Goal: Task Accomplishment & Management: Use online tool/utility

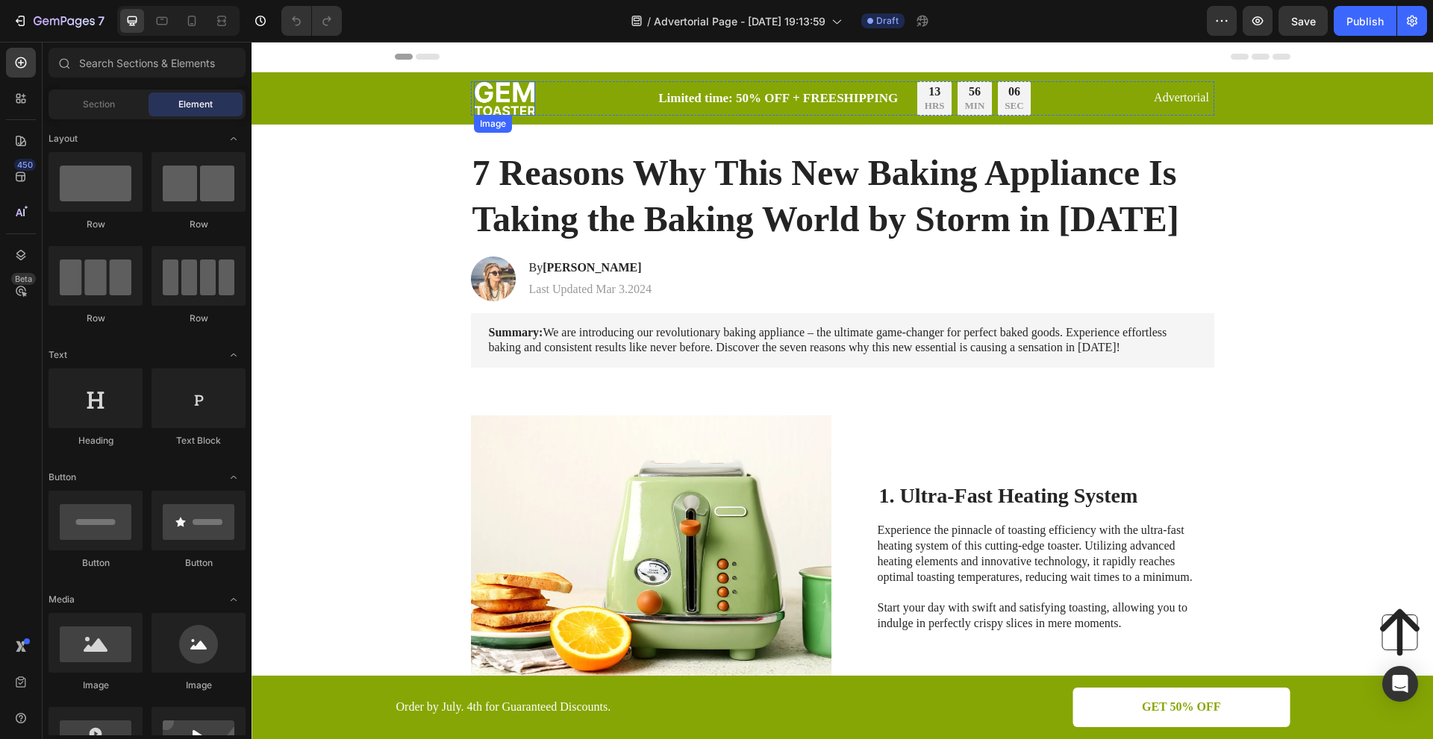
click at [521, 92] on img at bounding box center [504, 98] width 61 height 34
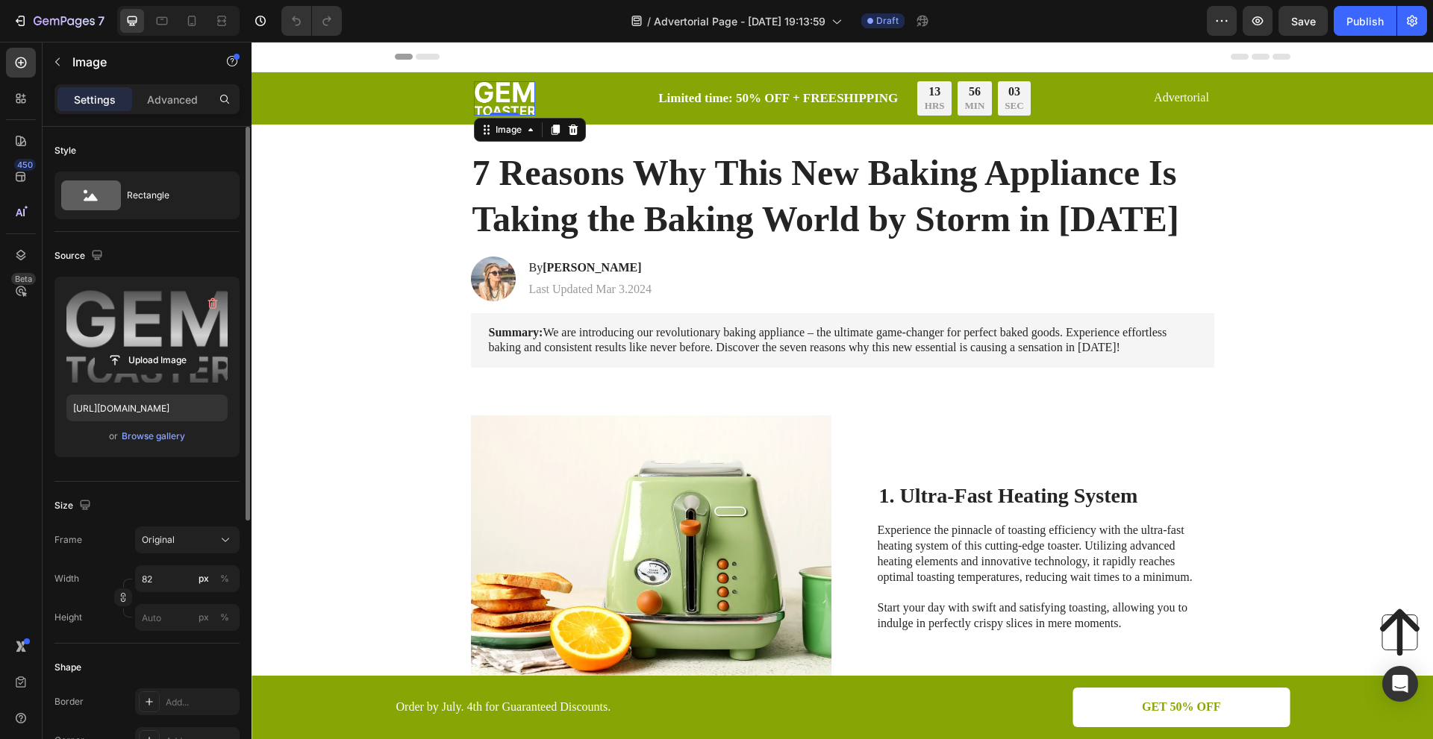
click at [172, 327] on label at bounding box center [146, 336] width 161 height 94
click at [172, 348] on input "file" at bounding box center [147, 360] width 103 height 25
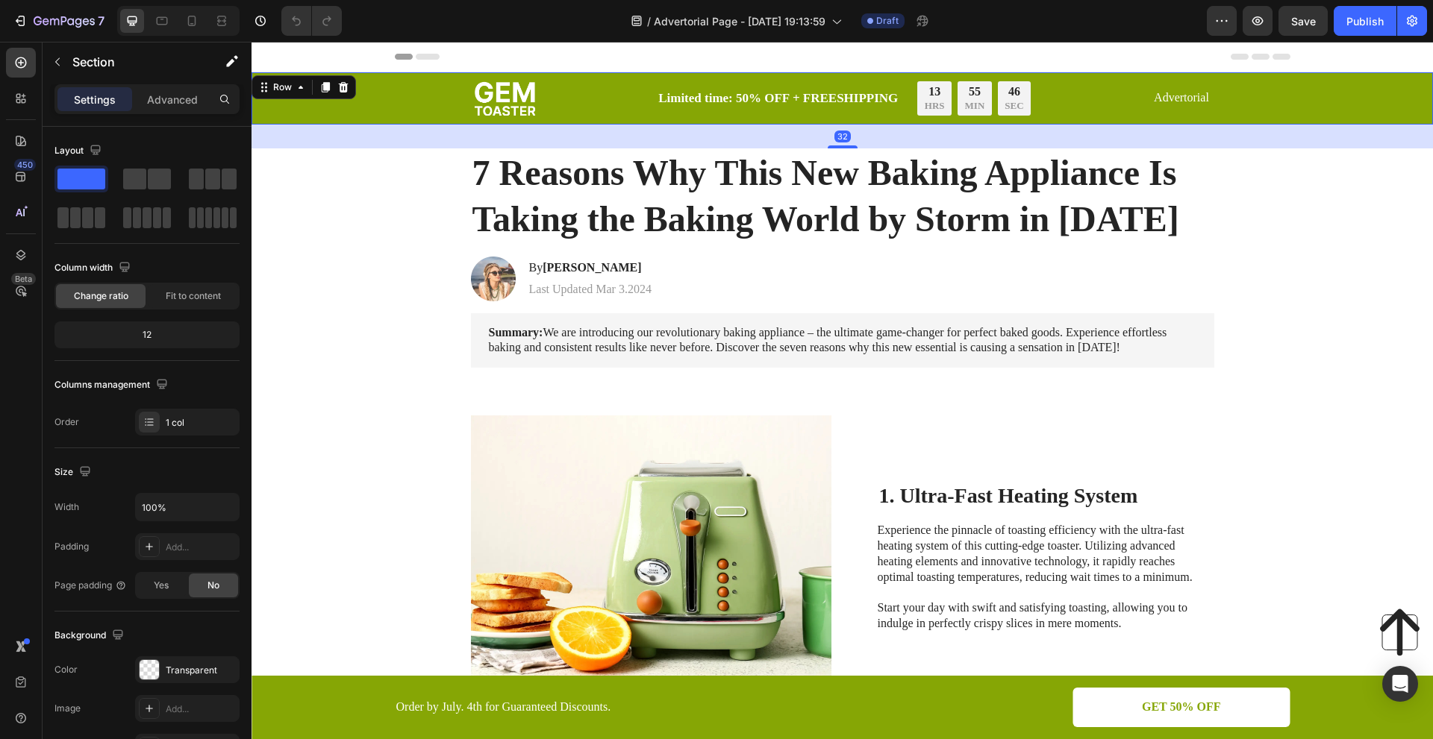
click at [527, 78] on div "Image Limited time: 50% OFF + FREESHIPPING Text Block 13 HRS 55 MIN 46 SEC Coun…" at bounding box center [841, 98] width 1181 height 52
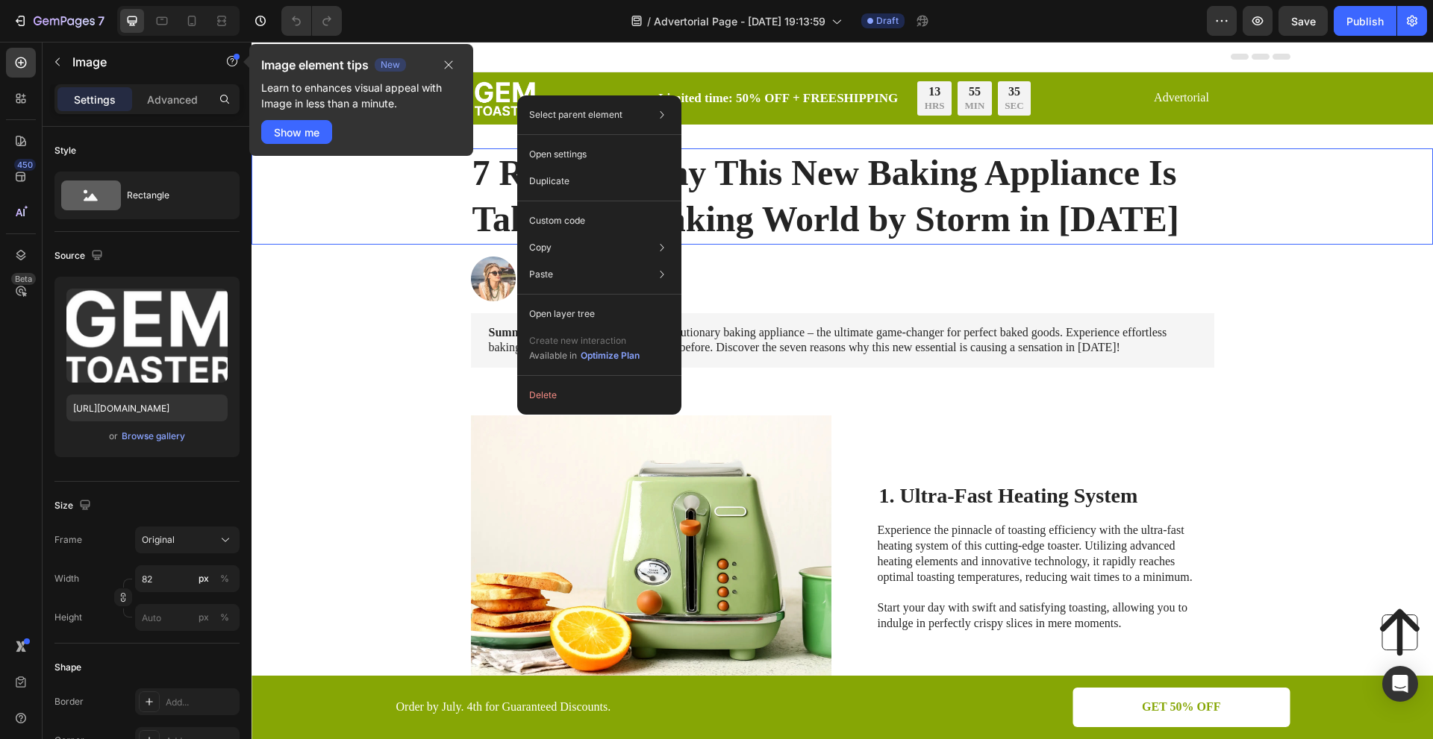
click at [351, 198] on div "7 Reasons Why This New Baking Appliance Is Taking the Baking World by Storm in …" at bounding box center [841, 196] width 1151 height 96
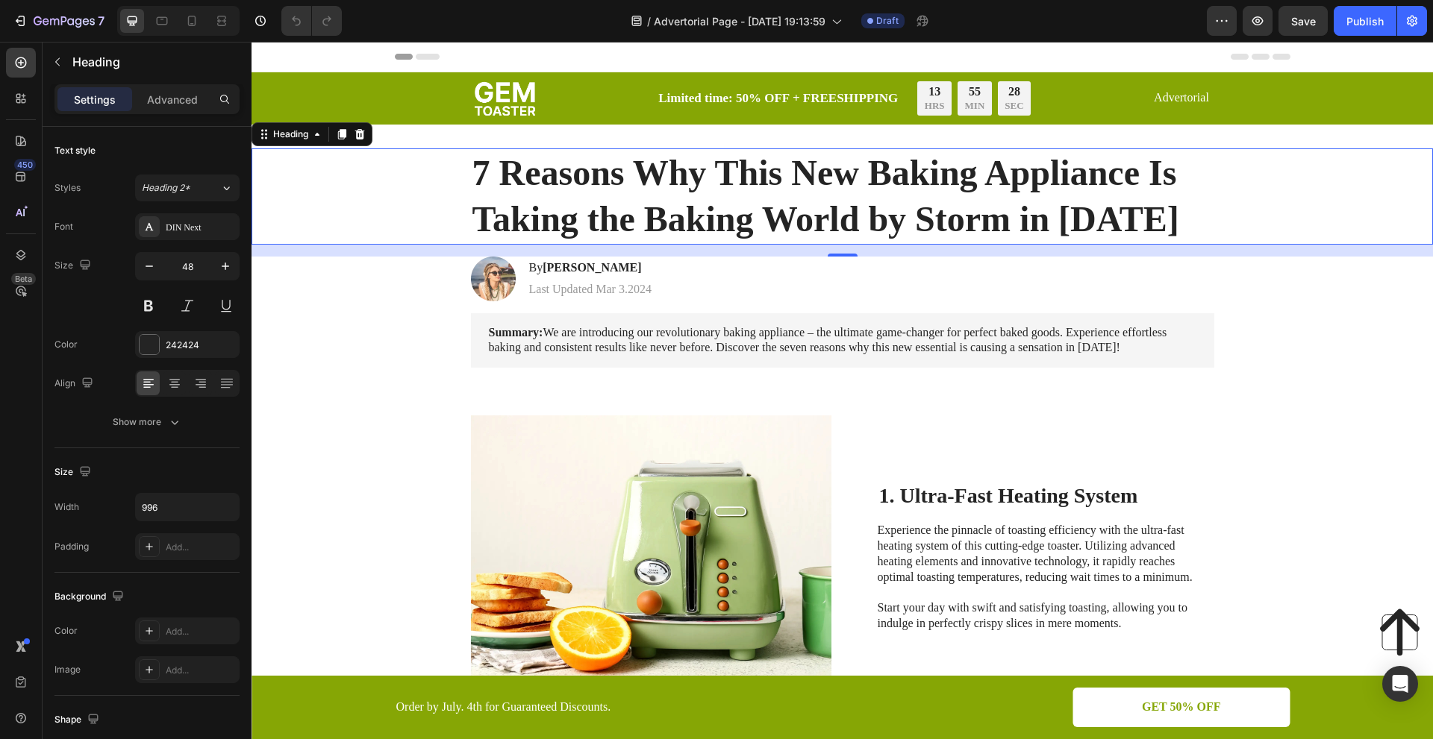
click at [698, 173] on h1 "7 Reasons Why This New Baking Appliance Is Taking the Baking World by Storm in …" at bounding box center [842, 196] width 743 height 96
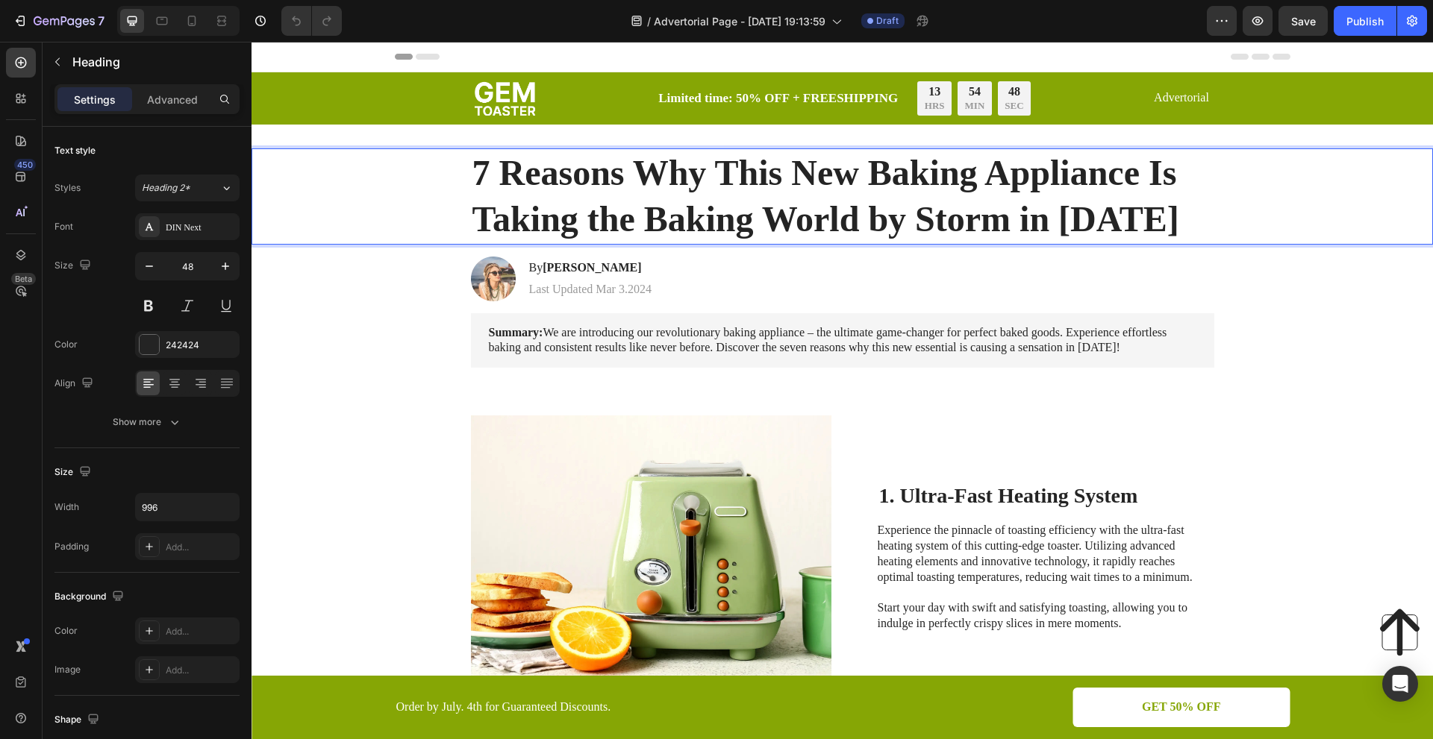
click at [1140, 215] on p "7 Reasons Why This New Baking Appliance Is Taking the Baking World by Storm in …" at bounding box center [842, 196] width 740 height 93
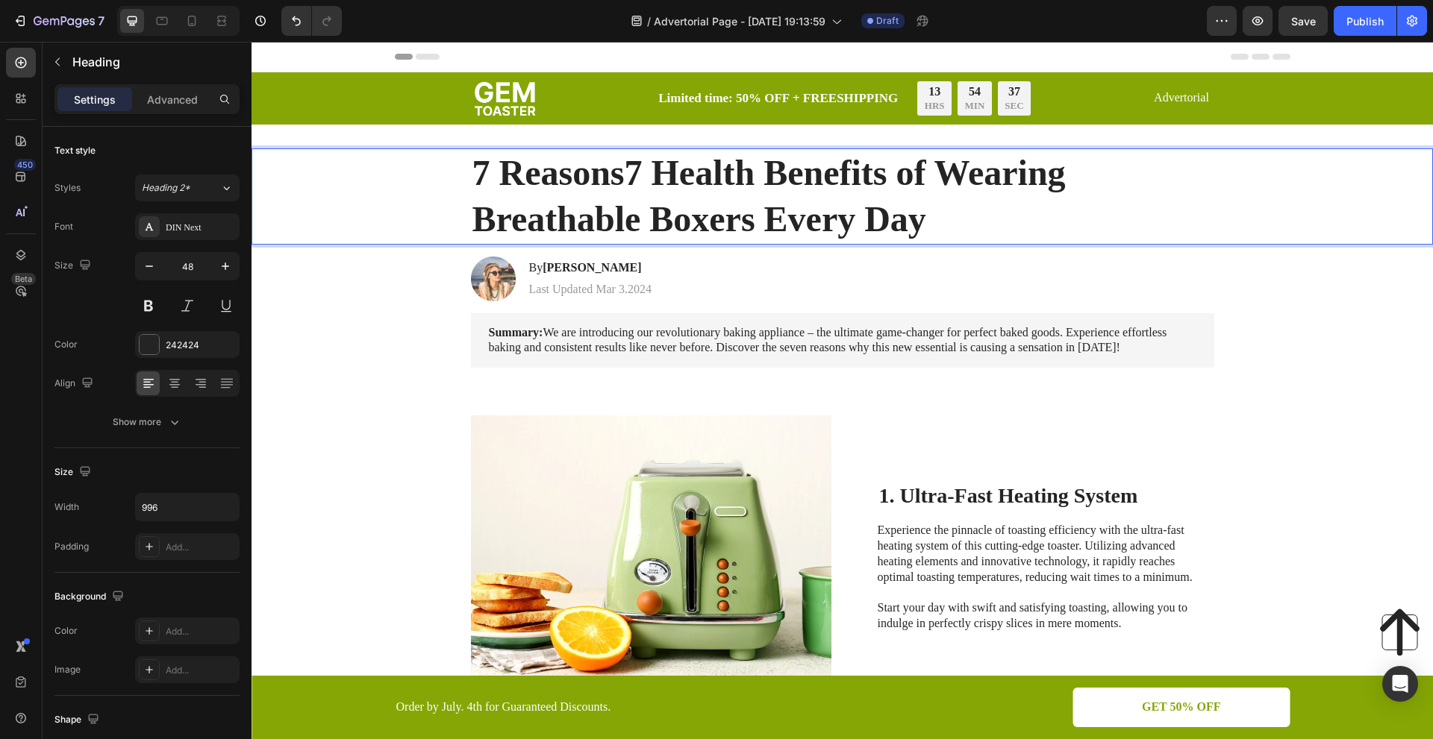
click at [627, 170] on p "7 Reasons 7 Health Benefits of Wearing Breathable Boxers Every Day" at bounding box center [842, 196] width 740 height 93
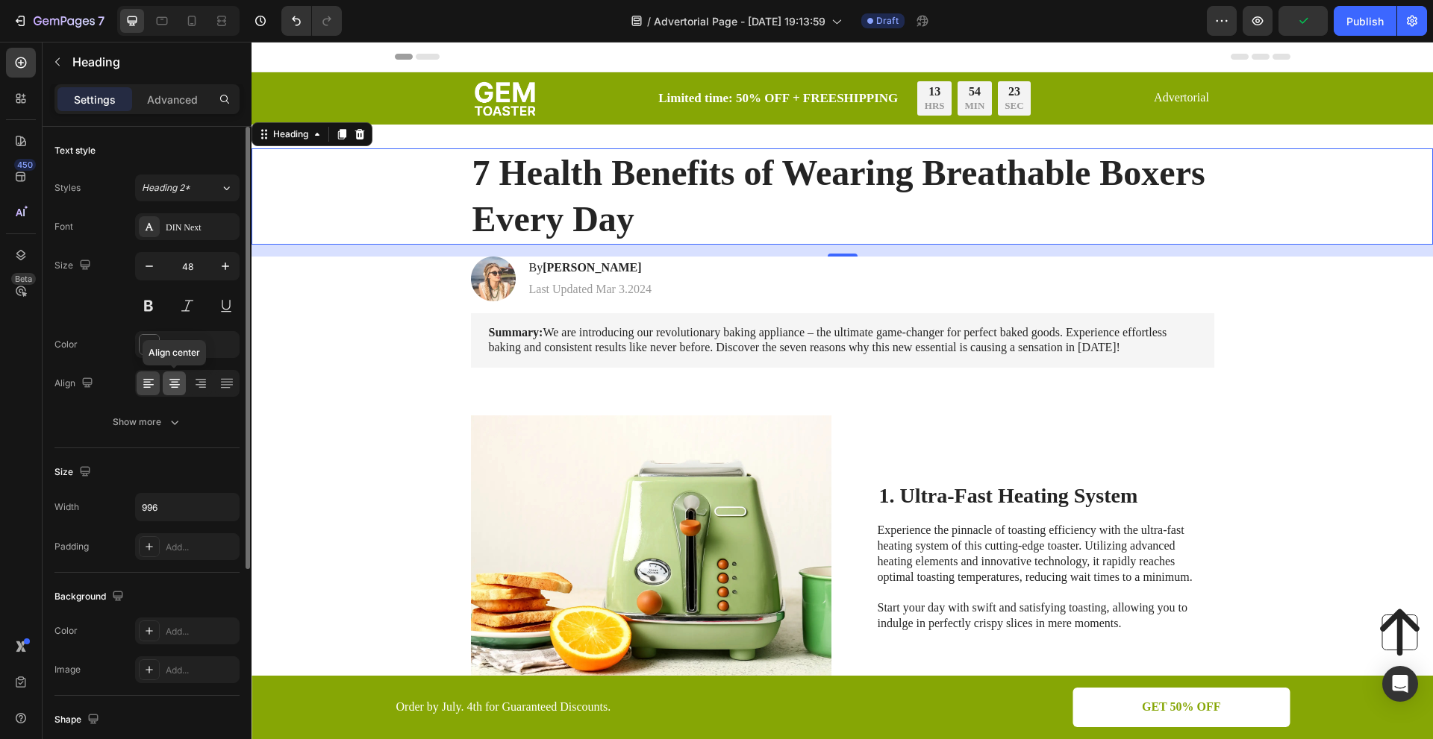
click at [175, 383] on icon at bounding box center [174, 382] width 7 height 1
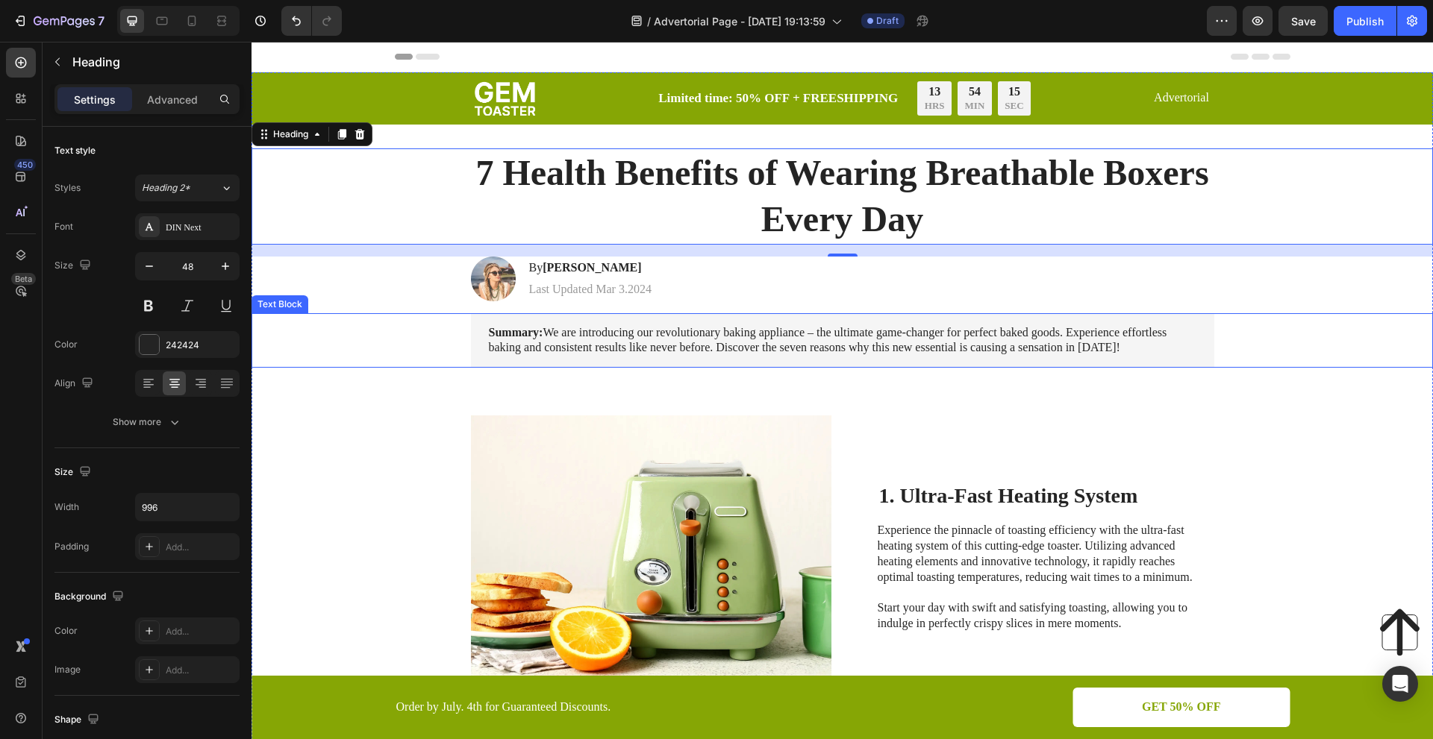
click at [769, 338] on p "Summary: We are introducing our revolutionary baking appliance – the ultimate g…" at bounding box center [842, 340] width 707 height 31
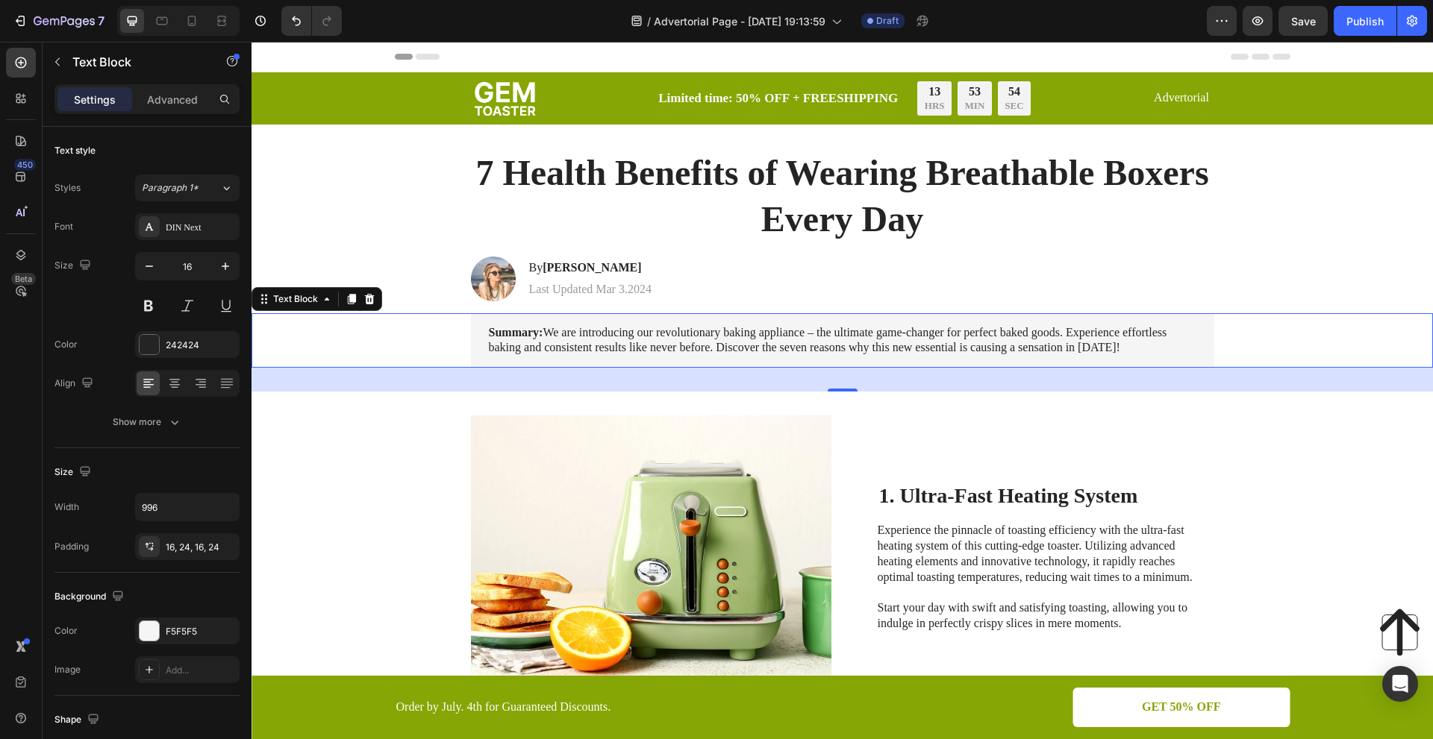
click at [1121, 339] on p "Summary: We are introducing our revolutionary baking appliance – the ultimate g…" at bounding box center [842, 340] width 707 height 31
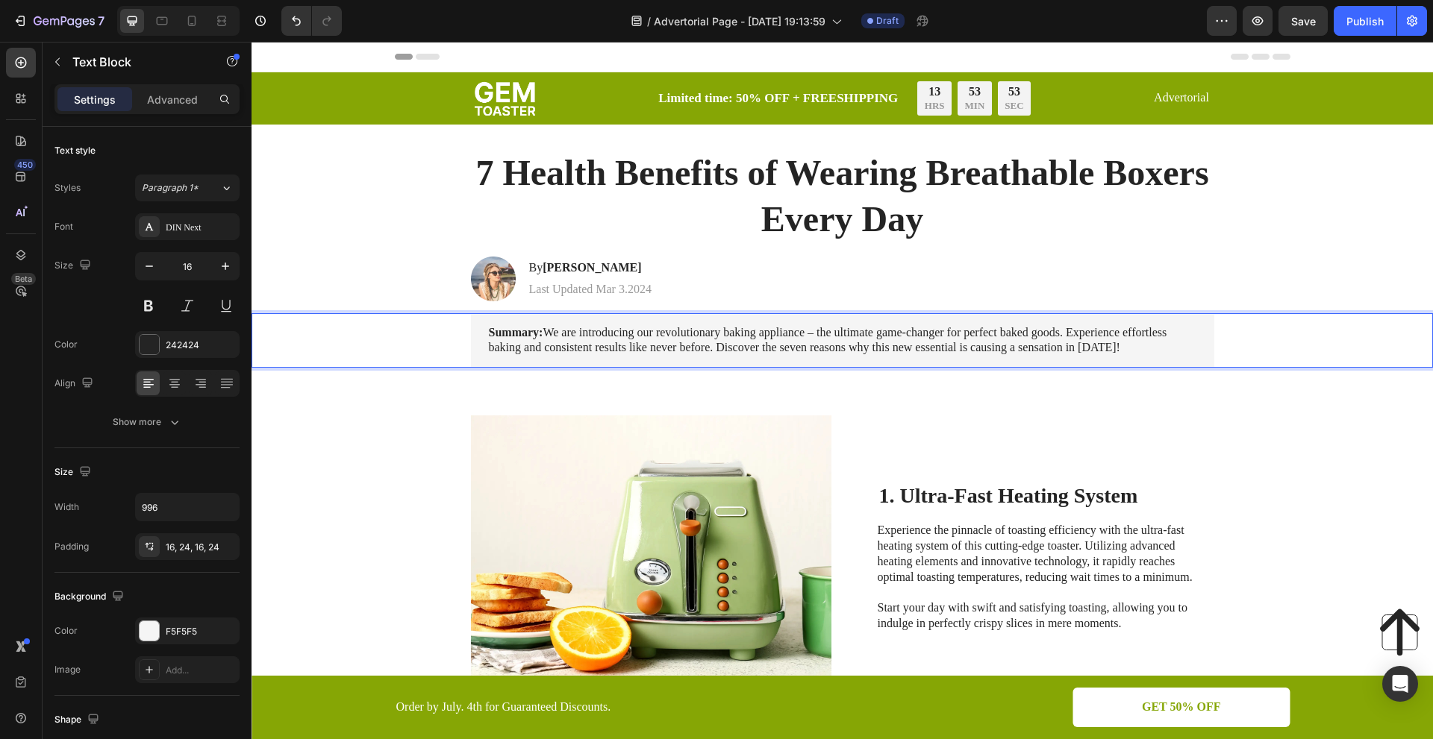
click at [1108, 346] on p "Summary: We are introducing our revolutionary baking appliance – the ultimate g…" at bounding box center [842, 340] width 707 height 31
click at [1125, 492] on h2 "1. Ultra-Fast Heating System" at bounding box center [1046, 496] width 337 height 28
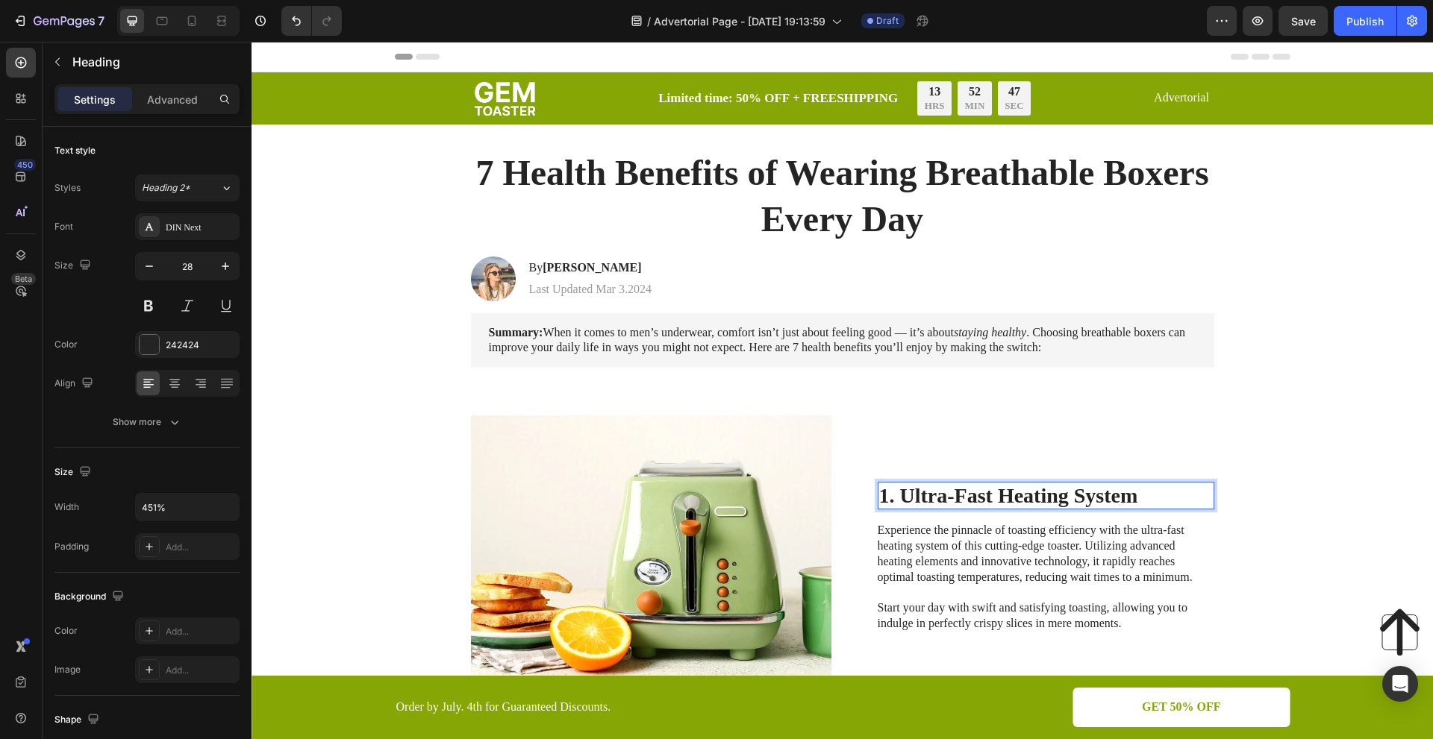
click at [1139, 496] on h2 "1. Ultra-Fast Heating System" at bounding box center [1046, 496] width 337 height 28
click at [904, 487] on strong "1. Better Airflow = Less Sweat" at bounding box center [1029, 495] width 269 height 23
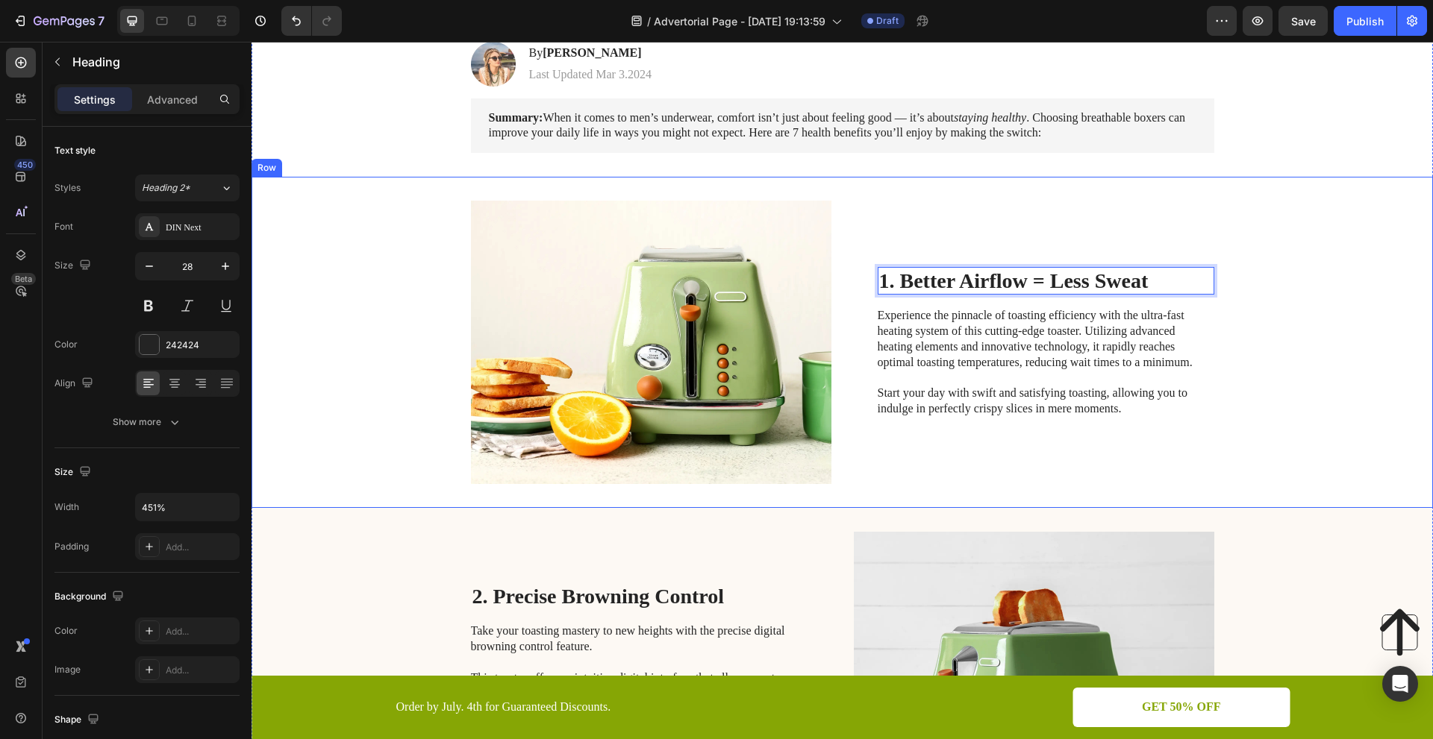
scroll to position [224, 0]
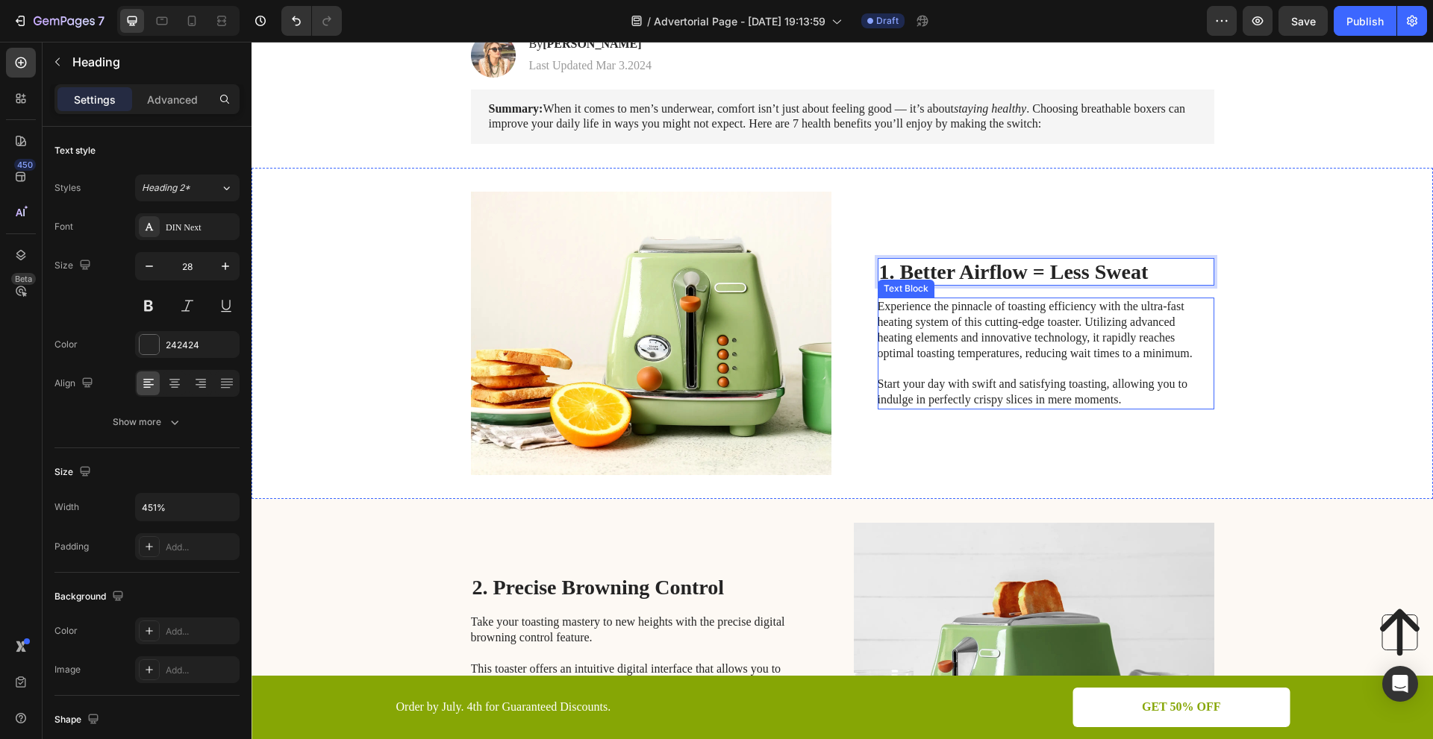
click at [1133, 353] on p "Experience the pinnacle of toasting efficiency with the ultra-fast heating syst…" at bounding box center [1045, 353] width 335 height 109
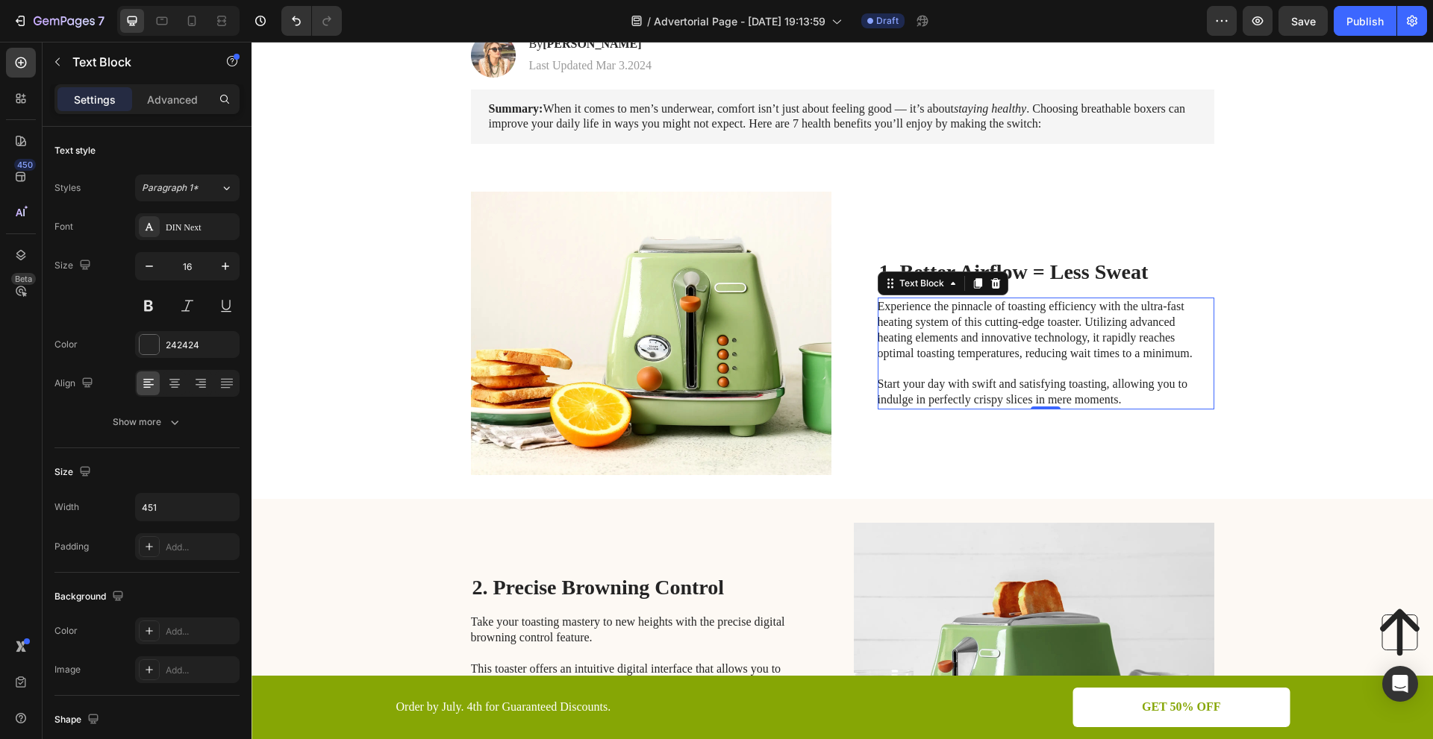
click at [1126, 392] on p "Experience the pinnacle of toasting efficiency with the ultra-fast heating syst…" at bounding box center [1045, 353] width 335 height 109
click at [1133, 399] on p "Experience the pinnacle of toasting efficiency with the ultra-fast heating syst…" at bounding box center [1045, 353] width 335 height 109
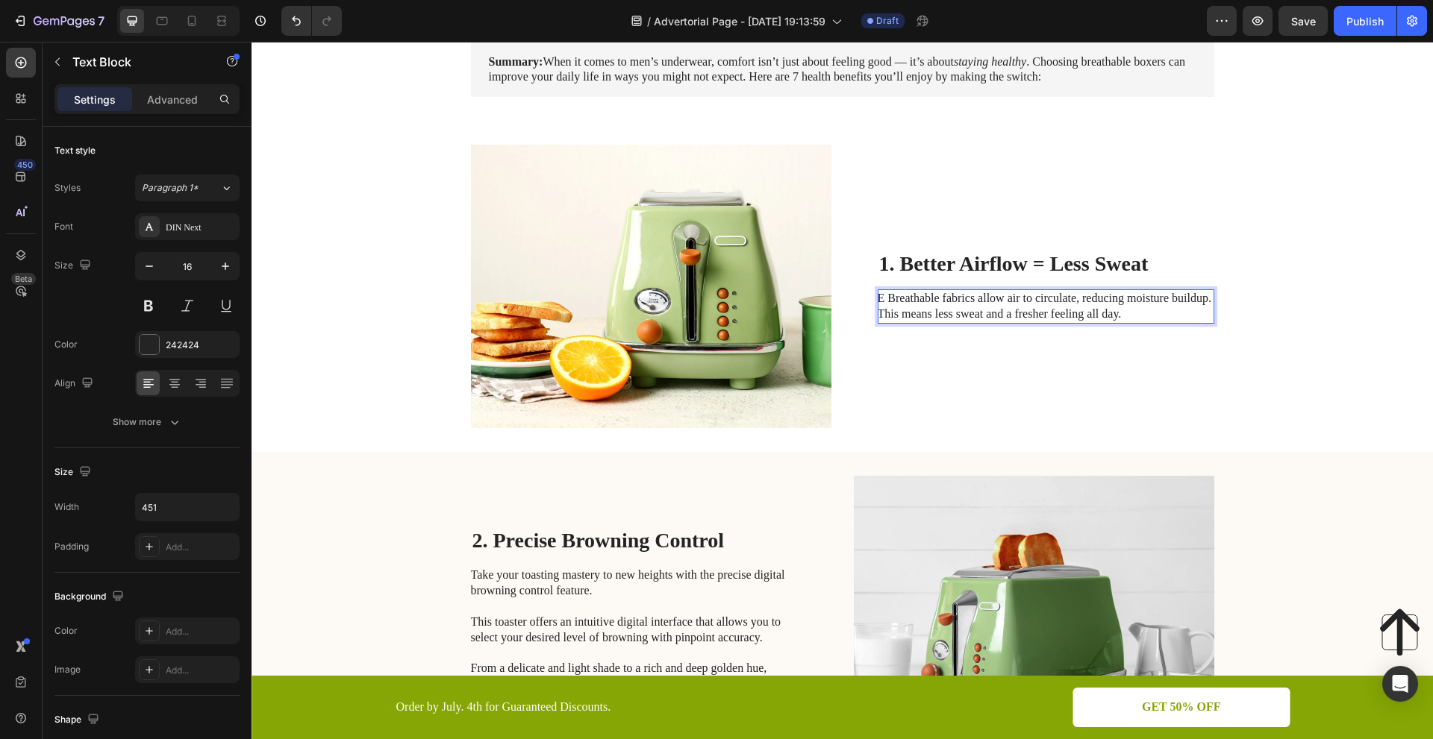
scroll to position [263, 0]
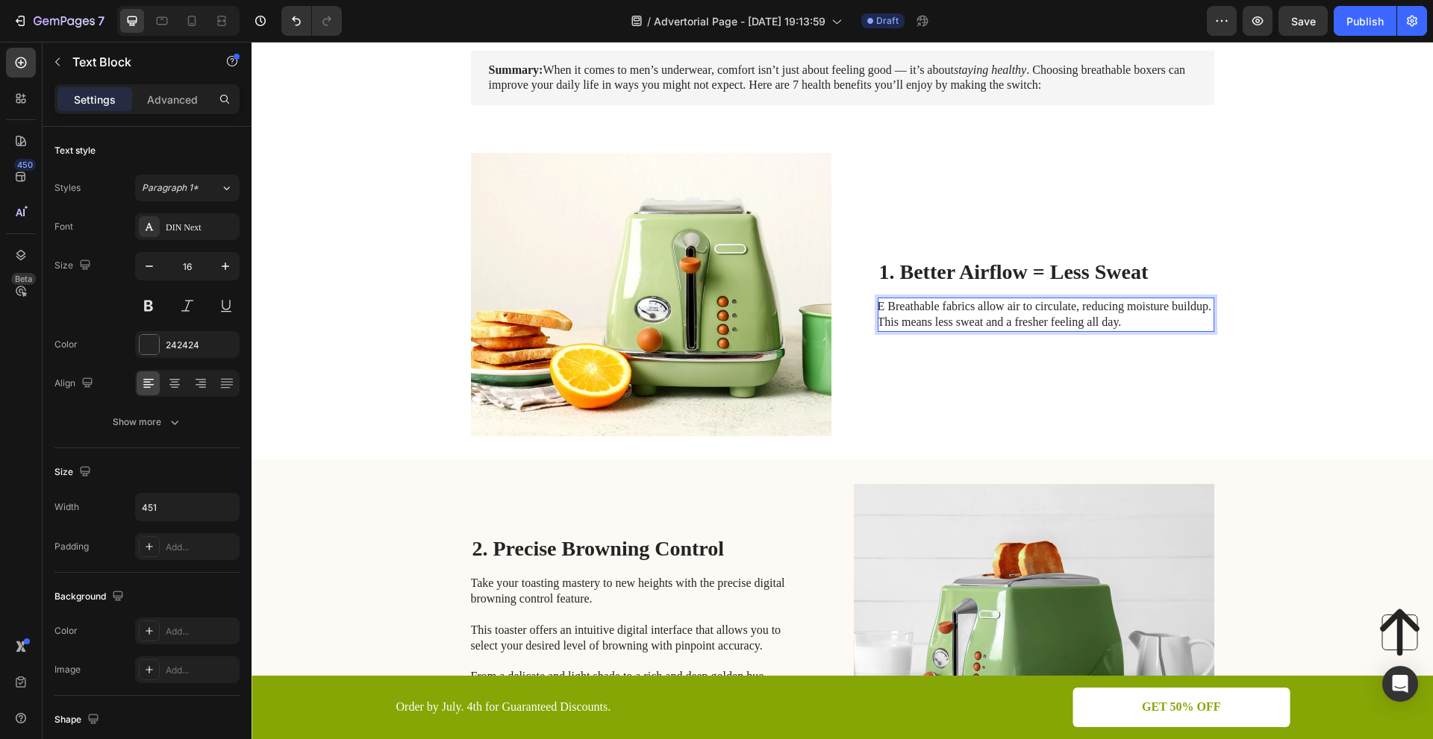
click at [879, 307] on p "E Breathable fabrics allow air to circulate, reducing moisture buildup. This me…" at bounding box center [1045, 314] width 335 height 31
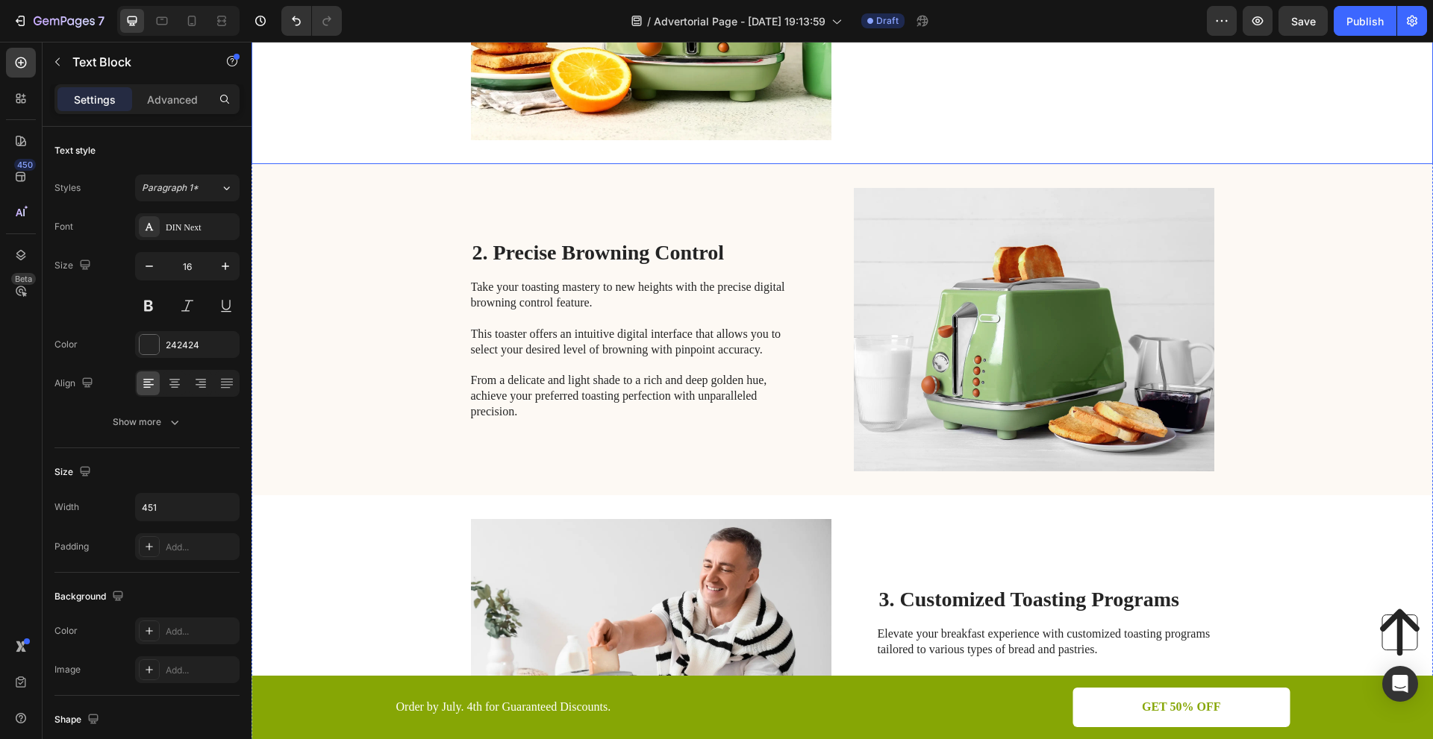
scroll to position [561, 0]
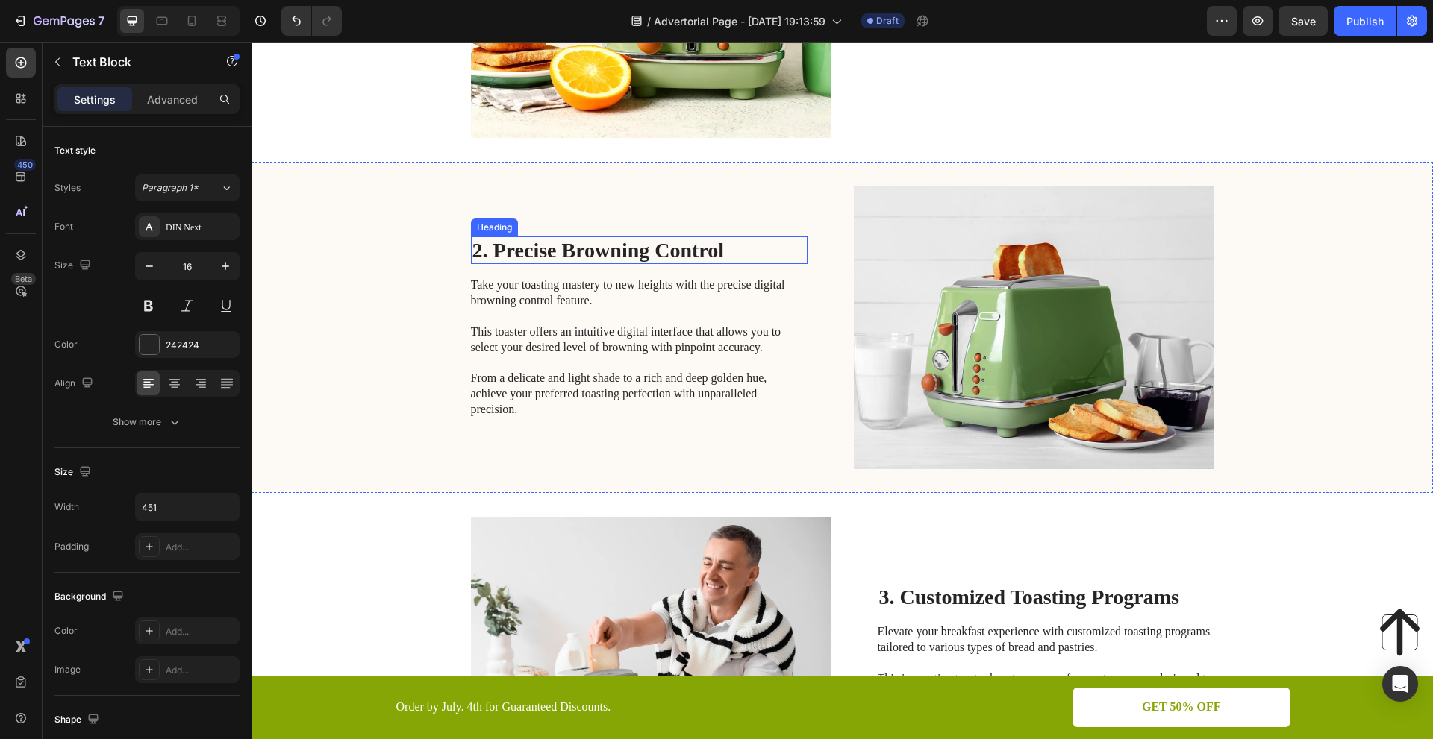
click at [738, 253] on h2 "2. Precise Browning Control" at bounding box center [639, 251] width 337 height 28
click at [734, 249] on h2 "2. Precise Browning Control" at bounding box center [639, 251] width 337 height 28
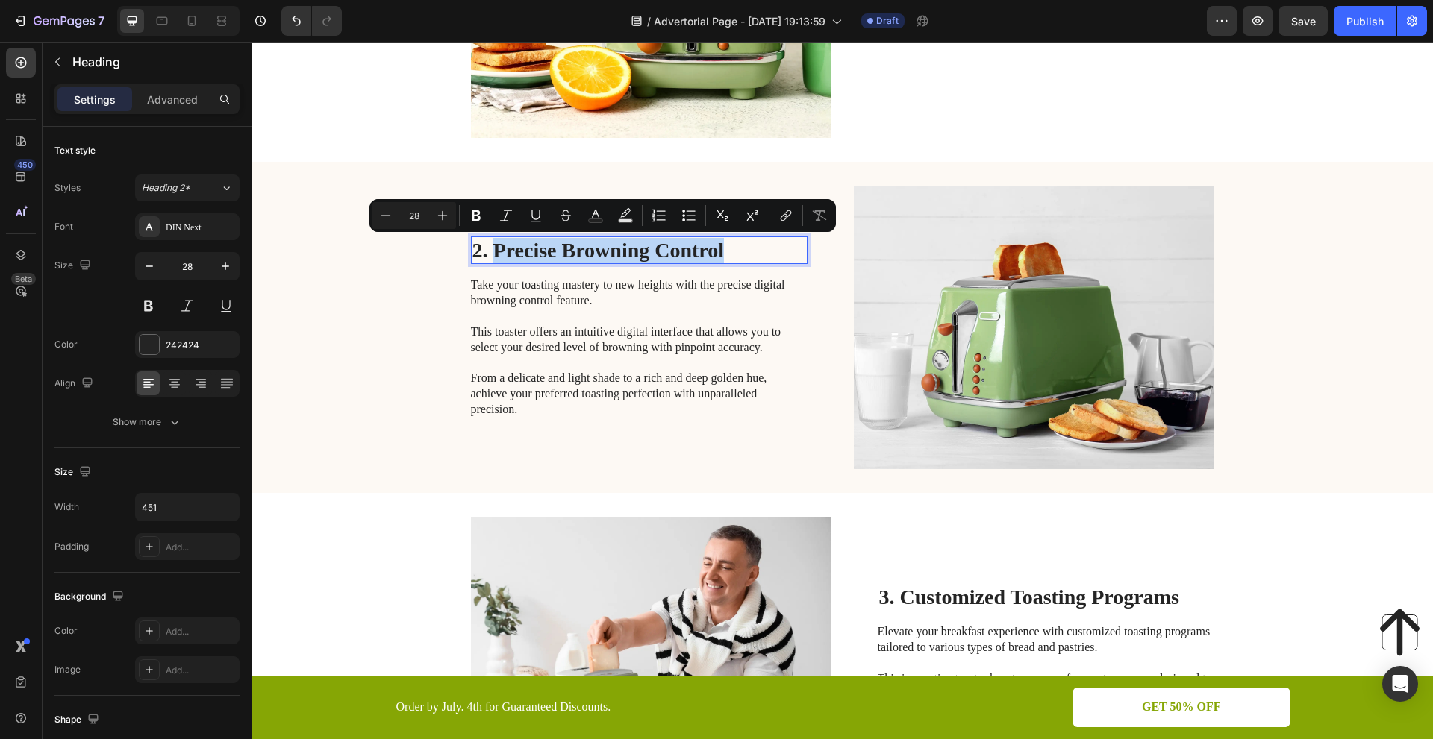
drag, startPoint x: 736, startPoint y: 245, endPoint x: 492, endPoint y: 256, distance: 244.3
click at [492, 256] on p "2. Precise Browning Control" at bounding box center [639, 250] width 334 height 25
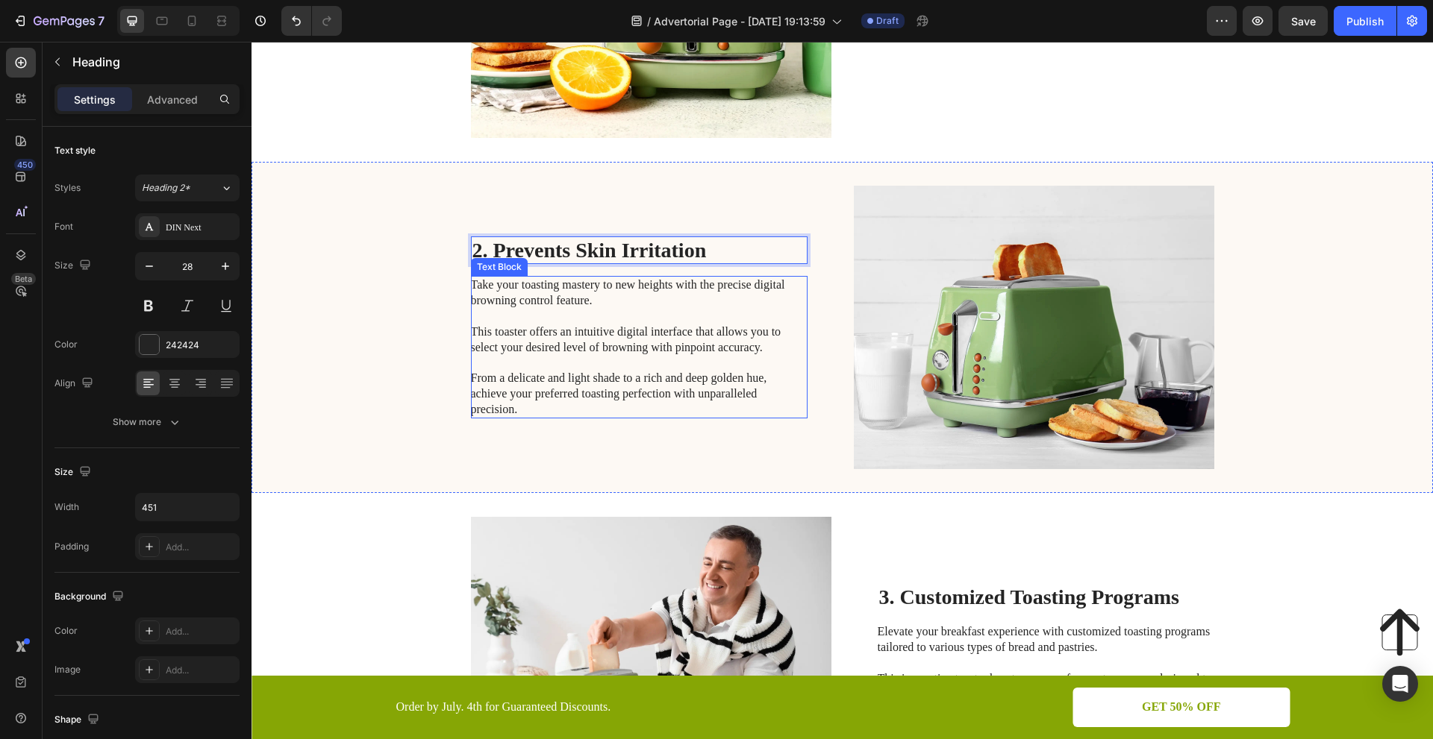
click at [746, 392] on p "Take your toasting mastery to new heights with the precise digital browning con…" at bounding box center [638, 348] width 335 height 140
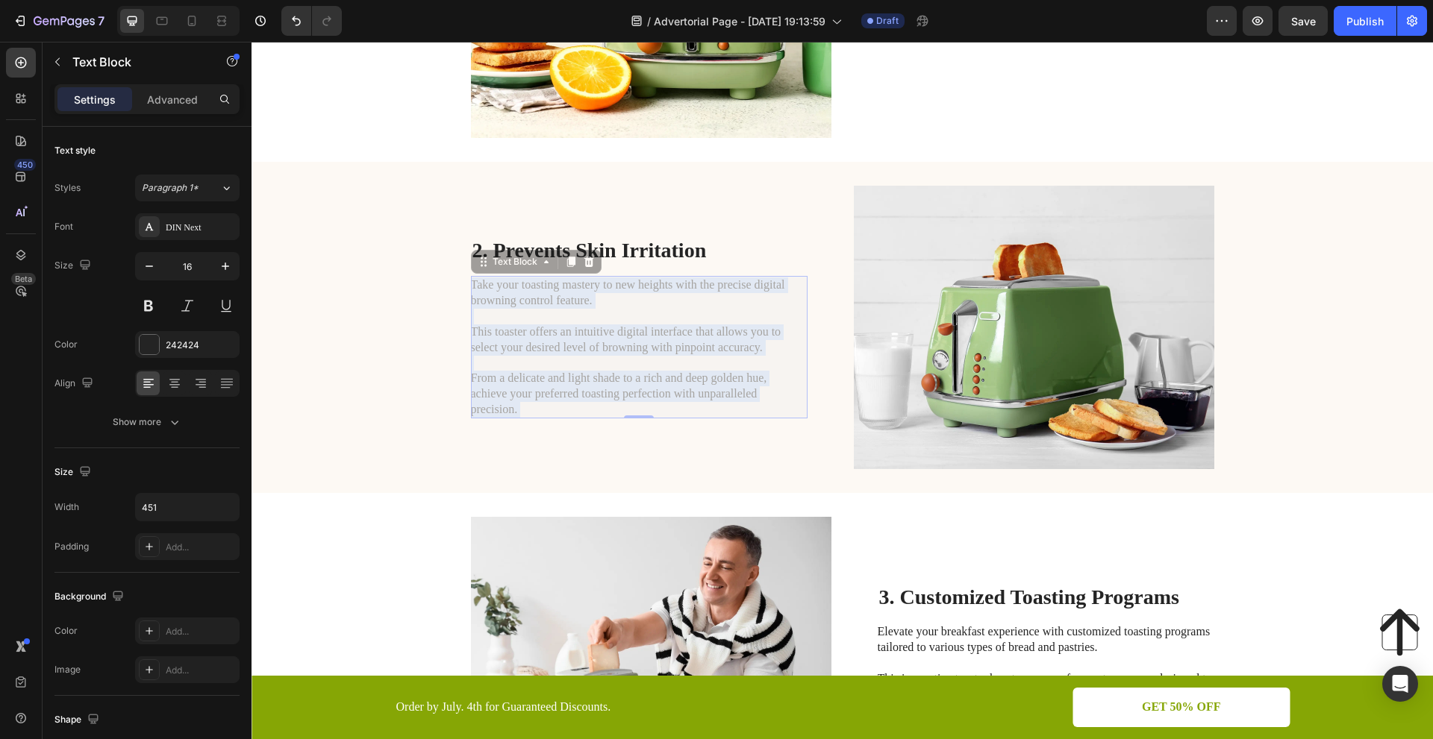
scroll to position [511, 0]
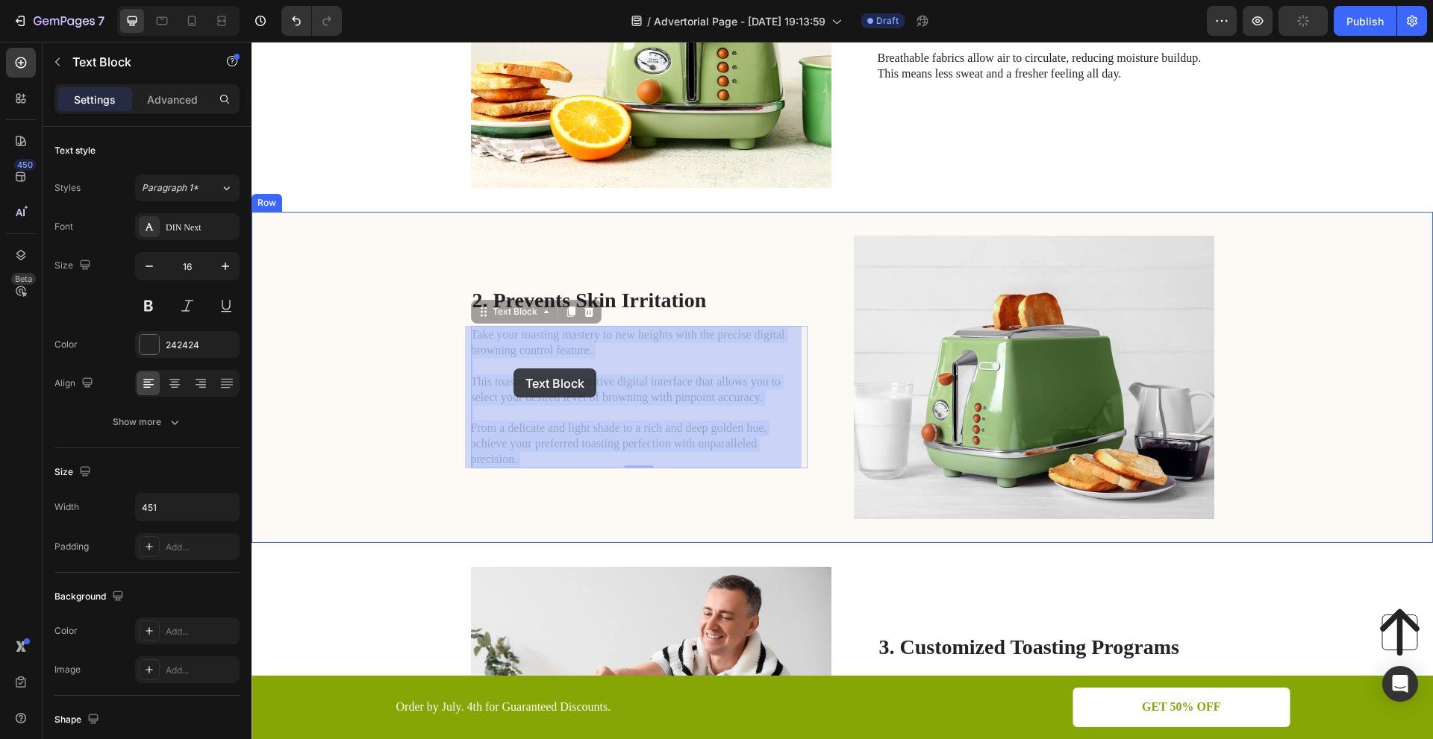
drag, startPoint x: 534, startPoint y: 407, endPoint x: 513, endPoint y: 369, distance: 43.7
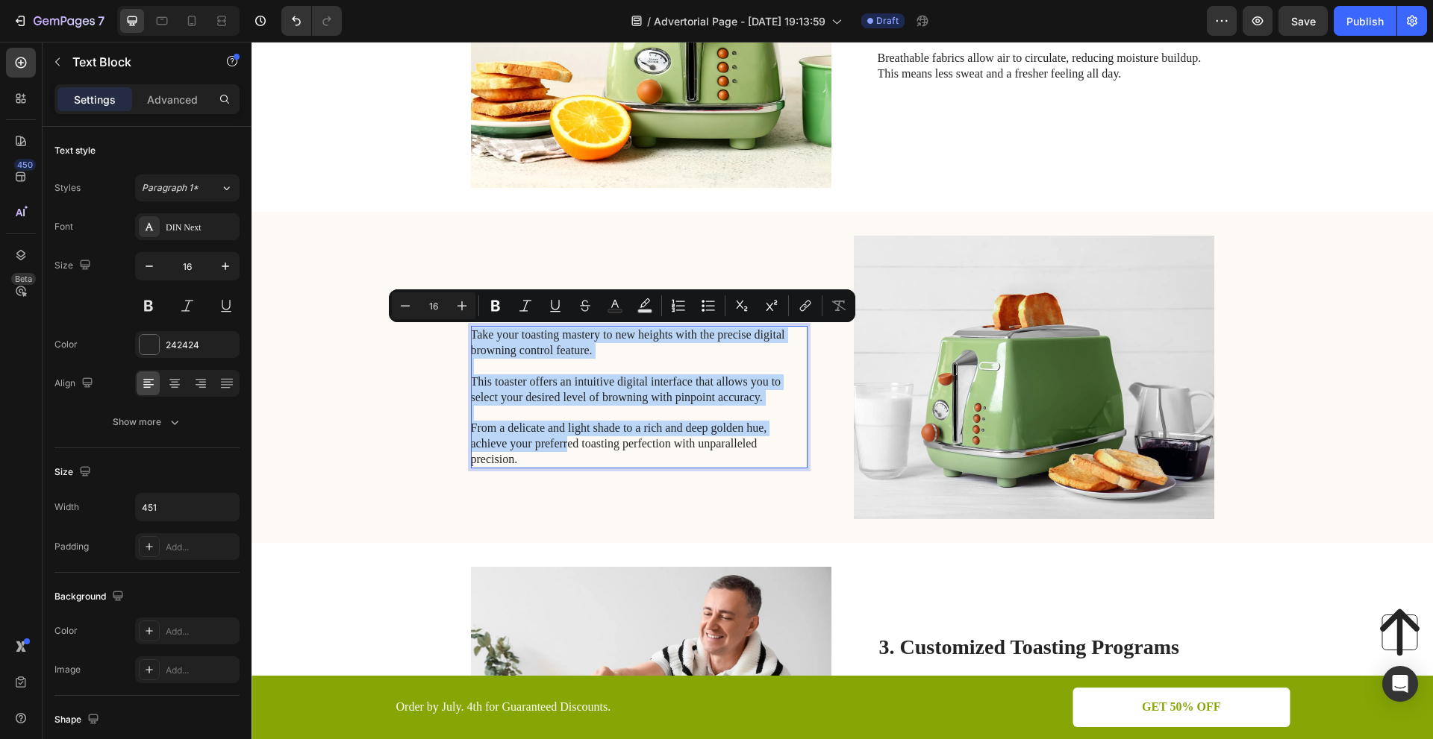
drag, startPoint x: 562, startPoint y: 443, endPoint x: 467, endPoint y: 337, distance: 142.7
click at [471, 337] on p "Take your toasting mastery to new heights with the precise digital browning con…" at bounding box center [638, 398] width 335 height 140
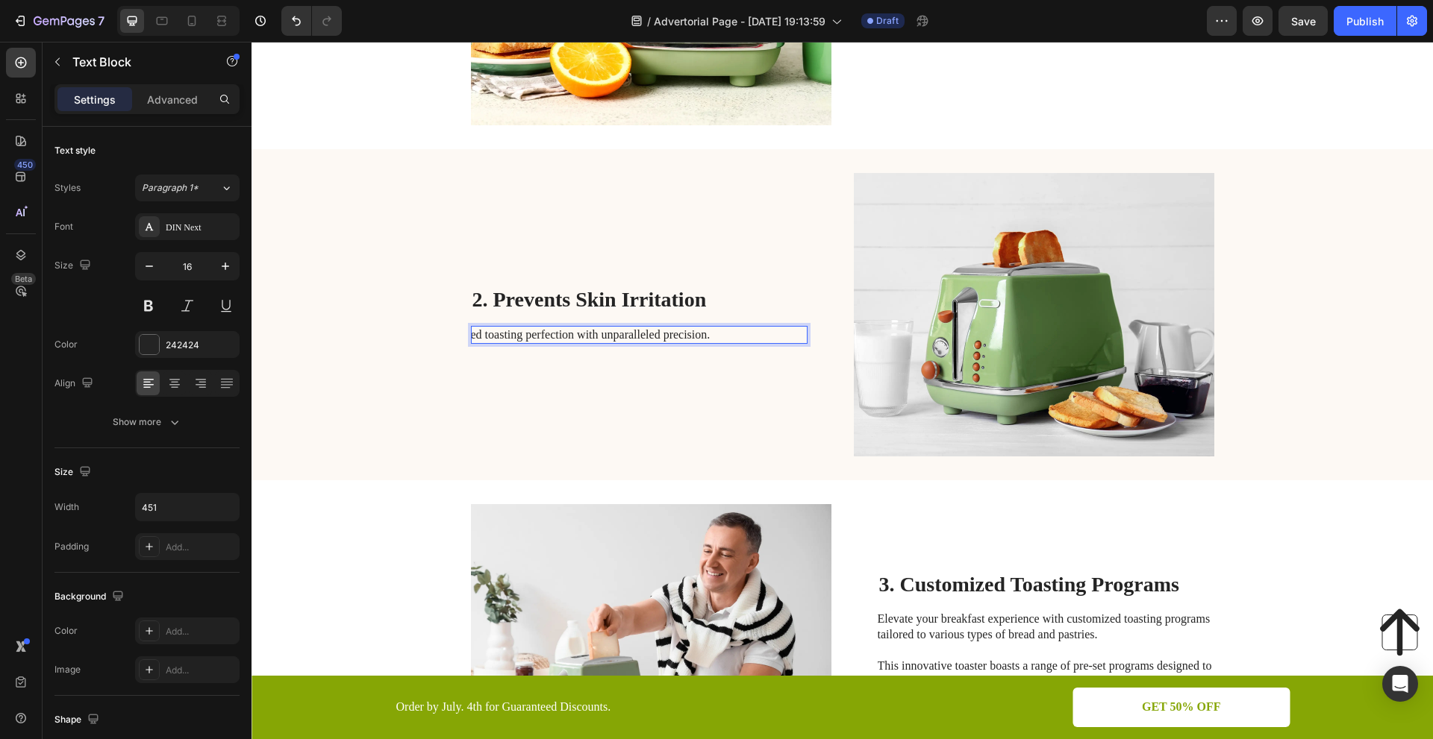
click at [710, 334] on p "ed toasting perfection with unparalleled precision." at bounding box center [638, 336] width 335 height 16
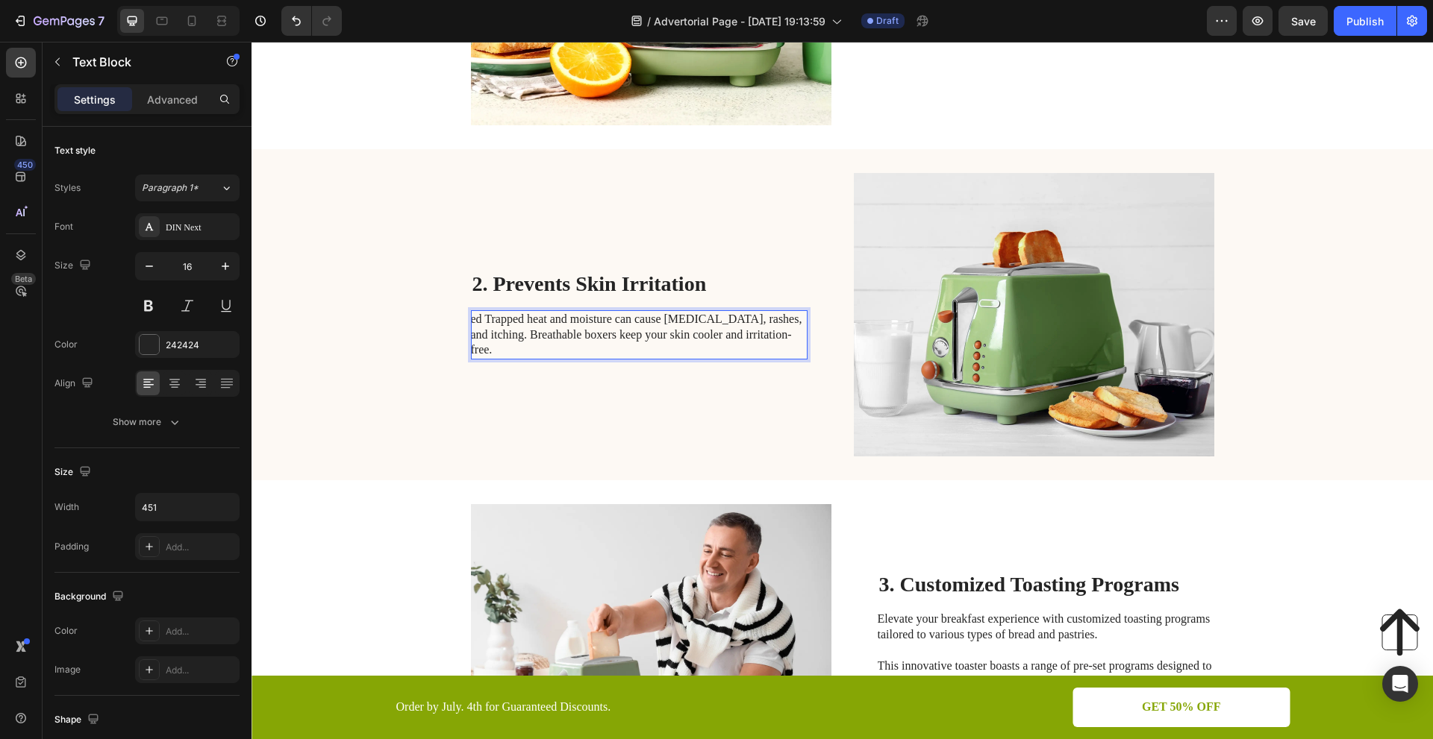
click at [482, 325] on p "ed Trapped heat and moisture can cause [MEDICAL_DATA], rashes, and itching. Bre…" at bounding box center [638, 335] width 335 height 46
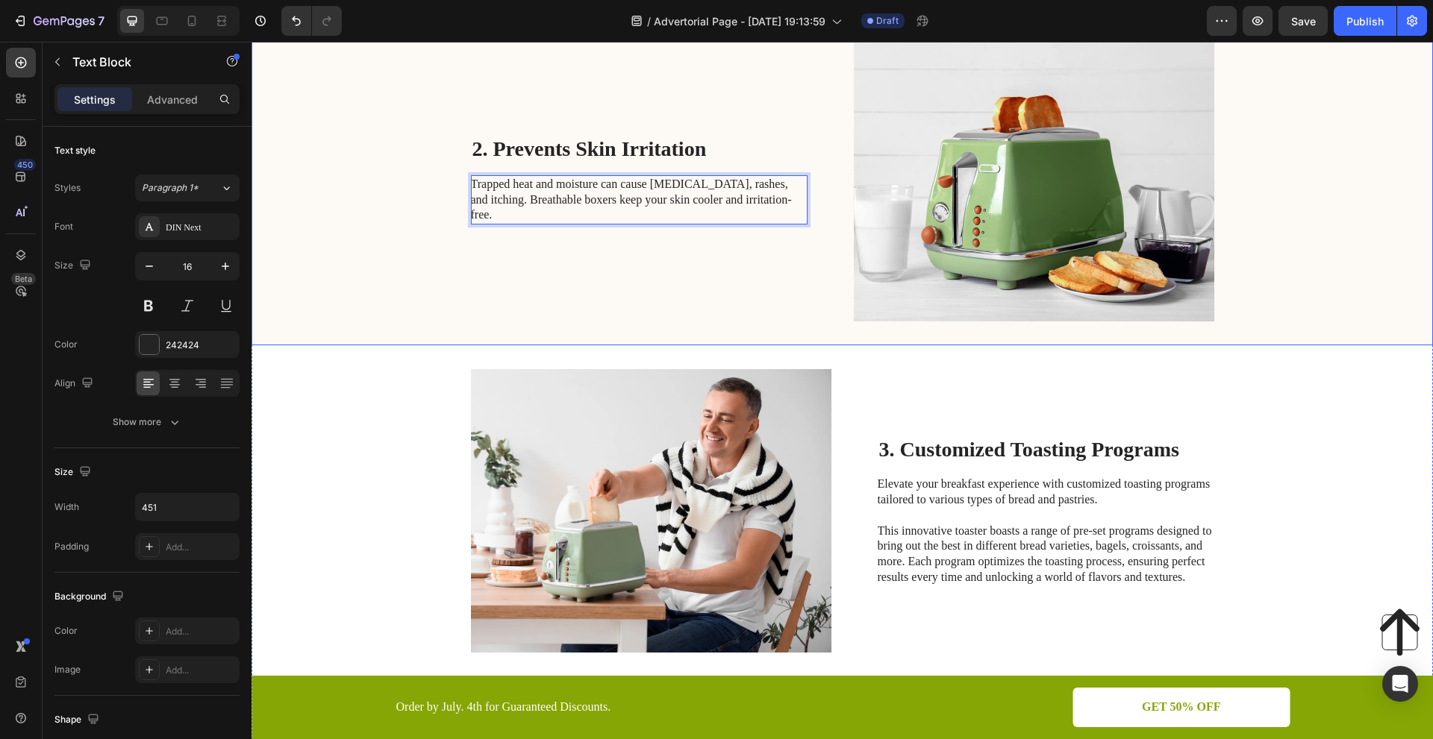
scroll to position [798, 0]
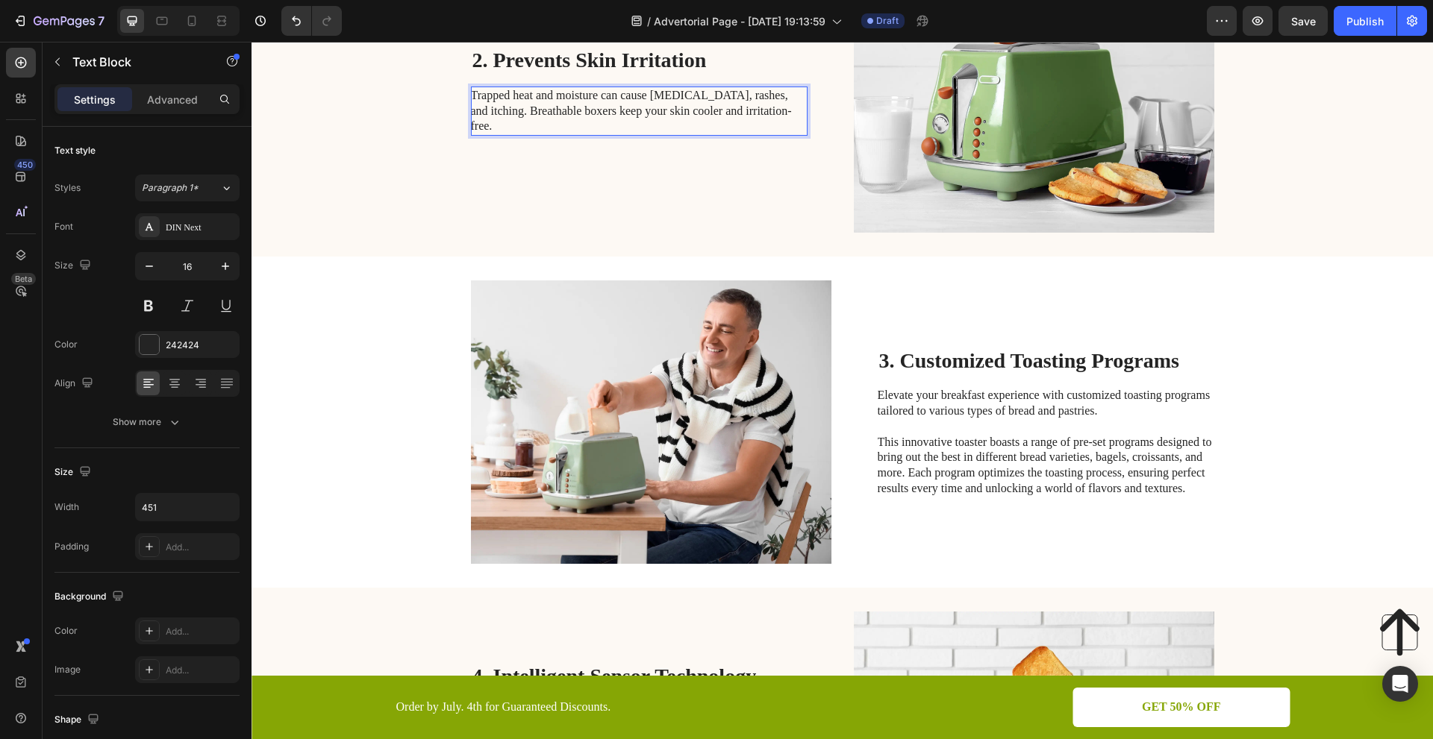
click at [748, 112] on p "Trapped heat and moisture can cause [MEDICAL_DATA], rashes, and itching. Breath…" at bounding box center [638, 111] width 335 height 46
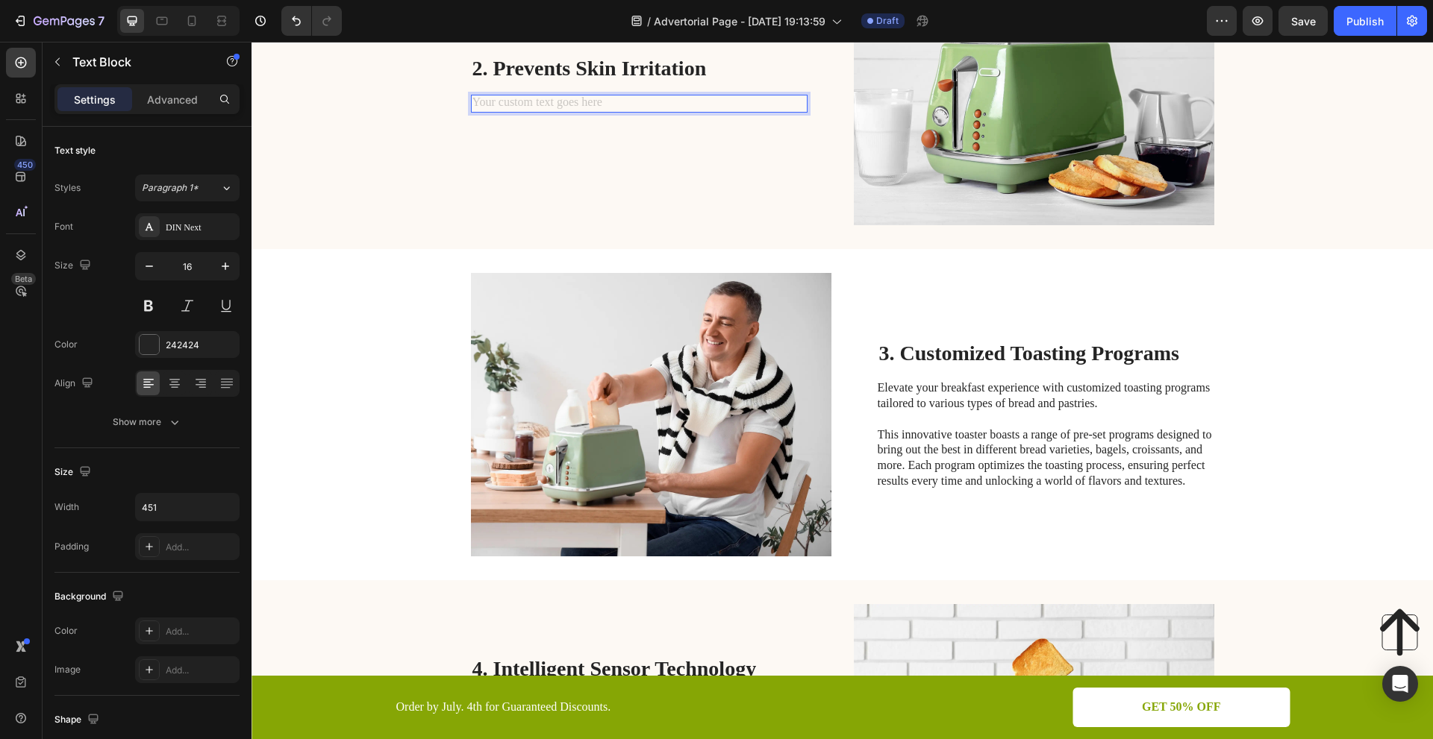
scroll to position [751, 0]
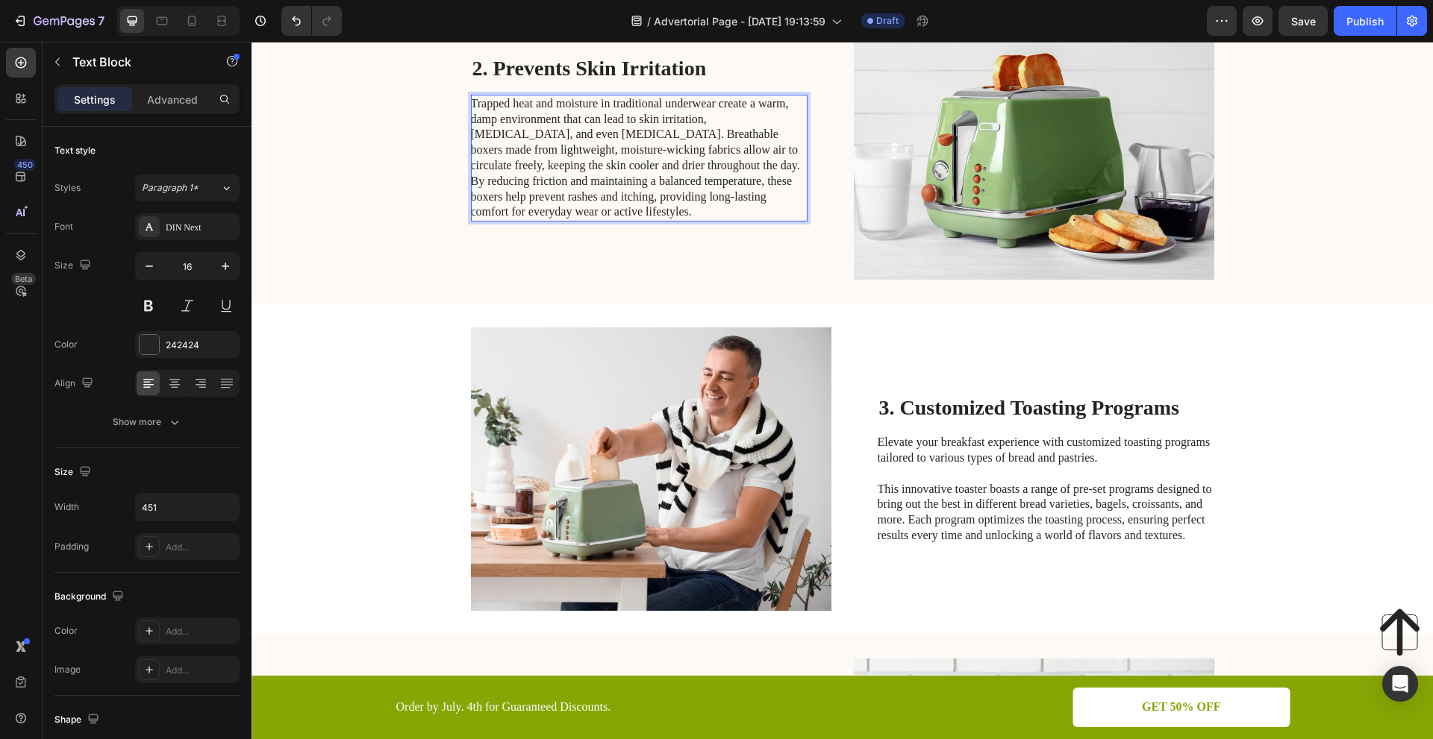
click at [661, 162] on p "Trapped heat and moisture in traditional underwear create a warm, damp environm…" at bounding box center [638, 158] width 335 height 124
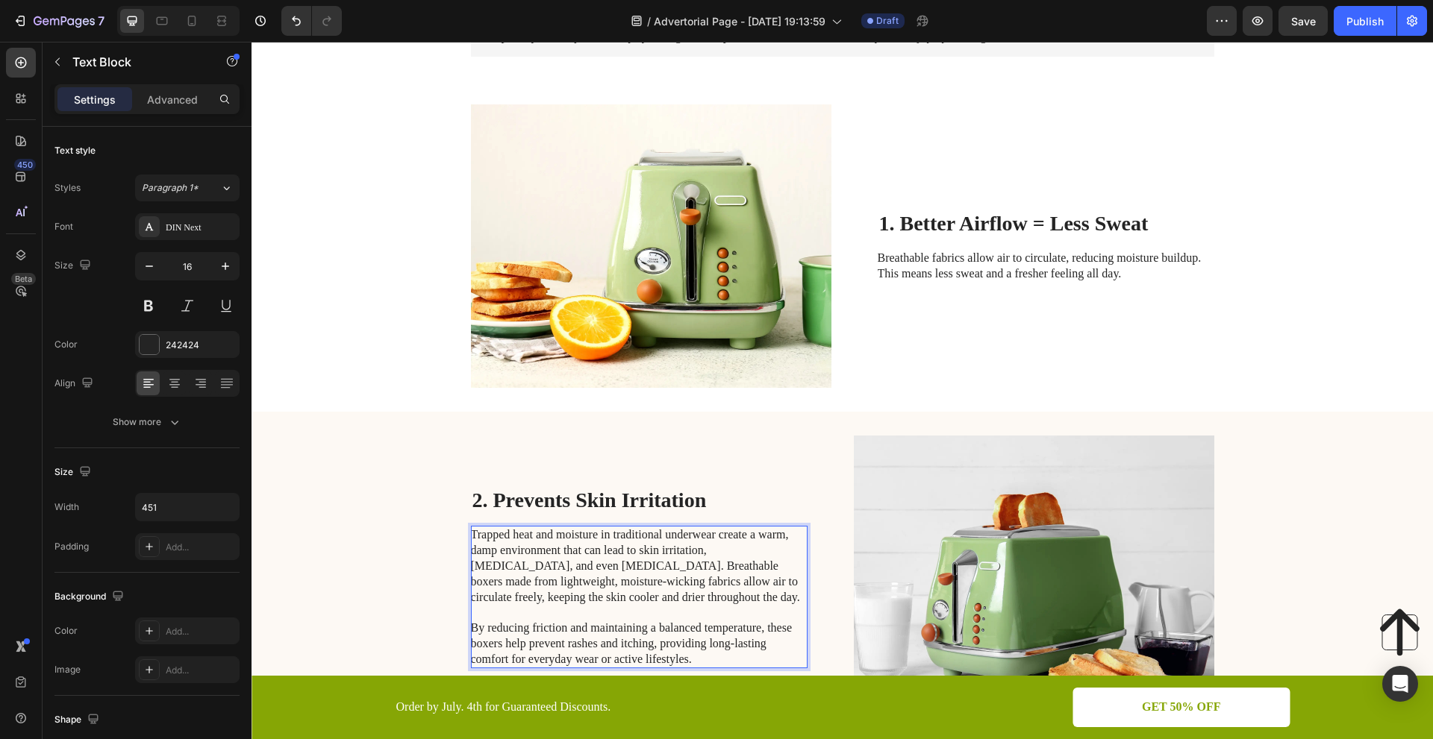
scroll to position [295, 0]
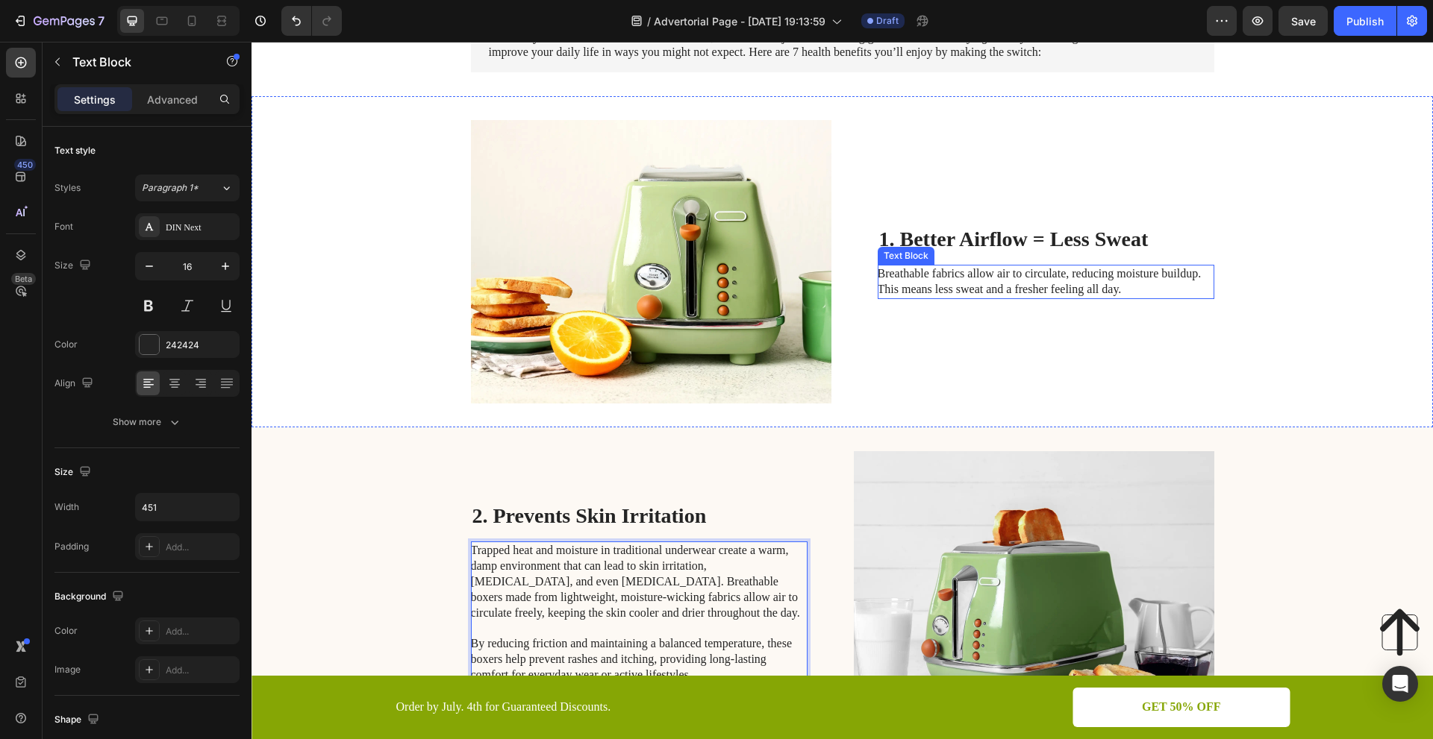
click at [1133, 290] on p "Breathable fabrics allow air to circulate, reducing moisture buildup. This mean…" at bounding box center [1045, 281] width 335 height 31
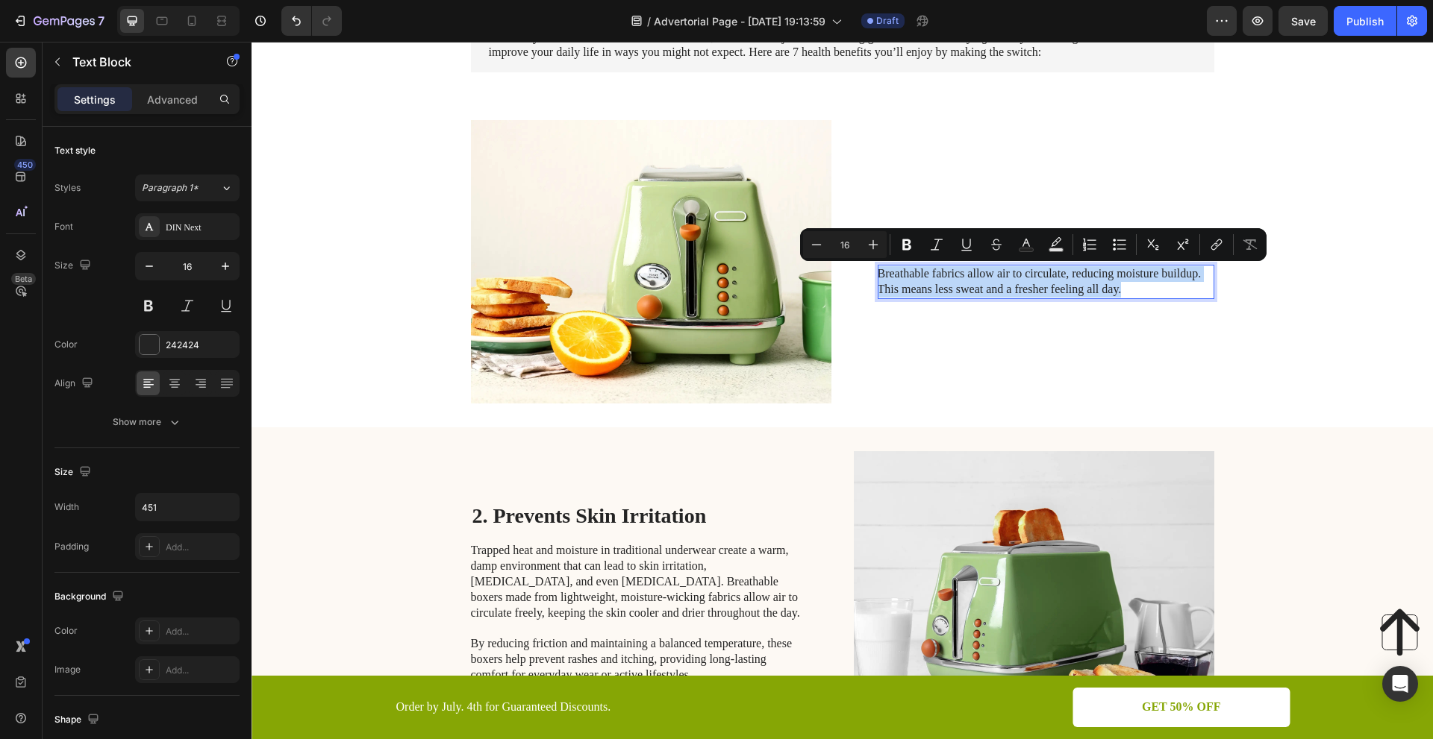
drag, startPoint x: 1116, startPoint y: 284, endPoint x: 875, endPoint y: 266, distance: 241.7
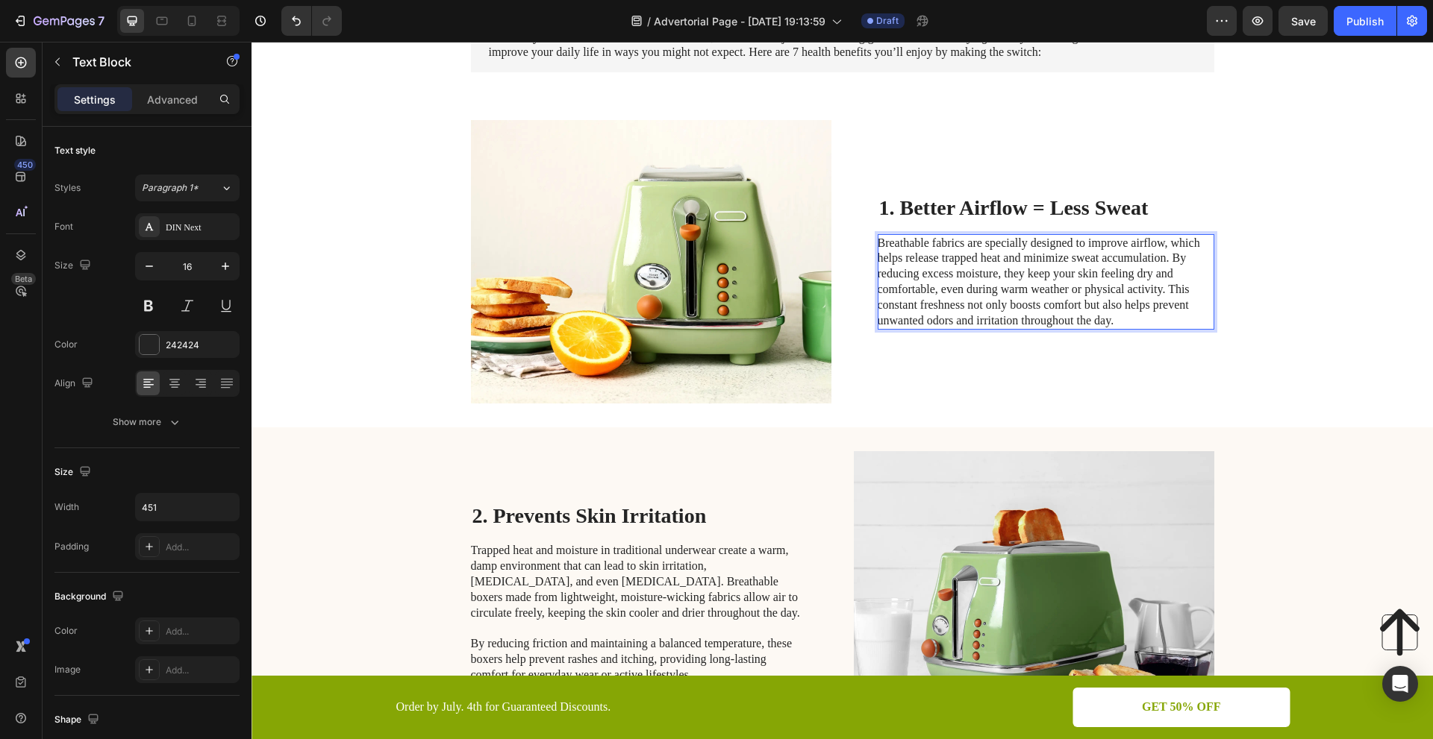
click at [1169, 284] on p "Breathable fabrics are specially designed to improve airflow, which helps relea…" at bounding box center [1045, 282] width 335 height 93
click at [1165, 286] on p "Breathable fabrics are specially designed to improve airflow, which helps relea…" at bounding box center [1045, 282] width 335 height 93
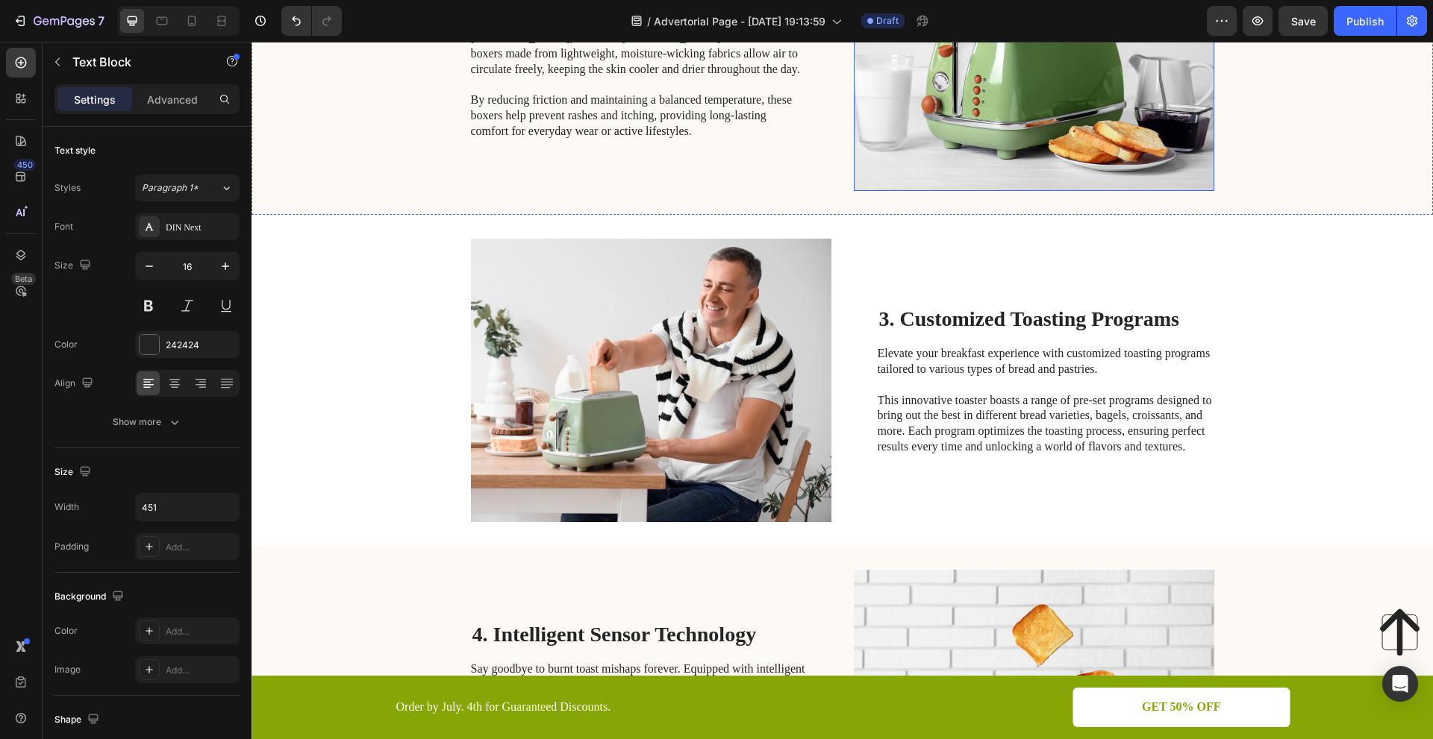
scroll to position [884, 0]
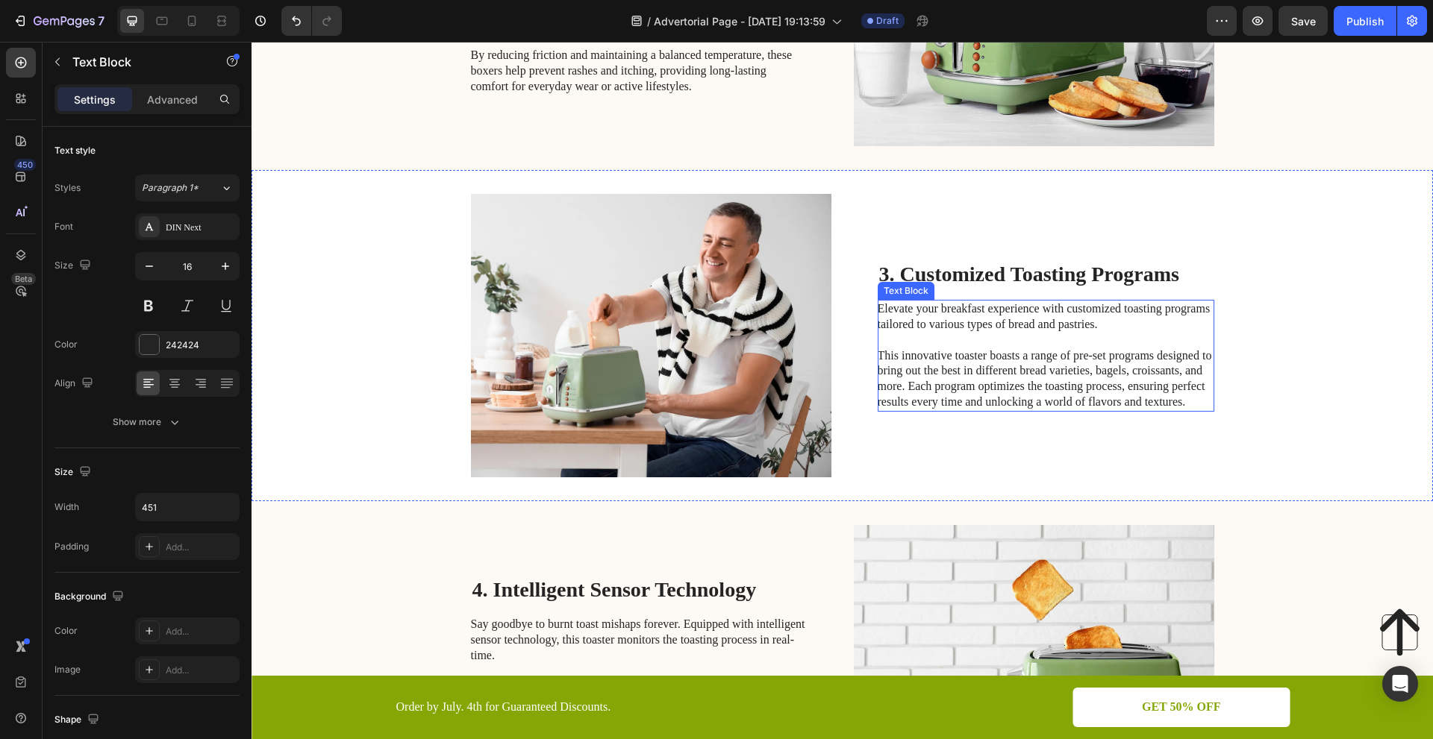
click at [1110, 384] on p "This innovative toaster boasts a range of pre-set programs designed to bring ou…" at bounding box center [1045, 379] width 335 height 62
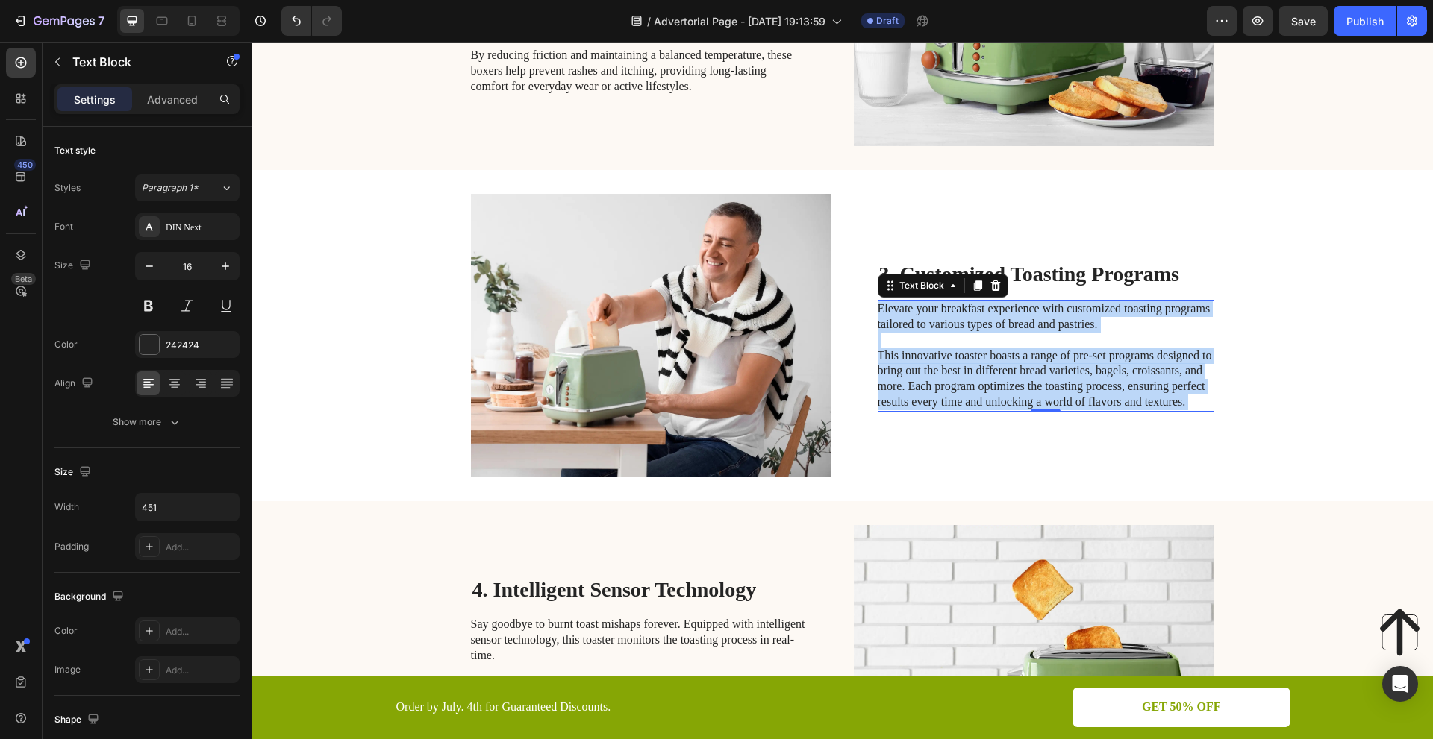
click at [1110, 387] on p "This innovative toaster boasts a range of pre-set programs designed to bring ou…" at bounding box center [1045, 379] width 335 height 62
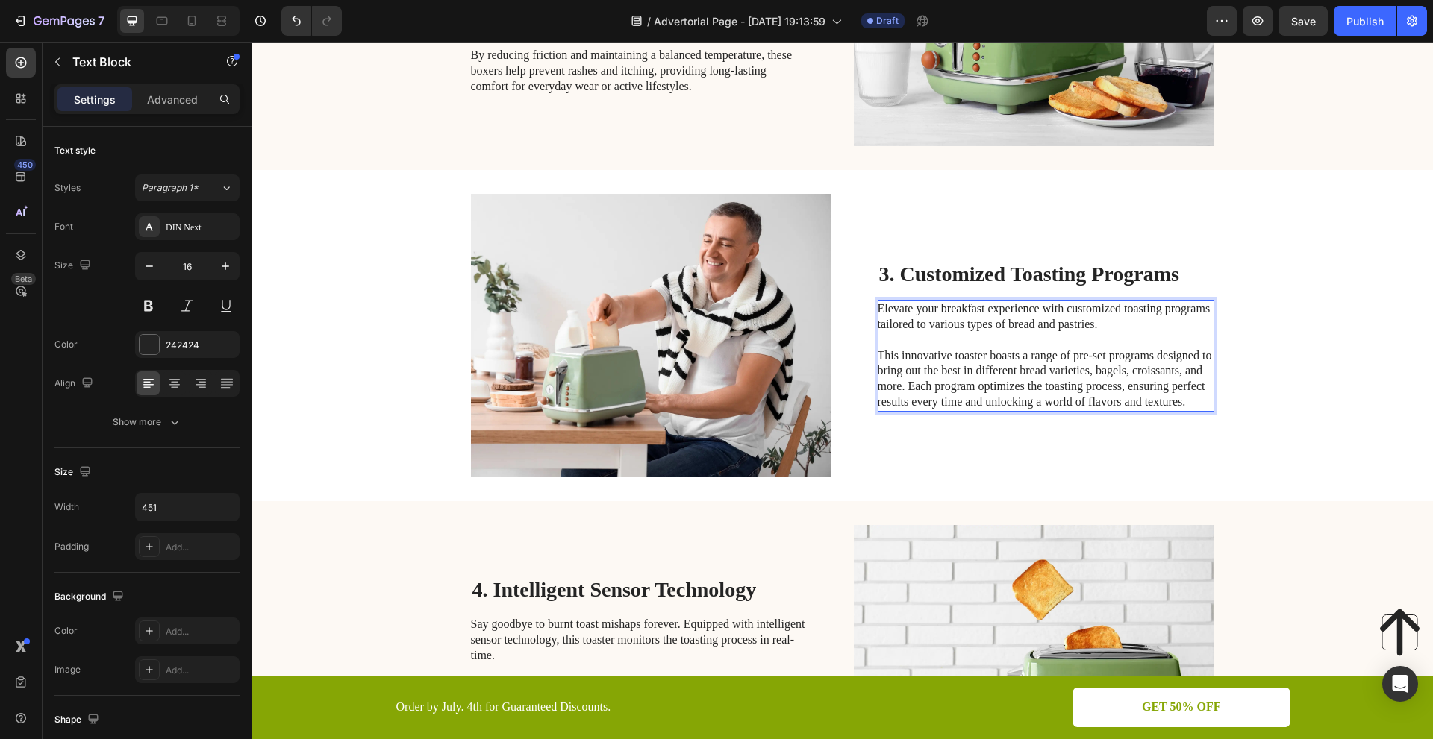
click at [1114, 384] on p "This innovative toaster boasts a range of pre-set programs designed to bring ou…" at bounding box center [1045, 379] width 335 height 62
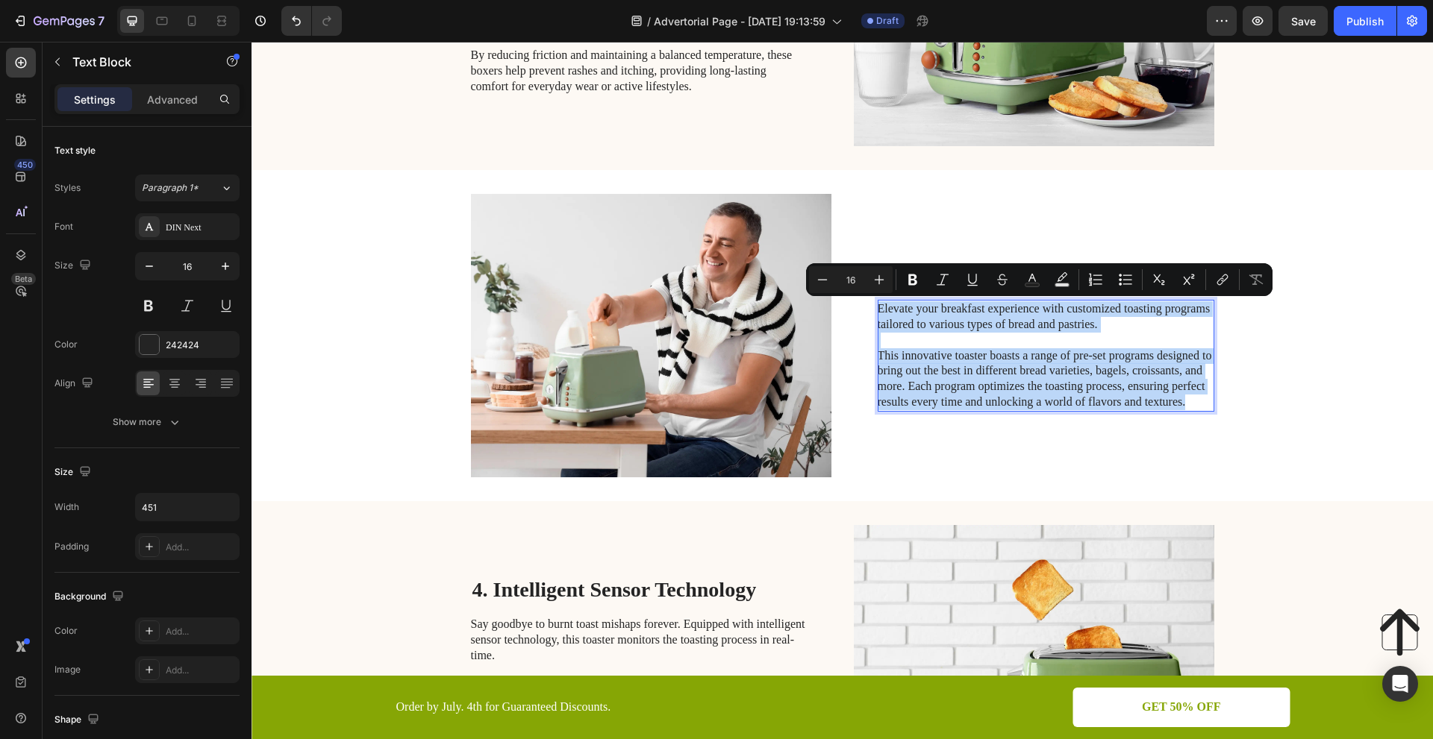
copy div "Elevate your breakfast experience with customized toasting programs tailored to…"
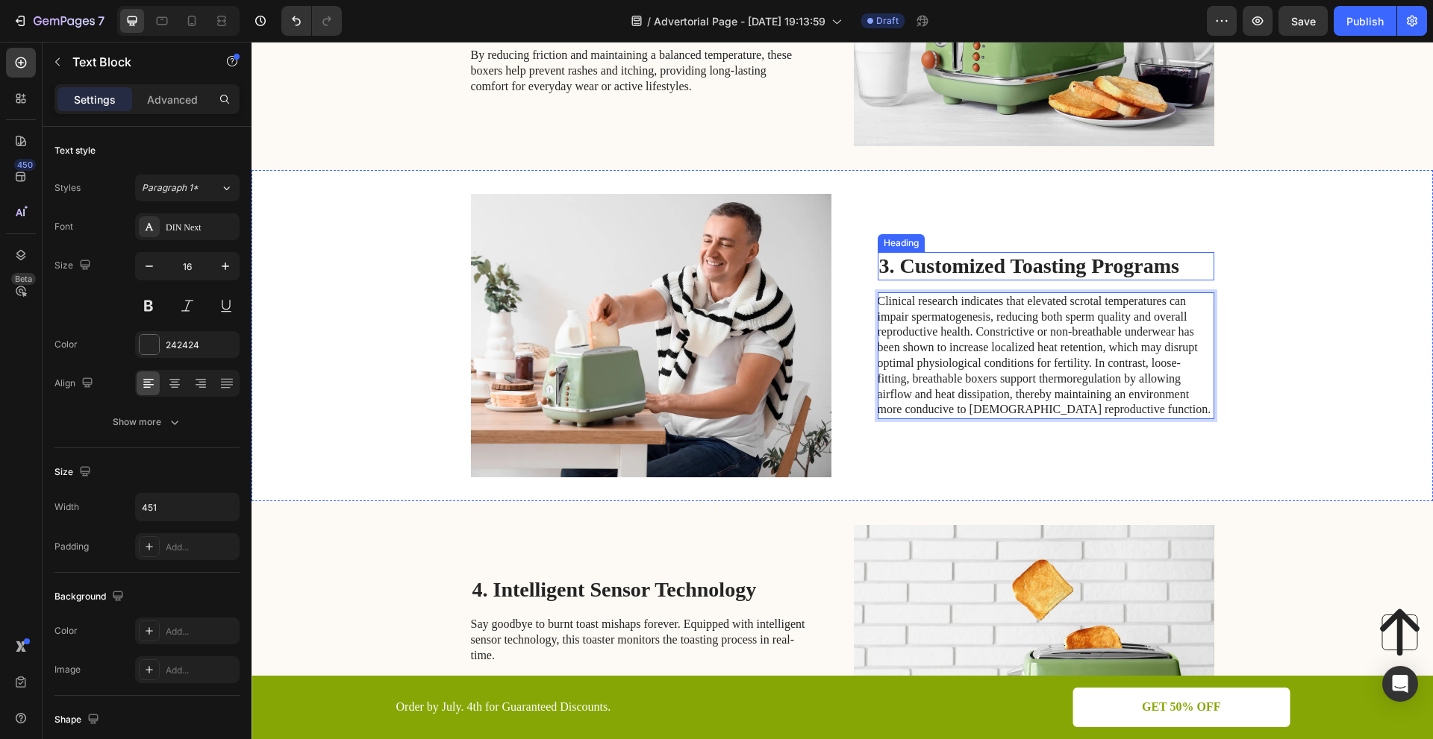
click at [1184, 260] on h2 "3. Customized Toasting Programs" at bounding box center [1046, 266] width 337 height 28
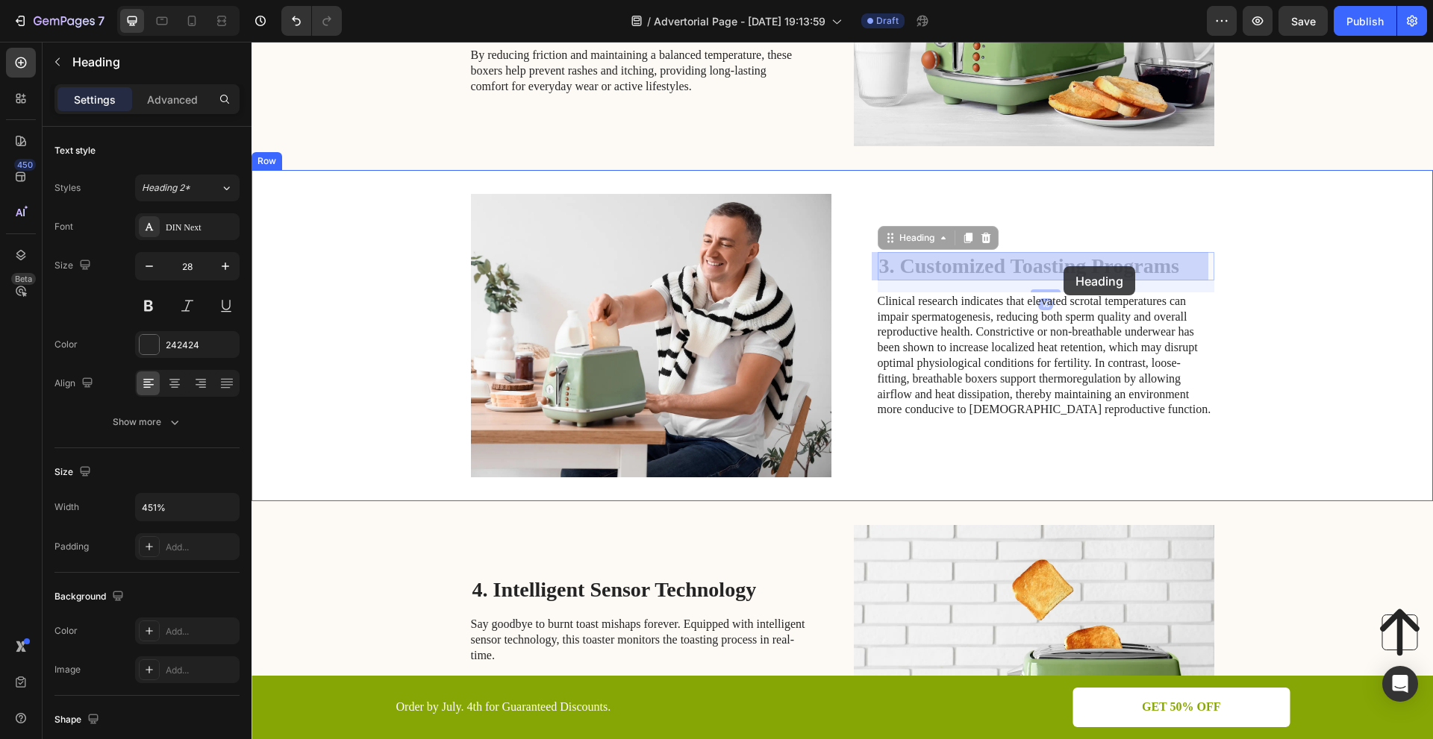
scroll to position [864, 0]
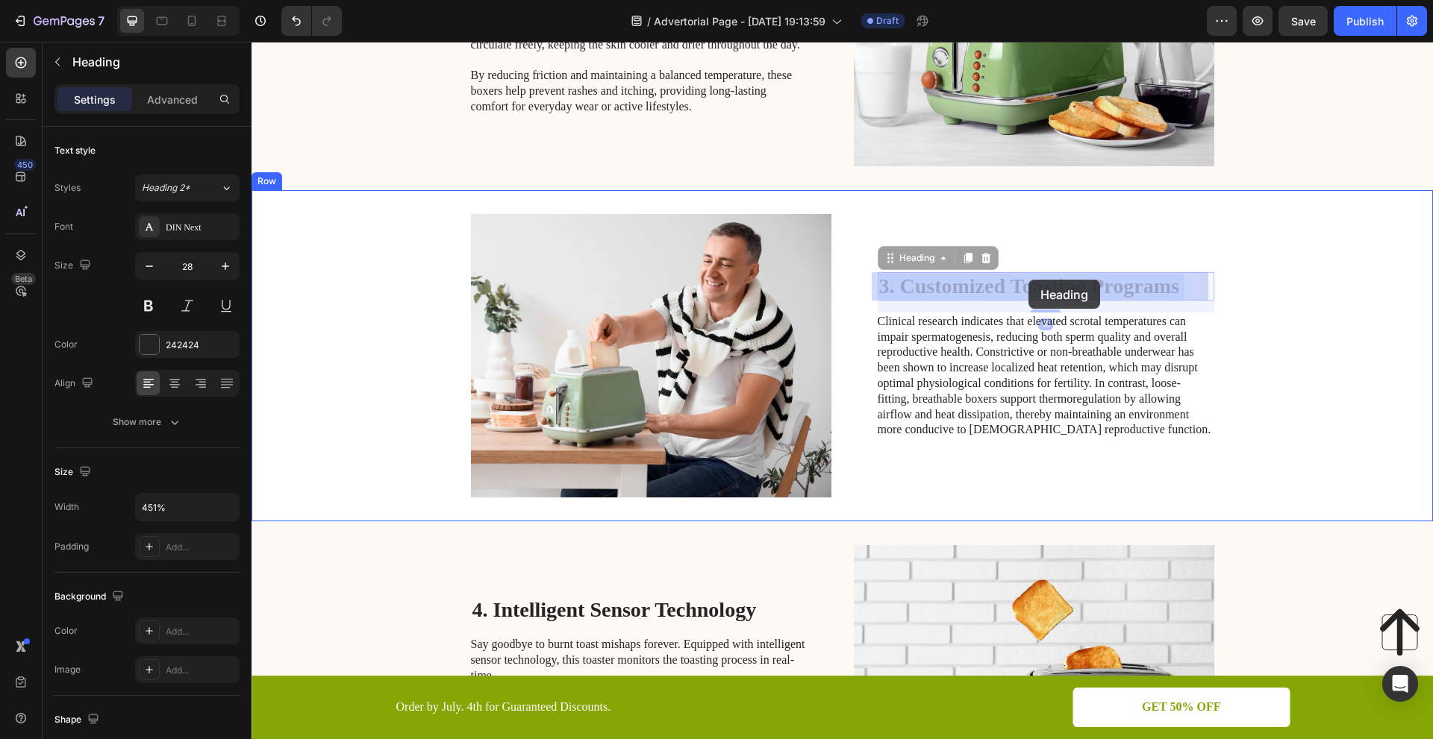
drag, startPoint x: 1184, startPoint y: 260, endPoint x: 1028, endPoint y: 280, distance: 157.2
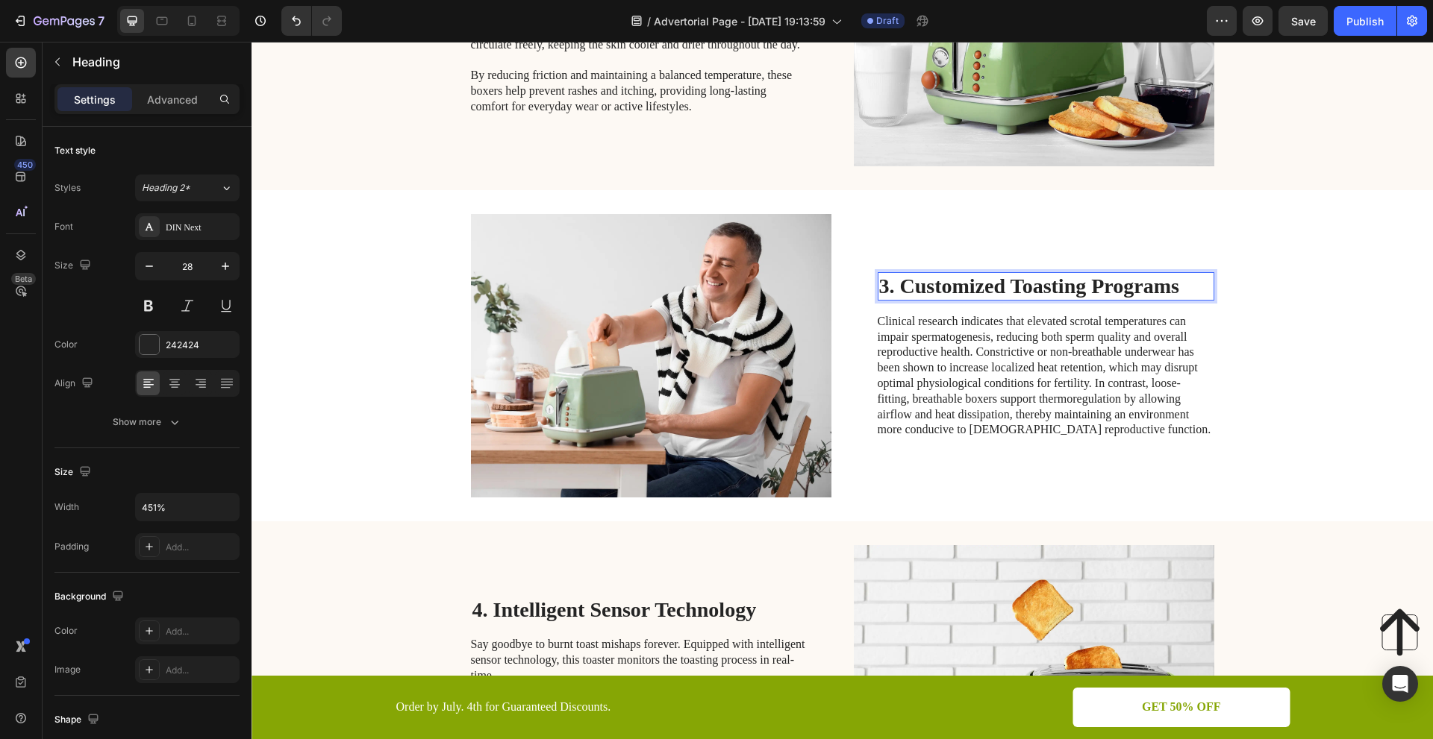
click at [1178, 280] on p "3. Customized Toasting Programs" at bounding box center [1046, 286] width 334 height 25
click at [942, 278] on h2 "Rich Text Editor. Editing area: main" at bounding box center [1046, 286] width 337 height 28
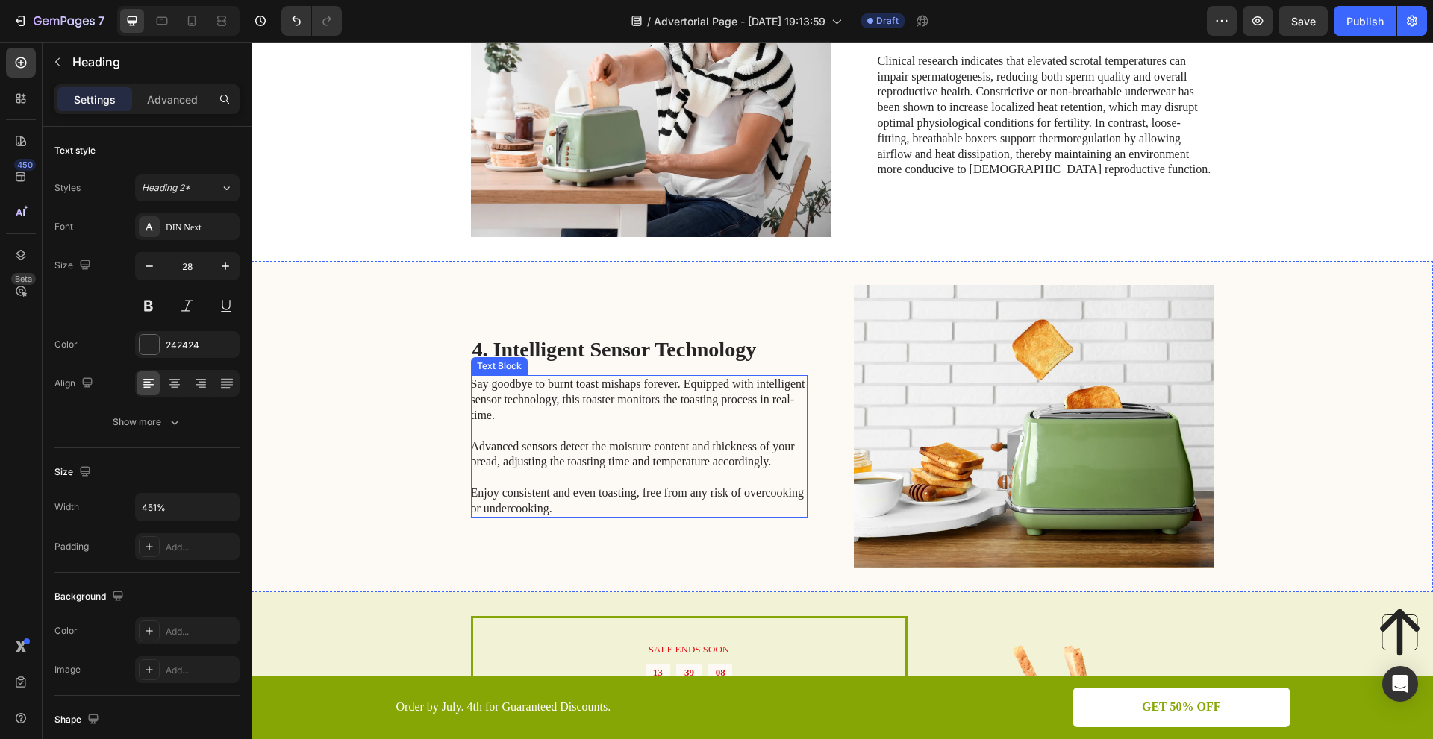
scroll to position [1163, 0]
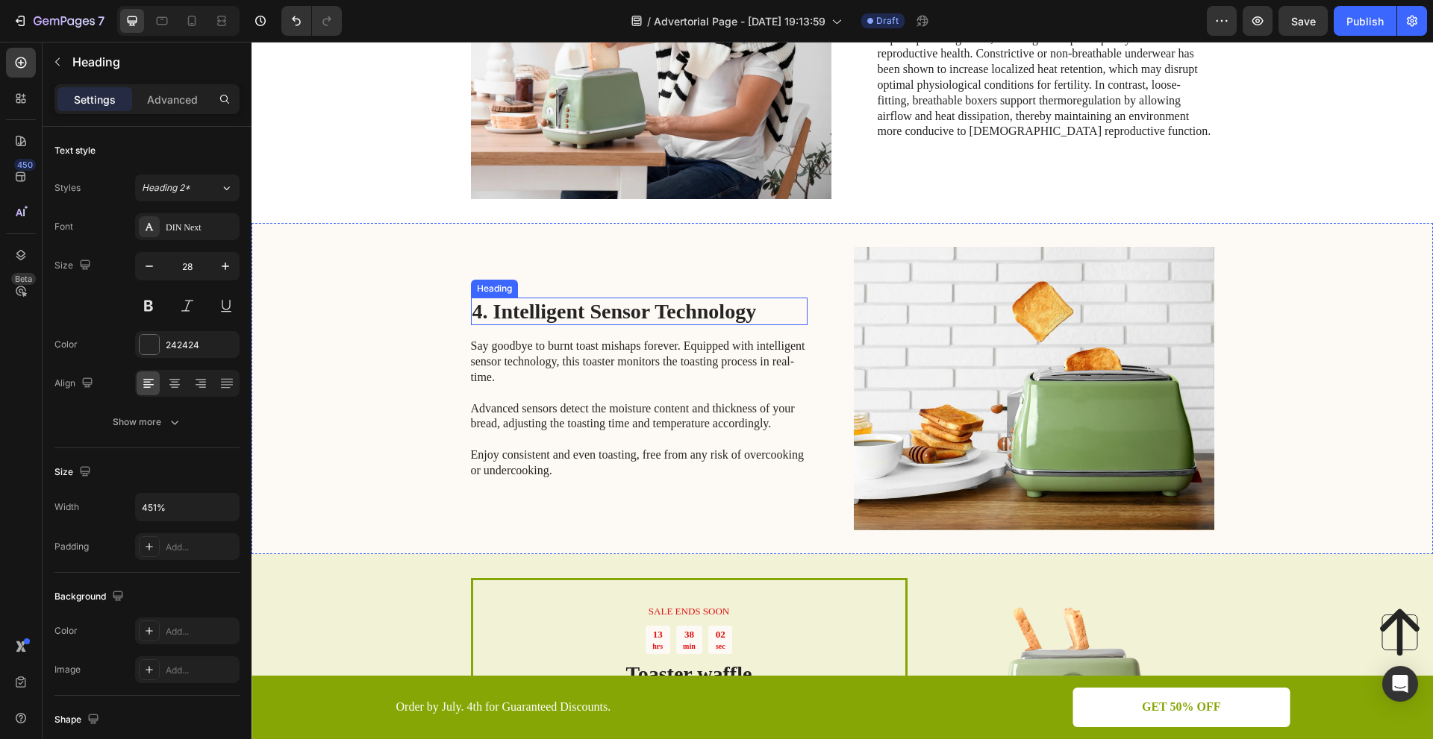
click at [652, 311] on h2 "4. Intelligent Sensor Technology" at bounding box center [639, 312] width 337 height 28
click at [757, 312] on h2 "4. Intelligent Sensor Technology" at bounding box center [639, 312] width 337 height 28
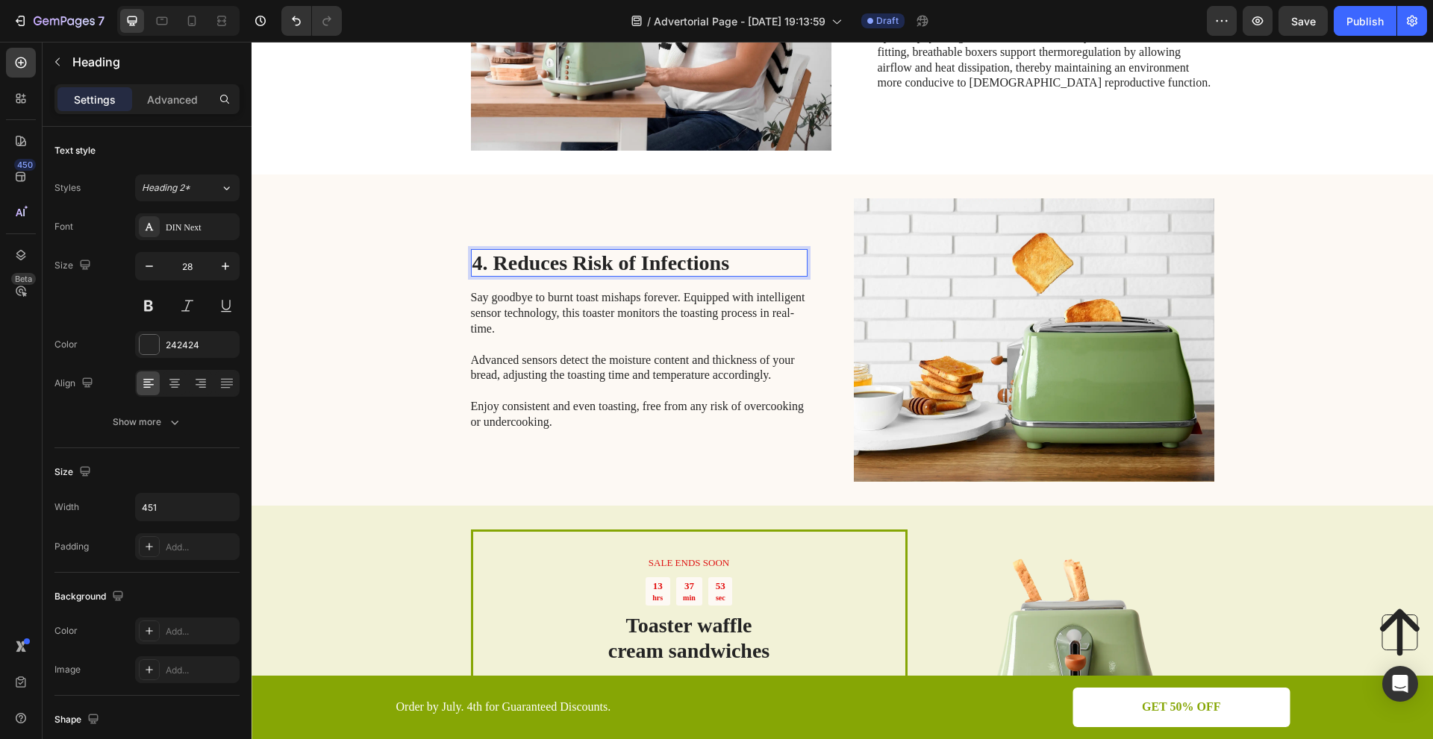
scroll to position [1237, 0]
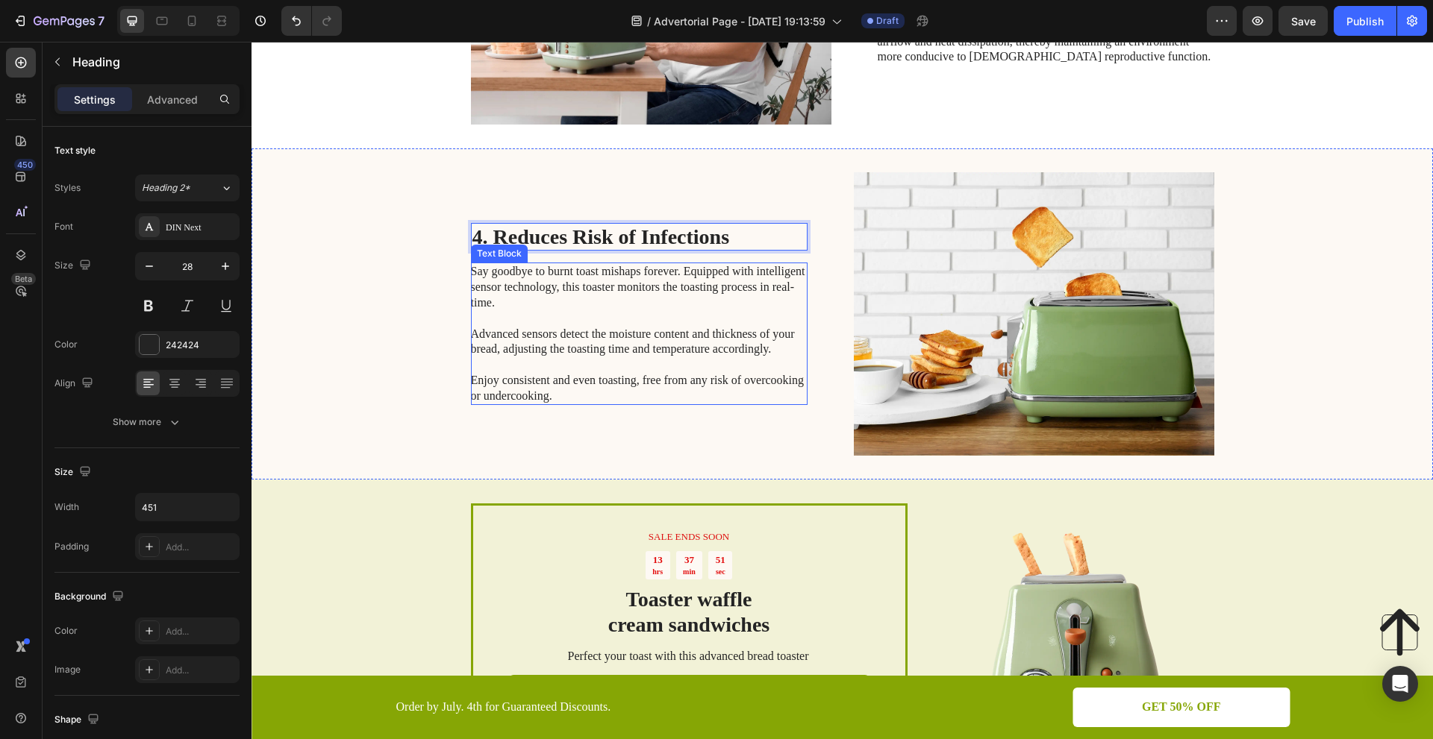
click at [663, 385] on p "Say goodbye to burnt toast mishaps forever. Equipped with intelligent sensor te…" at bounding box center [638, 334] width 335 height 140
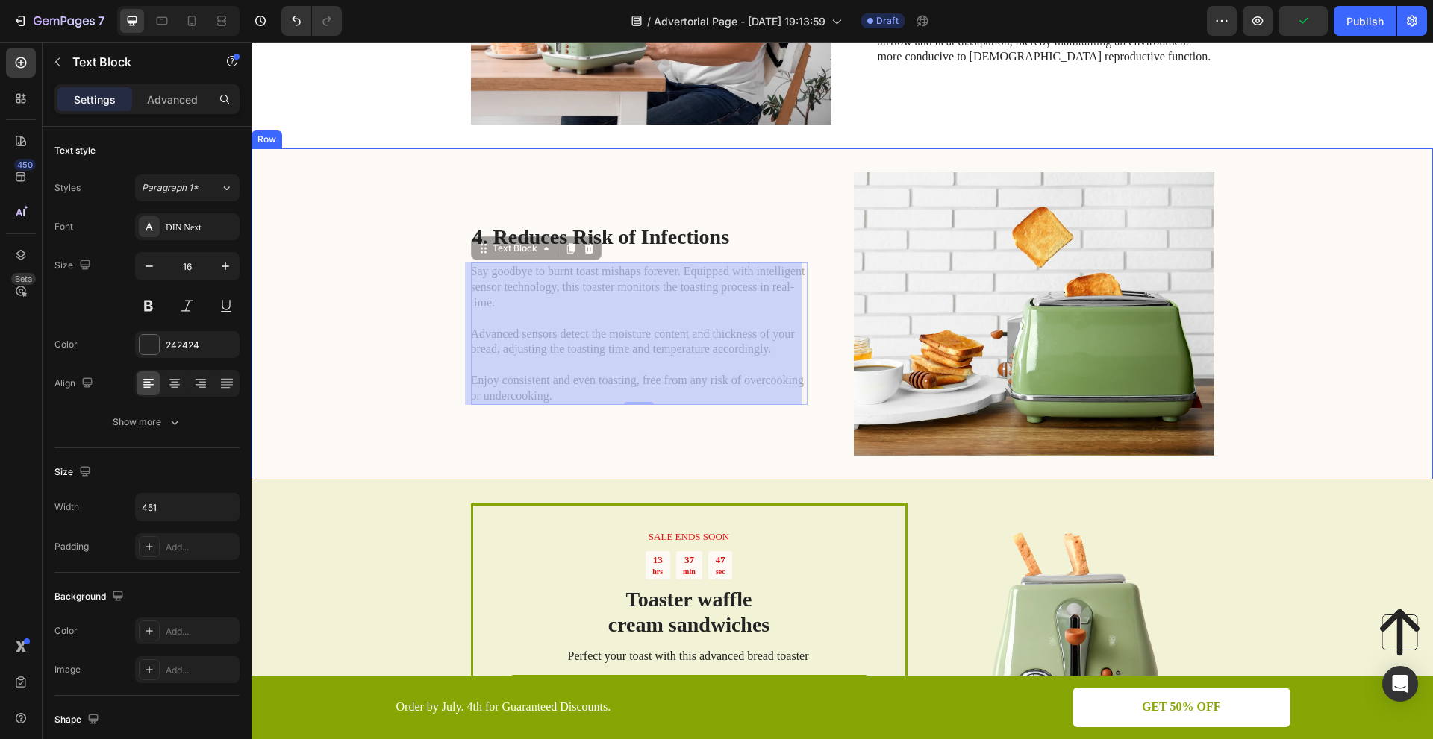
scroll to position [1187, 0]
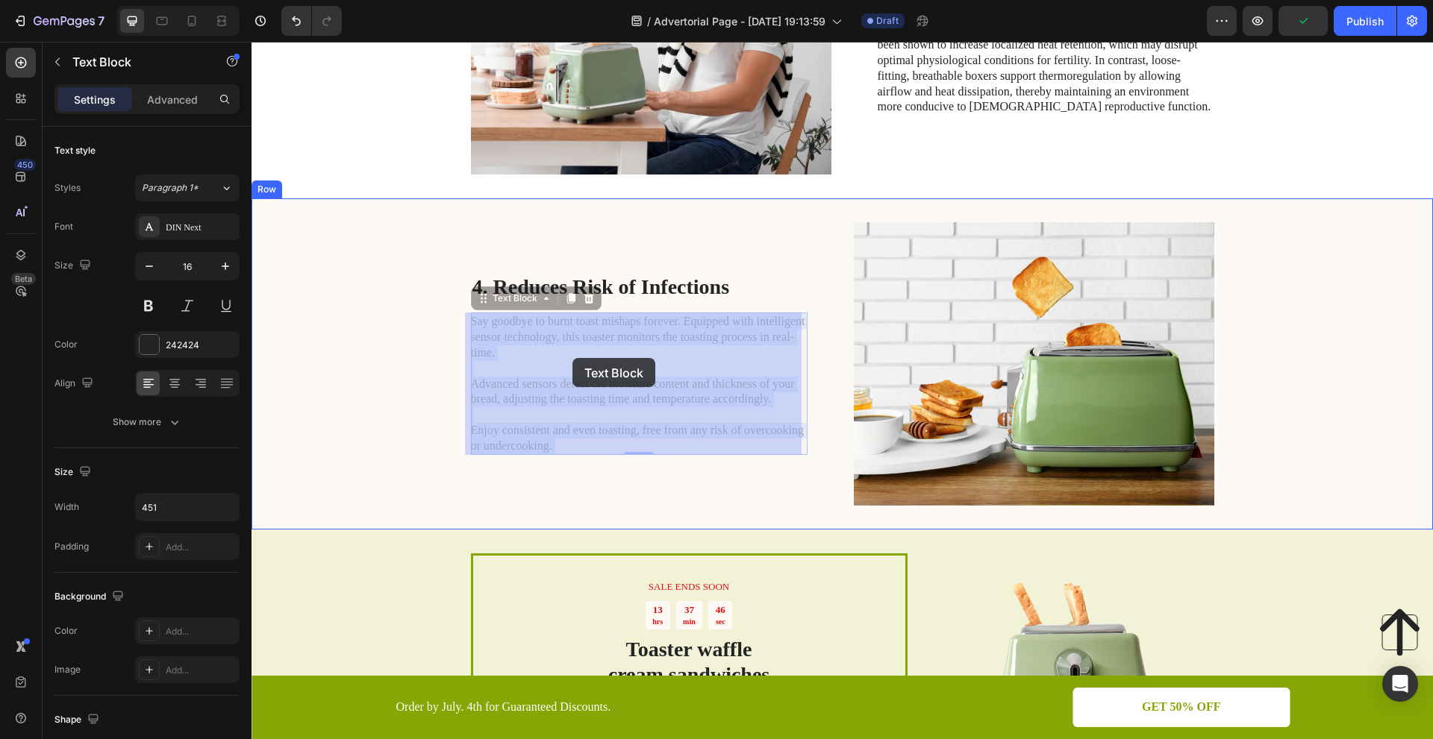
drag, startPoint x: 575, startPoint y: 381, endPoint x: 572, endPoint y: 358, distance: 23.2
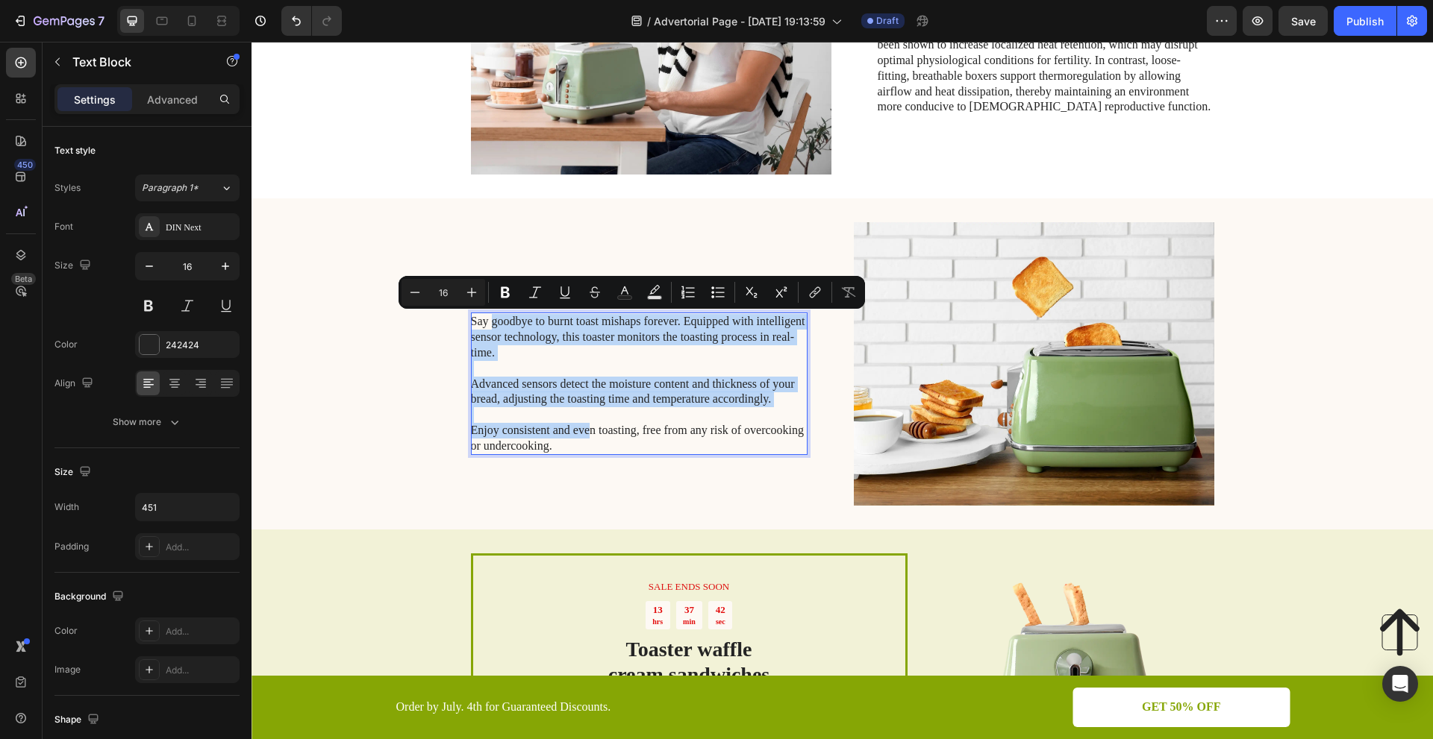
drag, startPoint x: 486, startPoint y: 319, endPoint x: 586, endPoint y: 437, distance: 155.1
click at [586, 437] on p "Say goodbye to burnt toast mishaps forever. Equipped with intelligent sensor te…" at bounding box center [638, 384] width 335 height 140
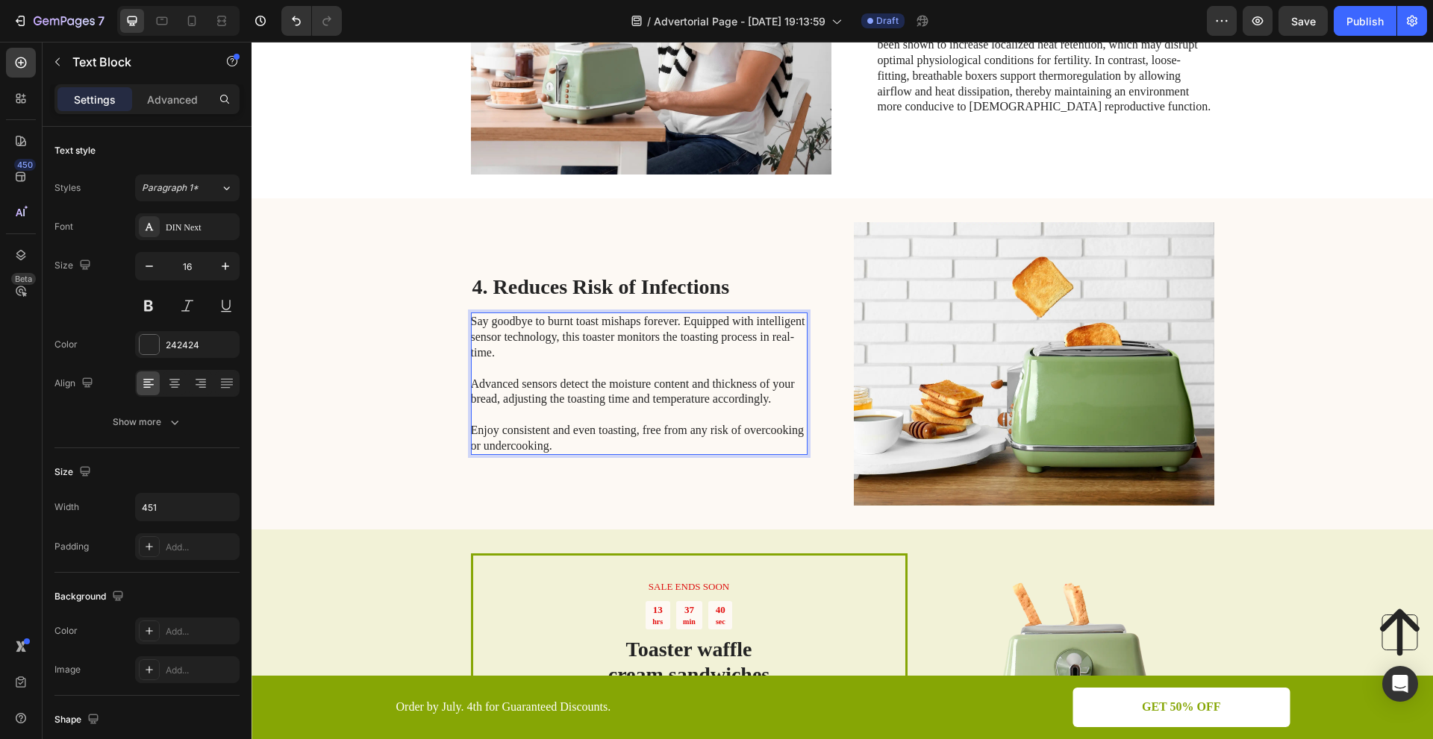
scroll to position [1250, 0]
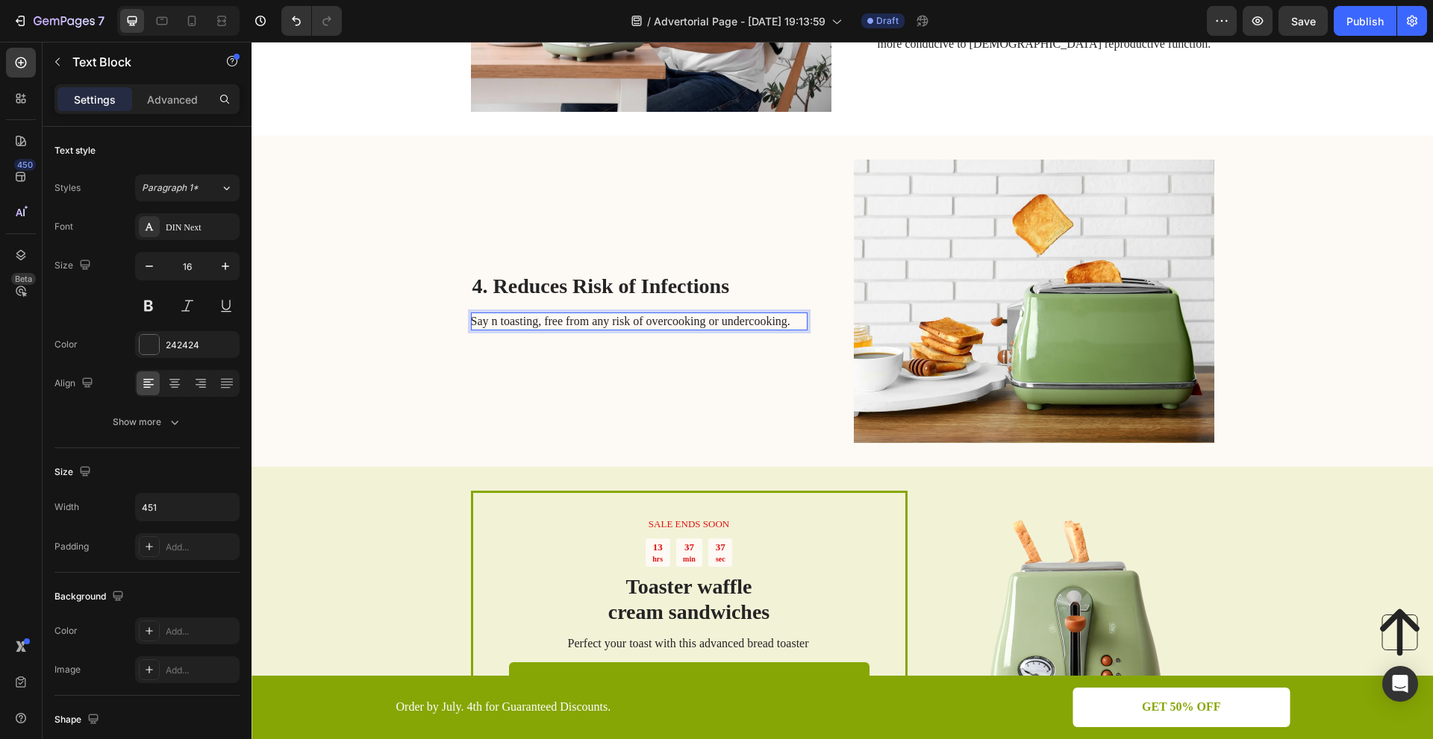
click at [783, 316] on p "Say n toasting, free from any risk of overcooking or undercooking." at bounding box center [638, 322] width 335 height 16
click at [579, 322] on div "Rich Text Editor. Editing area: main" at bounding box center [639, 322] width 337 height 19
click at [500, 319] on div "Rich Text Editor. Editing area: main" at bounding box center [639, 322] width 337 height 19
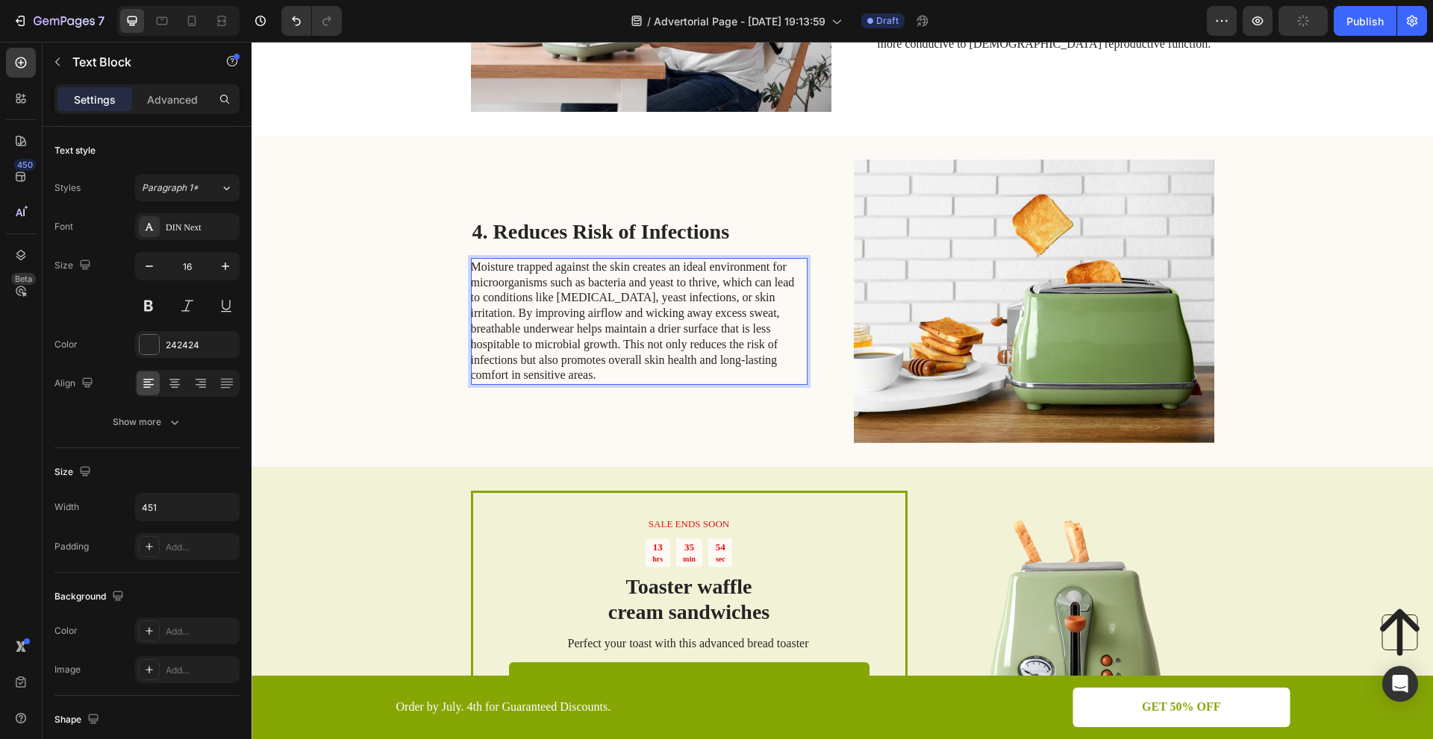
click at [553, 340] on p "Moisture trapped against the skin creates an ideal environment for microorganis…" at bounding box center [638, 322] width 335 height 124
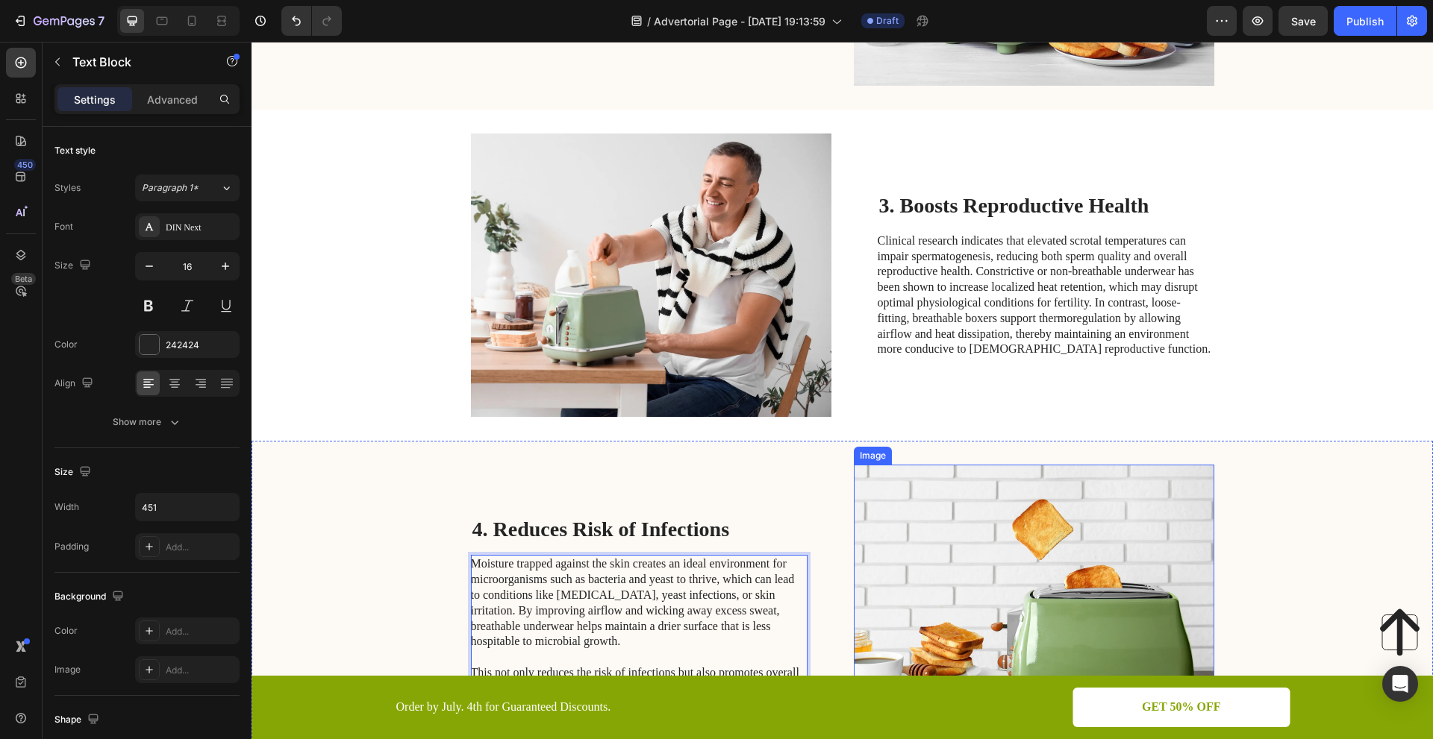
scroll to position [943, 0]
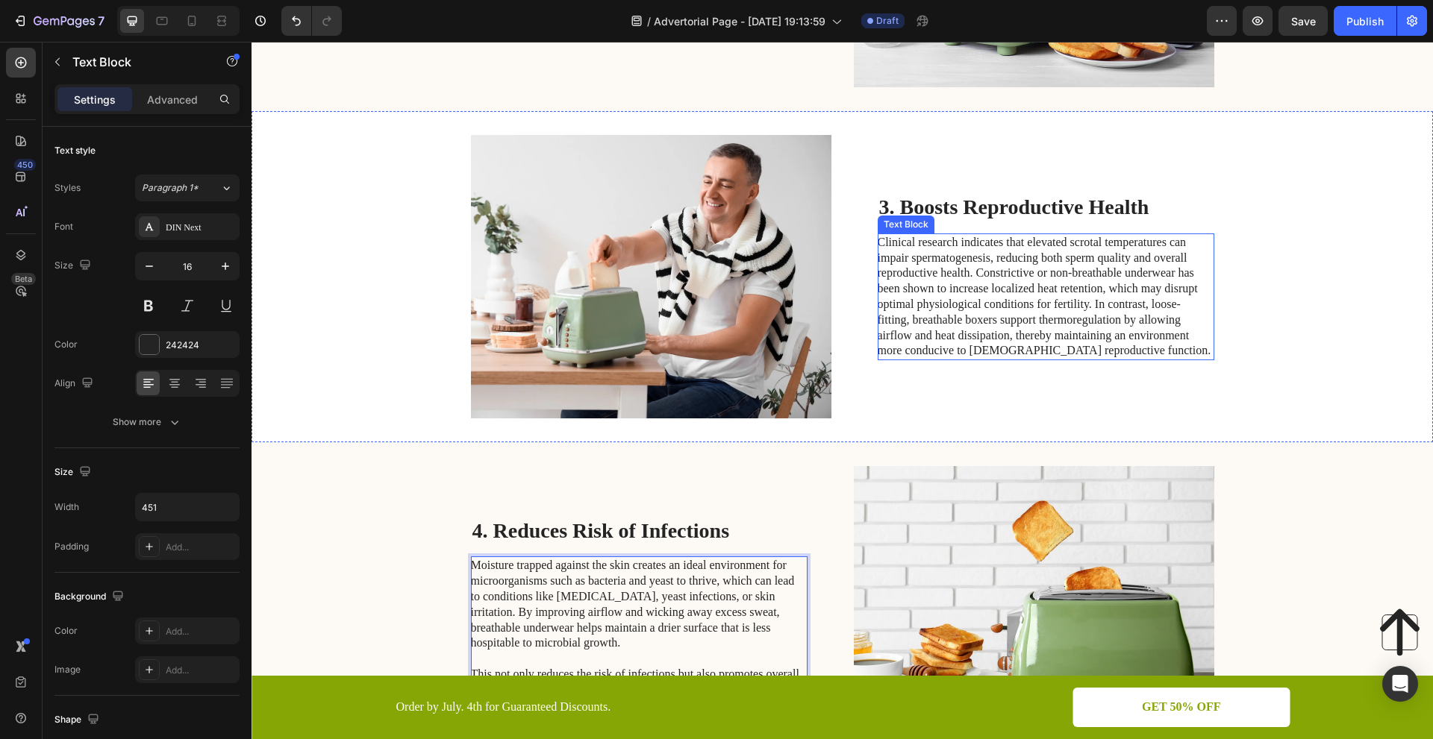
click at [1088, 301] on p "Clinical research indicates that elevated scrotal temperatures can impair sperm…" at bounding box center [1045, 297] width 335 height 124
click at [1087, 299] on p "Clinical research indicates that elevated scrotal temperatures can impair sperm…" at bounding box center [1045, 297] width 335 height 124
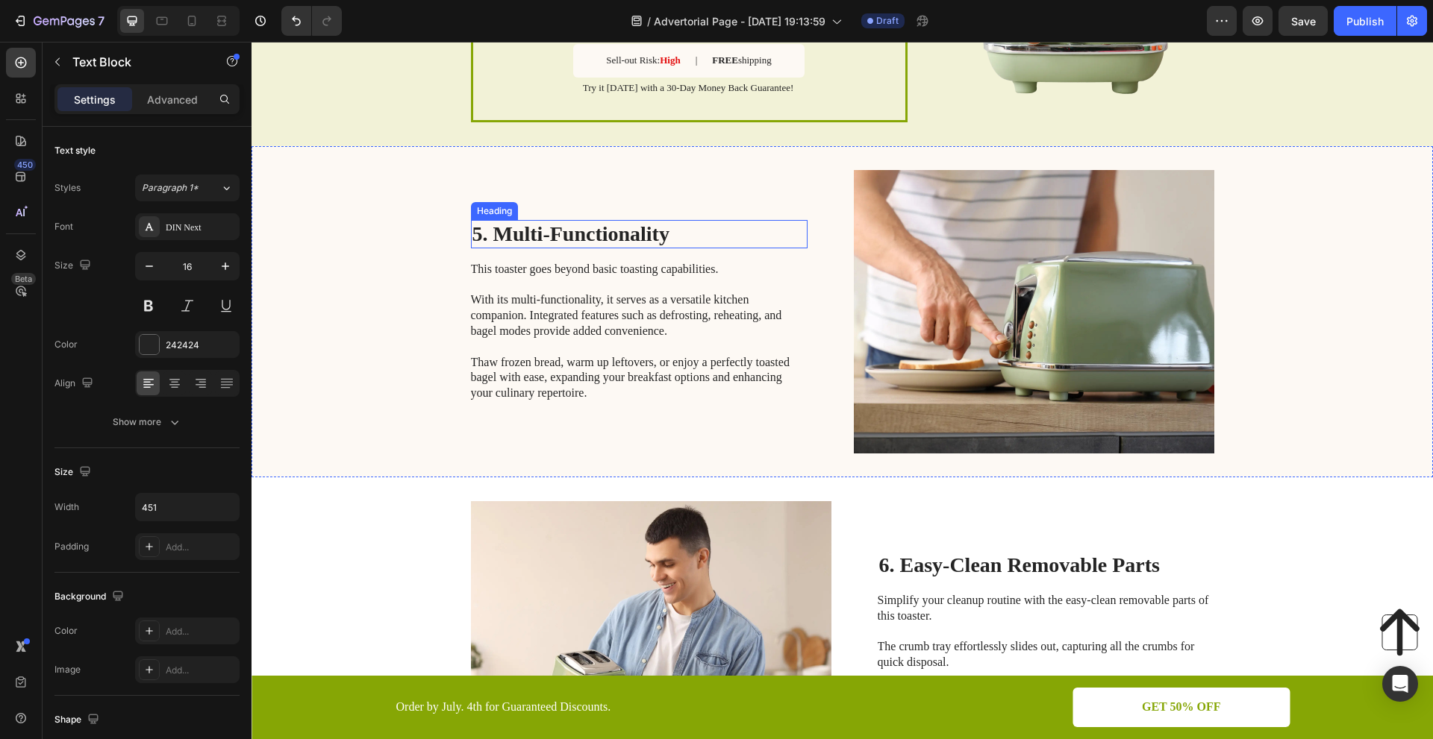
scroll to position [1980, 0]
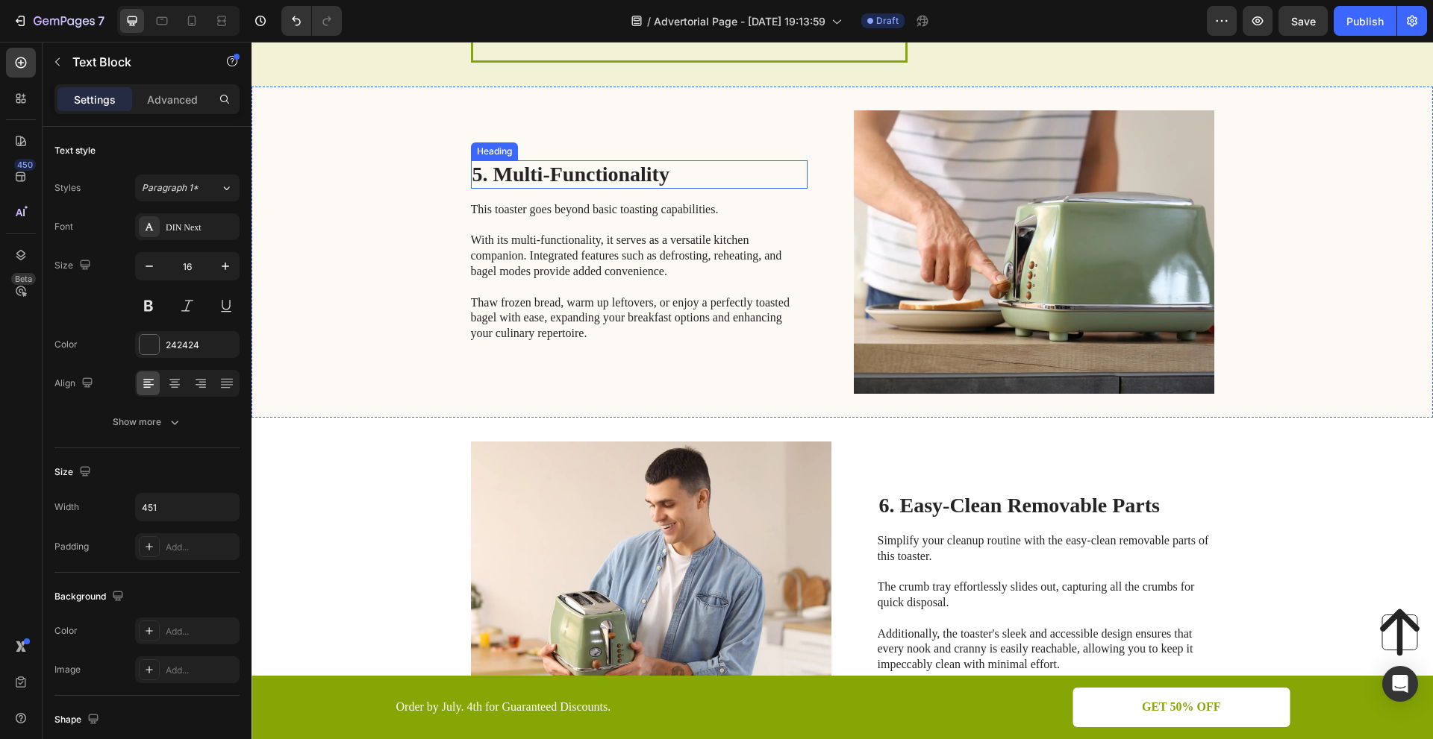
click at [639, 176] on h2 "5. Multi-Functionality" at bounding box center [639, 174] width 337 height 28
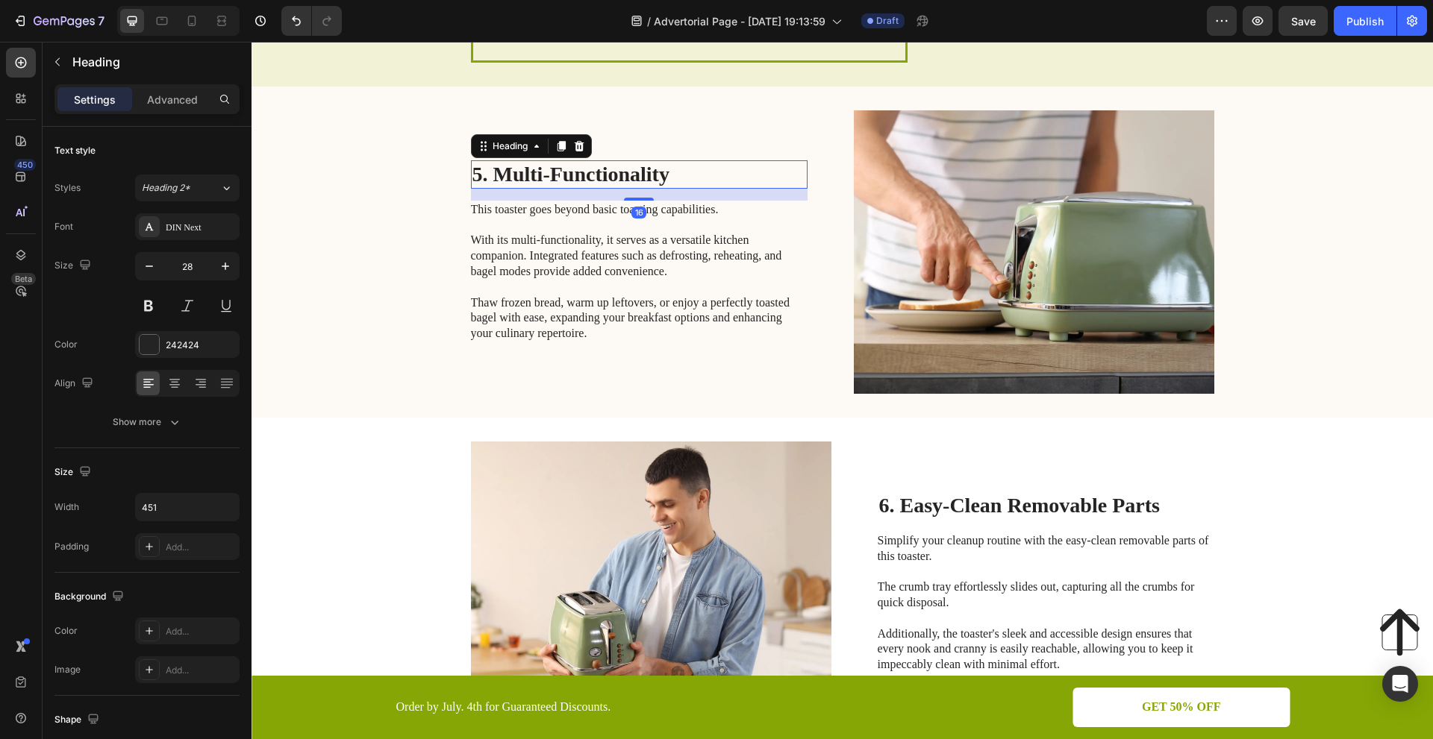
click at [663, 168] on h2 "5. Multi-Functionality" at bounding box center [639, 174] width 337 height 28
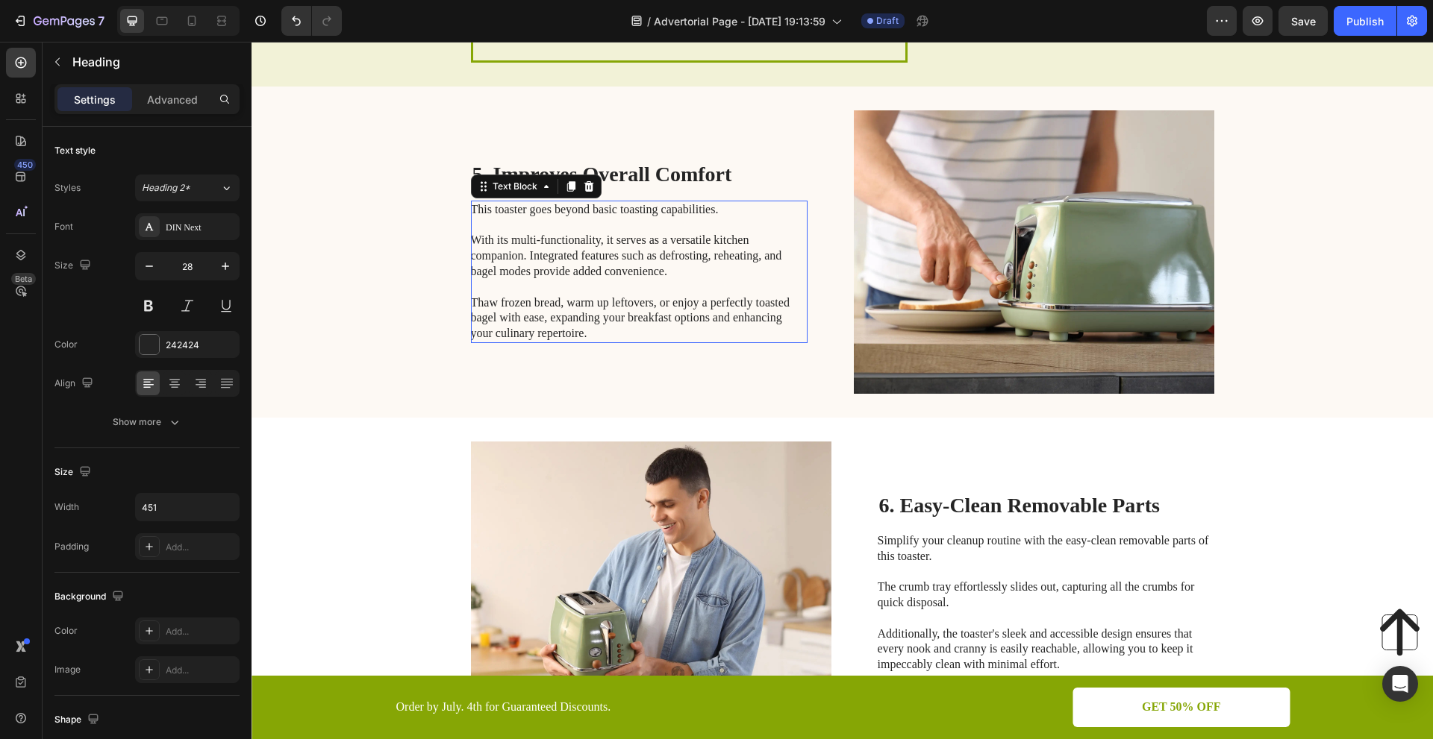
click at [663, 312] on p "This toaster goes beyond basic toasting capabilities. With its multi-functional…" at bounding box center [638, 272] width 335 height 140
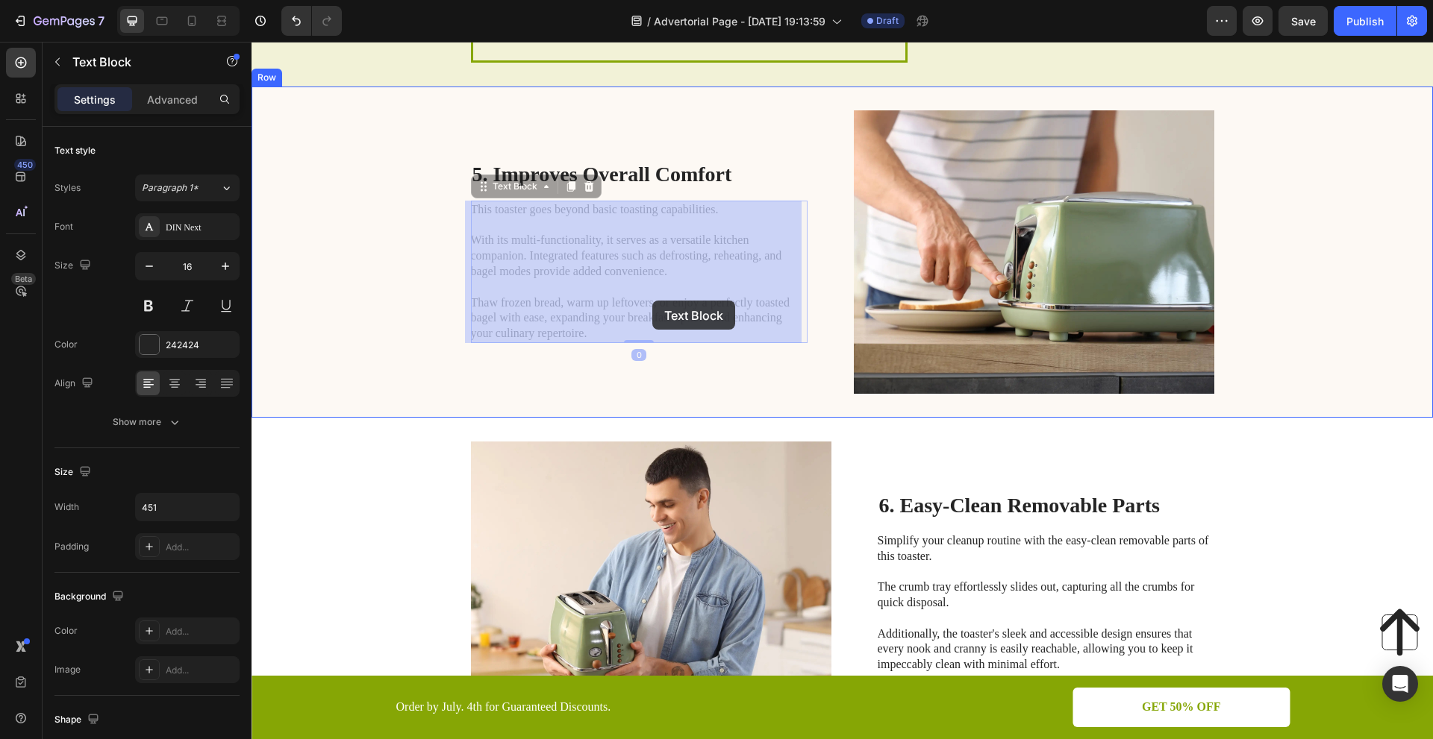
scroll to position [1929, 0]
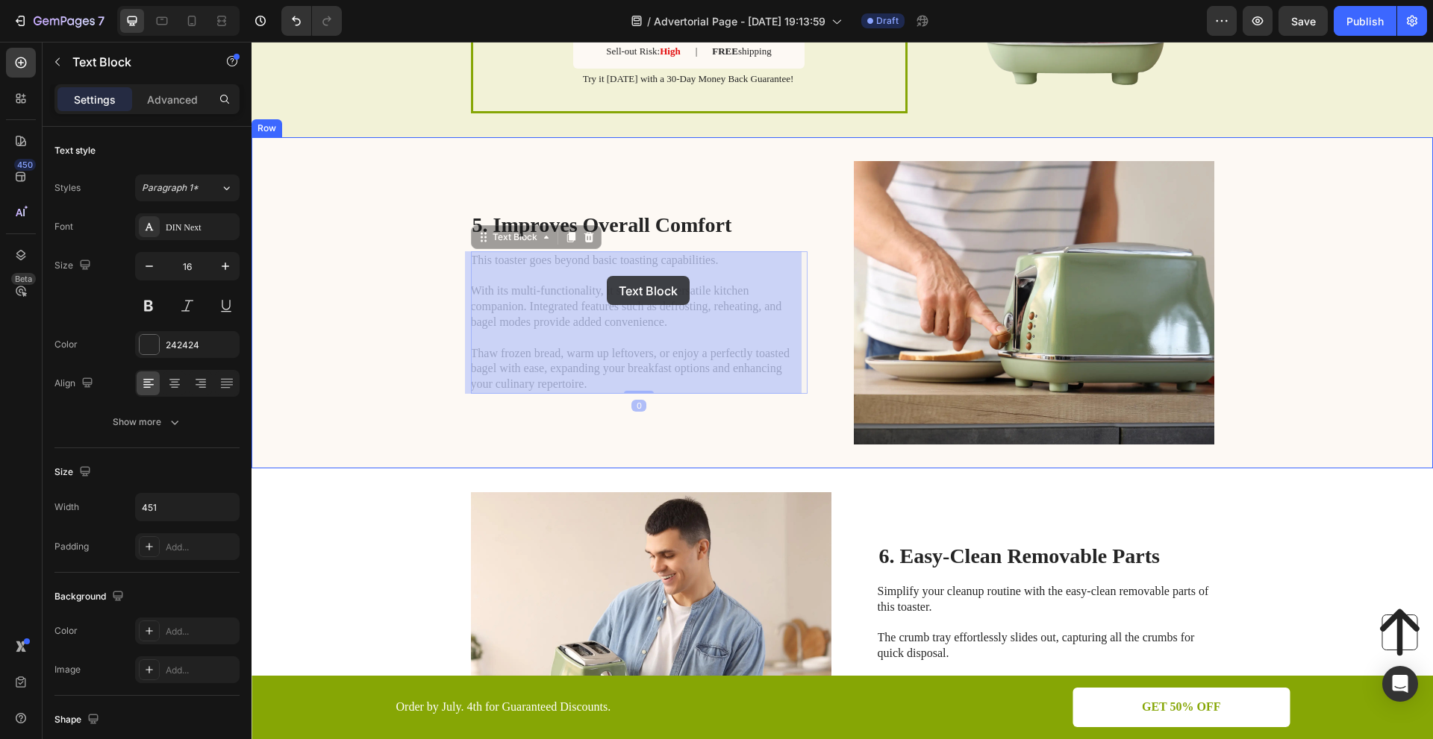
drag, startPoint x: 668, startPoint y: 313, endPoint x: 607, endPoint y: 276, distance: 71.3
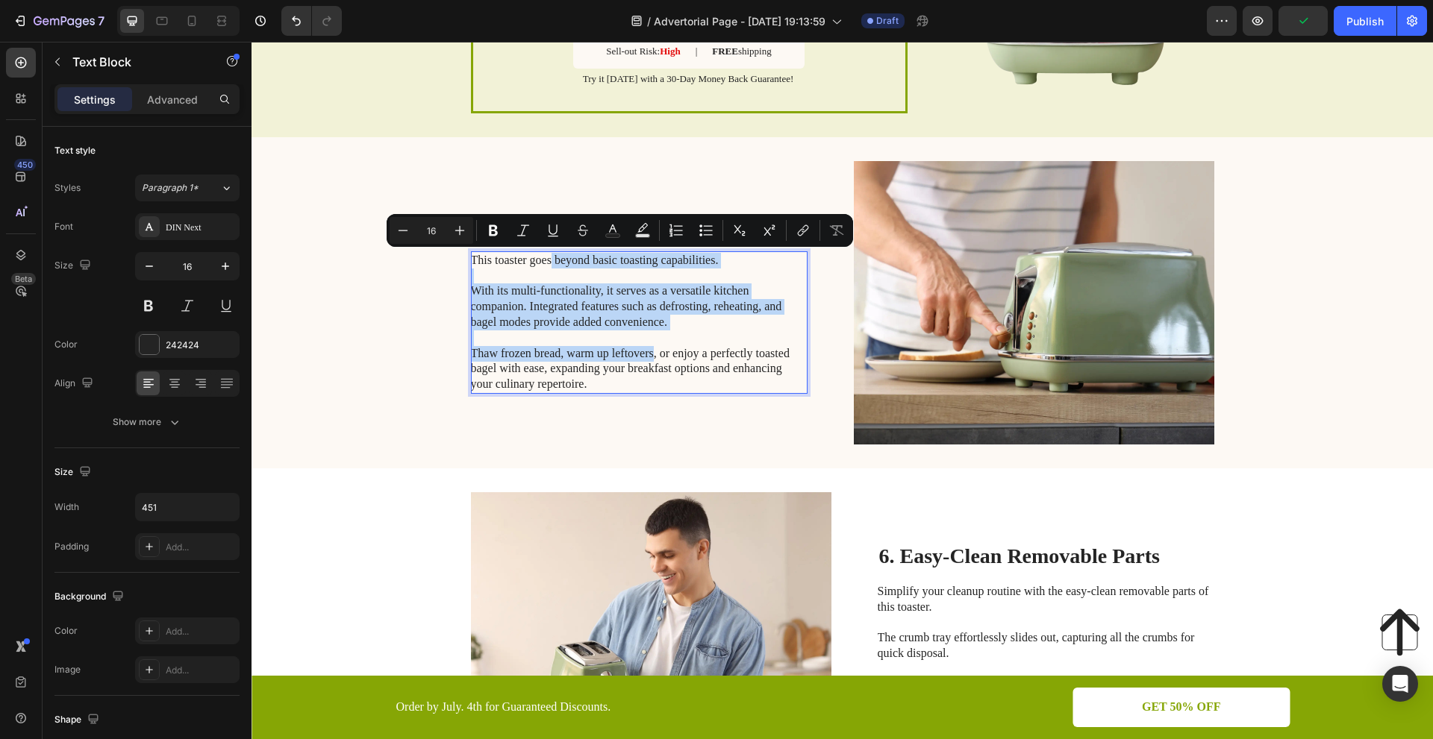
drag, startPoint x: 647, startPoint y: 352, endPoint x: 547, endPoint y: 261, distance: 135.2
click at [547, 261] on p "This toaster goes beyond basic toasting capabilities. With its multi-functional…" at bounding box center [638, 323] width 335 height 140
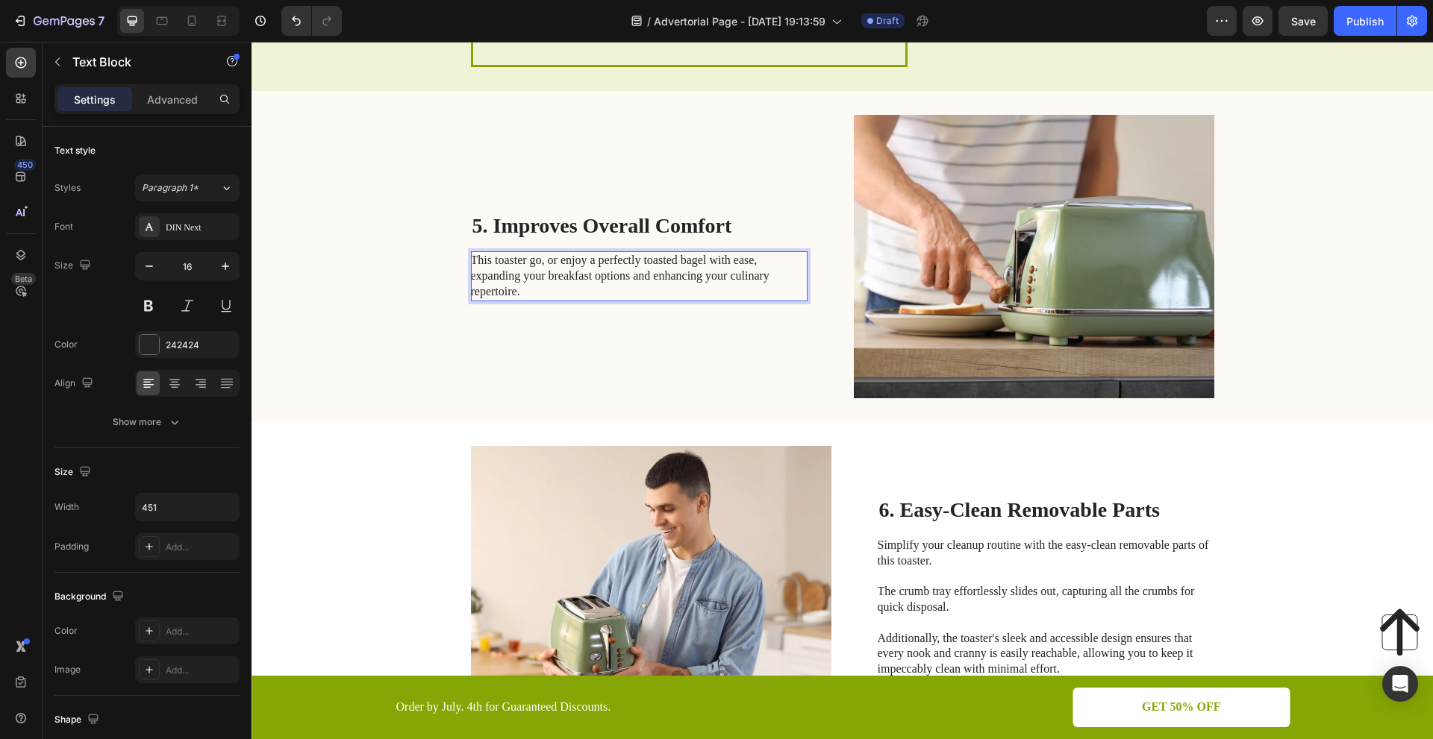
scroll to position [1983, 0]
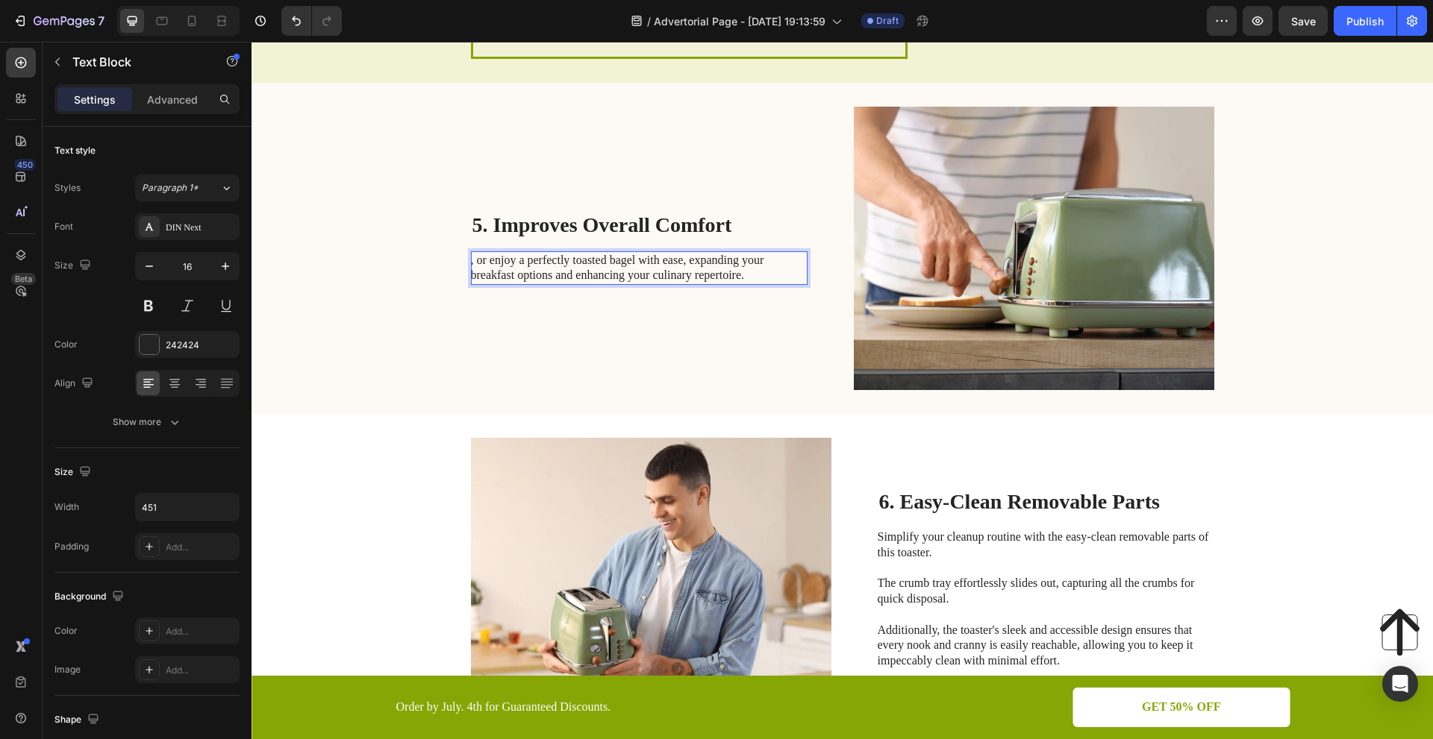
click at [746, 266] on p ", or enjoy a perfectly toasted bagel with ease, expanding your breakfast option…" at bounding box center [638, 268] width 335 height 31
click at [738, 272] on p ", or enjoy a perfectly toasted bagel with ease, expanding your breakfast option…" at bounding box center [638, 268] width 335 height 31
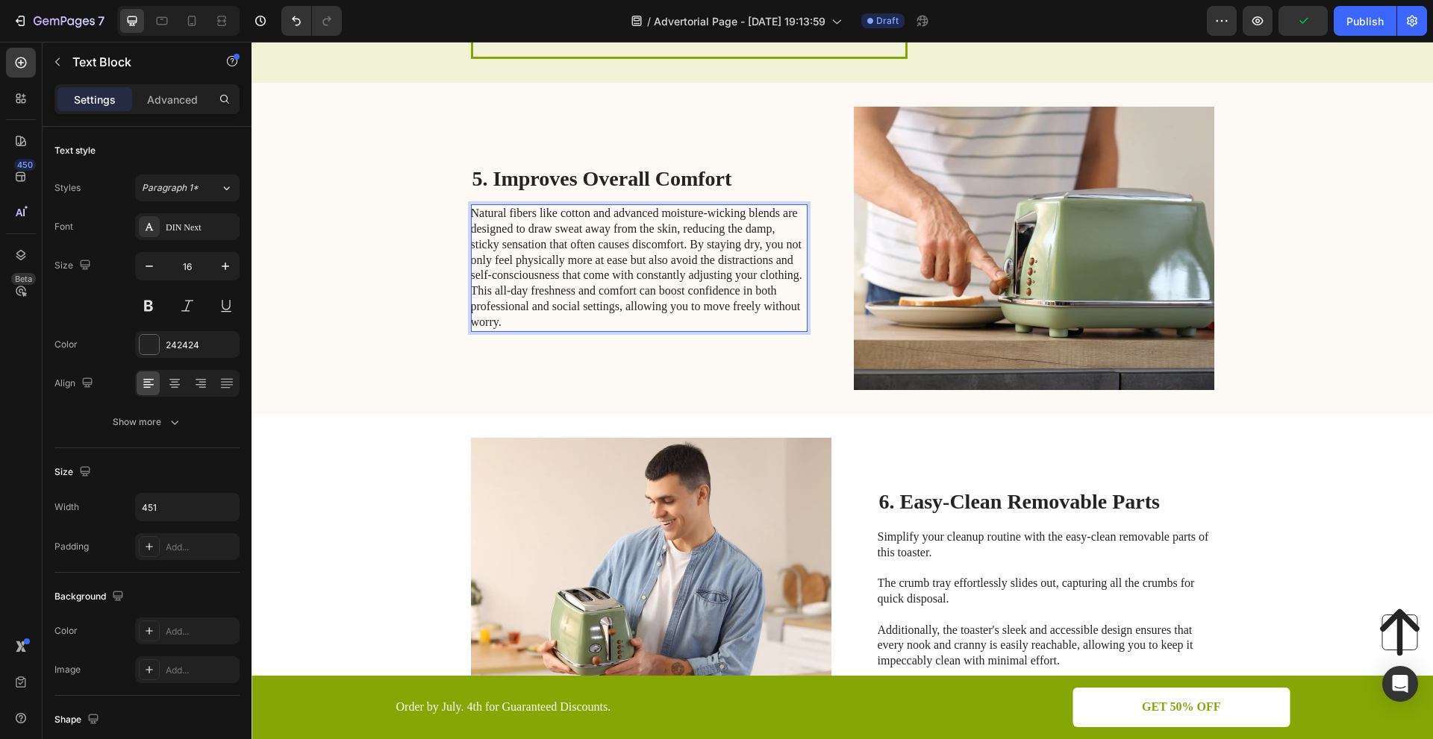
click at [592, 213] on p "Natural fibers like cotton and advanced moisture-wicking blends are designed to…" at bounding box center [638, 268] width 335 height 124
click at [779, 274] on p "Natural fibers and advanced moisture-wicking blends are designed to draw sweat …" at bounding box center [638, 268] width 335 height 124
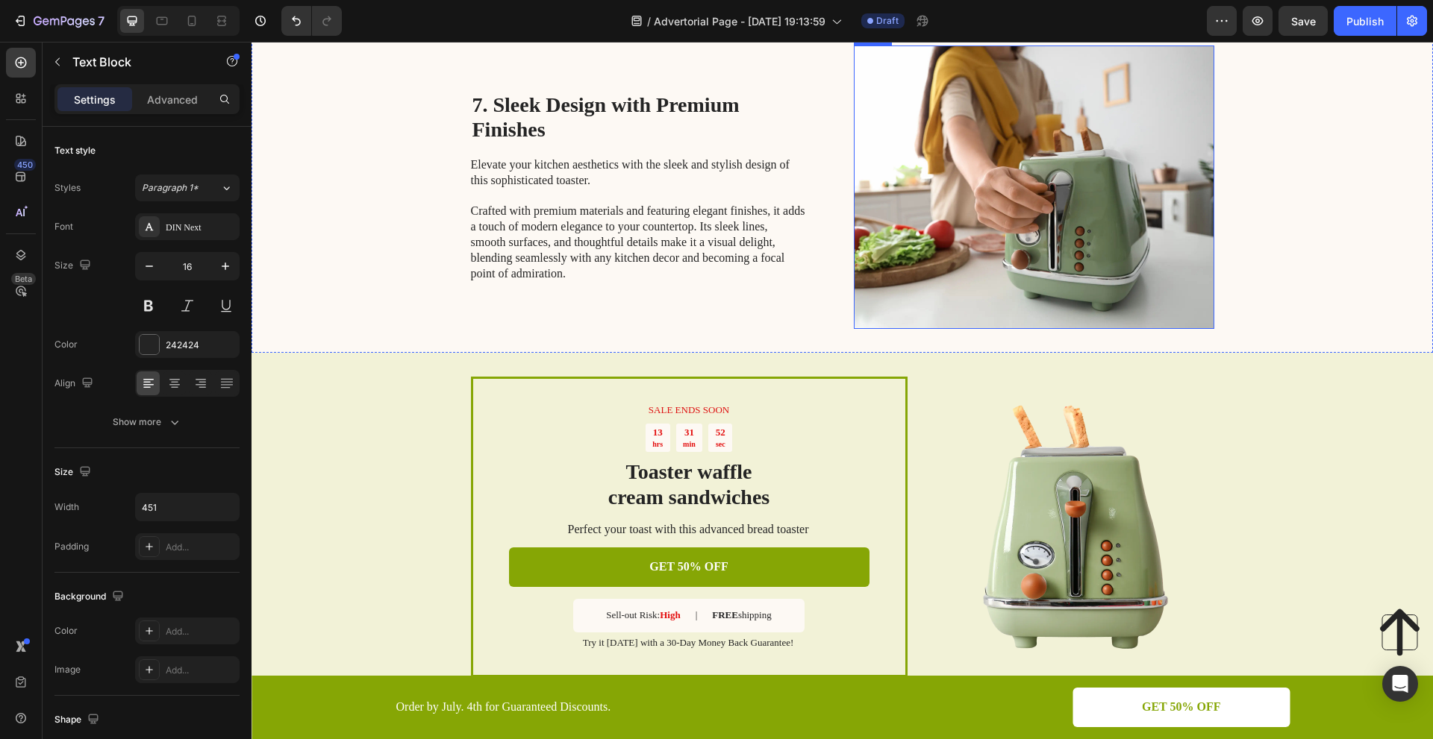
scroll to position [2356, 0]
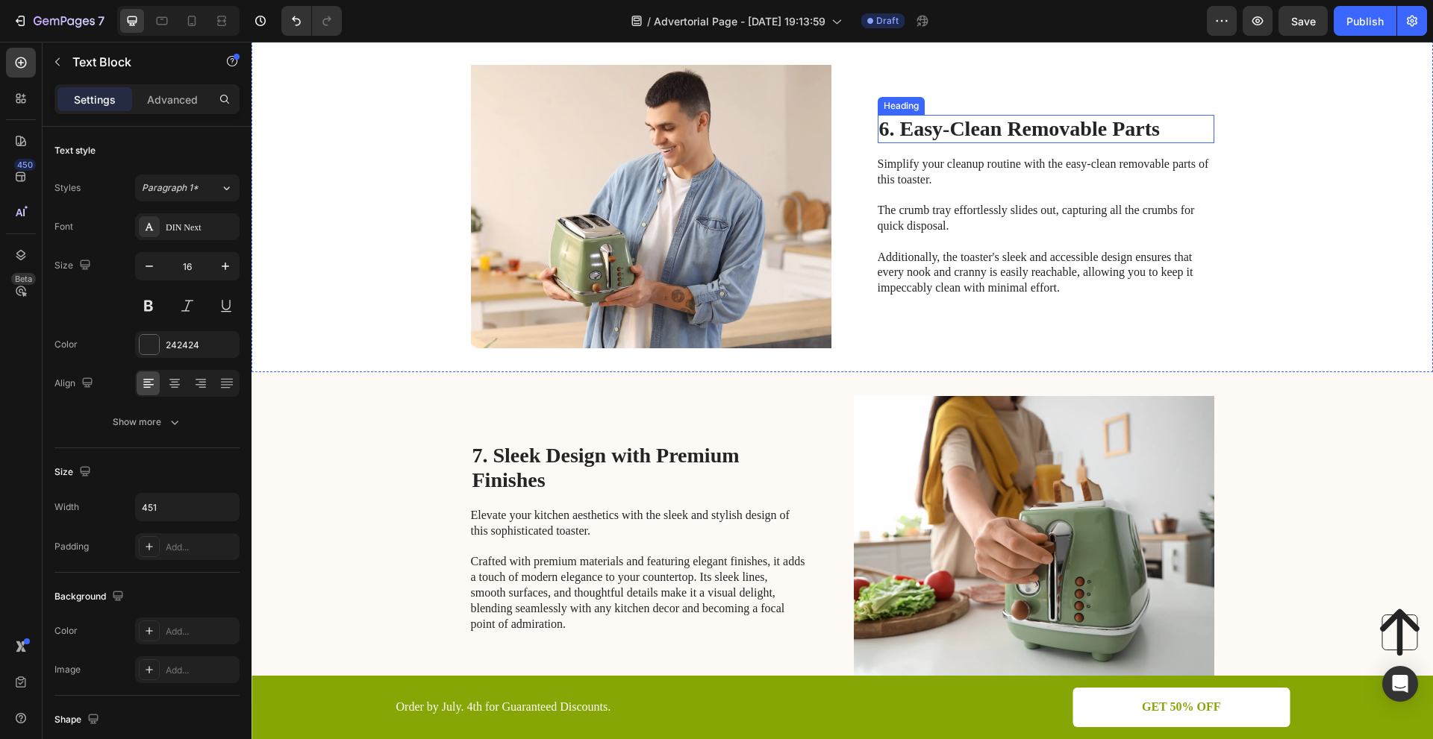
click at [1103, 133] on h2 "6. Easy-Clean Removable Parts" at bounding box center [1046, 129] width 337 height 28
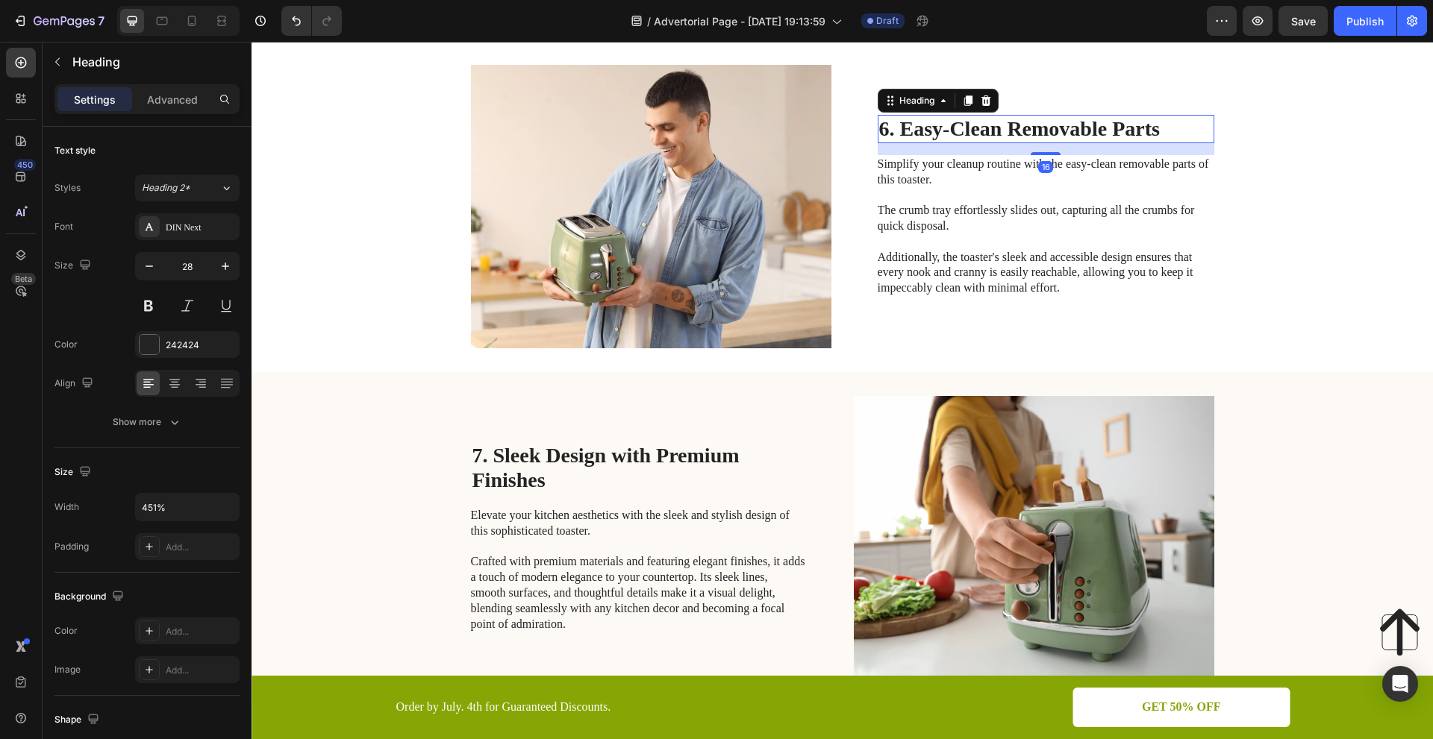
click at [1157, 124] on h2 "6. Easy-Clean Removable Parts" at bounding box center [1046, 129] width 337 height 28
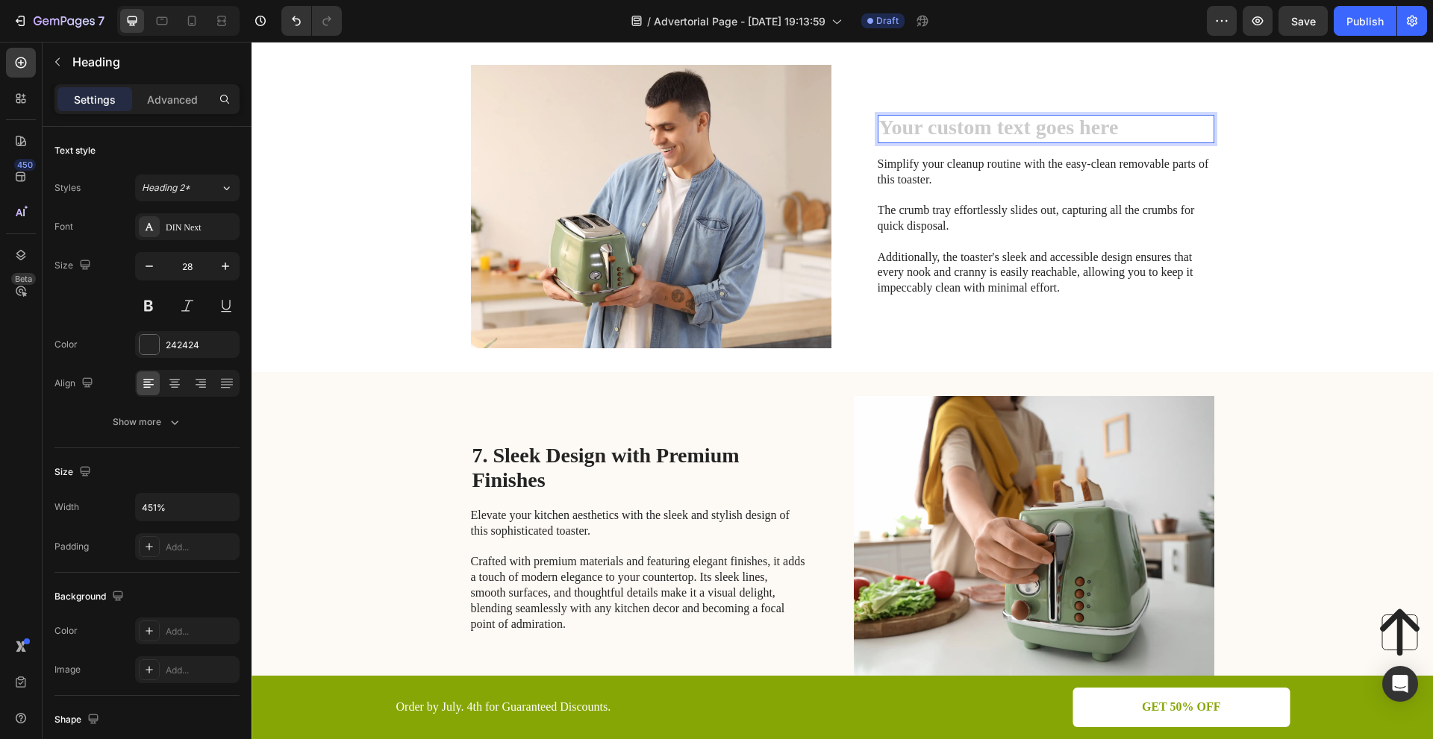
click at [938, 128] on h2 "Rich Text Editor. Editing area: main" at bounding box center [1046, 129] width 337 height 28
click at [1035, 257] on p "Simplify your cleanup routine with the easy-clean removable parts of this toast…" at bounding box center [1045, 227] width 335 height 140
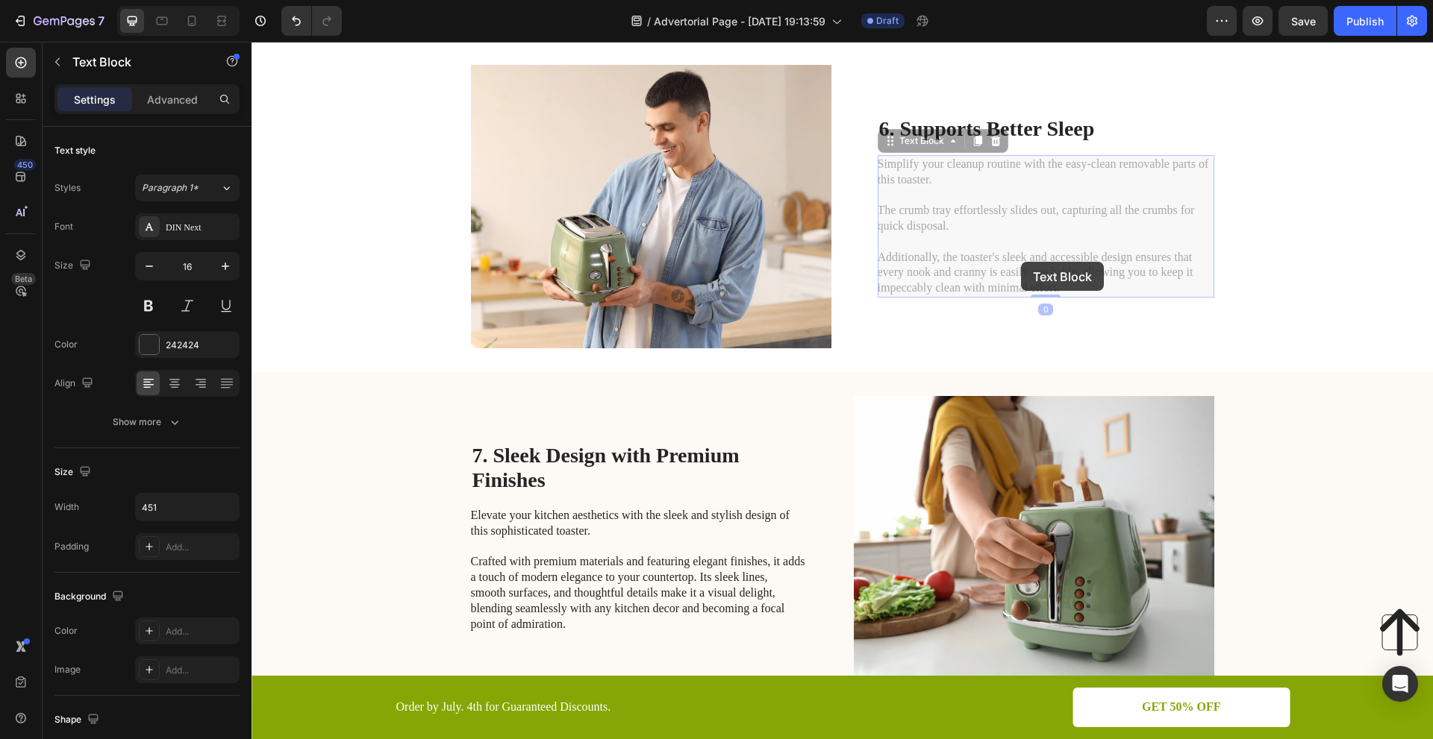
scroll to position [2306, 0]
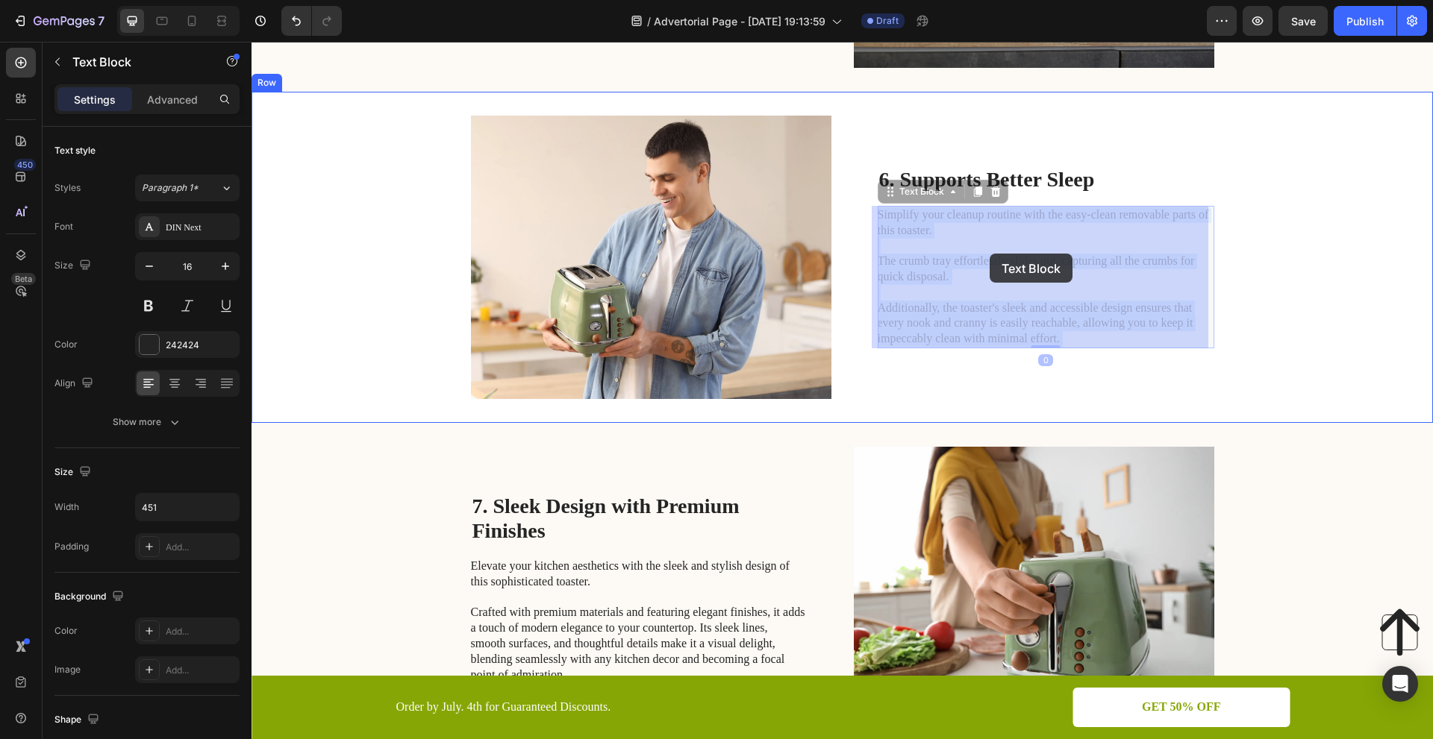
drag, startPoint x: 1060, startPoint y: 280, endPoint x: 989, endPoint y: 254, distance: 74.8
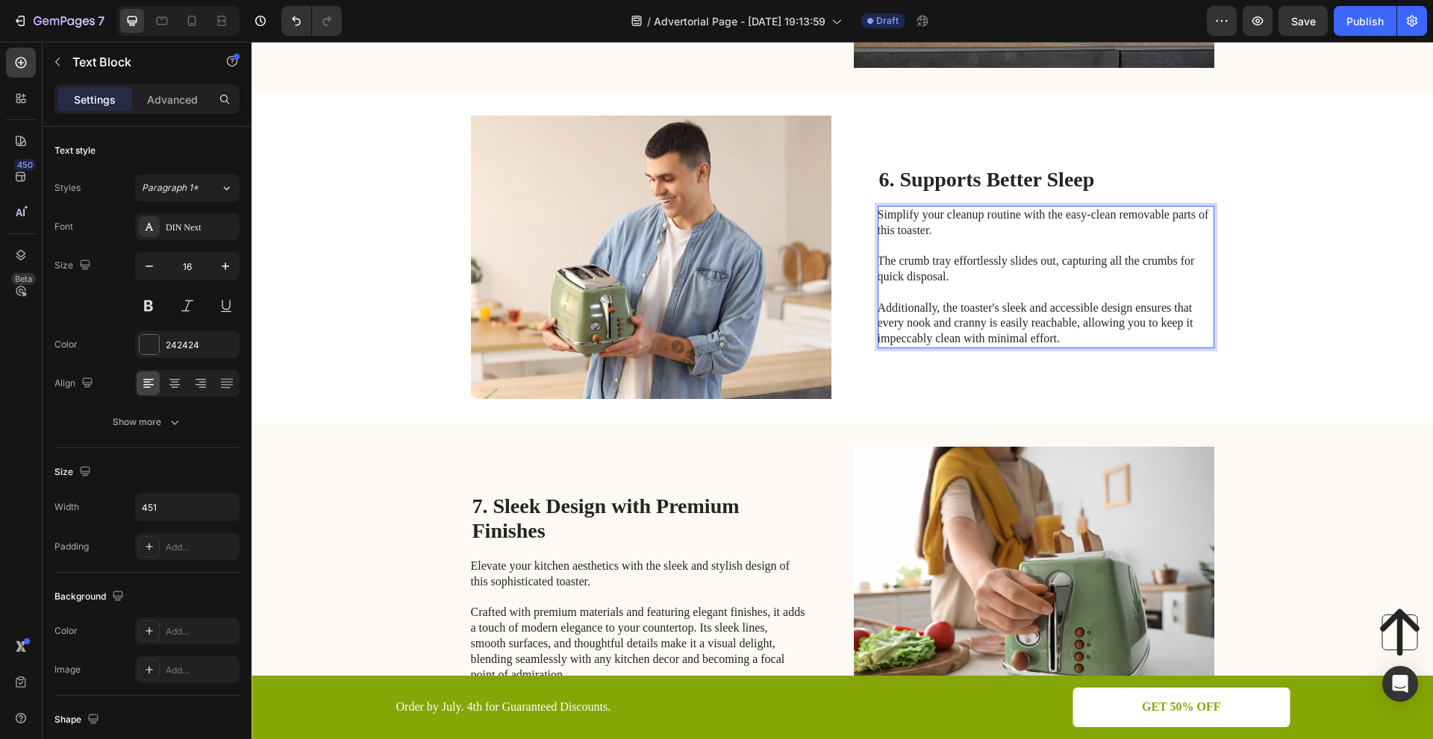
click at [1059, 323] on p "Simplify your cleanup routine with the easy-clean removable parts of this toast…" at bounding box center [1045, 277] width 335 height 140
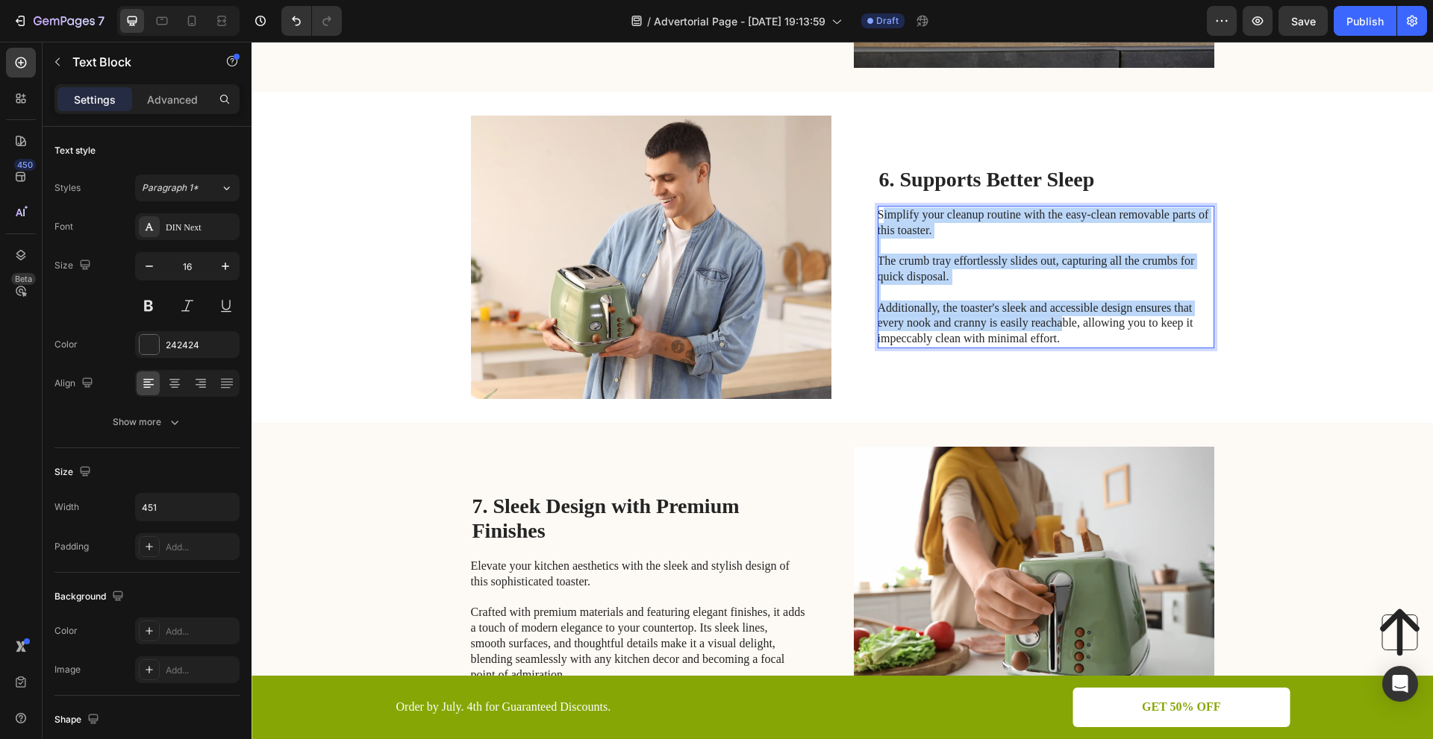
drag, startPoint x: 1054, startPoint y: 328, endPoint x: 879, endPoint y: 219, distance: 206.8
click at [879, 219] on p "Simplify your cleanup routine with the easy-clean removable parts of this toast…" at bounding box center [1045, 277] width 335 height 140
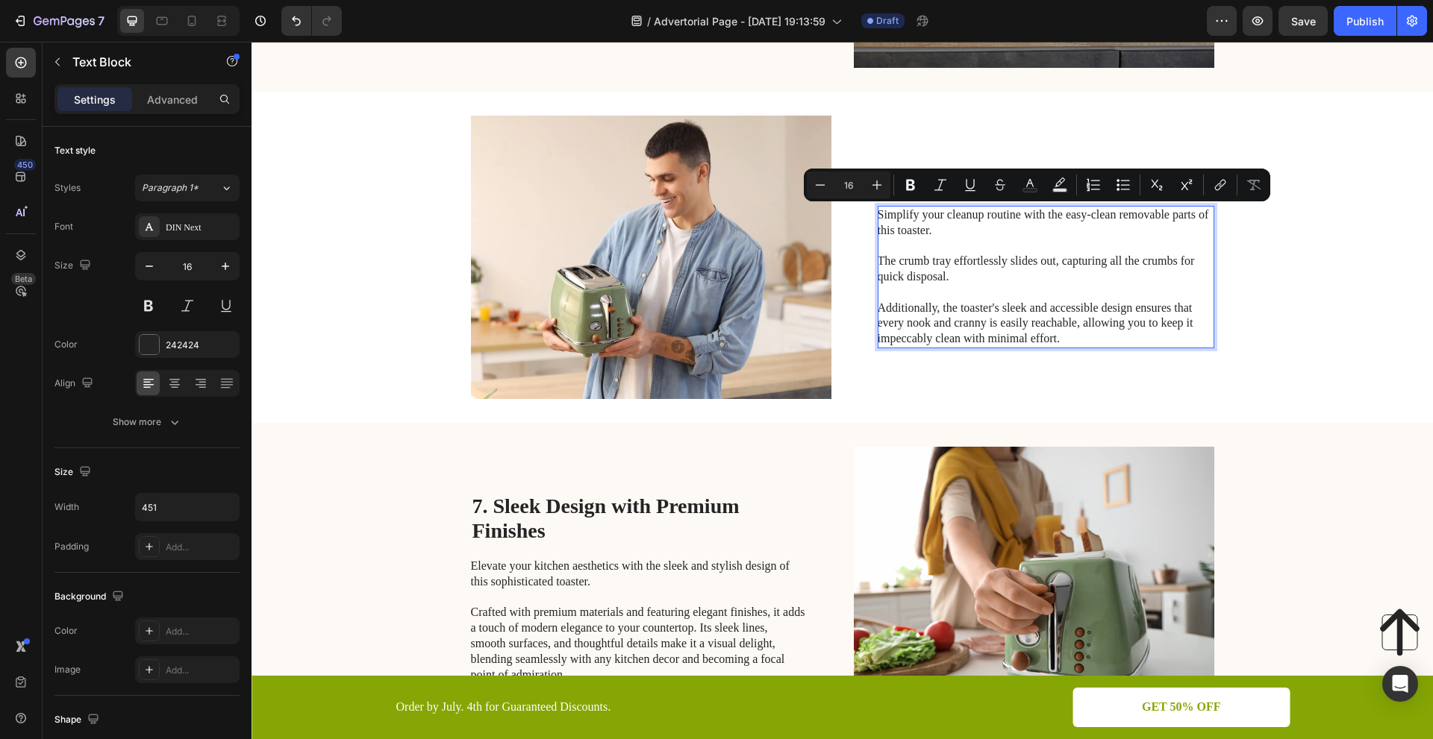
scroll to position [2368, 0]
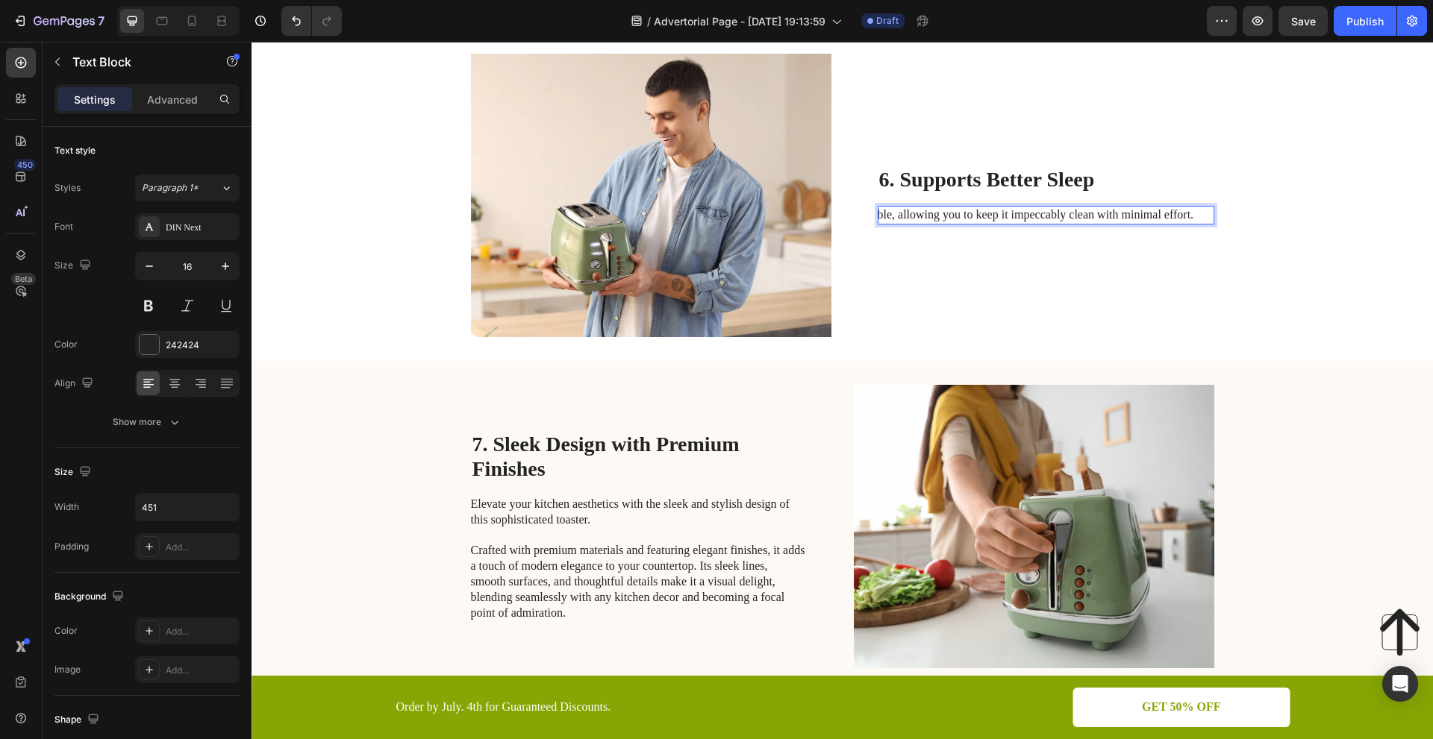
click at [1194, 214] on p "ble, allowing you to keep it impeccably clean with minimal effort." at bounding box center [1045, 215] width 335 height 16
click at [897, 213] on div "Rich Text Editor. Editing area: main" at bounding box center [1046, 215] width 337 height 19
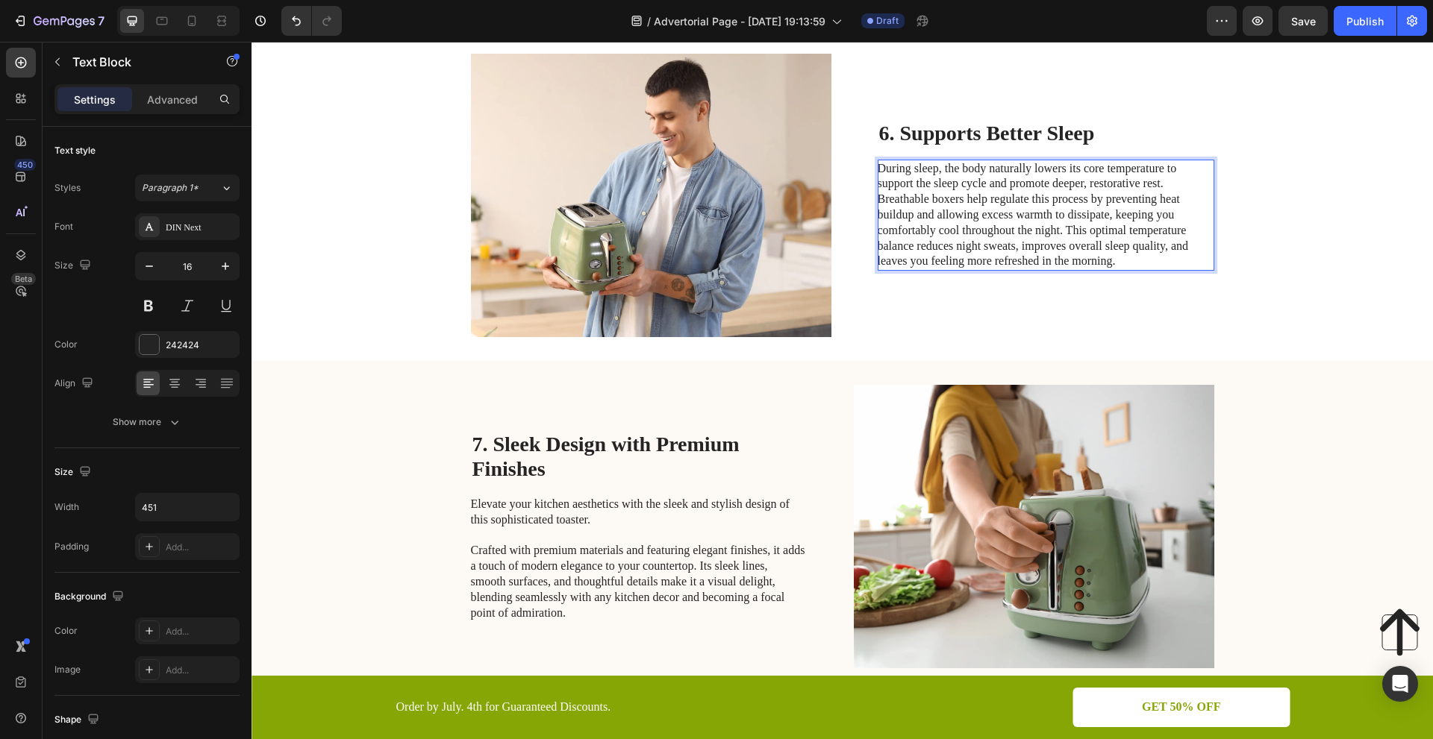
drag, startPoint x: 1059, startPoint y: 227, endPoint x: 1088, endPoint y: 228, distance: 29.1
click at [1060, 227] on p "During sleep, the body naturally lowers its core temperature to support the sle…" at bounding box center [1045, 215] width 335 height 109
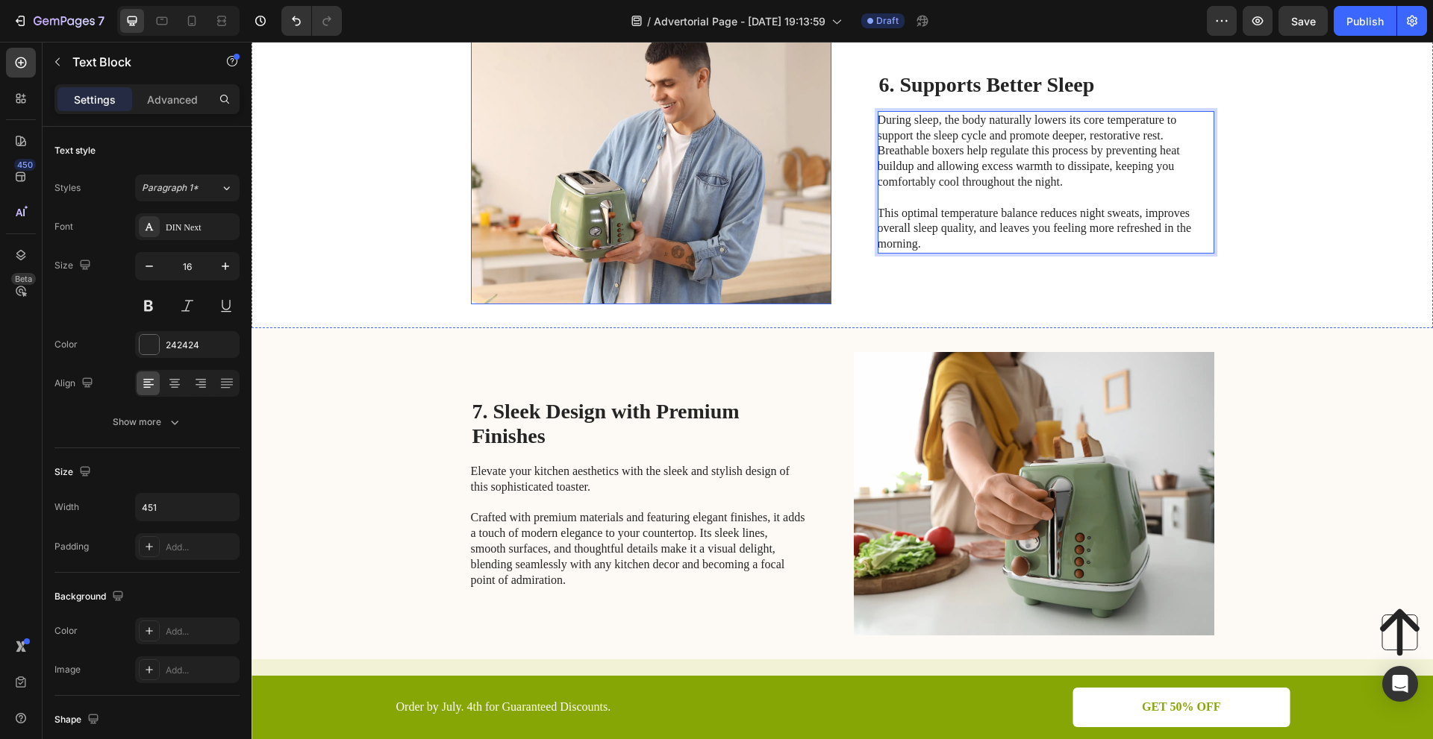
scroll to position [2427, 0]
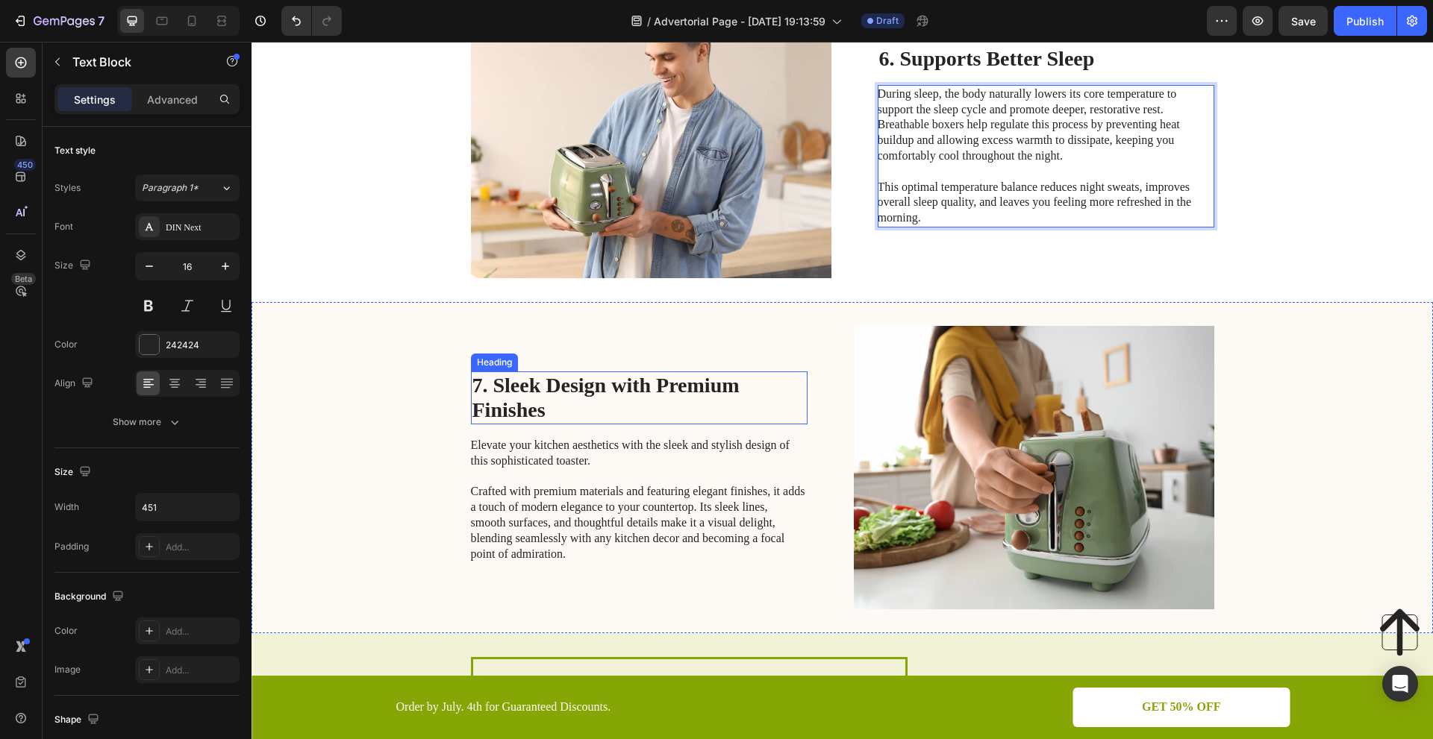
click at [710, 403] on h2 "7. Sleek Design with Premium Finishes" at bounding box center [639, 398] width 337 height 53
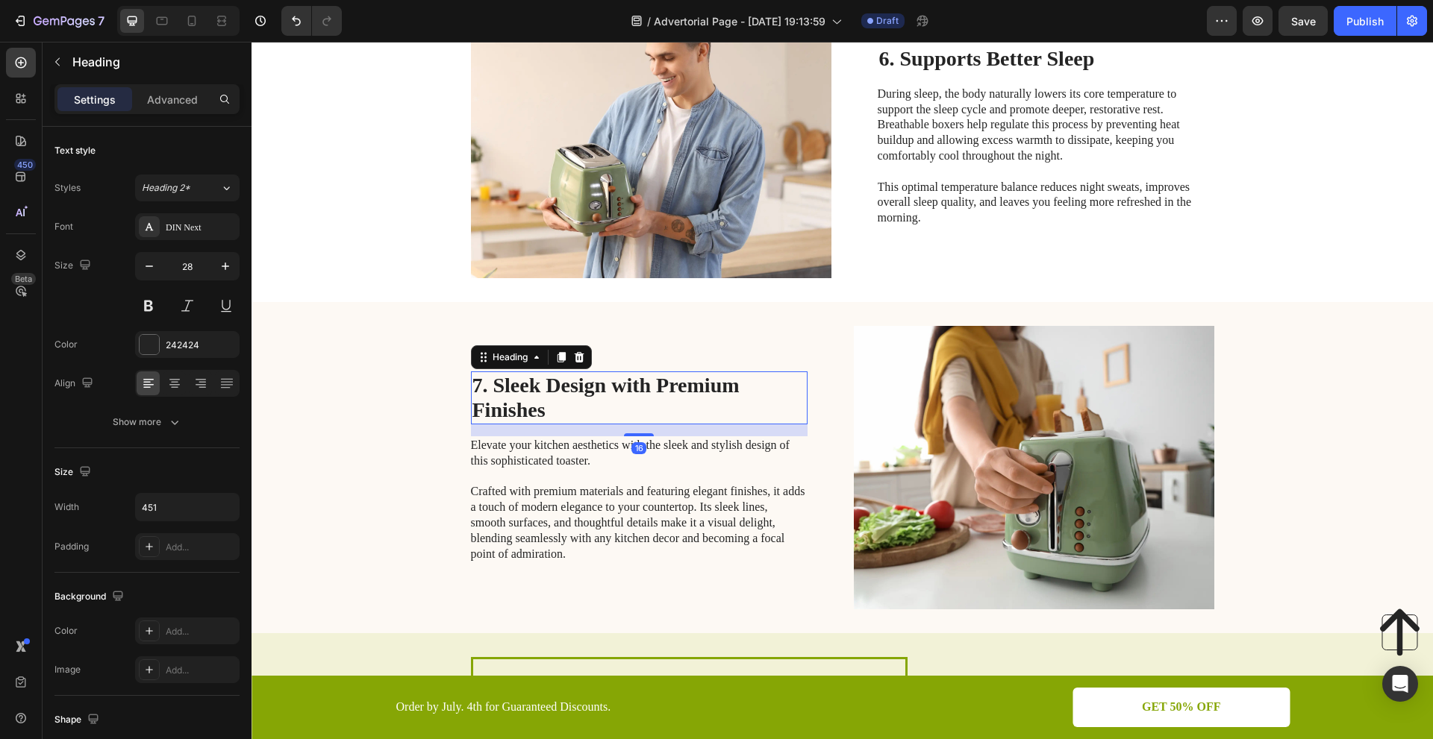
click at [640, 405] on h2 "7. Sleek Design with Premium Finishes" at bounding box center [639, 398] width 337 height 53
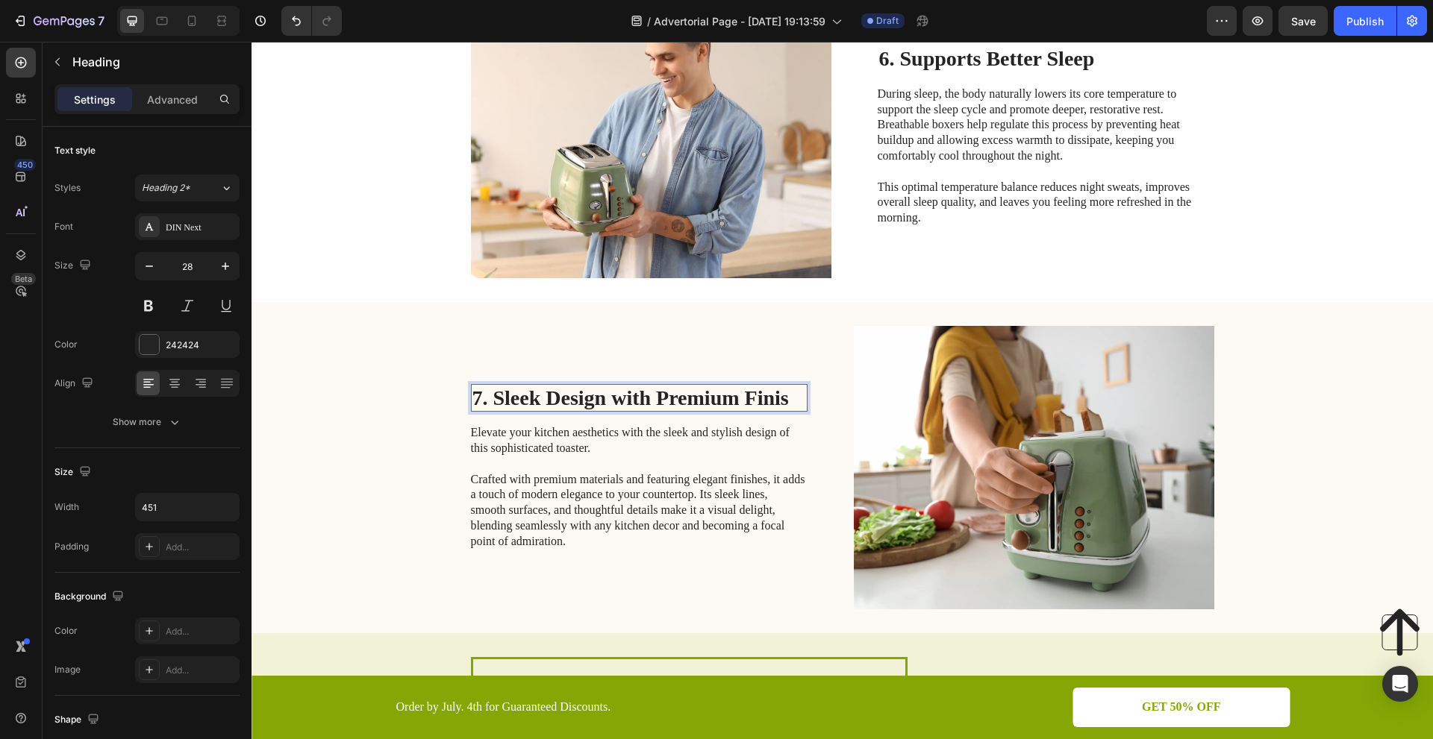
scroll to position [2439, 0]
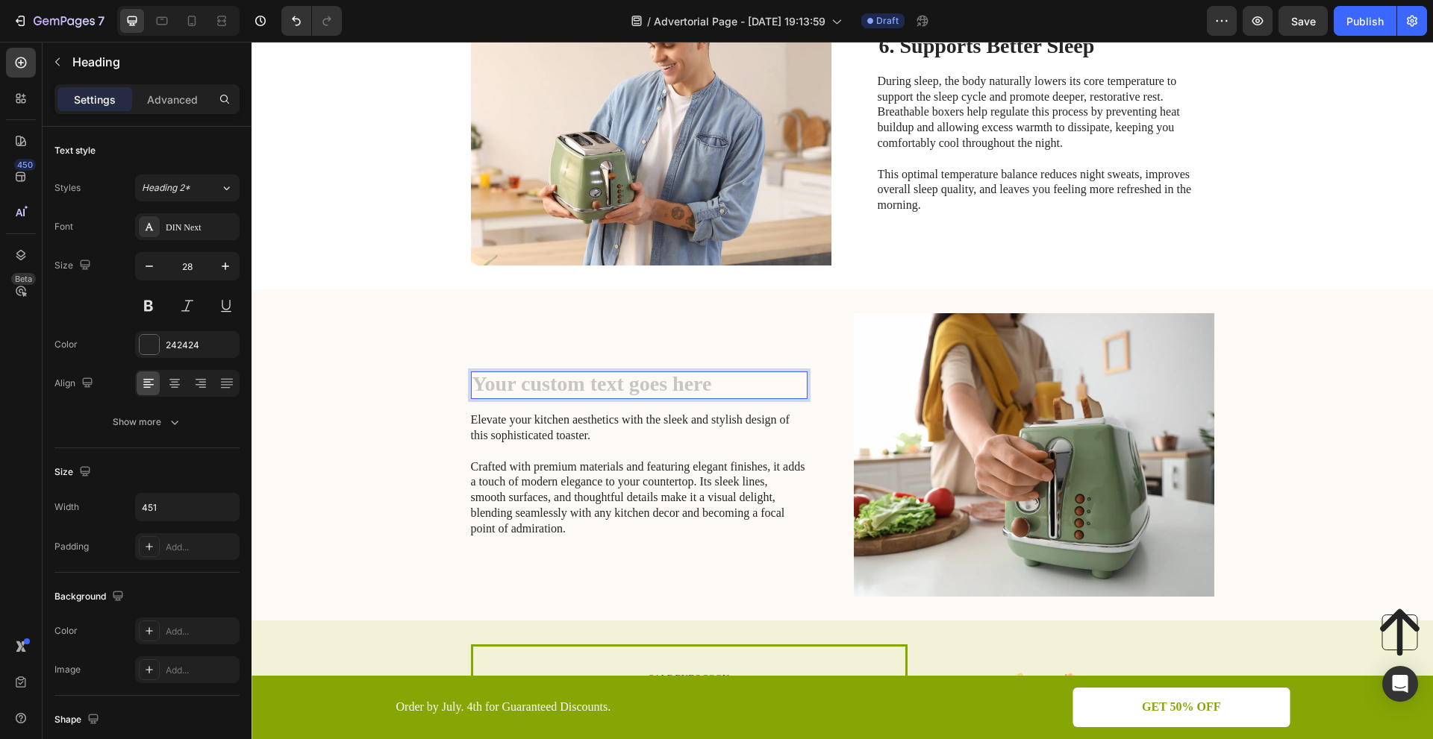
click at [675, 386] on h2 "Rich Text Editor. Editing area: main" at bounding box center [639, 386] width 337 height 28
click at [702, 511] on p "Elevate your kitchen aesthetics with the sleek and stylish design of this sophi…" at bounding box center [638, 475] width 335 height 124
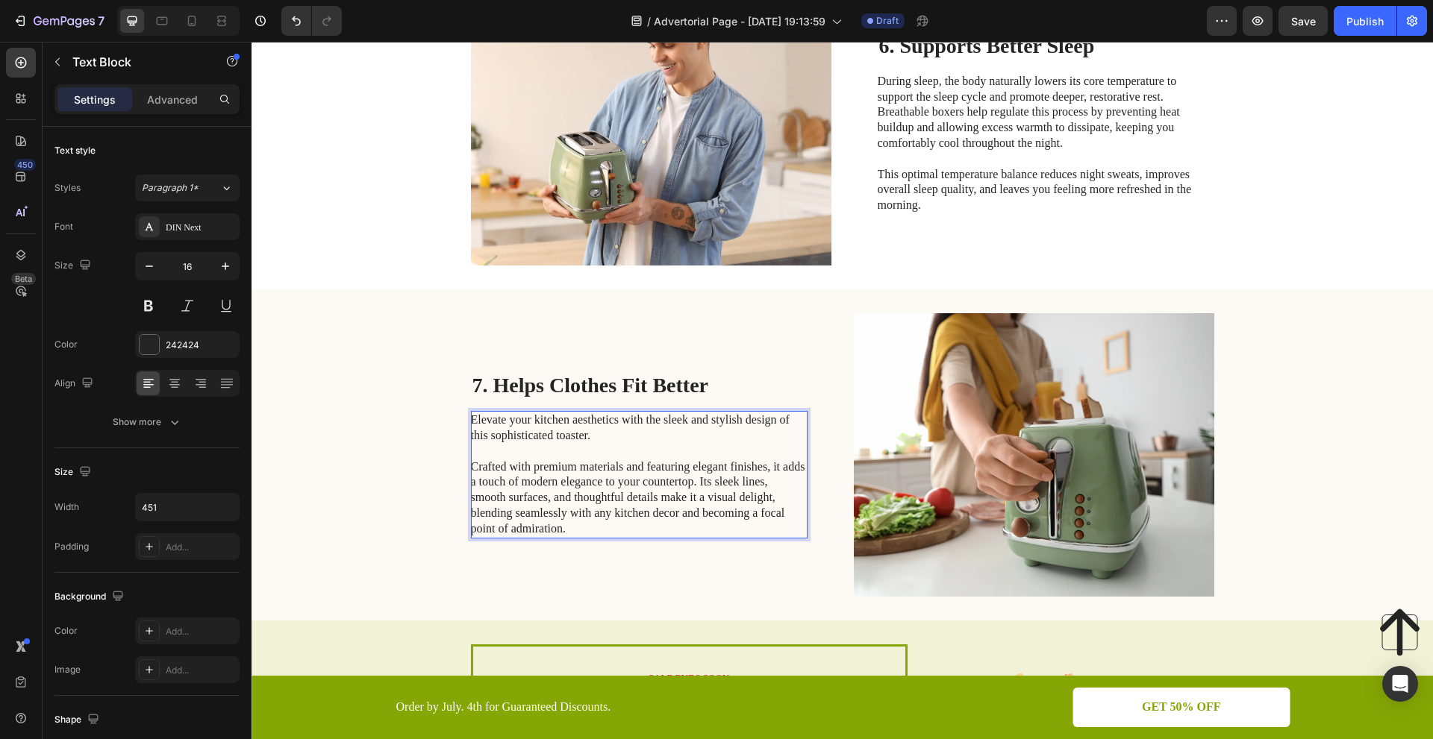
click at [717, 516] on p "Elevate your kitchen aesthetics with the sleek and stylish design of this sophi…" at bounding box center [638, 475] width 335 height 124
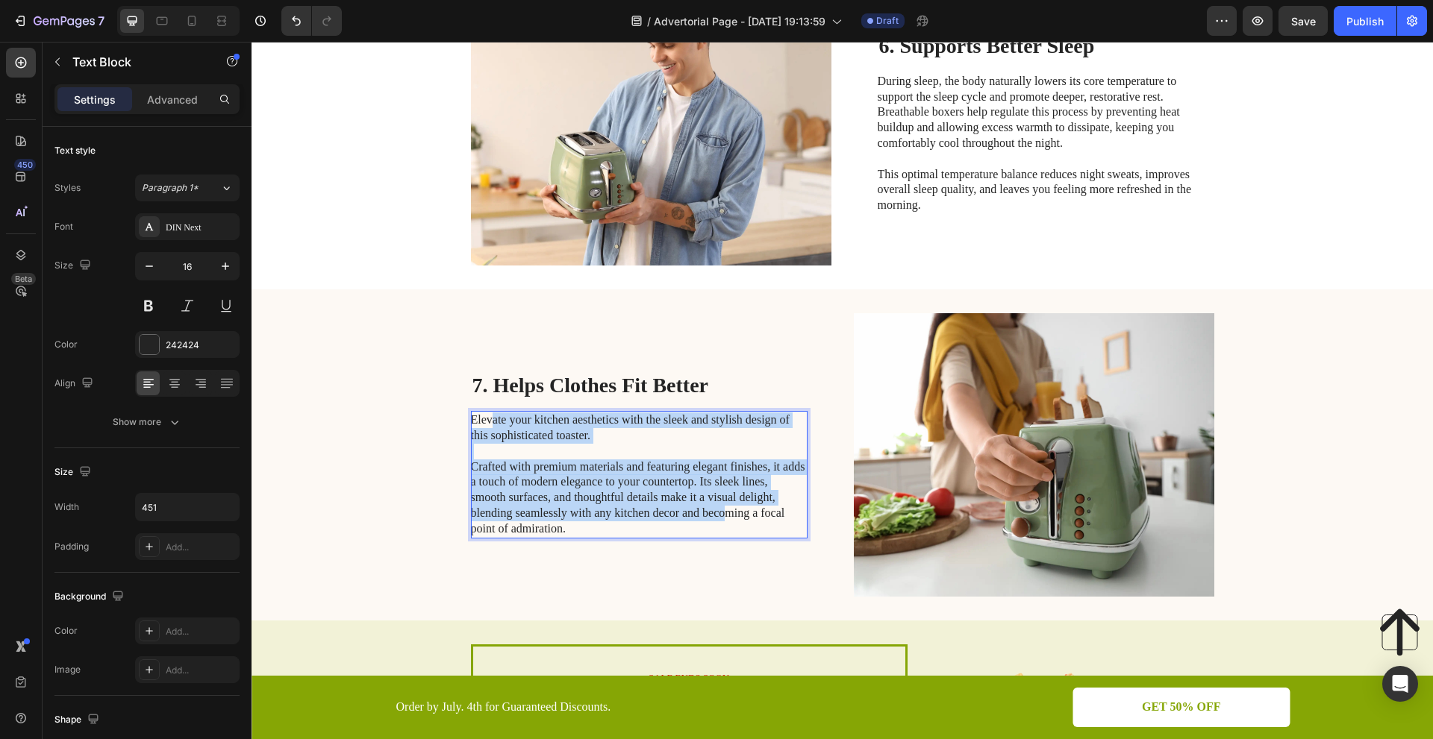
drag, startPoint x: 721, startPoint y: 512, endPoint x: 488, endPoint y: 417, distance: 251.4
click at [488, 417] on p "Elevate your kitchen aesthetics with the sleek and stylish design of this sophi…" at bounding box center [638, 475] width 335 height 124
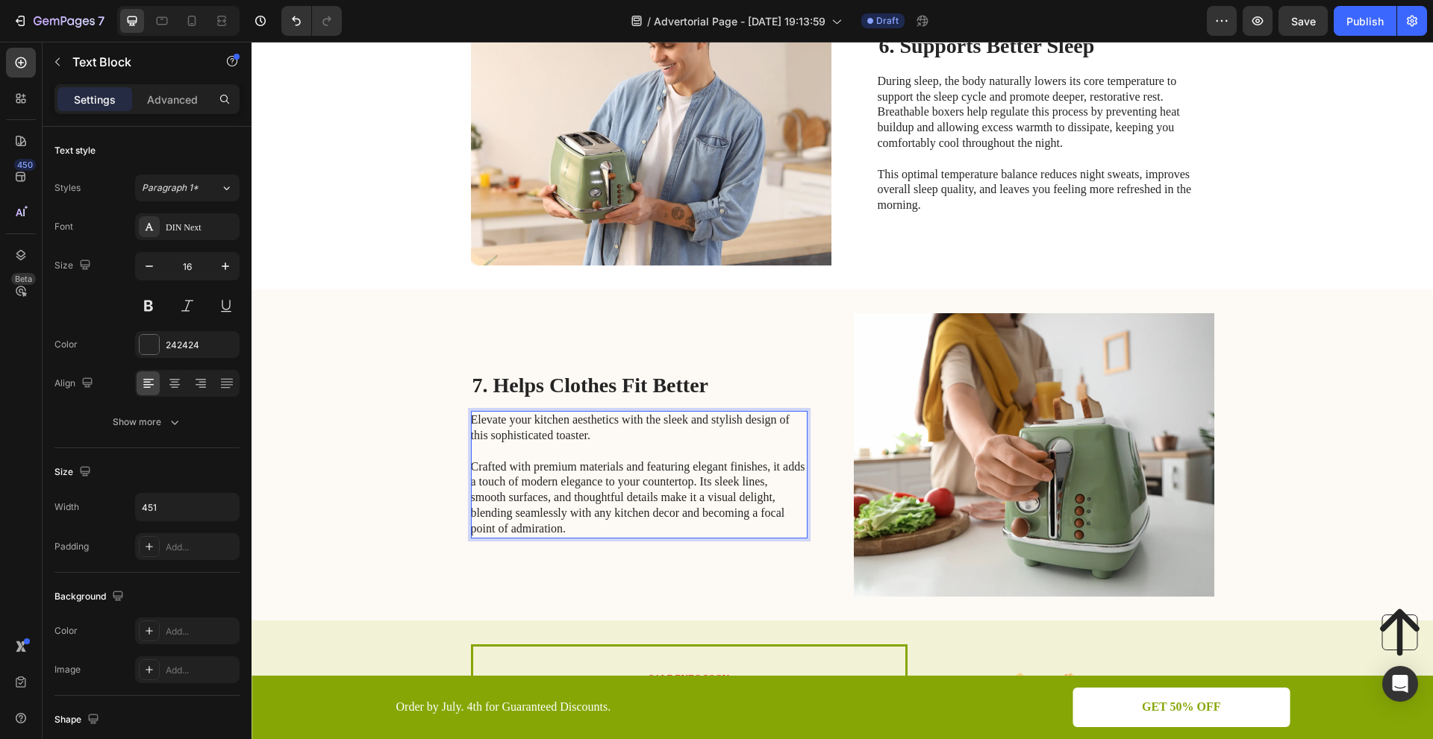
scroll to position [2494, 0]
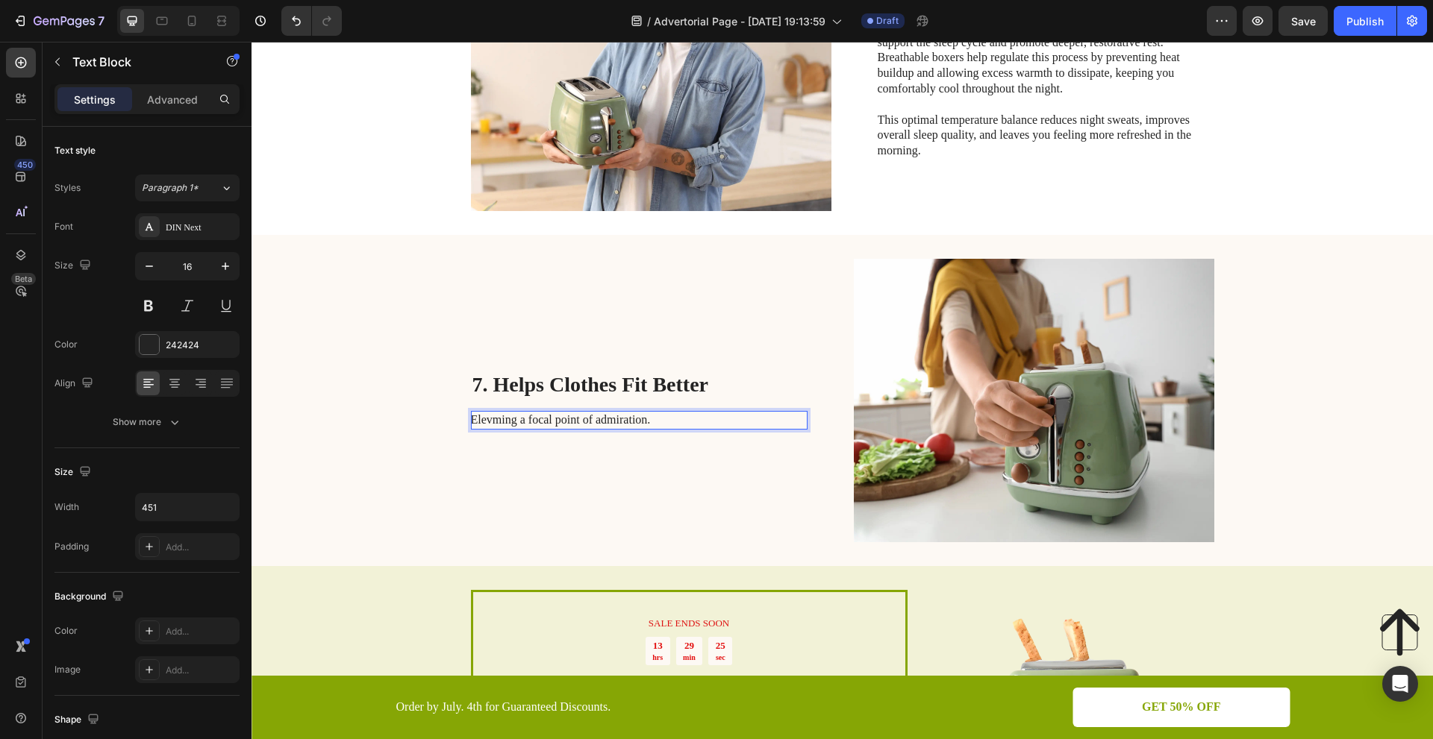
click at [648, 419] on p "Elevming a focal point of admiration." at bounding box center [638, 421] width 335 height 16
click at [577, 422] on div "Rich Text Editor. Editing area: main" at bounding box center [639, 420] width 337 height 19
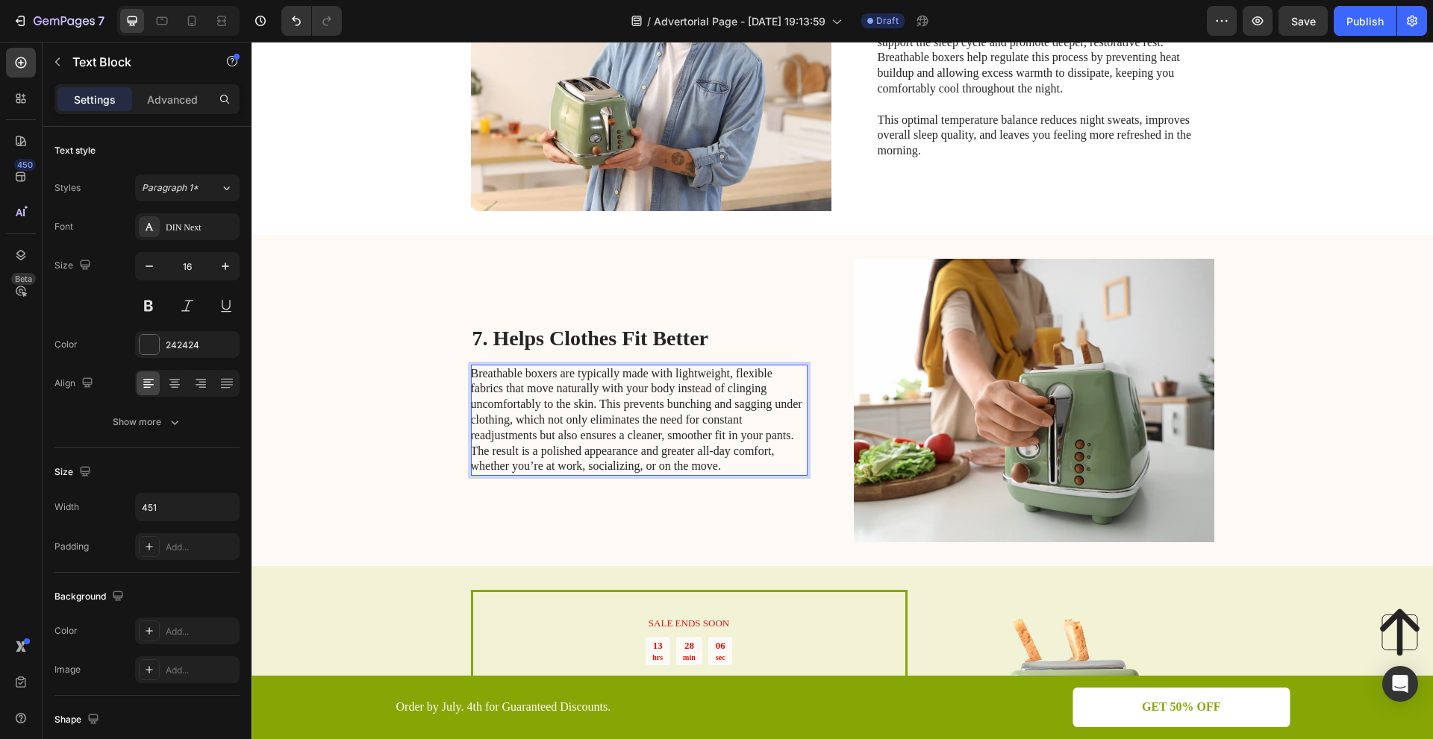
click at [471, 448] on p "Breathable boxers are typically made with lightweight, flexible fabrics that mo…" at bounding box center [638, 420] width 335 height 109
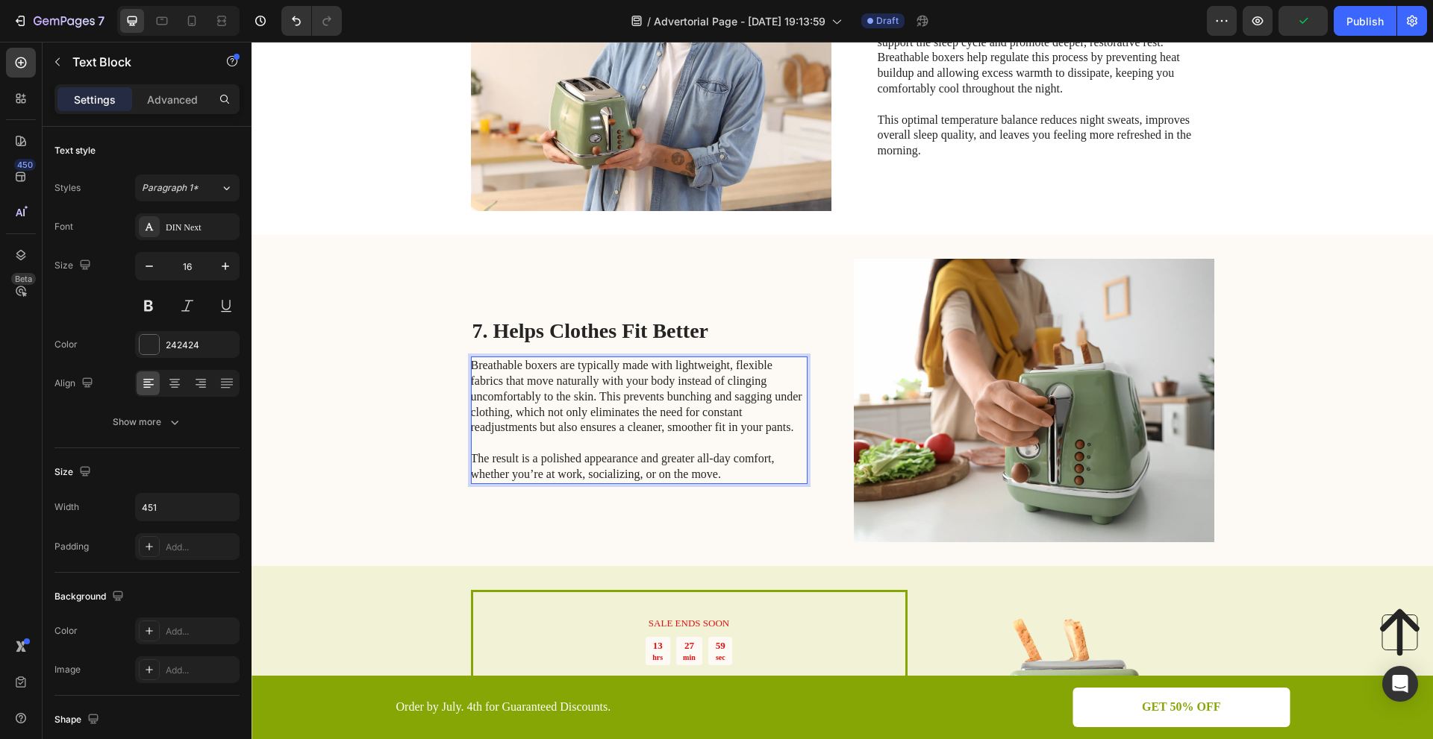
click at [597, 396] on p "Breathable boxers are typically made with lightweight, flexible fabrics that mo…" at bounding box center [638, 397] width 335 height 78
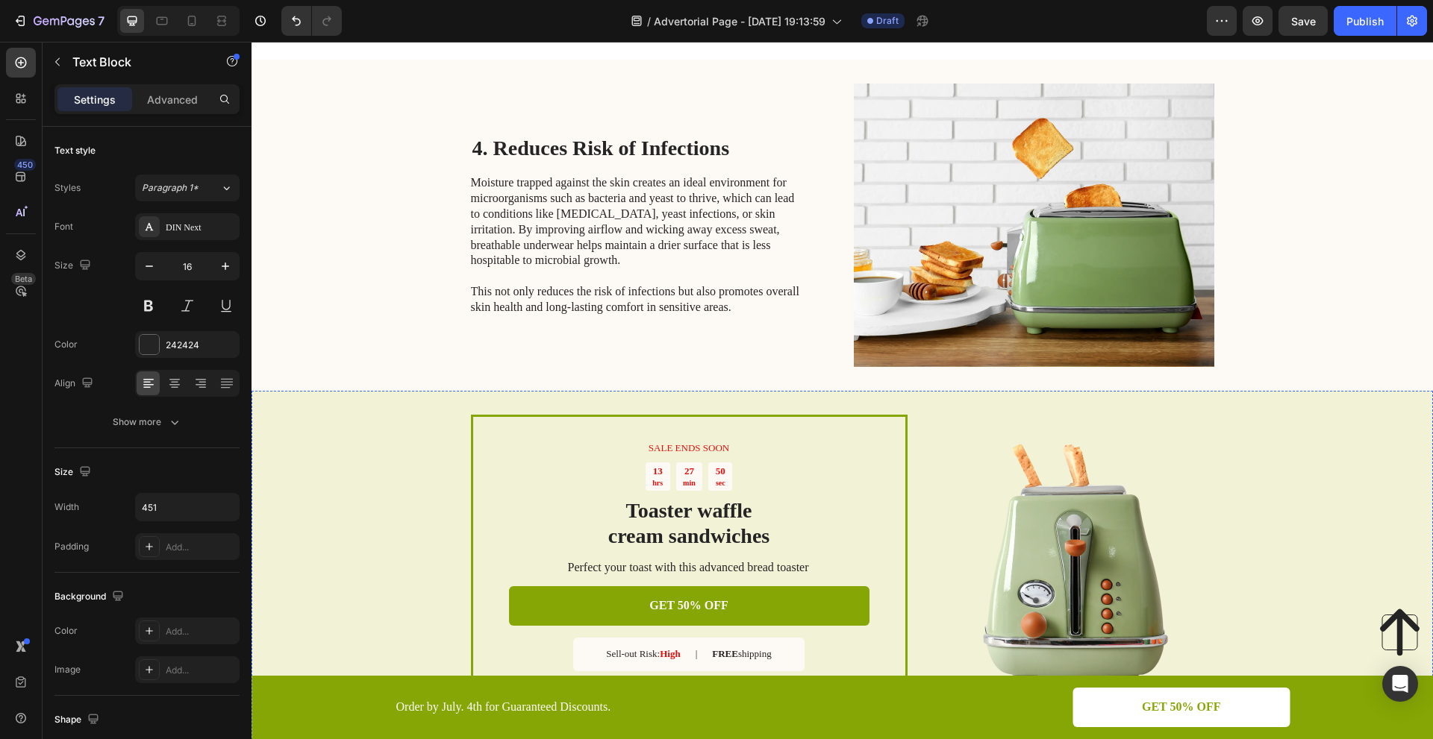
scroll to position [1300, 0]
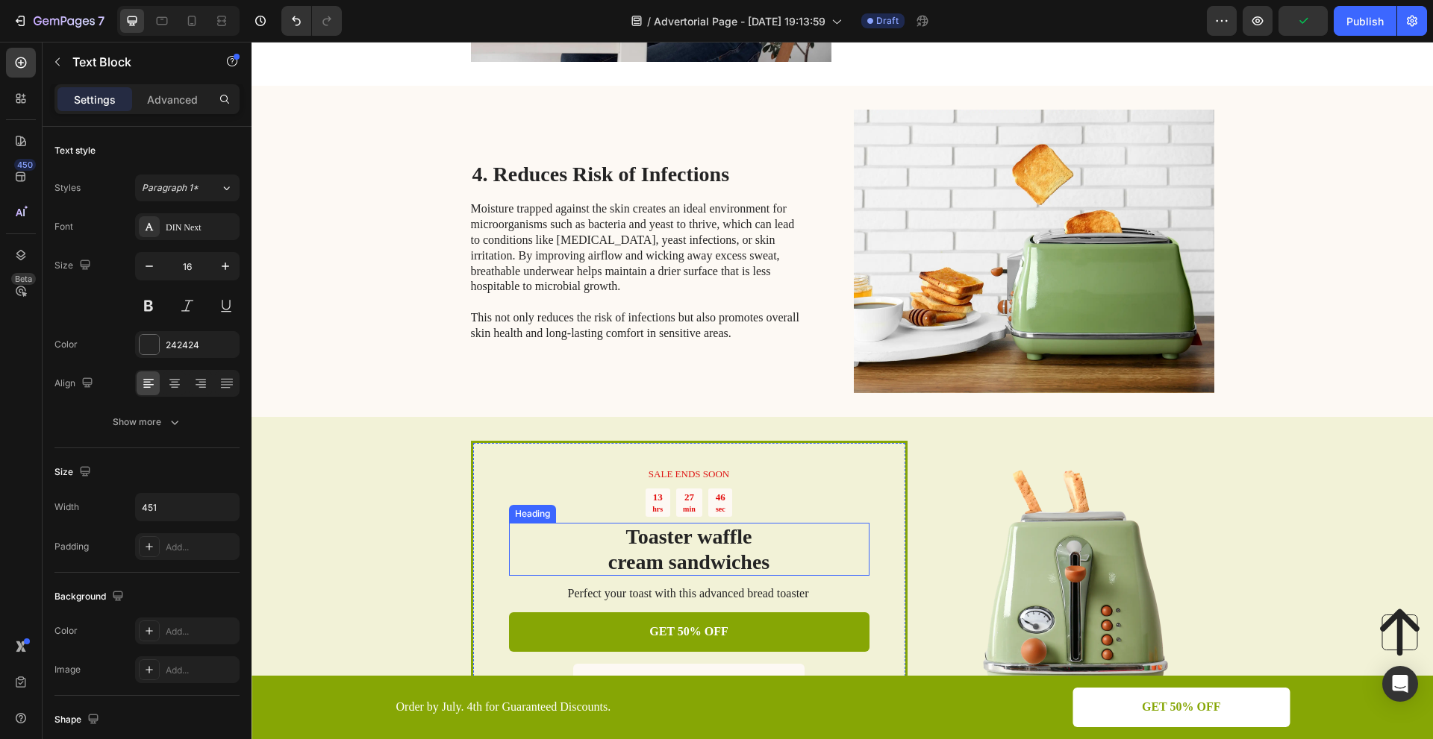
click at [793, 554] on h2 "Toaster waffle cream sandwiches" at bounding box center [689, 549] width 360 height 53
click at [757, 561] on h2 "Toaster waffle cream sandwiches" at bounding box center [689, 549] width 360 height 53
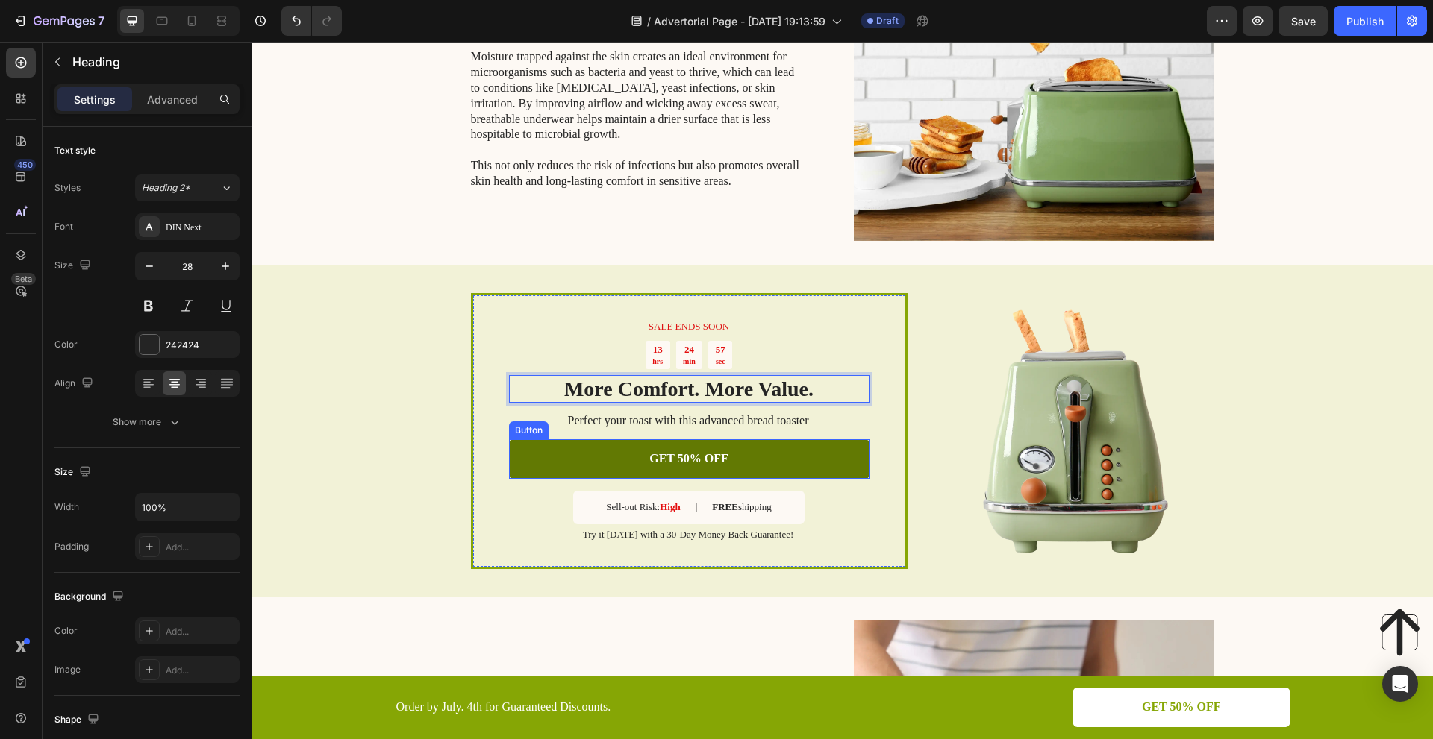
scroll to position [1528, 0]
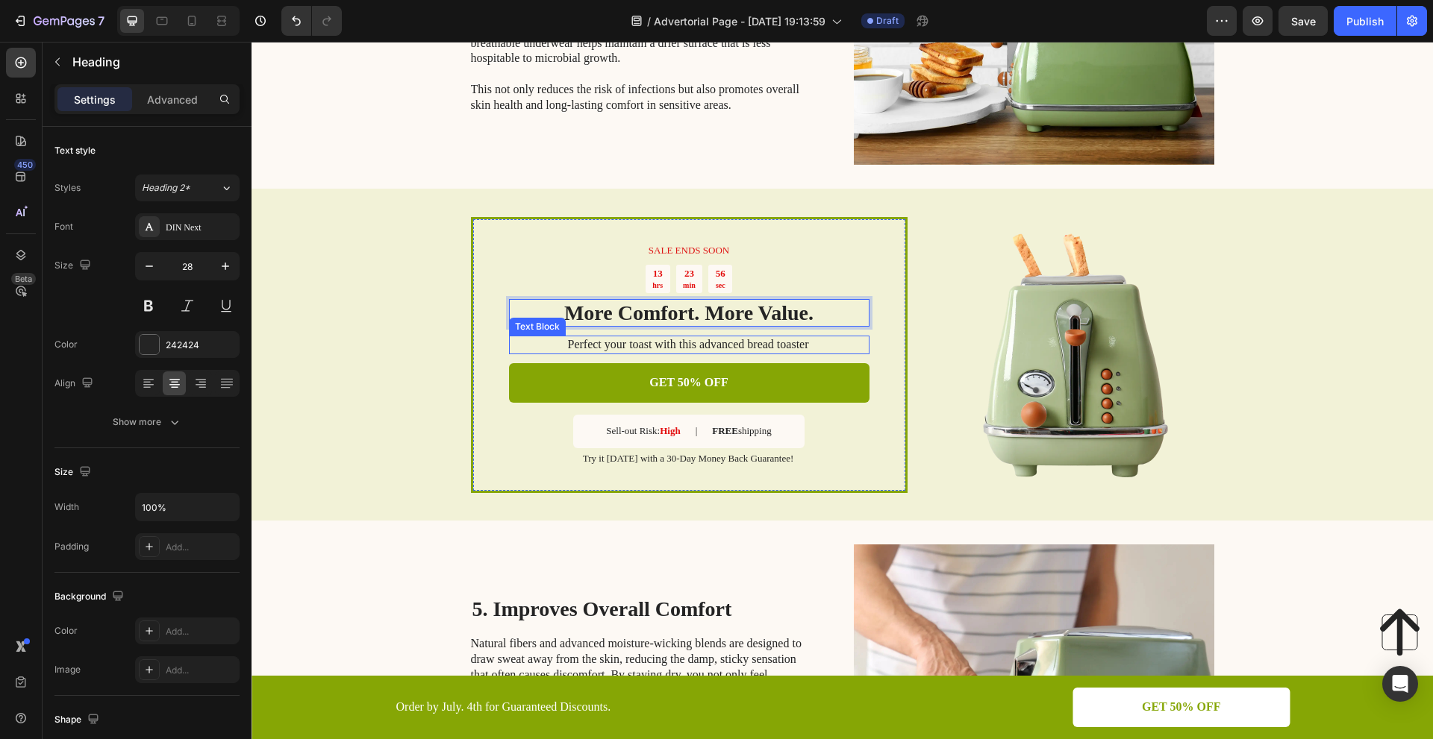
click at [746, 337] on p "Perfect your toast with this advanced bread toaster" at bounding box center [688, 345] width 359 height 16
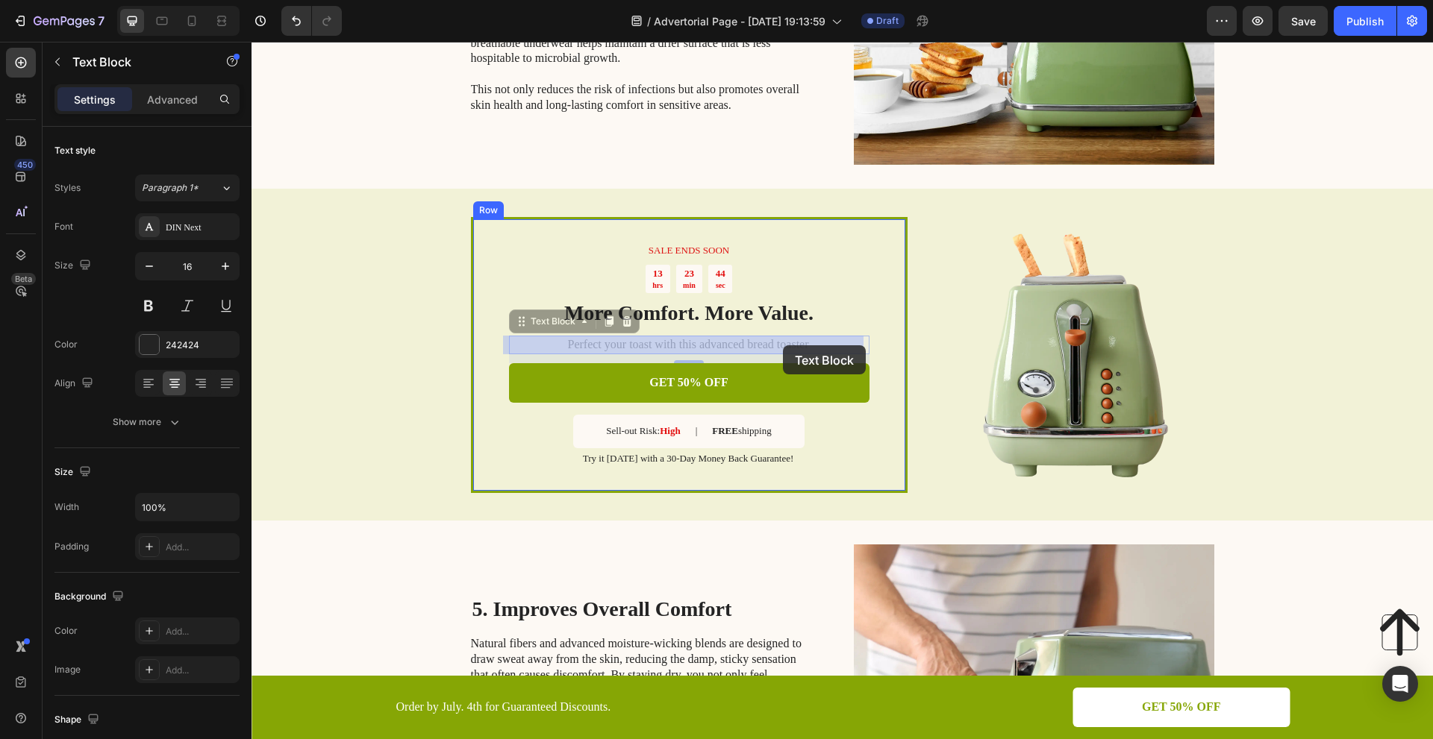
scroll to position [1524, 0]
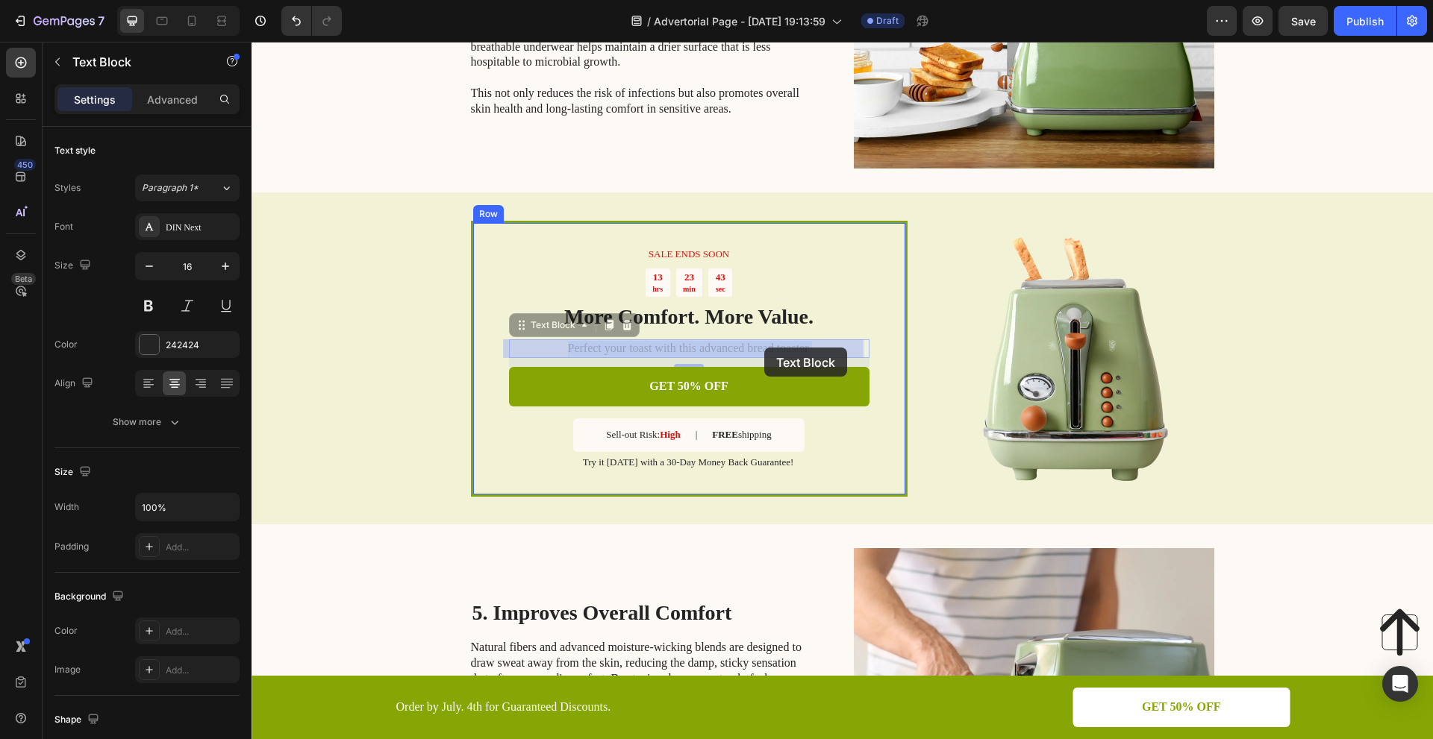
drag, startPoint x: 811, startPoint y: 341, endPoint x: 764, endPoint y: 348, distance: 47.5
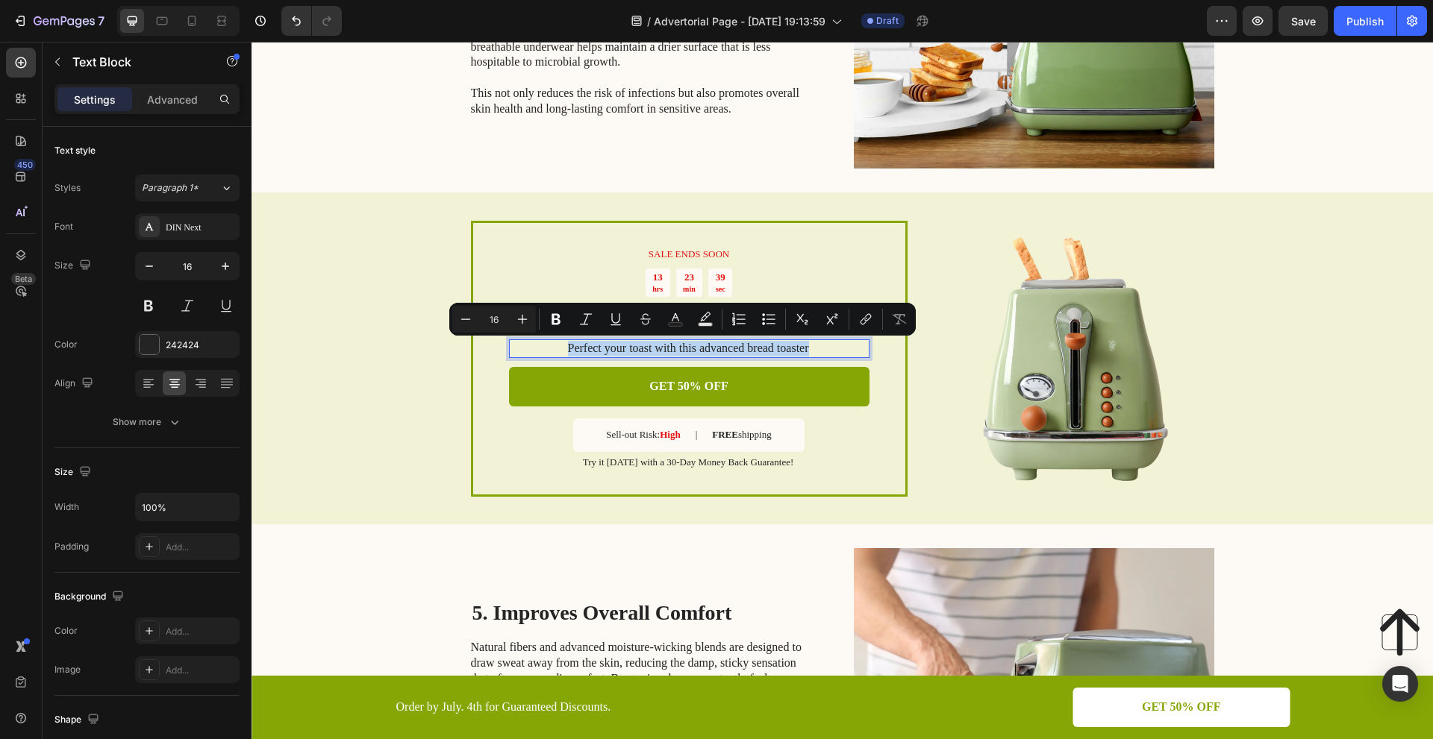
drag, startPoint x: 804, startPoint y: 345, endPoint x: 560, endPoint y: 348, distance: 243.3
click at [560, 348] on p "Perfect your toast with this advanced bread toaster" at bounding box center [688, 349] width 359 height 16
copy p "Perfect your toast with this advanced bread toaster"
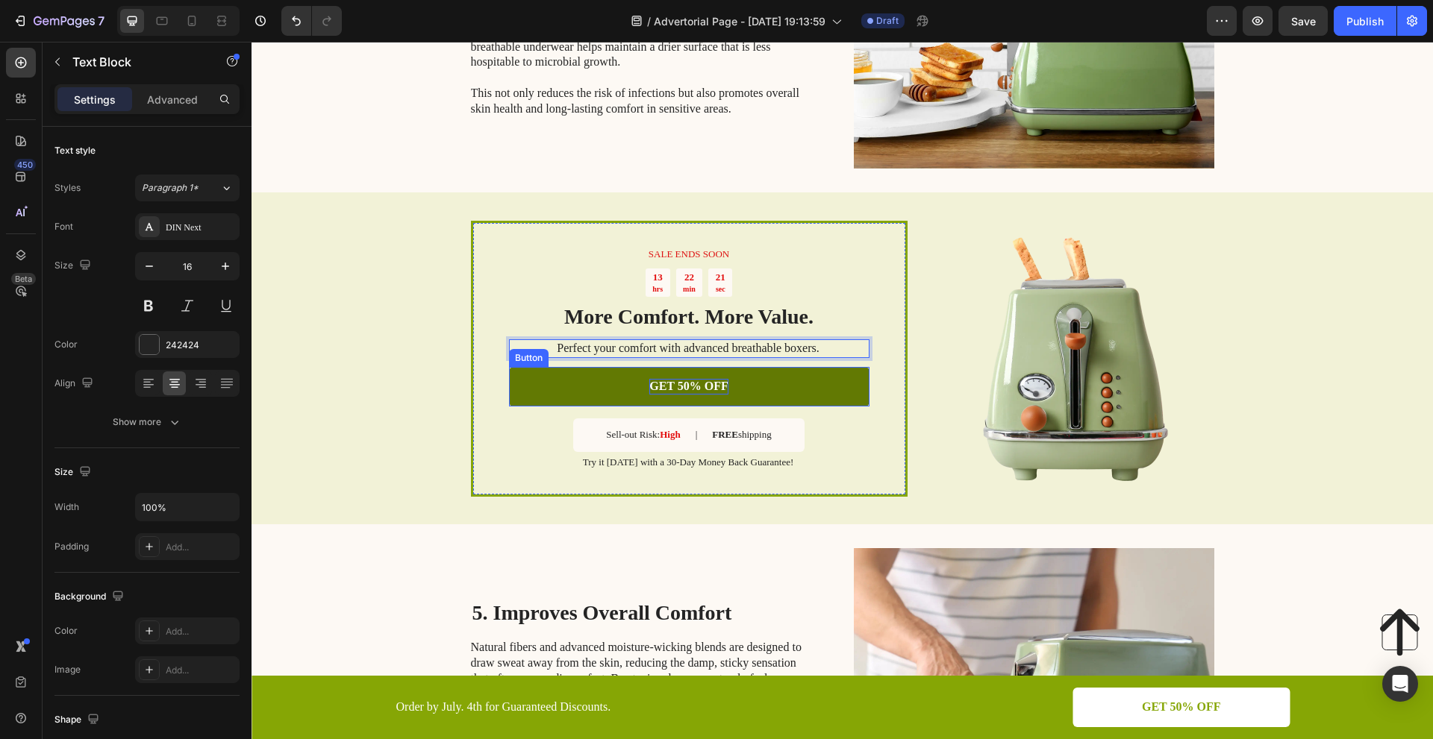
click at [702, 384] on p "GET 50% OFF" at bounding box center [688, 387] width 79 height 16
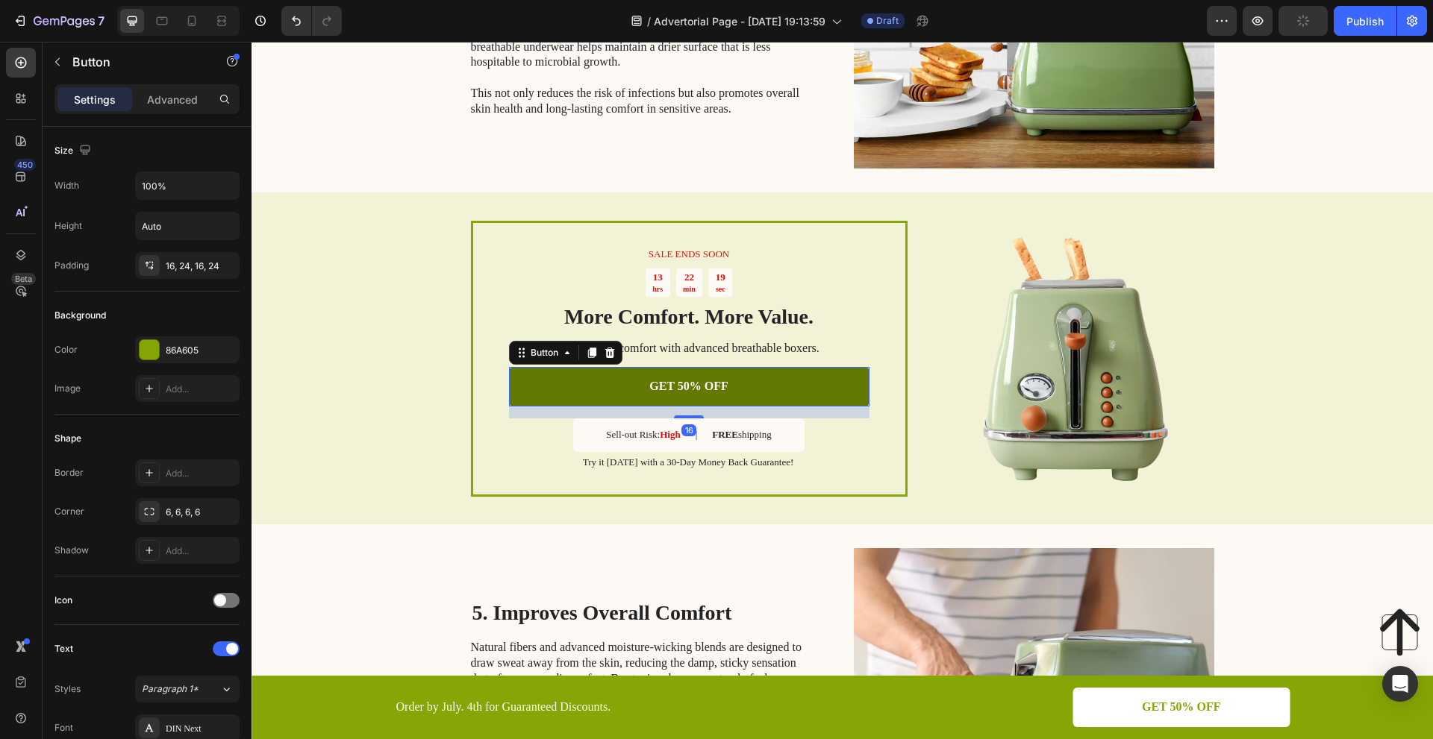
click at [724, 376] on link "GET 50% OFF" at bounding box center [689, 387] width 360 height 40
click at [725, 379] on link "GET 50% OFF" at bounding box center [689, 387] width 360 height 40
click at [711, 386] on p "GET 50% OFF" at bounding box center [688, 387] width 79 height 16
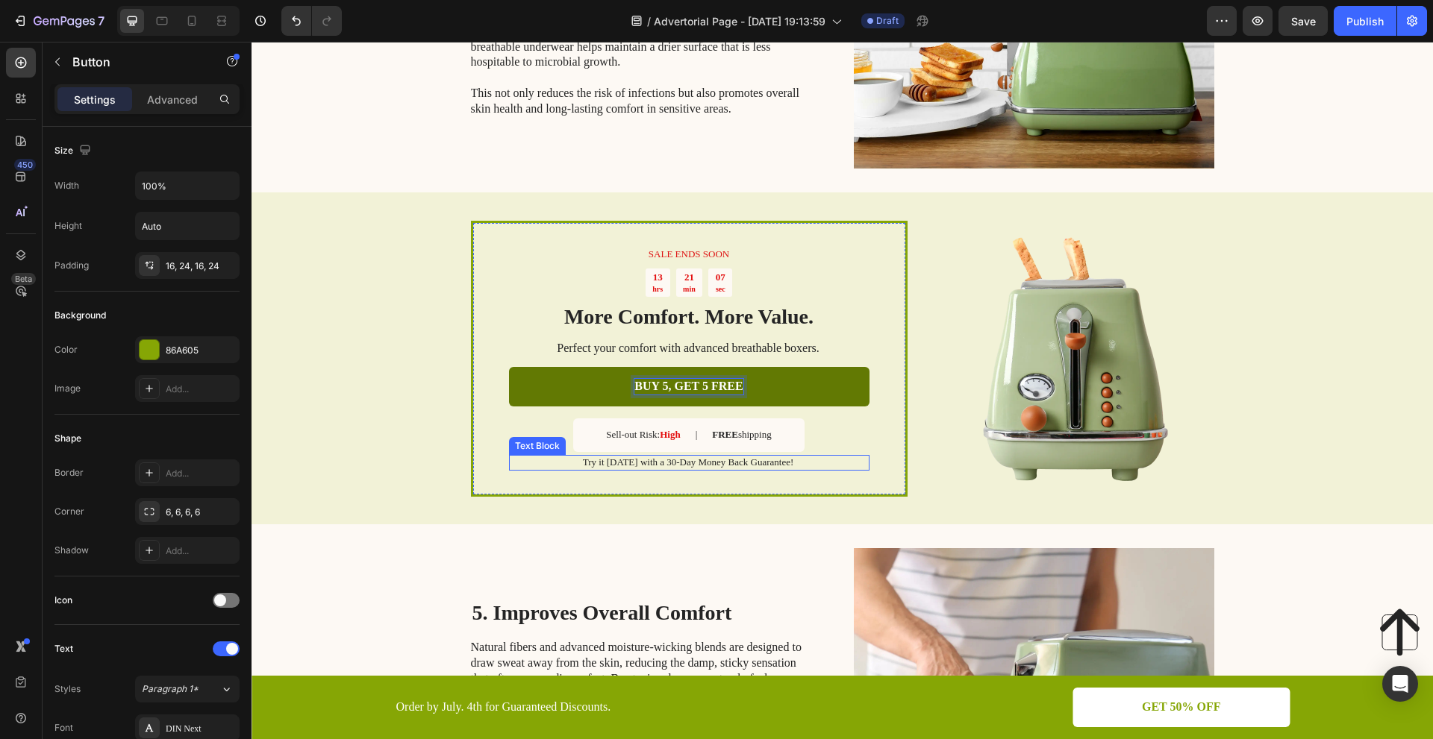
click at [778, 460] on p "Try it [DATE] with a 30-Day Money Back Guarantee!" at bounding box center [688, 463] width 359 height 13
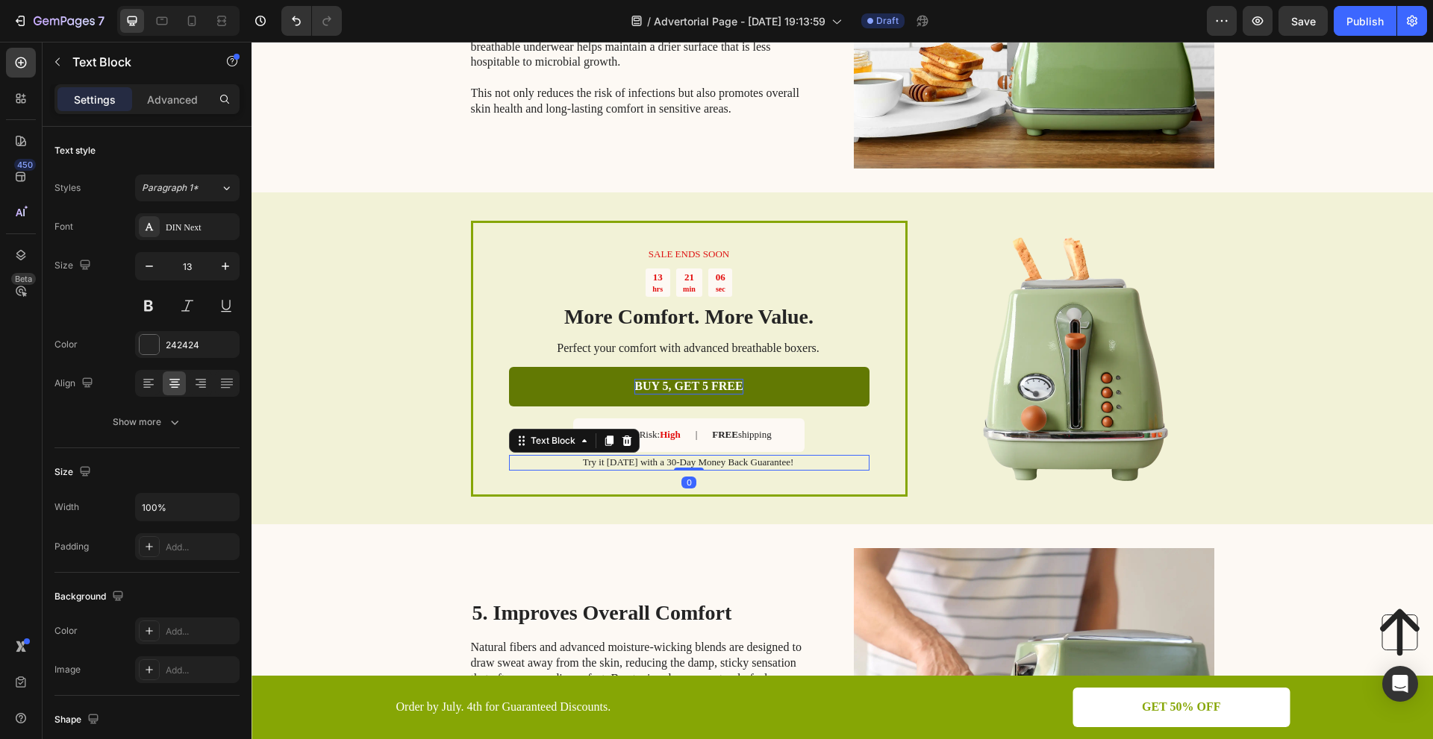
click at [785, 459] on p "Try it [DATE] with a 30-Day Money Back Guarantee!" at bounding box center [688, 463] width 359 height 13
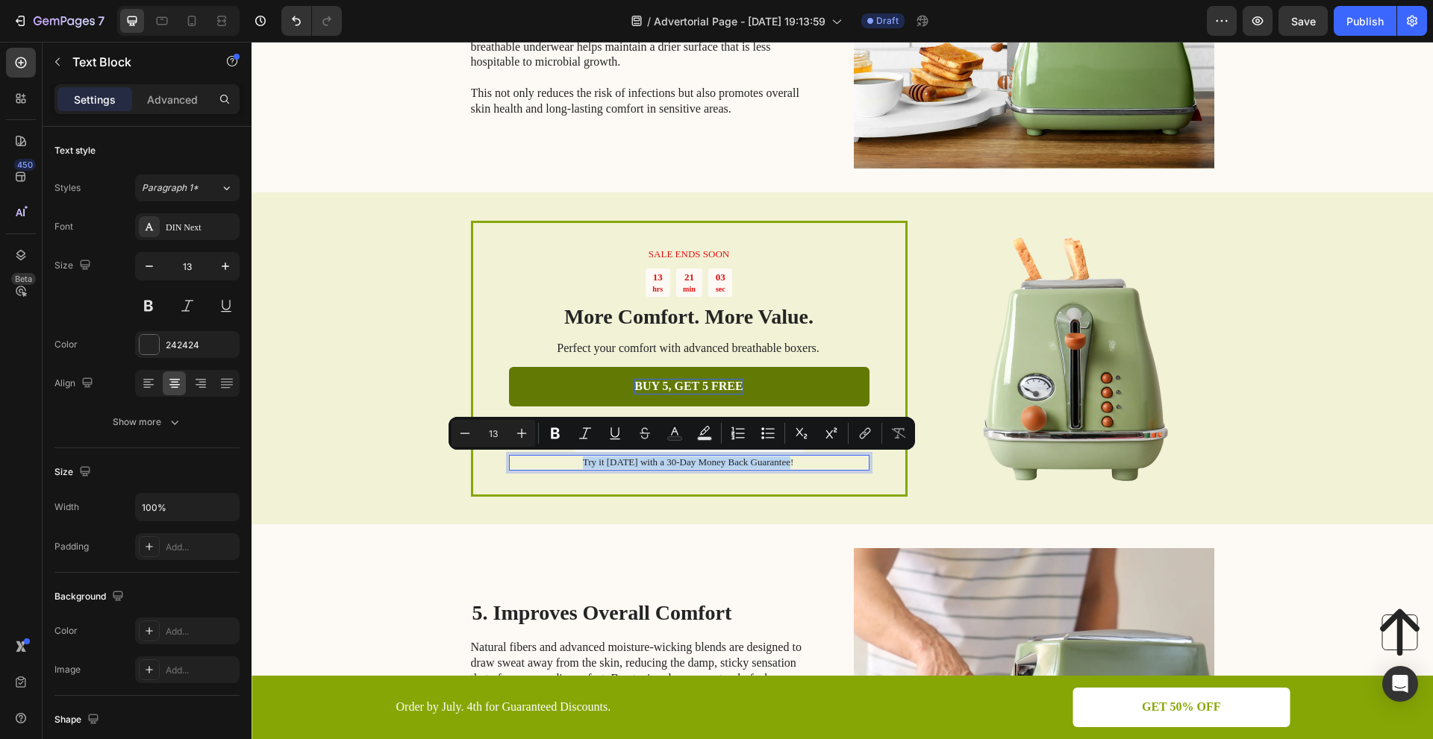
drag, startPoint x: 785, startPoint y: 459, endPoint x: 580, endPoint y: 467, distance: 205.4
click at [580, 467] on p "Try it [DATE] with a 30-Day Money Back Guarantee!" at bounding box center [688, 463] width 359 height 13
copy p "Try it [DATE] with a 30-Day Money Back Guarantee!"
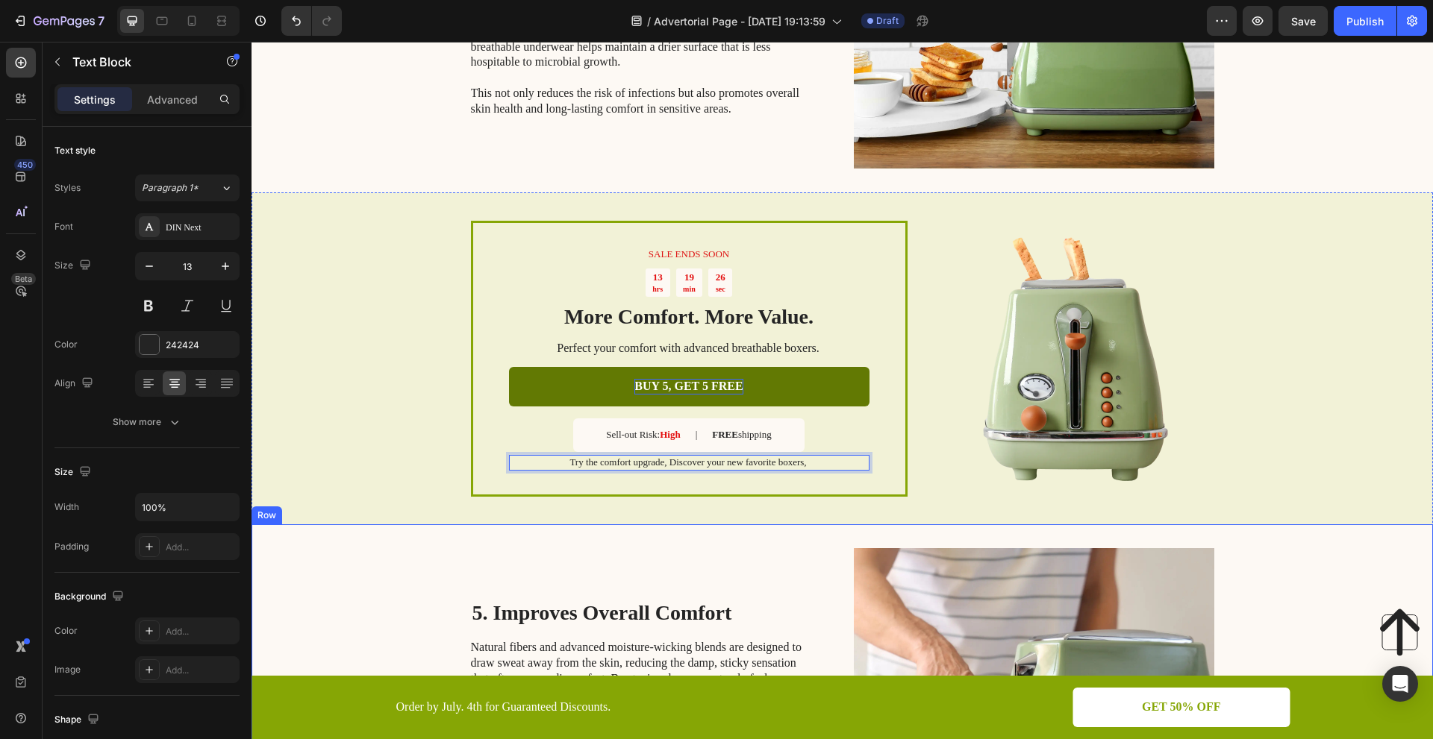
click at [726, 553] on div "⁠⁠⁠⁠⁠⁠⁠ 5. Improves Overall Comfort Heading Natural fibers and advanced moistur…" at bounding box center [639, 690] width 337 height 284
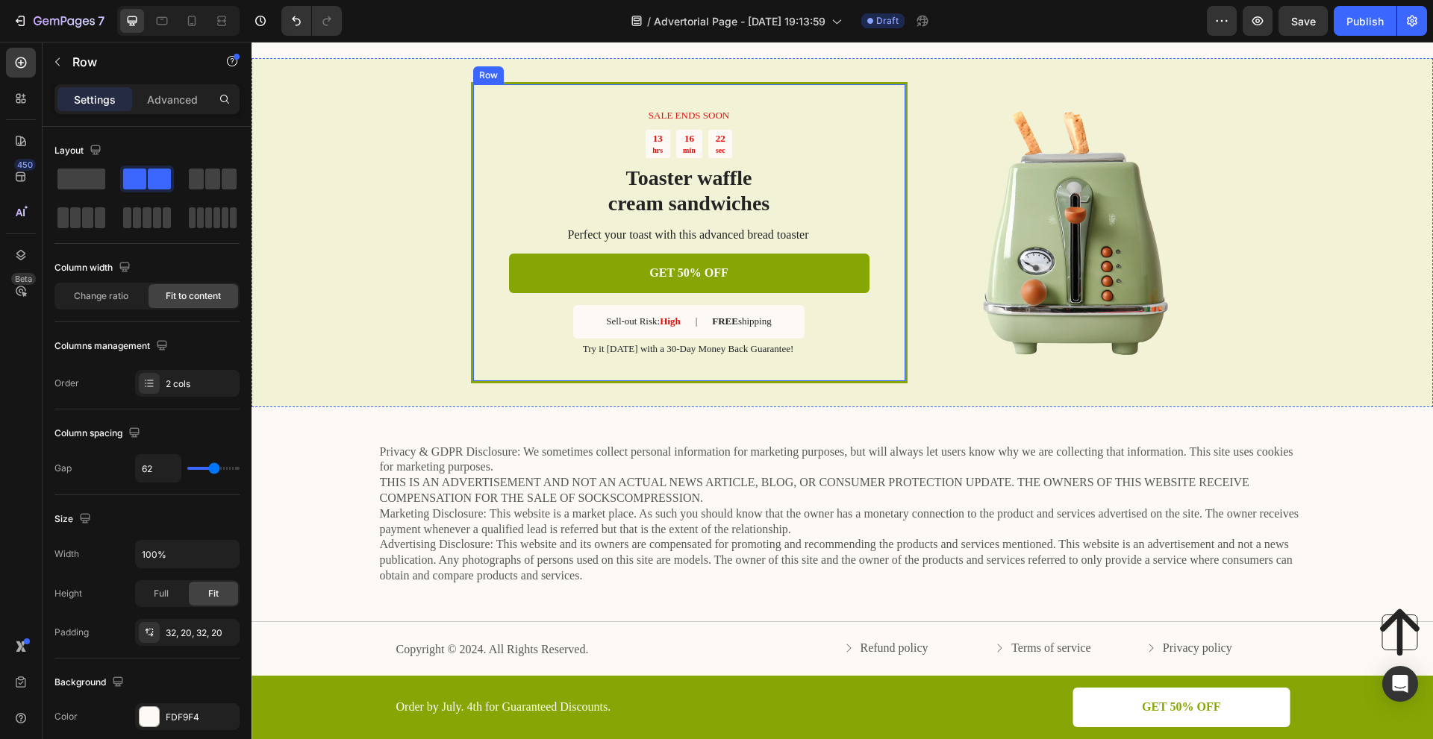
scroll to position [2910, 0]
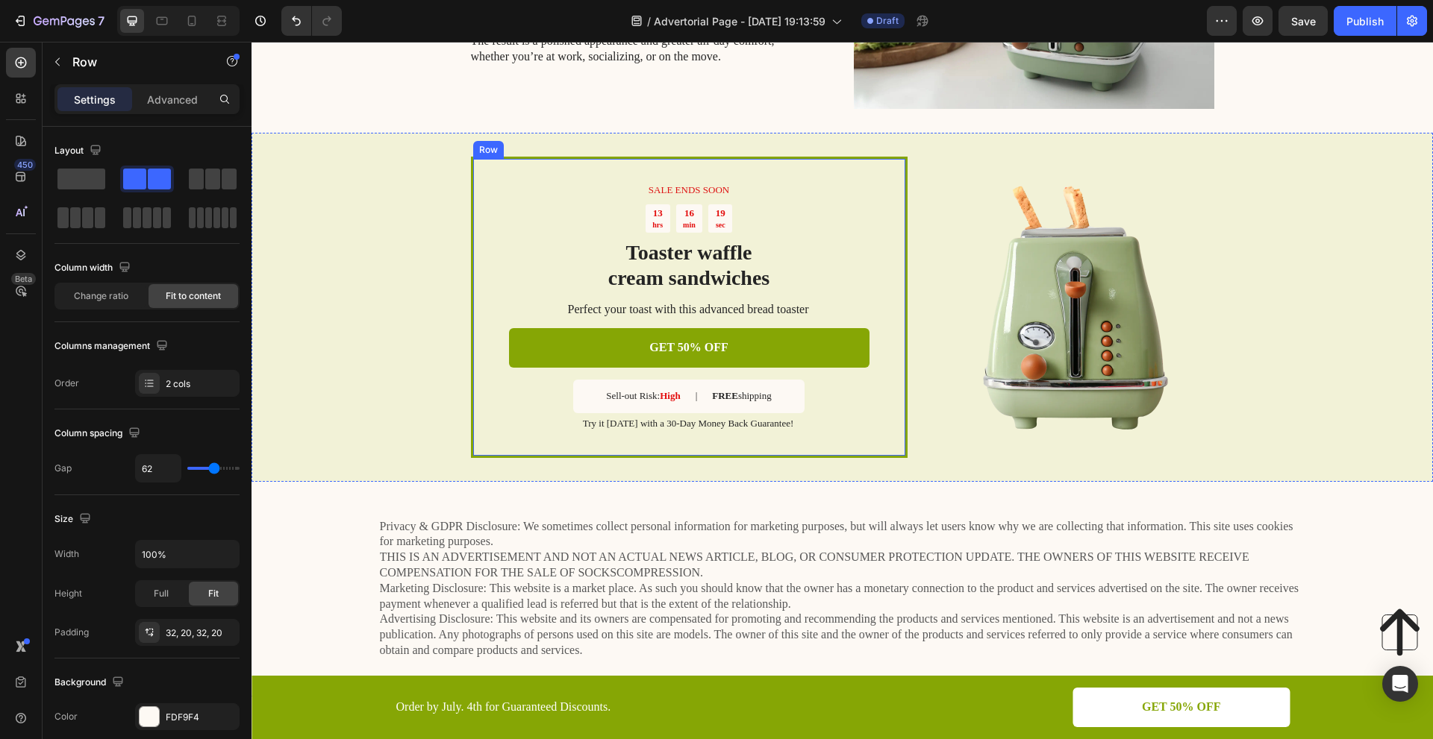
click at [480, 185] on div "SALE ENDS SOON Text Block 13 hrs 16 min 19 sec Countdown Timer Toaster waffle c…" at bounding box center [689, 307] width 437 height 301
click at [919, 167] on div "SALE ENDS SOON Text Block 13 hrs 16 min 11 sec Countdown Timer Toaster waffle c…" at bounding box center [841, 307] width 1181 height 348
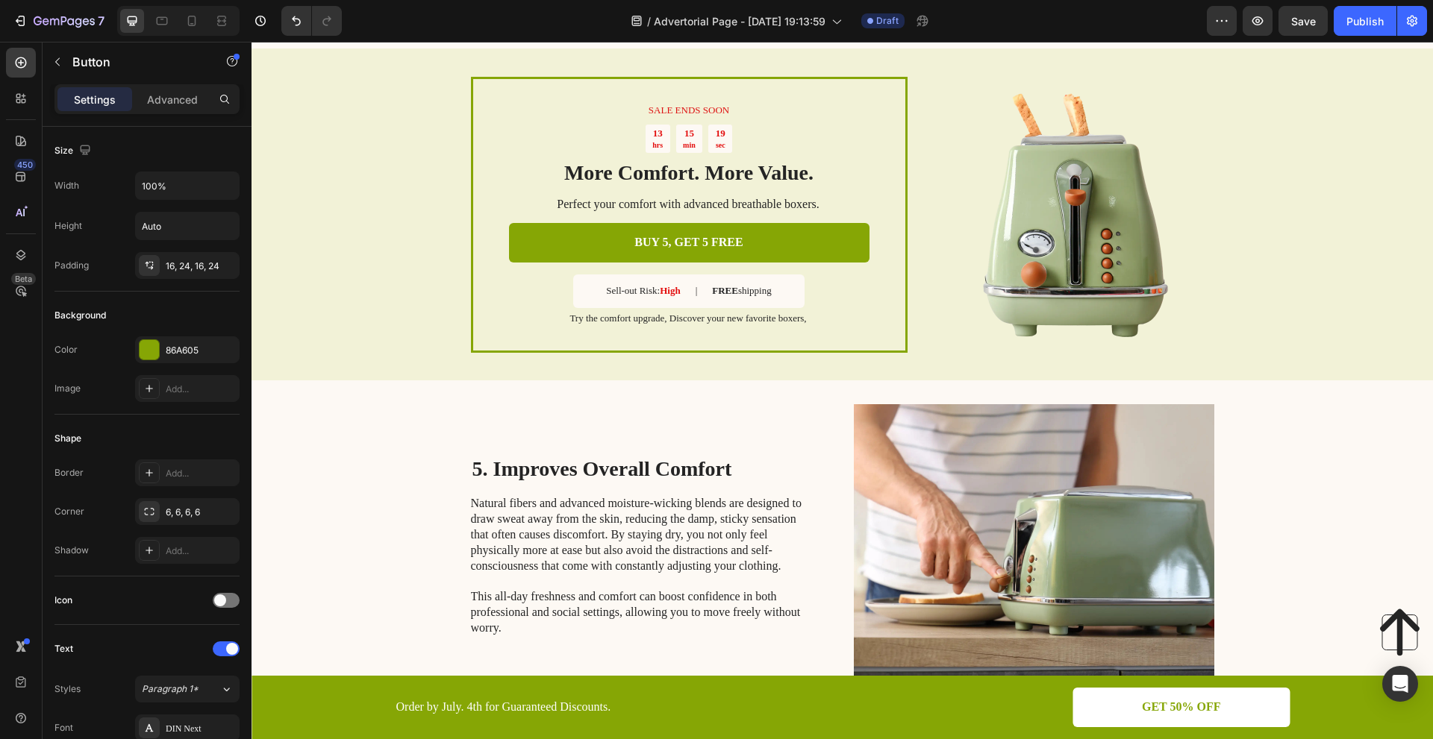
scroll to position [1567, 0]
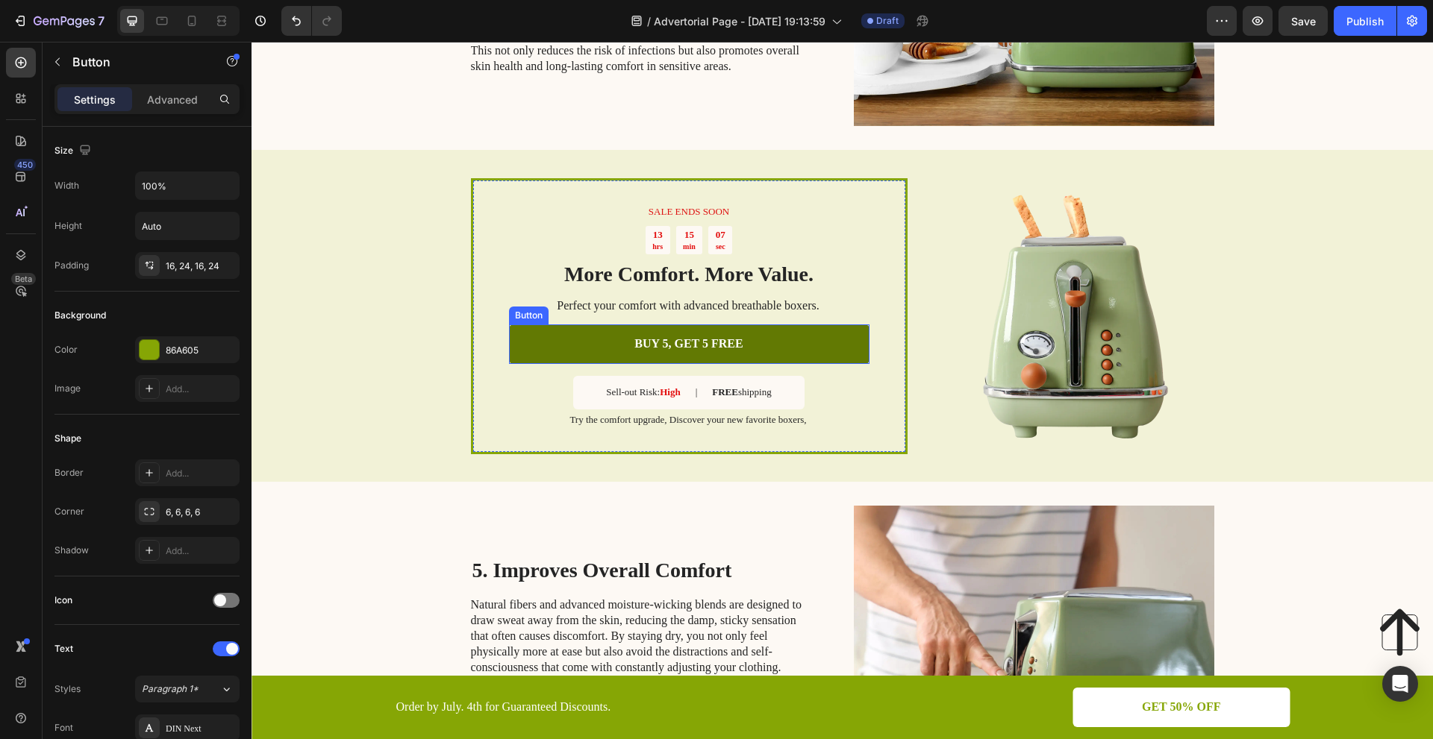
click at [744, 339] on link "BUY 5, GET 5 FREE" at bounding box center [689, 345] width 360 height 40
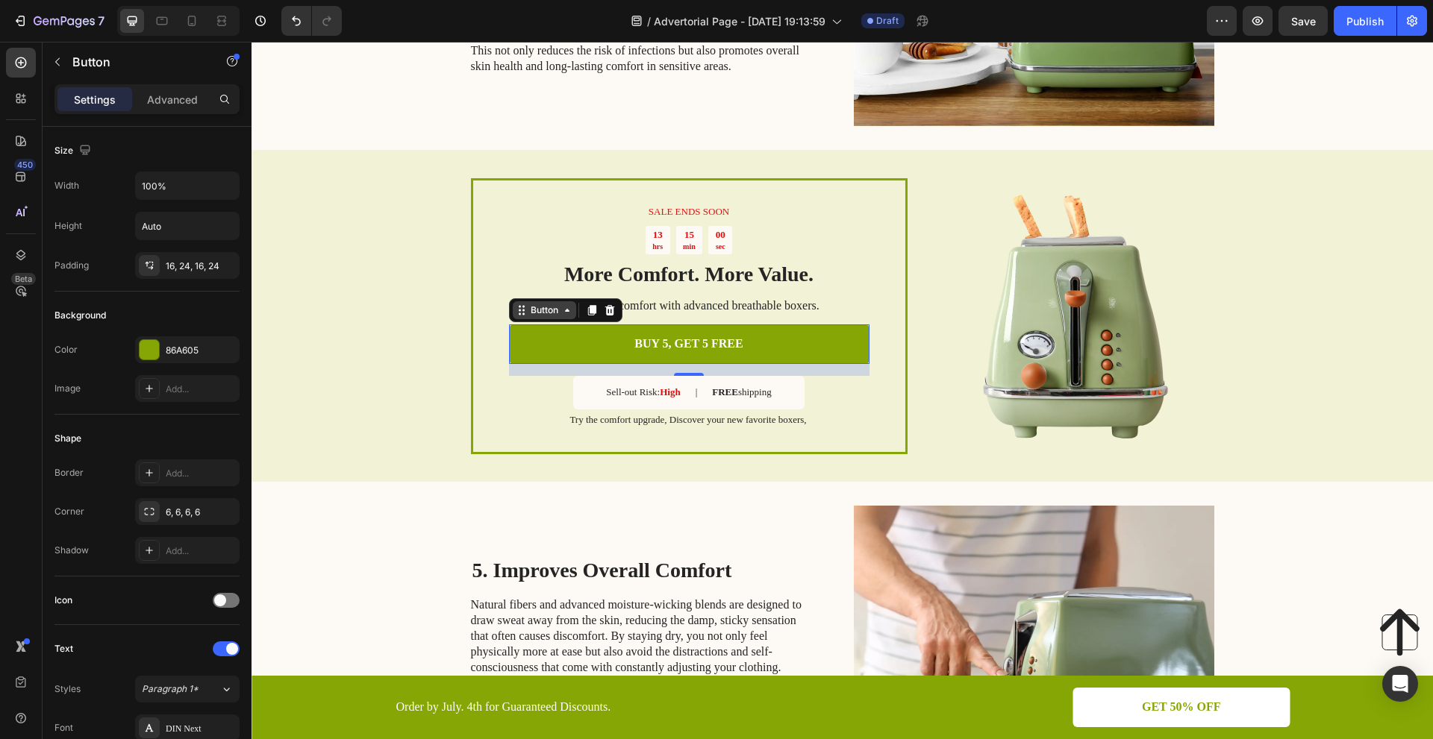
click at [518, 313] on icon at bounding box center [522, 310] width 12 height 12
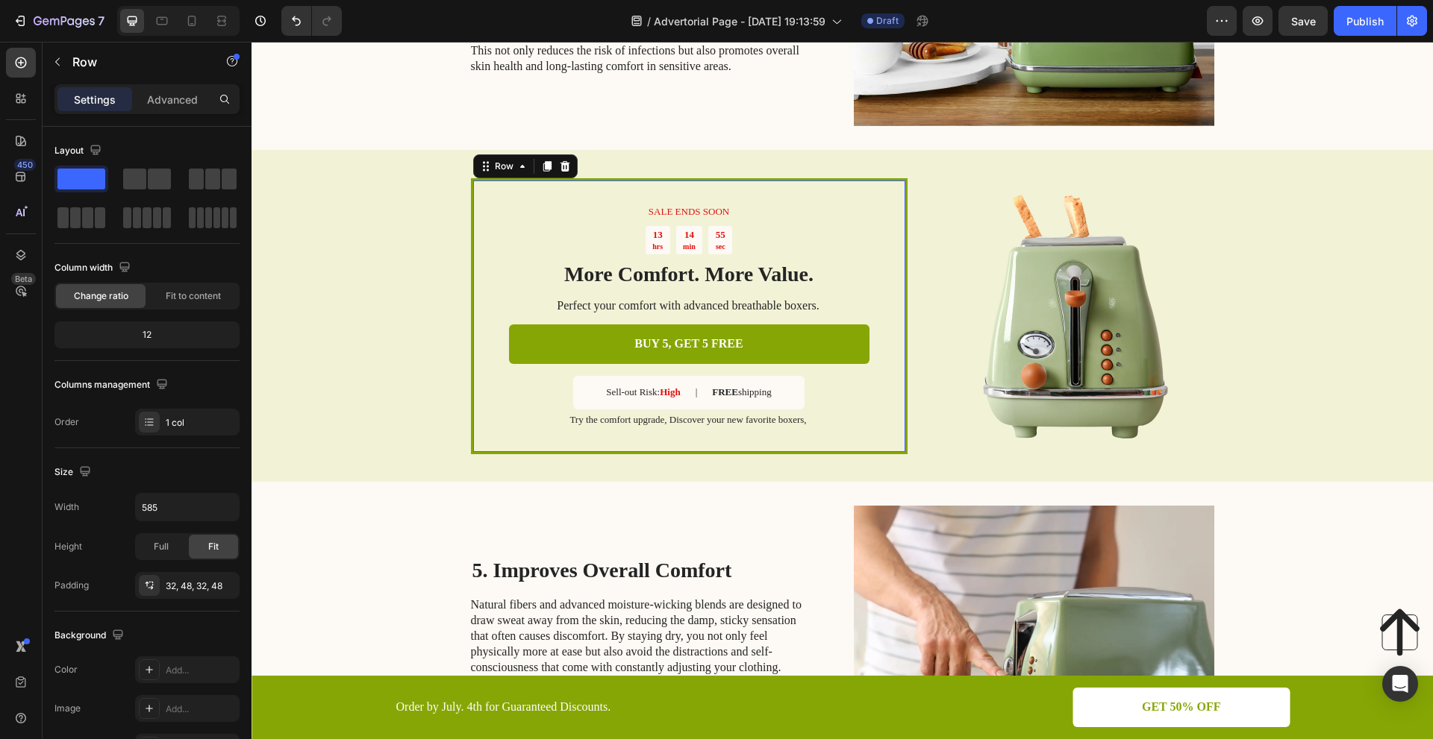
click at [857, 402] on div "SALE ENDS SOON Text Block 13 hrs 14 min 55 sec Countdown Timer More Comfort. Mo…" at bounding box center [689, 316] width 360 height 224
click at [695, 277] on h2 "More Comfort. More Value." at bounding box center [689, 274] width 360 height 28
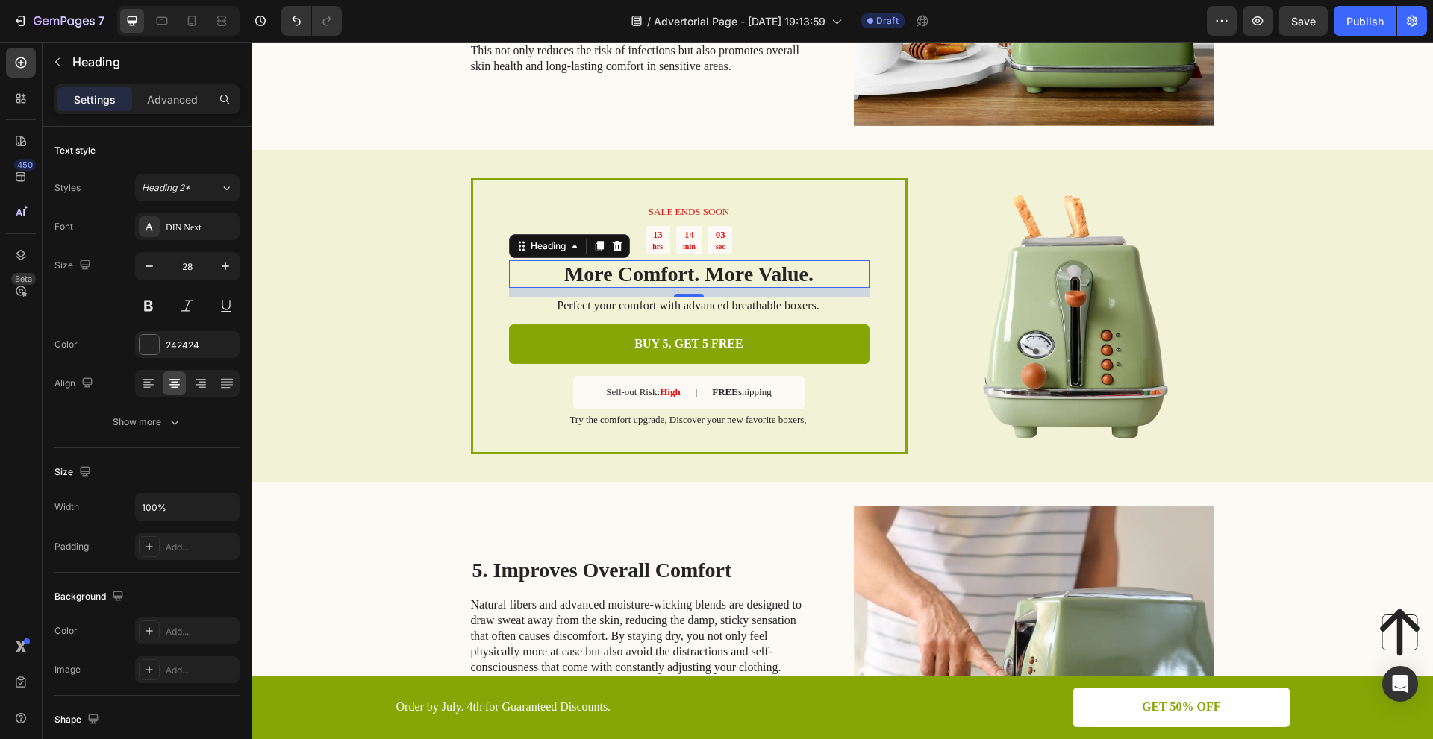
click at [813, 273] on h2 "More Comfort. More Value." at bounding box center [689, 274] width 360 height 28
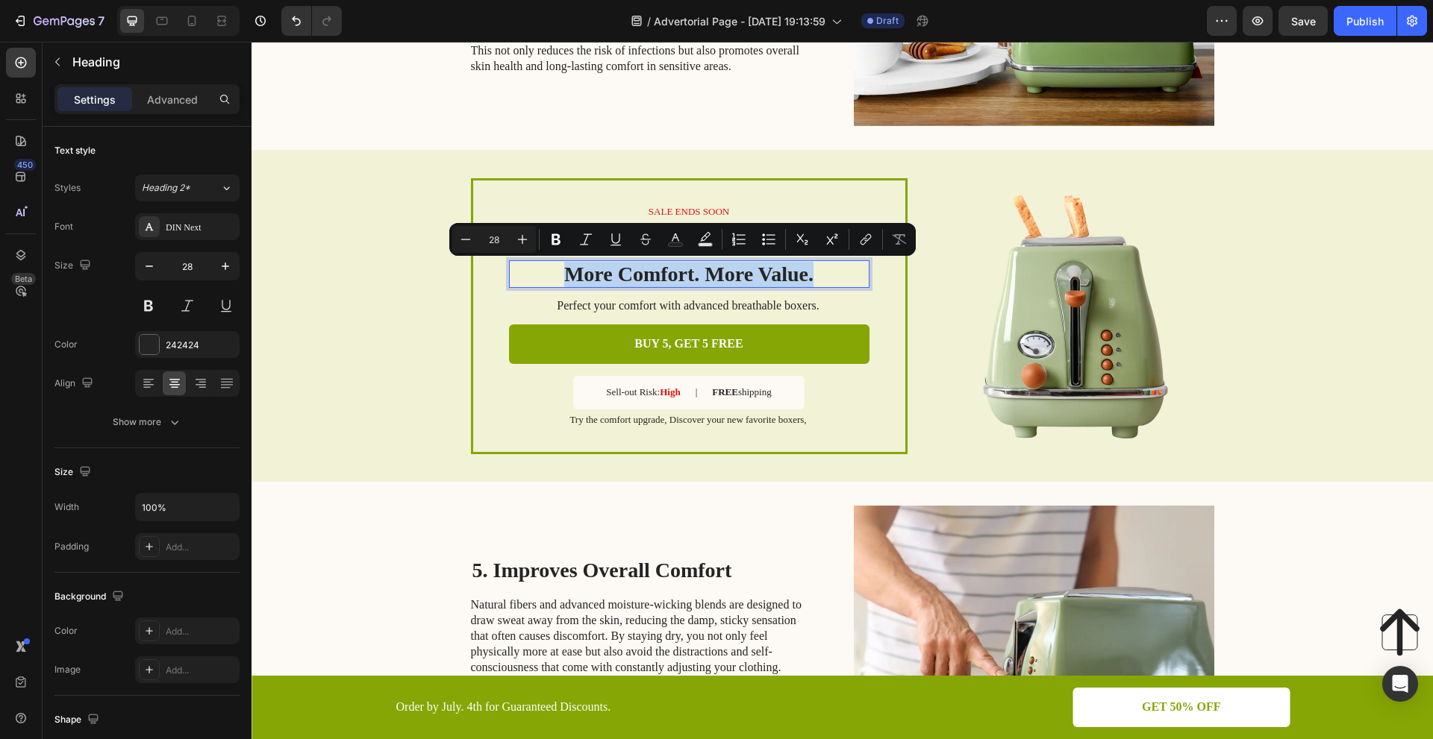
drag, startPoint x: 816, startPoint y: 269, endPoint x: 554, endPoint y: 277, distance: 261.3
click at [554, 277] on p "More Comfort. More Value." at bounding box center [688, 274] width 357 height 25
copy p "More Comfort. More Value."
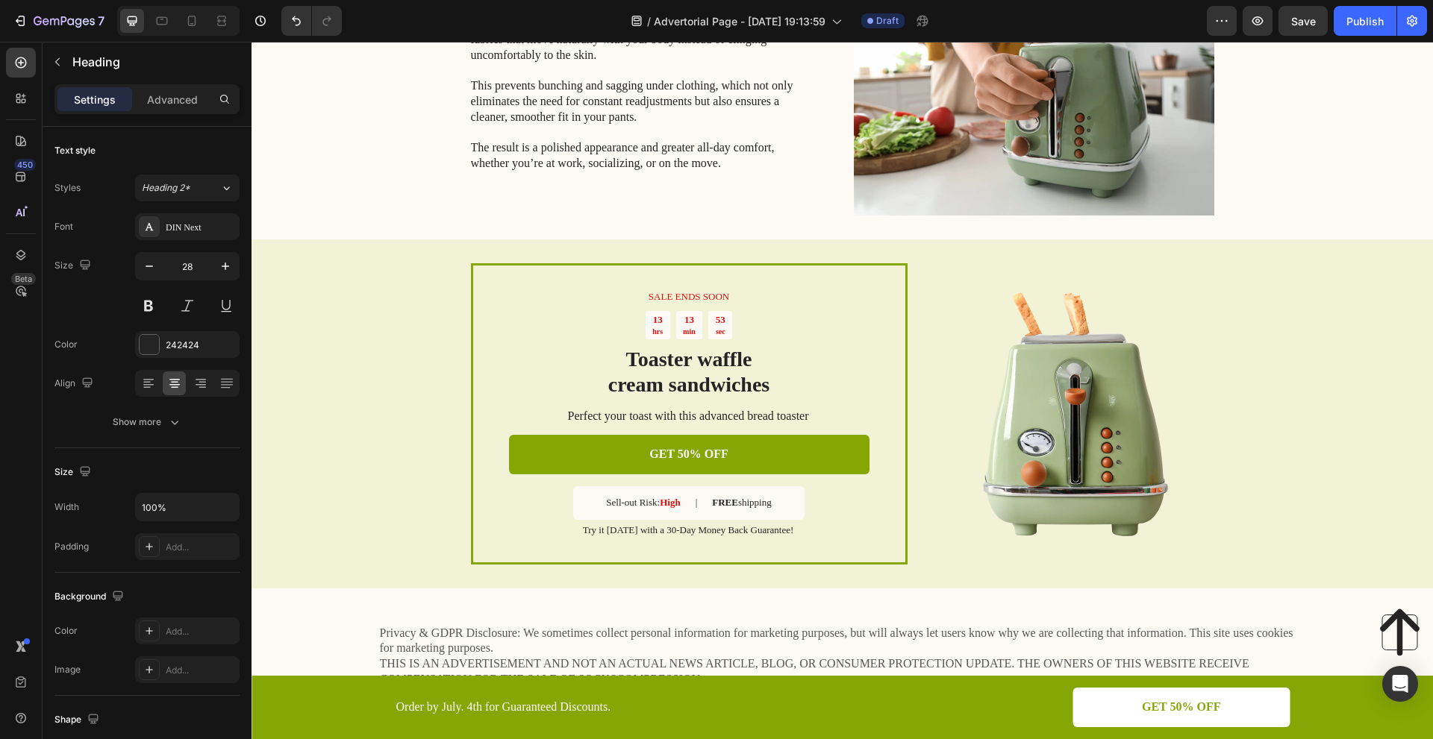
scroll to position [2835, 0]
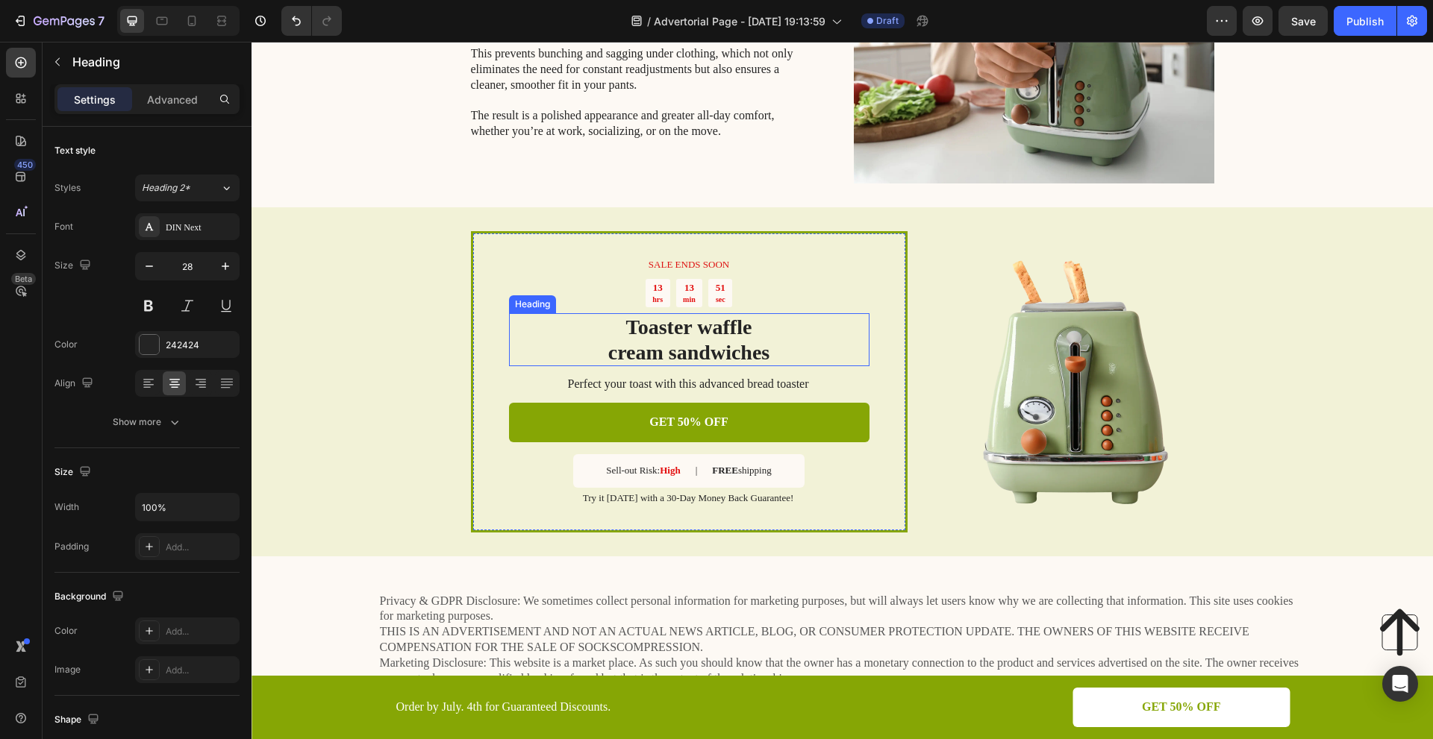
click at [731, 334] on h2 "Toaster waffle cream sandwiches" at bounding box center [689, 339] width 360 height 53
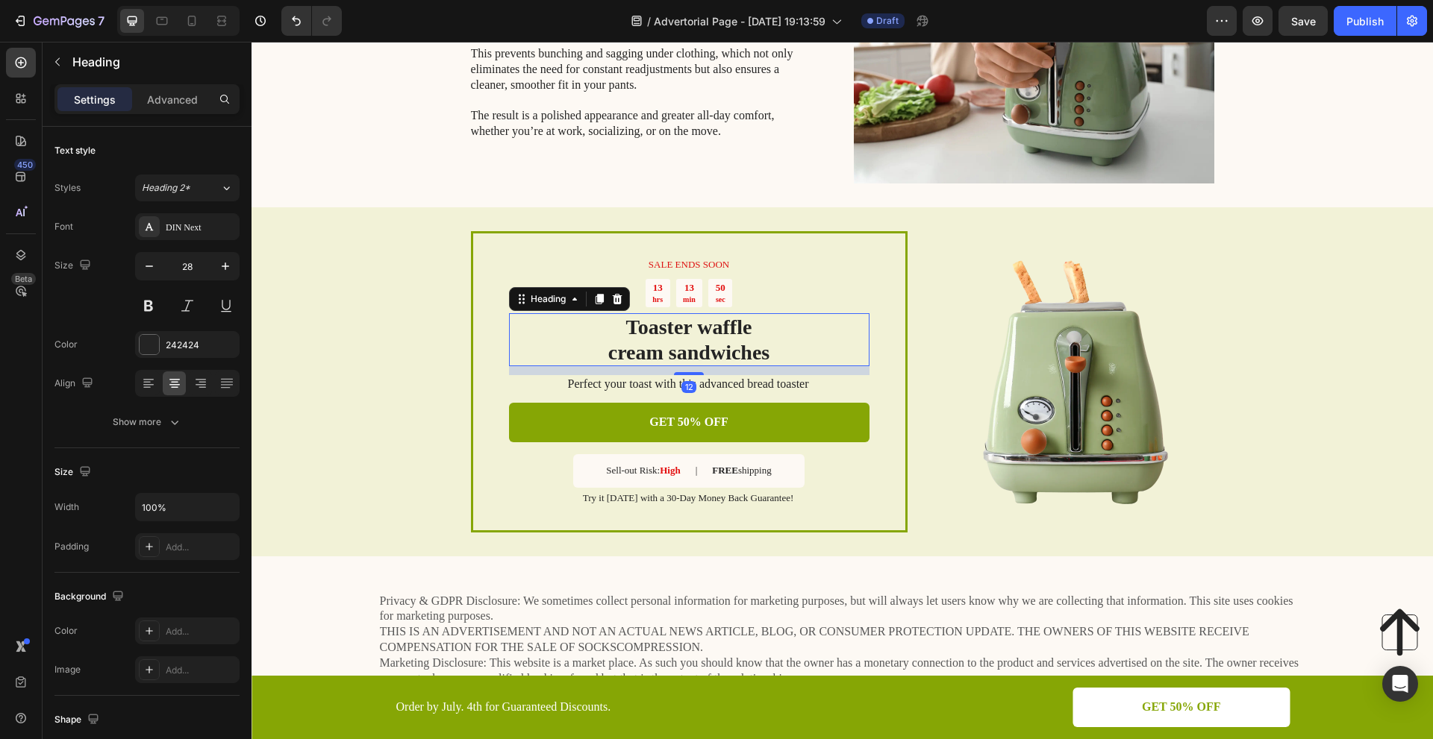
click at [769, 343] on h2 "Toaster waffle cream sandwiches" at bounding box center [689, 339] width 360 height 53
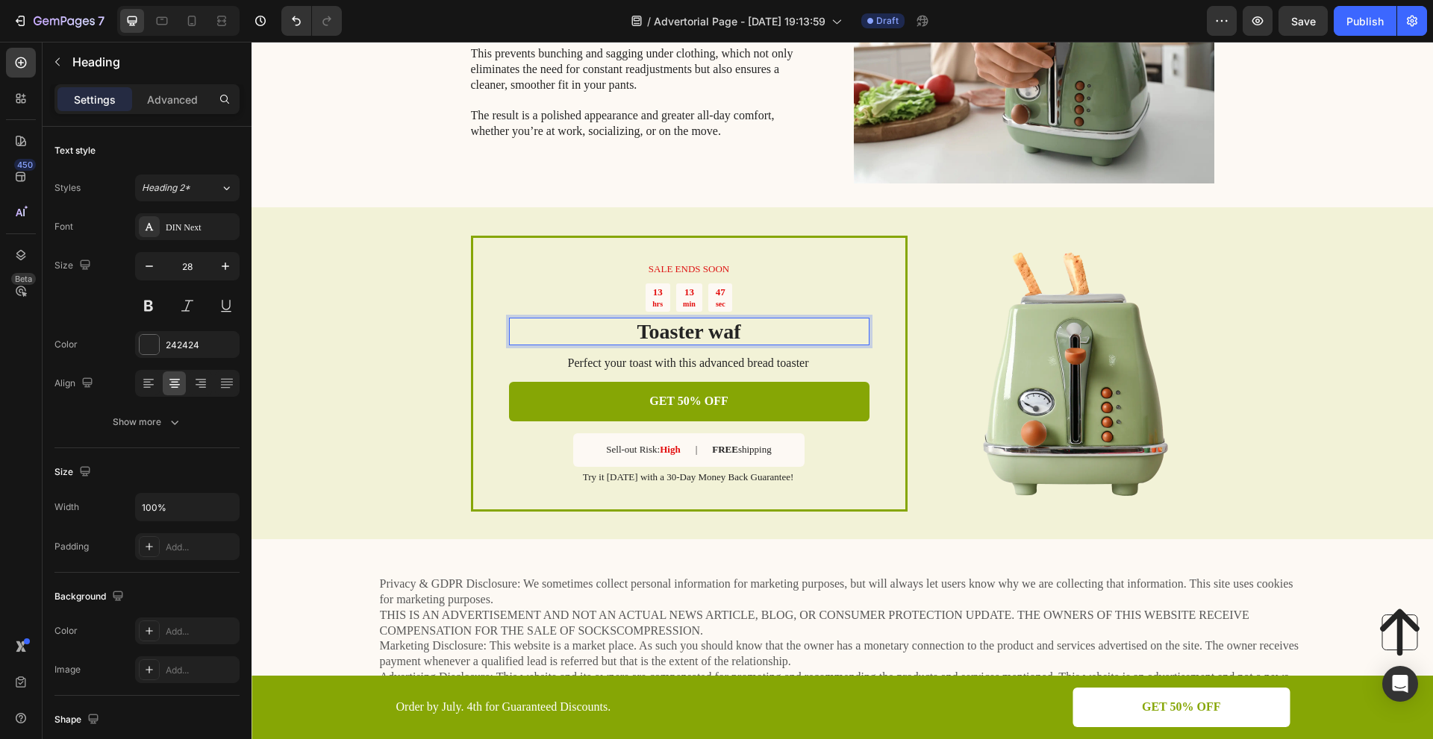
scroll to position [2840, 0]
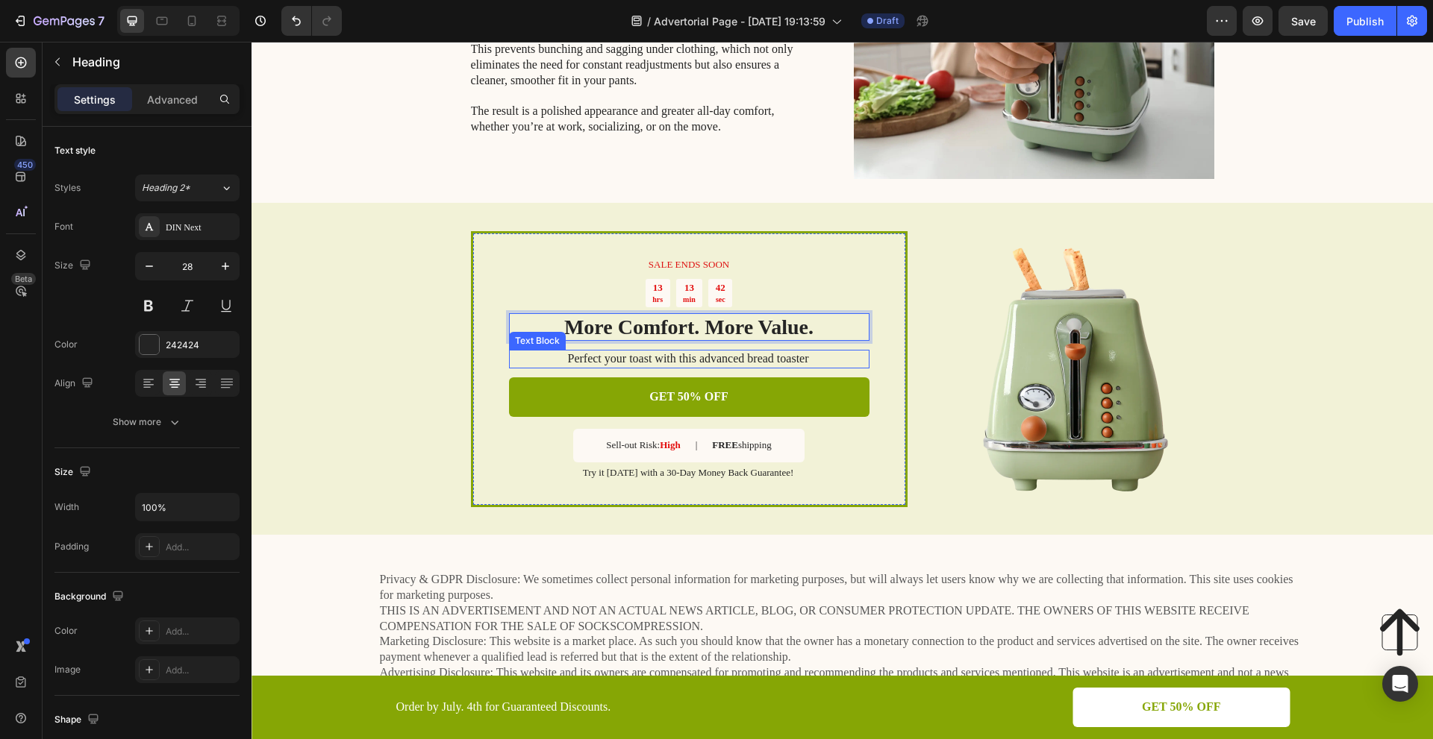
click at [778, 354] on p "Perfect your toast with this advanced bread toaster" at bounding box center [688, 359] width 359 height 16
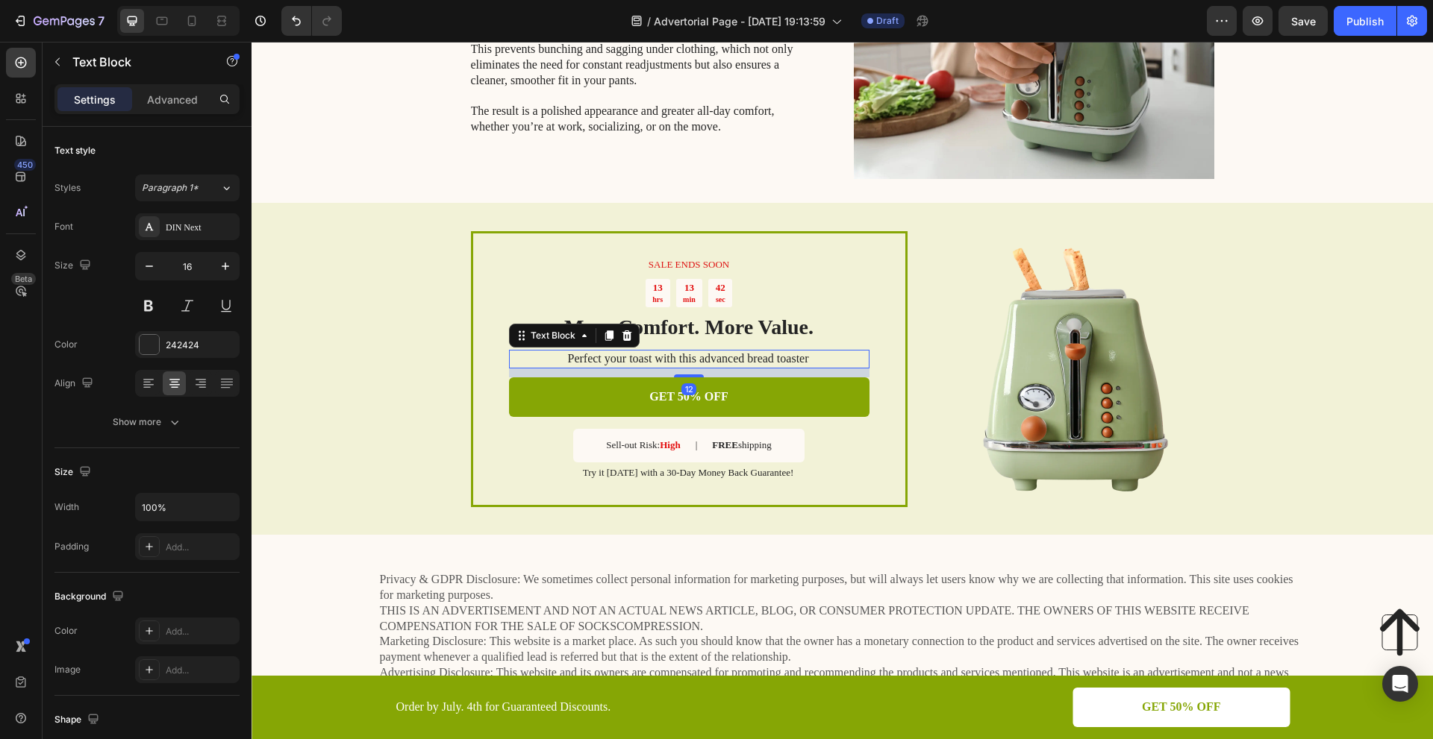
click at [796, 355] on p "Perfect your toast with this advanced bread toaster" at bounding box center [688, 359] width 359 height 16
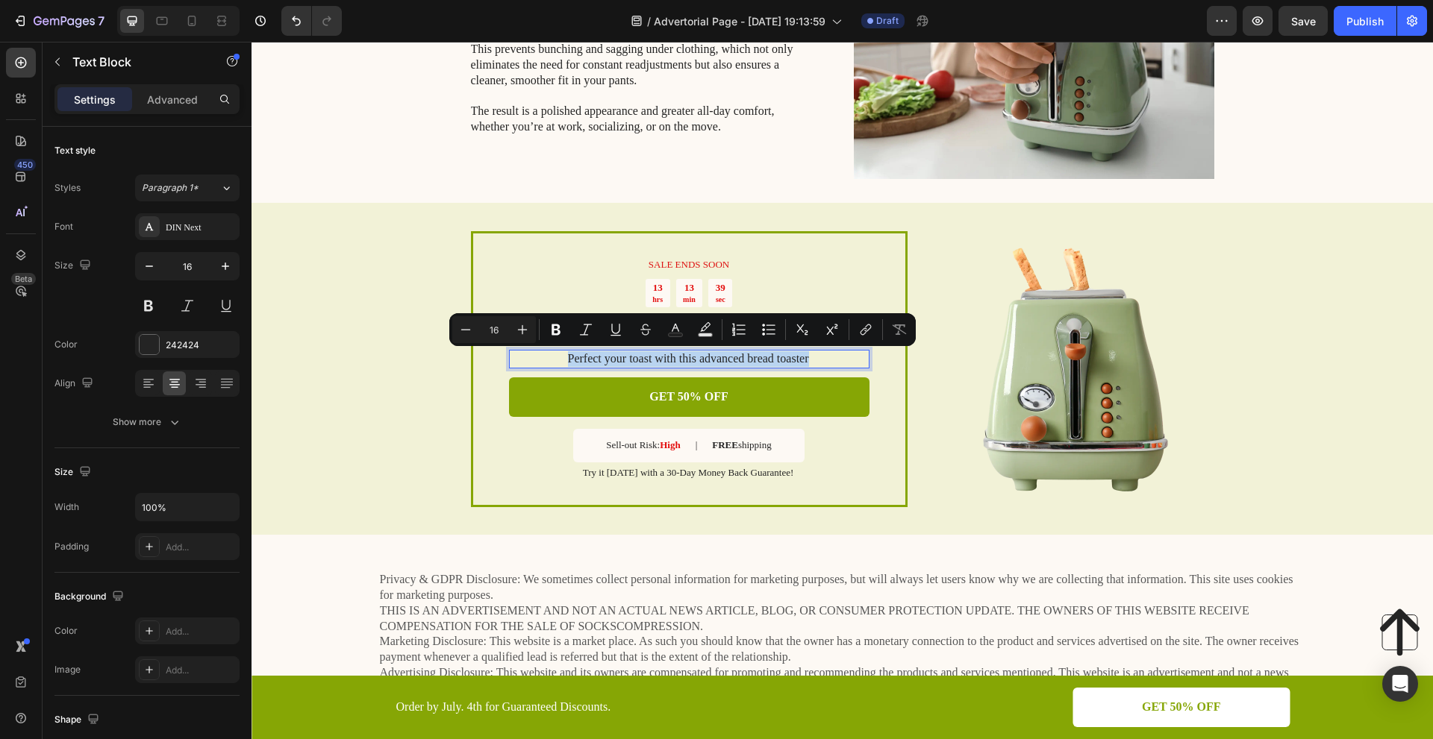
drag, startPoint x: 804, startPoint y: 356, endPoint x: 562, endPoint y: 360, distance: 241.8
click at [562, 360] on p "Perfect your toast with this advanced bread toaster" at bounding box center [688, 359] width 359 height 16
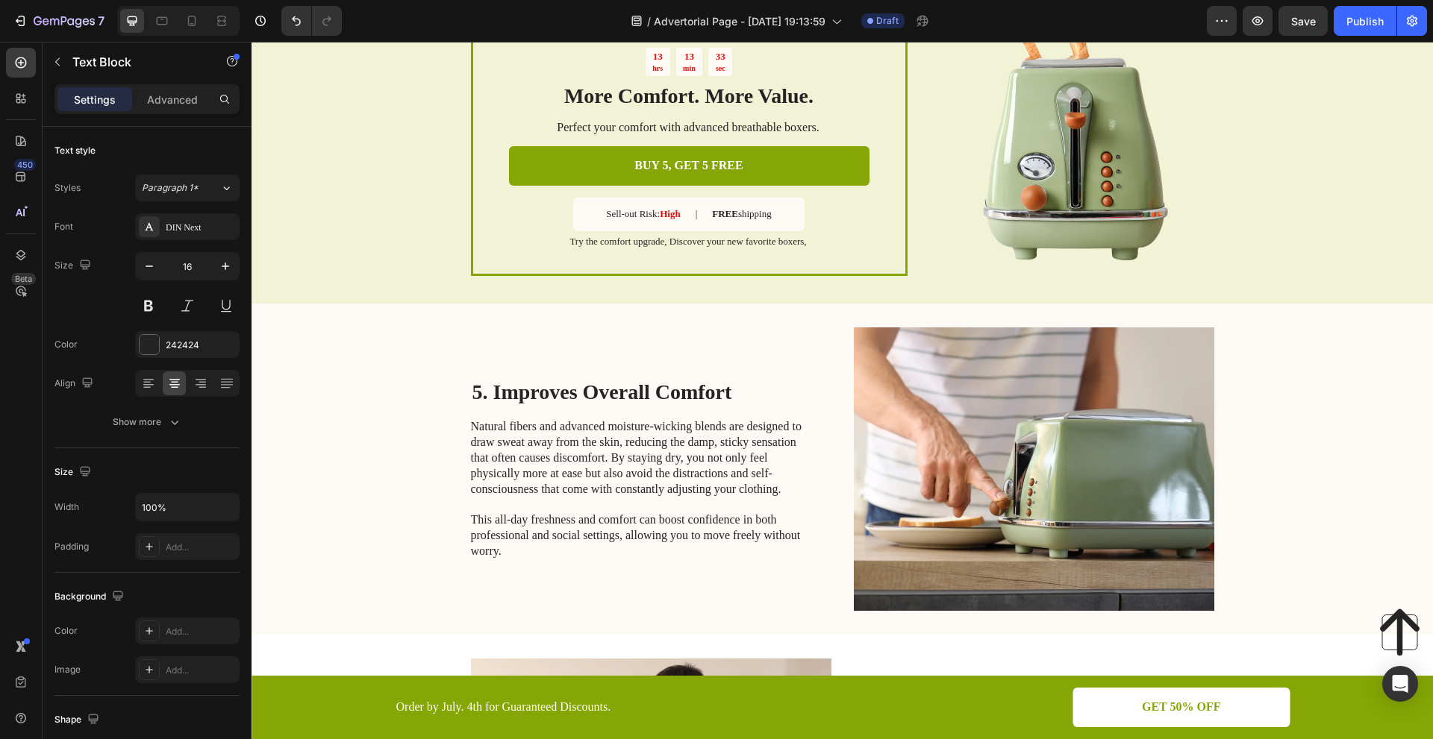
scroll to position [1646, 0]
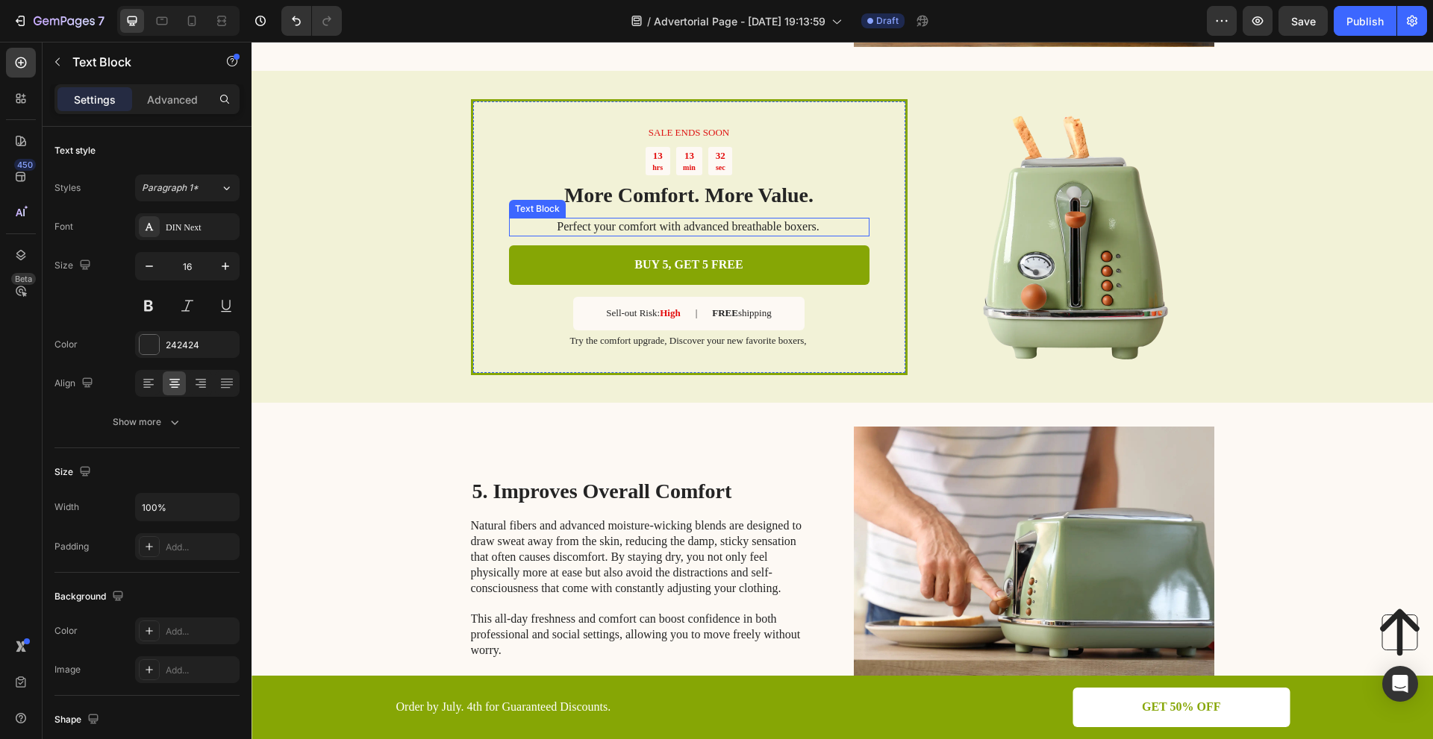
click at [783, 223] on p "Perfect your comfort with advanced breathable boxers." at bounding box center [688, 227] width 359 height 16
click at [811, 226] on p "Perfect your comfort with advanced breathable boxers." at bounding box center [688, 227] width 359 height 16
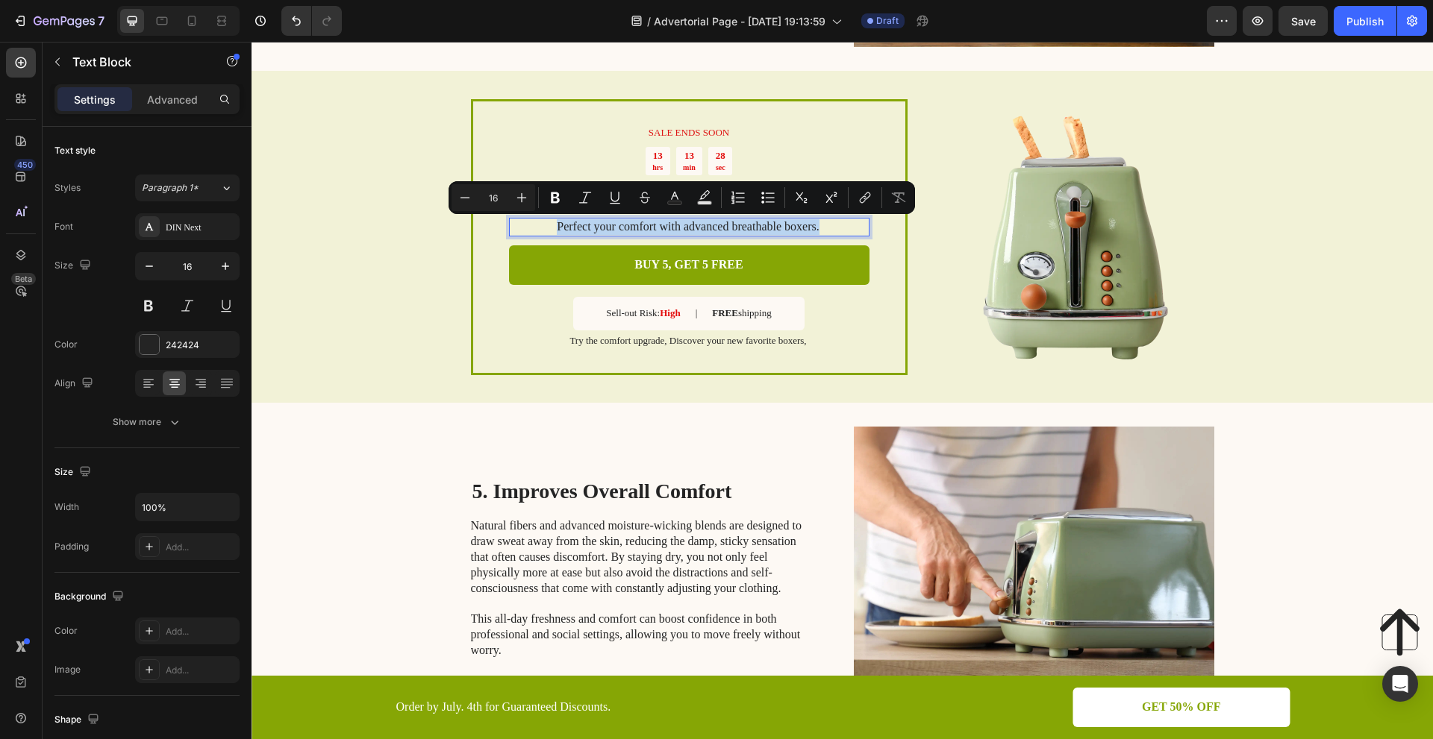
drag, startPoint x: 815, startPoint y: 225, endPoint x: 542, endPoint y: 234, distance: 273.2
click at [542, 234] on p "Perfect your comfort with advanced breathable boxers." at bounding box center [688, 227] width 359 height 16
copy p "Perfect your comfort with advanced breathable boxers."
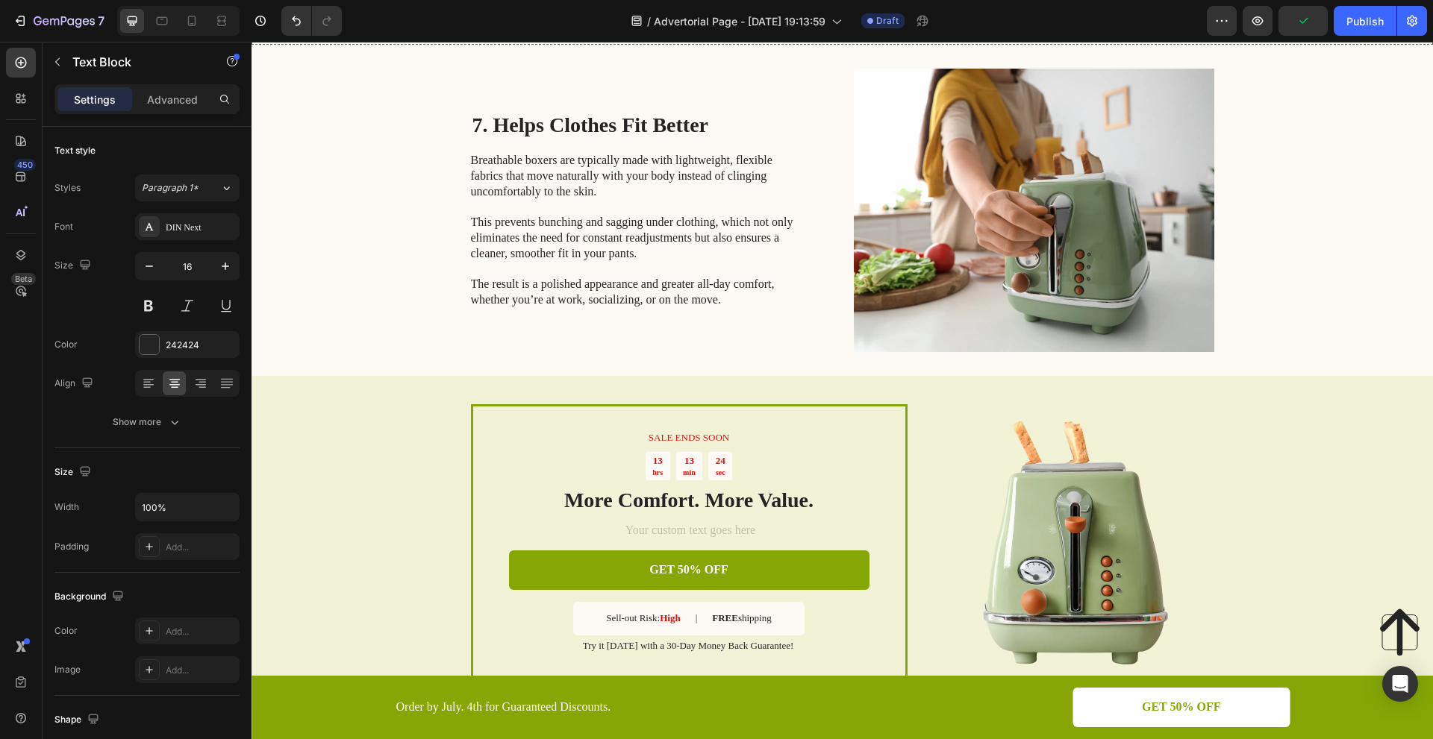
scroll to position [2691, 0]
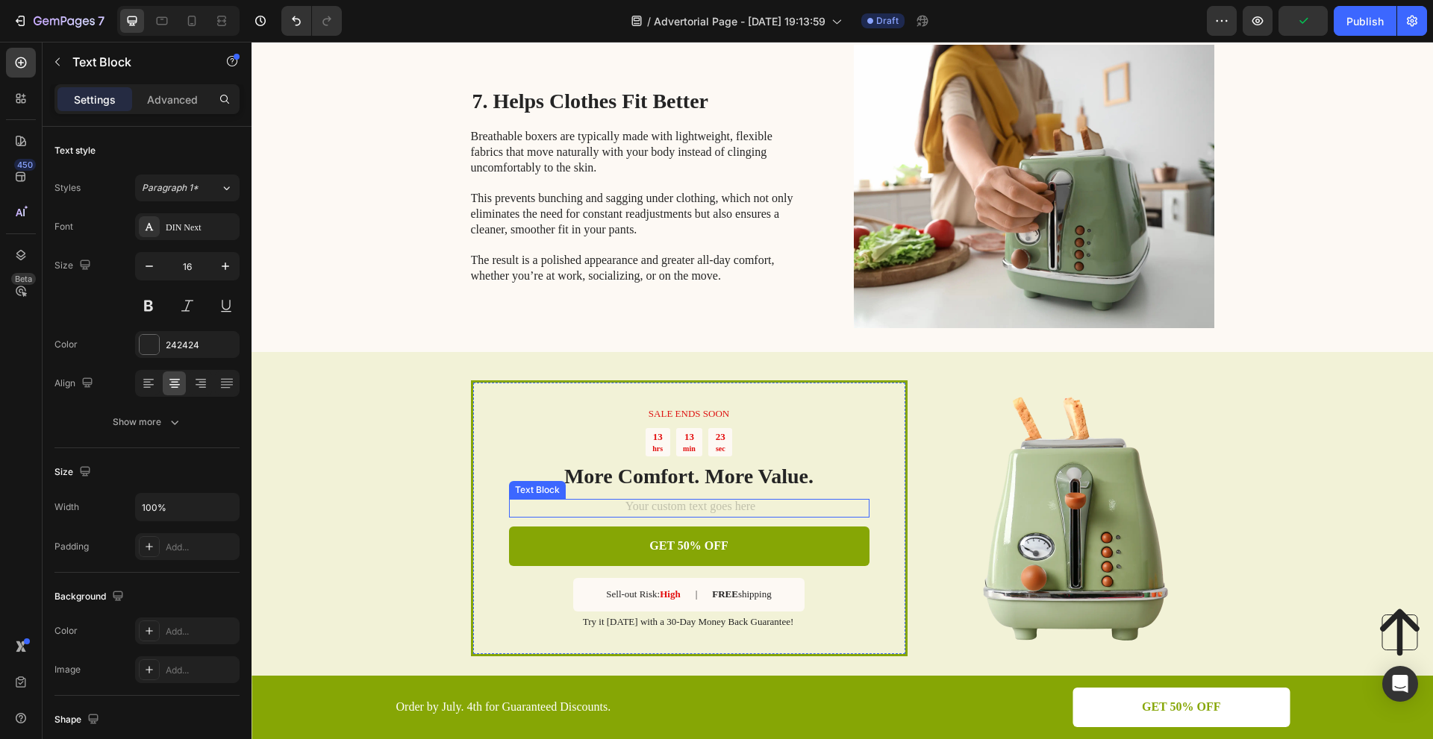
click at [719, 508] on div "Rich Text Editor. Editing area: main" at bounding box center [689, 508] width 360 height 19
click at [719, 505] on div "Rich Text Editor. Editing area: main" at bounding box center [689, 508] width 360 height 19
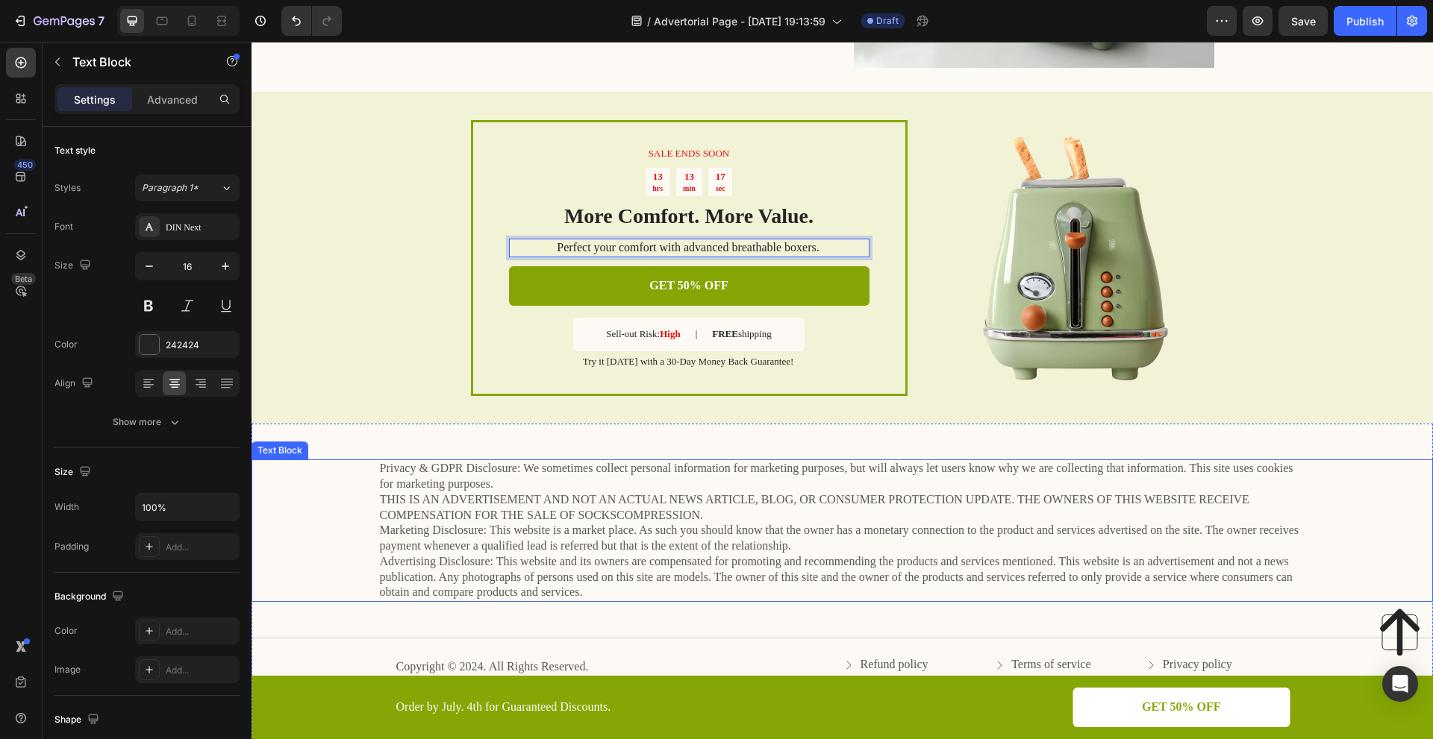
scroll to position [2989, 0]
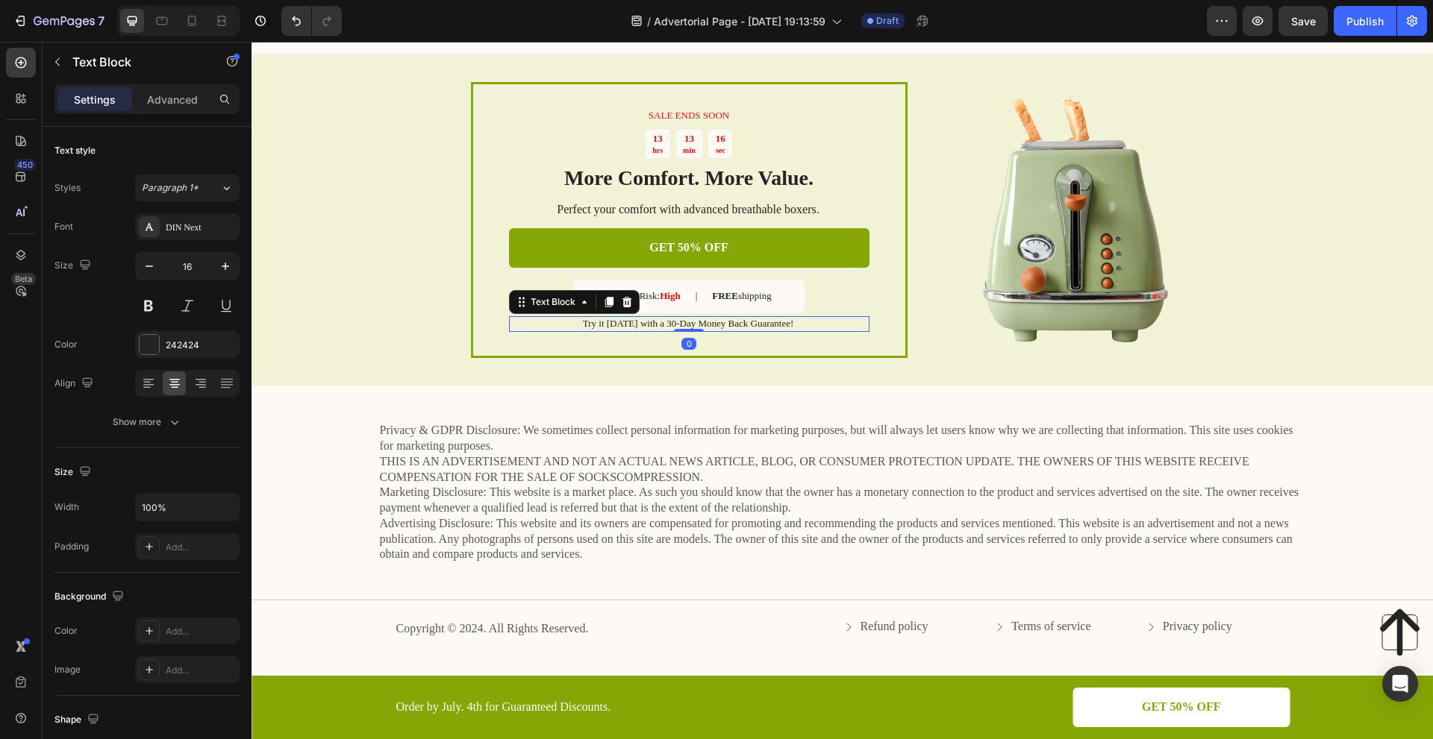
click at [750, 324] on p "Try it [DATE] with a 30-Day Money Back Guarantee!" at bounding box center [688, 324] width 359 height 13
click at [797, 325] on p "Try it [DATE] with a 30-Day Money Back Guarantee!" at bounding box center [688, 324] width 359 height 13
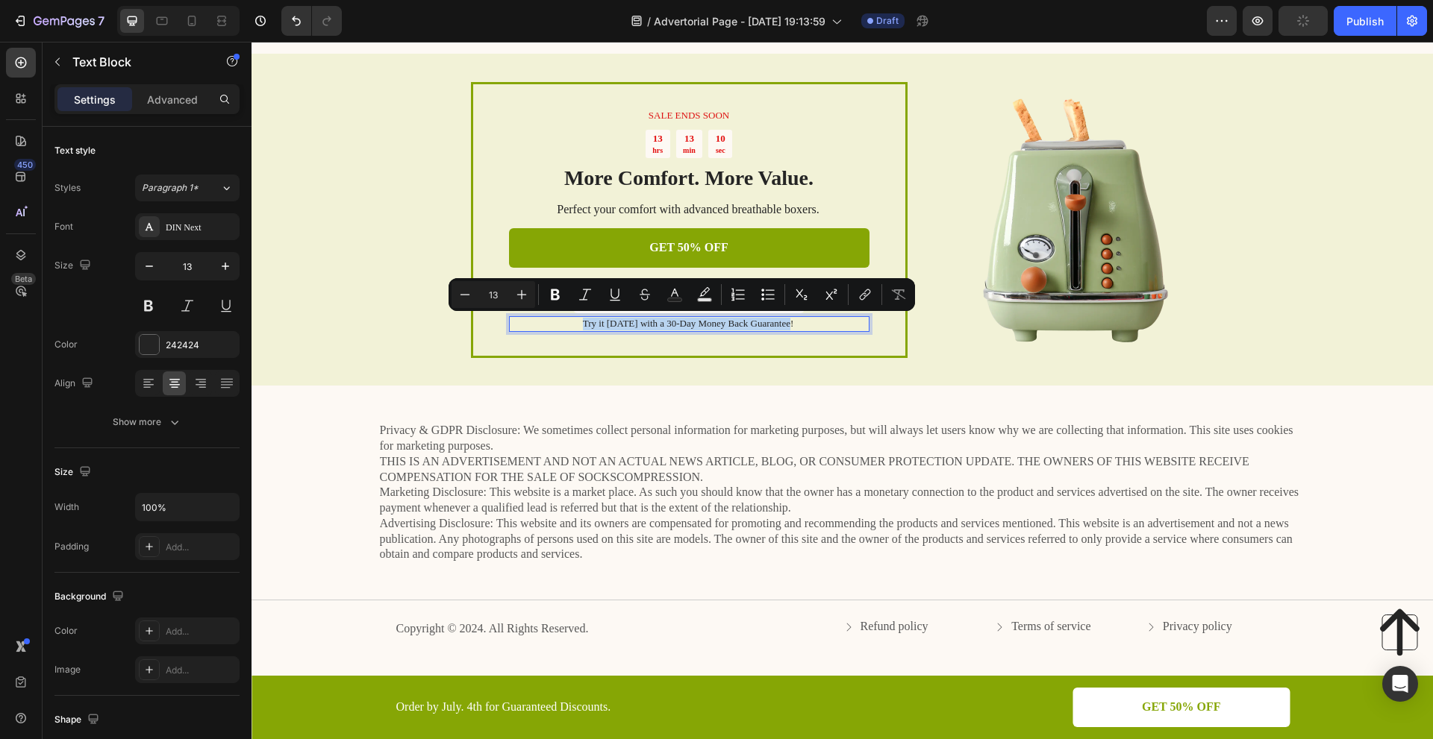
drag, startPoint x: 791, startPoint y: 324, endPoint x: 575, endPoint y: 330, distance: 216.5
click at [575, 330] on p "Try it [DATE] with a 30-Day Money Back Guarantee!" at bounding box center [688, 324] width 359 height 13
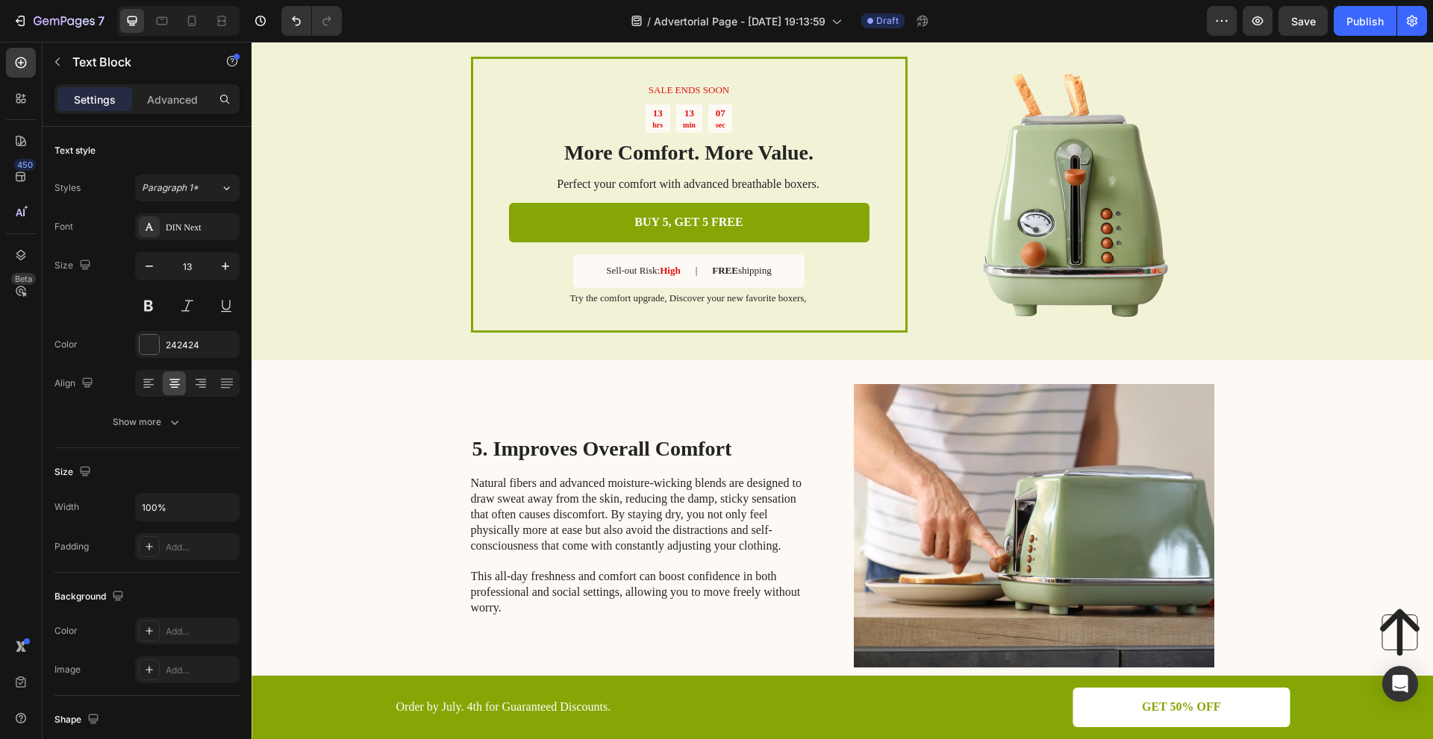
scroll to position [1646, 0]
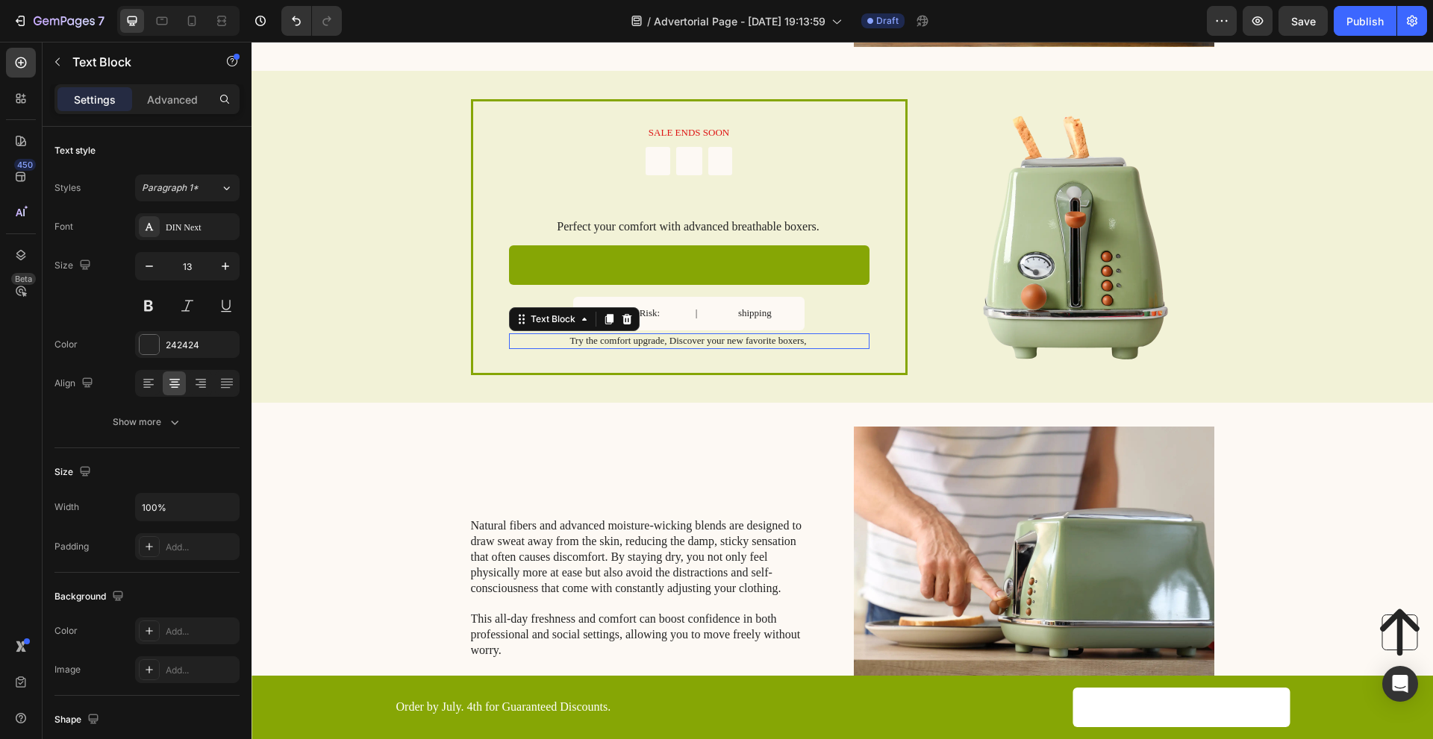
click at [807, 337] on p "Try the comfort upgrade, Discover your new favorite boxers," at bounding box center [688, 341] width 359 height 13
click at [809, 340] on p "Try the comfort upgrade, Discover your new favorite boxers," at bounding box center [688, 341] width 359 height 13
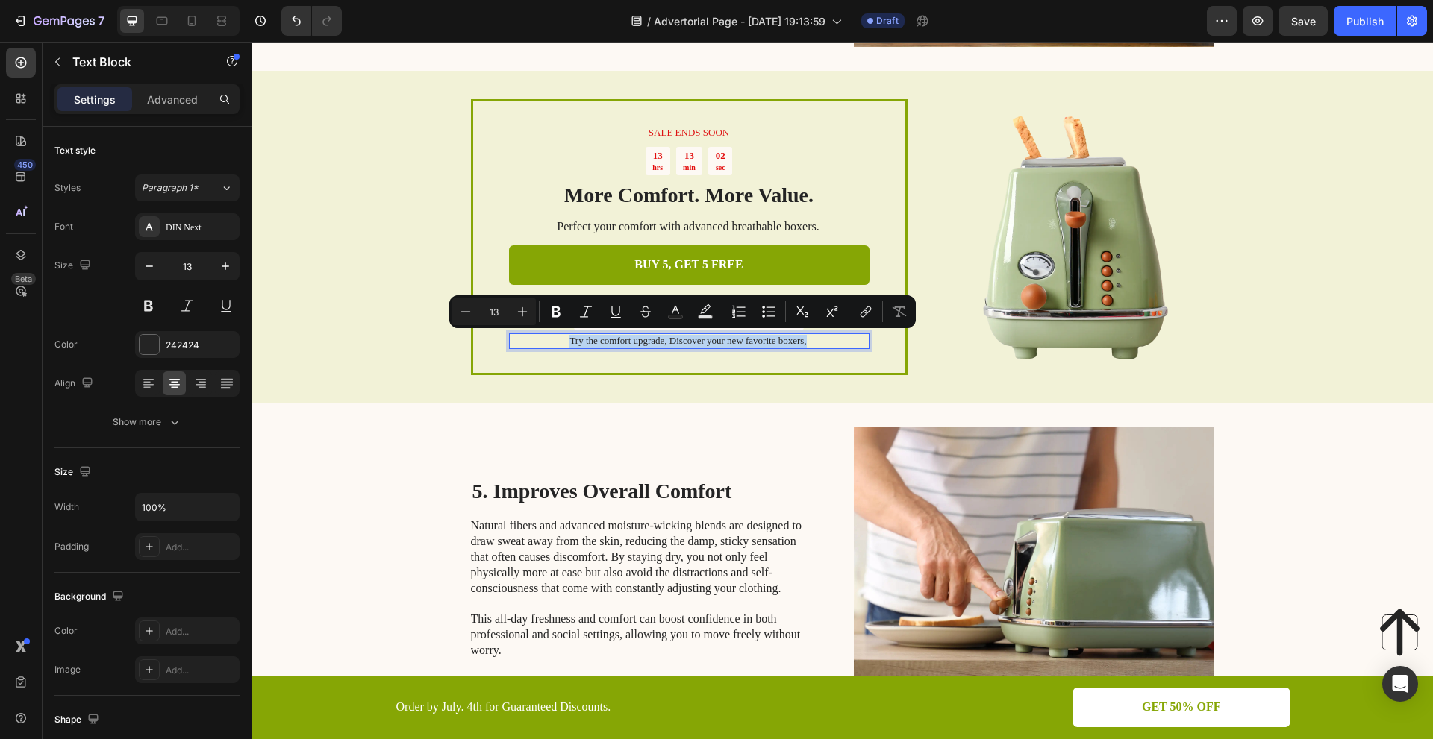
drag, startPoint x: 810, startPoint y: 340, endPoint x: 561, endPoint y: 345, distance: 248.5
click at [561, 345] on p "Try the comfort upgrade, Discover your new favorite boxers," at bounding box center [688, 341] width 359 height 13
copy p "Try the comfort upgrade, Discover your new favorite boxers,"
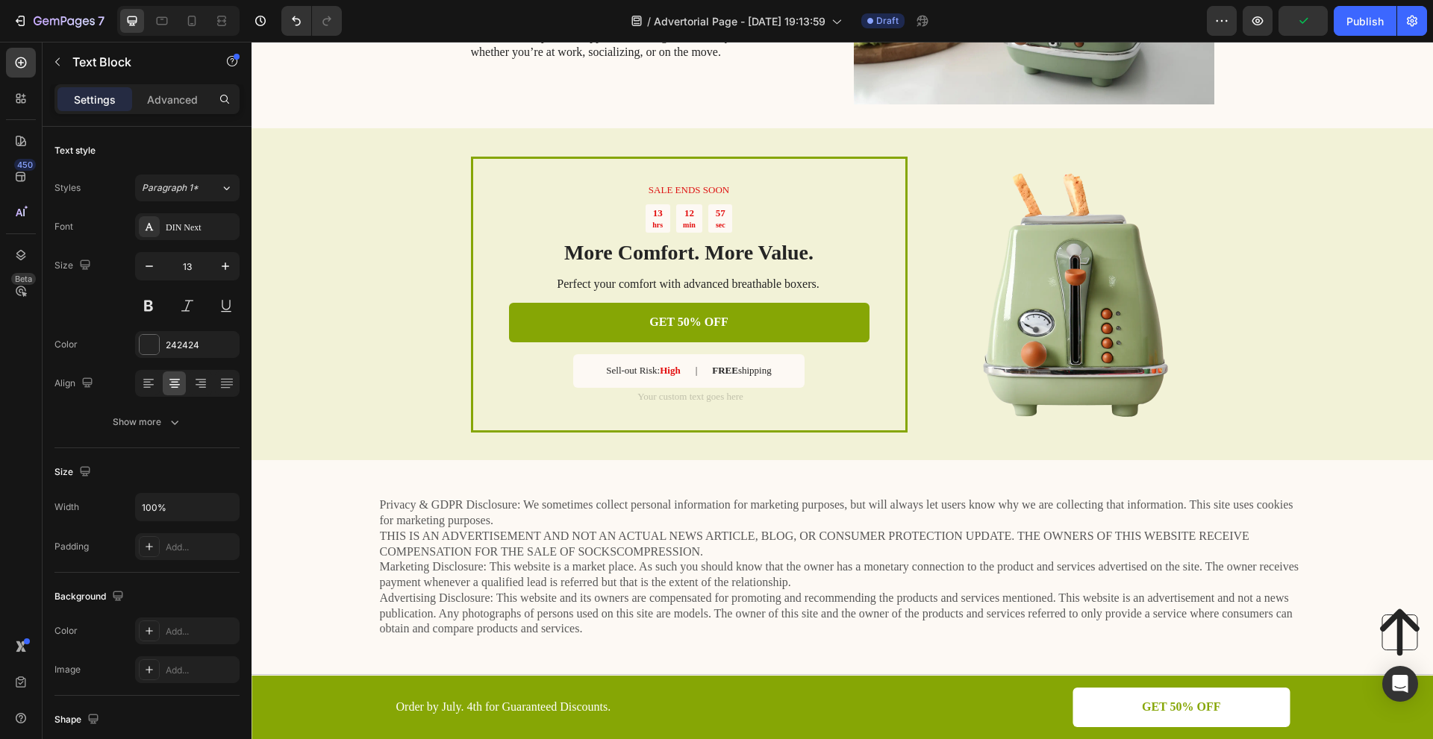
scroll to position [2989, 0]
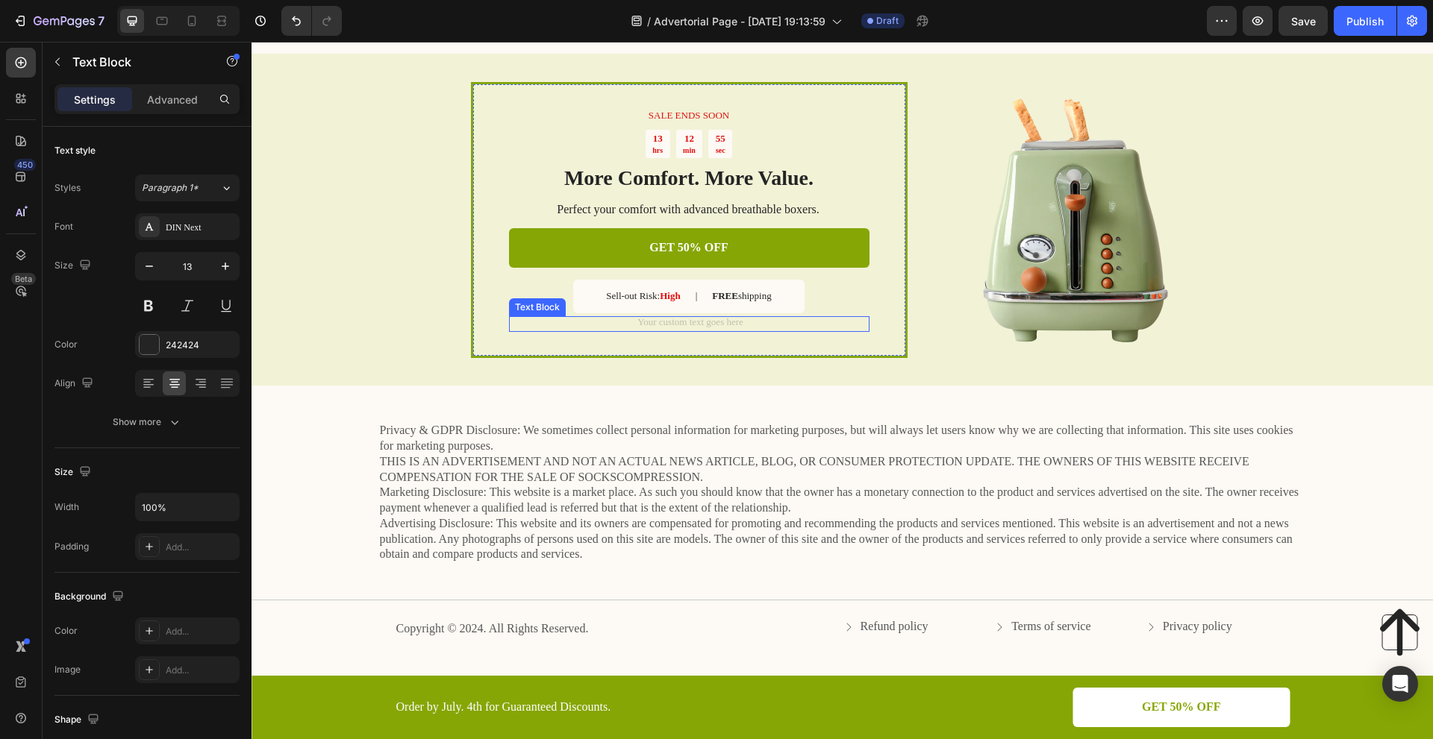
click at [687, 325] on div "Rich Text Editor. Editing area: main" at bounding box center [689, 324] width 360 height 16
click at [692, 322] on div "Rich Text Editor. Editing area: main" at bounding box center [689, 324] width 360 height 16
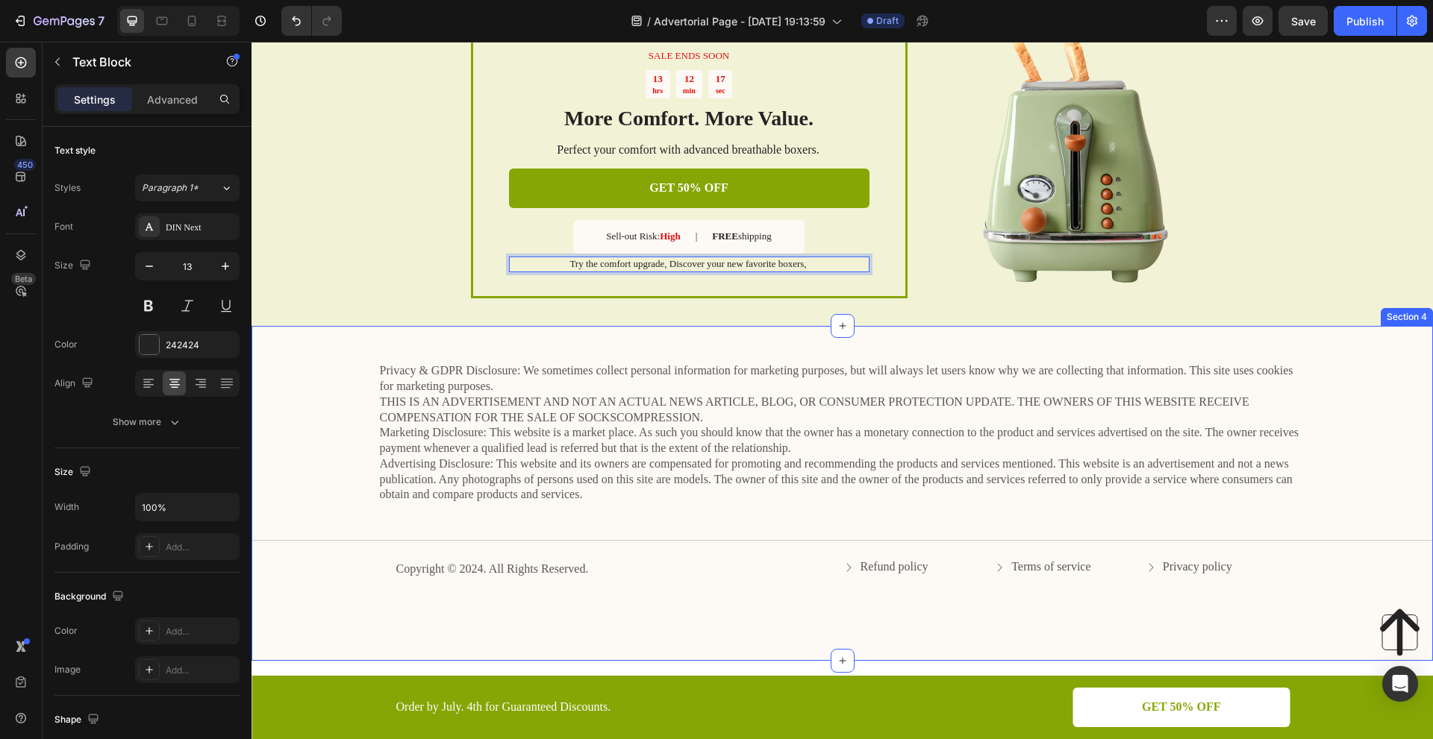
scroll to position [2840, 0]
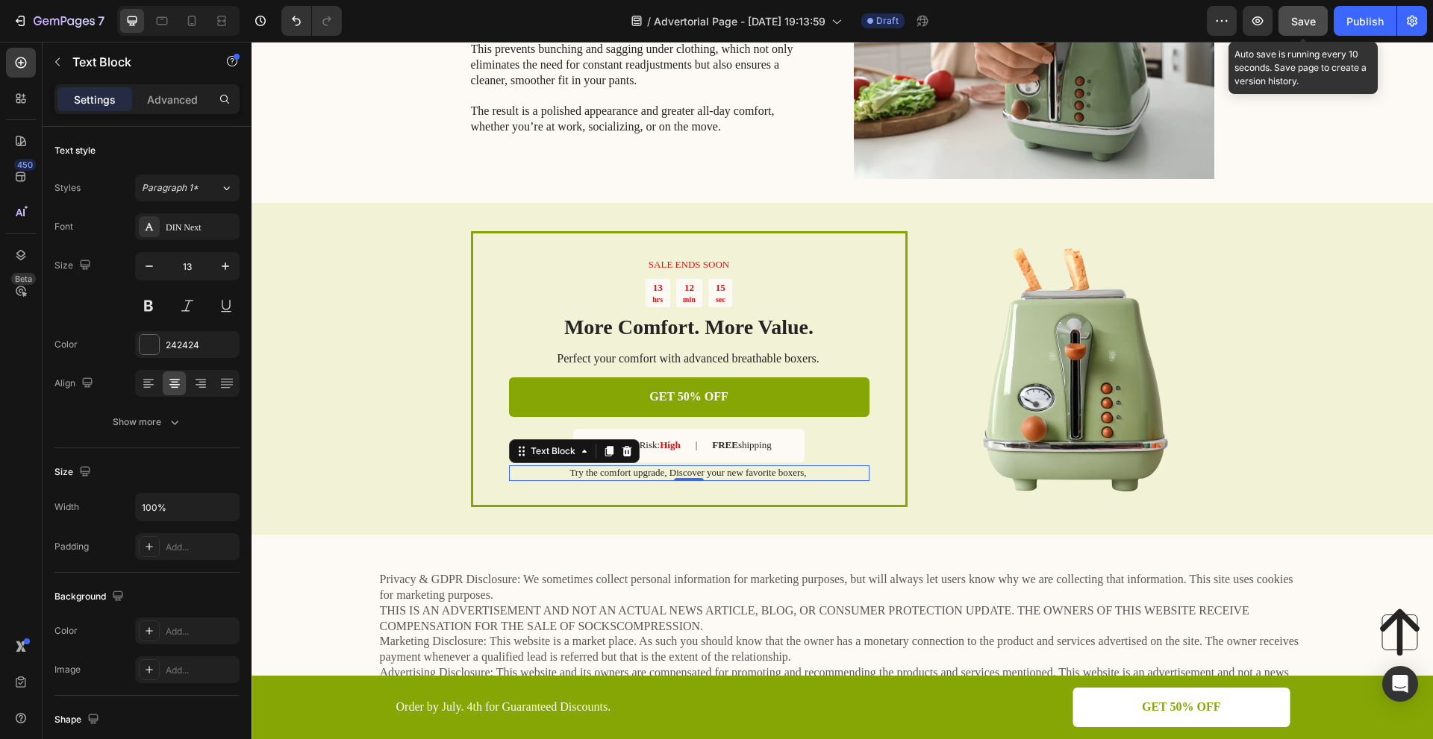
click at [1304, 16] on span "Save" at bounding box center [1303, 21] width 25 height 13
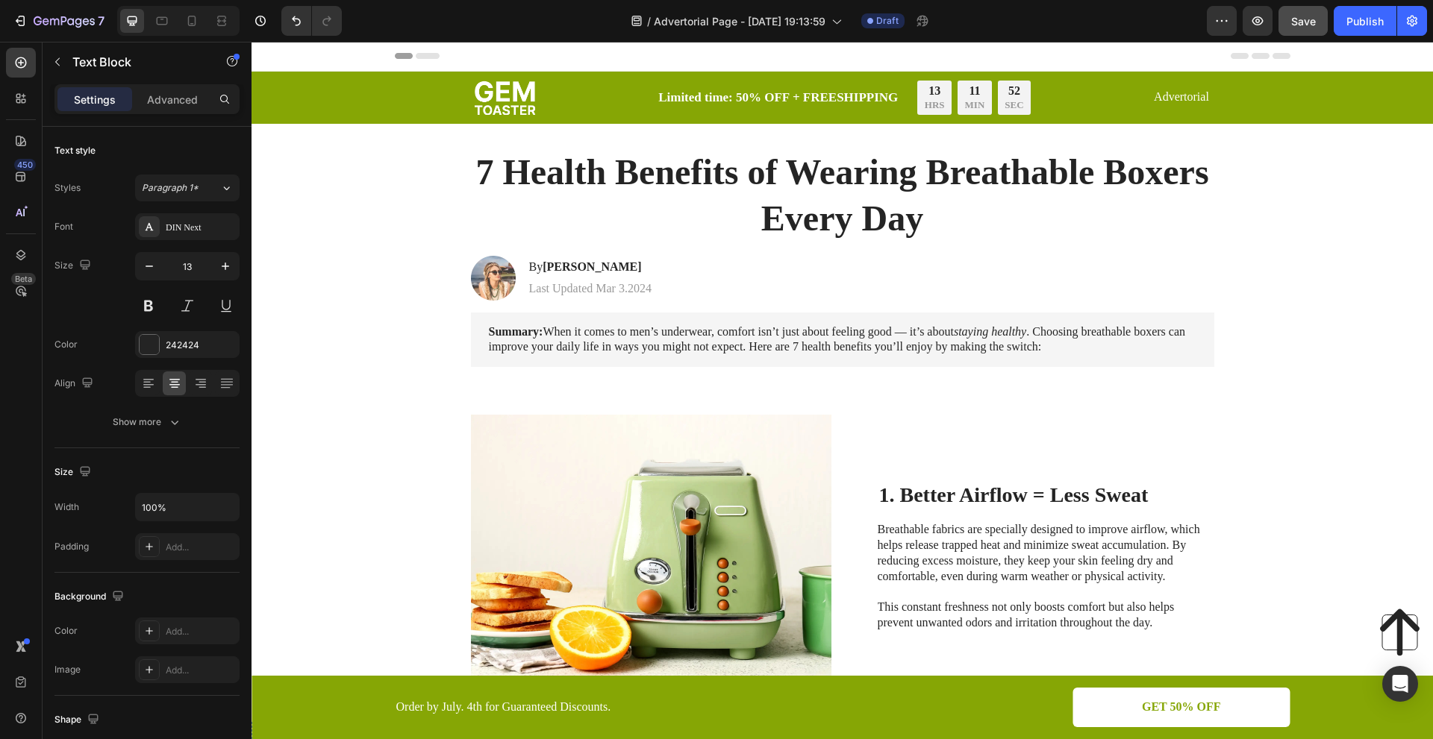
scroll to position [0, 0]
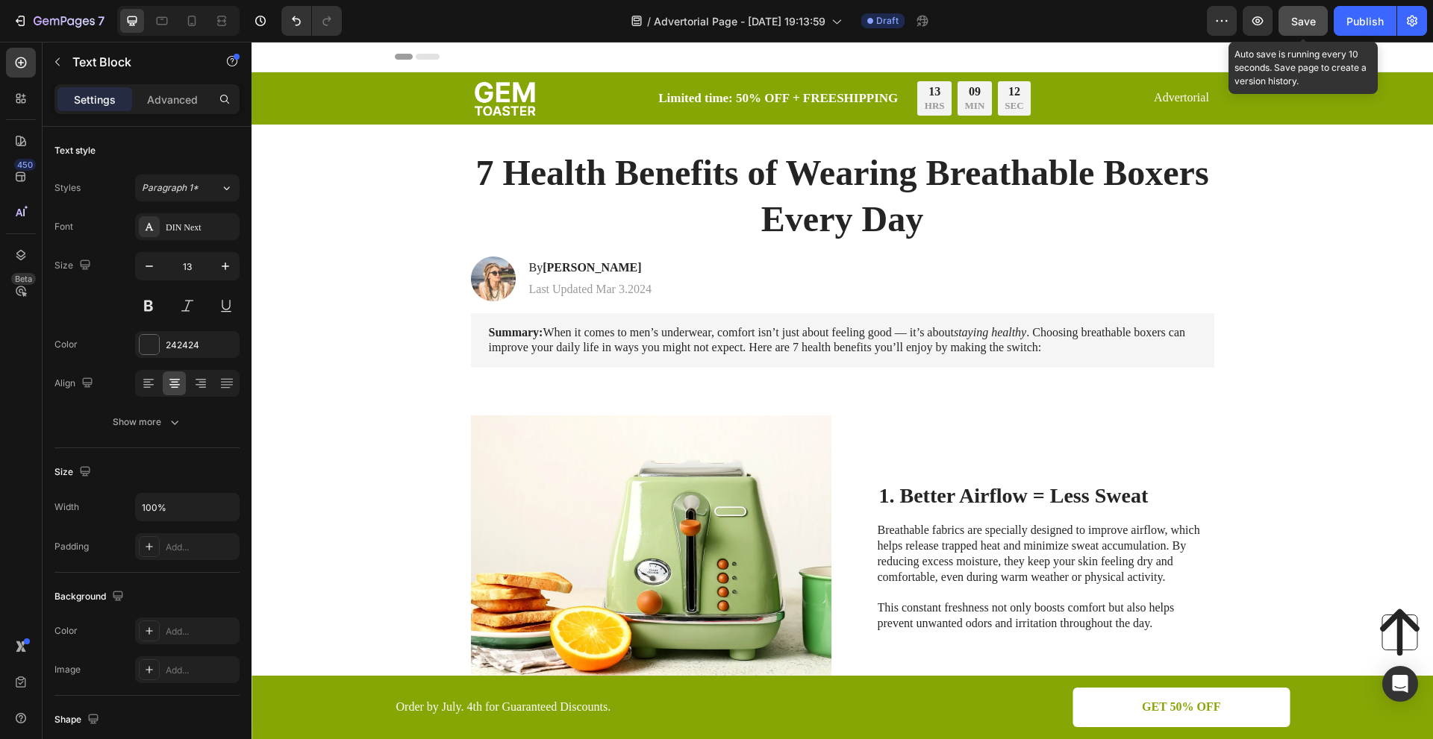
click at [1306, 21] on span "Save" at bounding box center [1303, 21] width 25 height 13
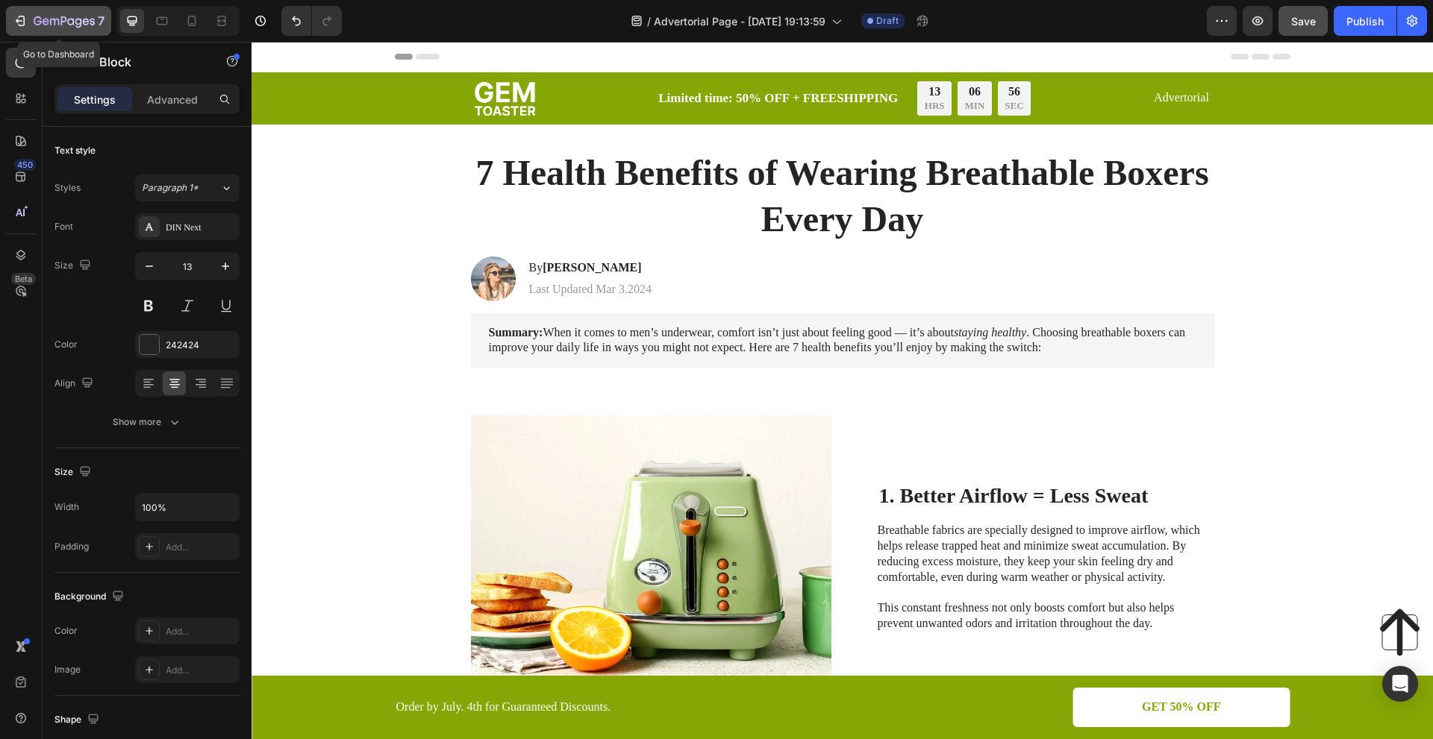
click at [19, 16] on icon "button" at bounding box center [22, 21] width 7 height 10
